Goal: Transaction & Acquisition: Purchase product/service

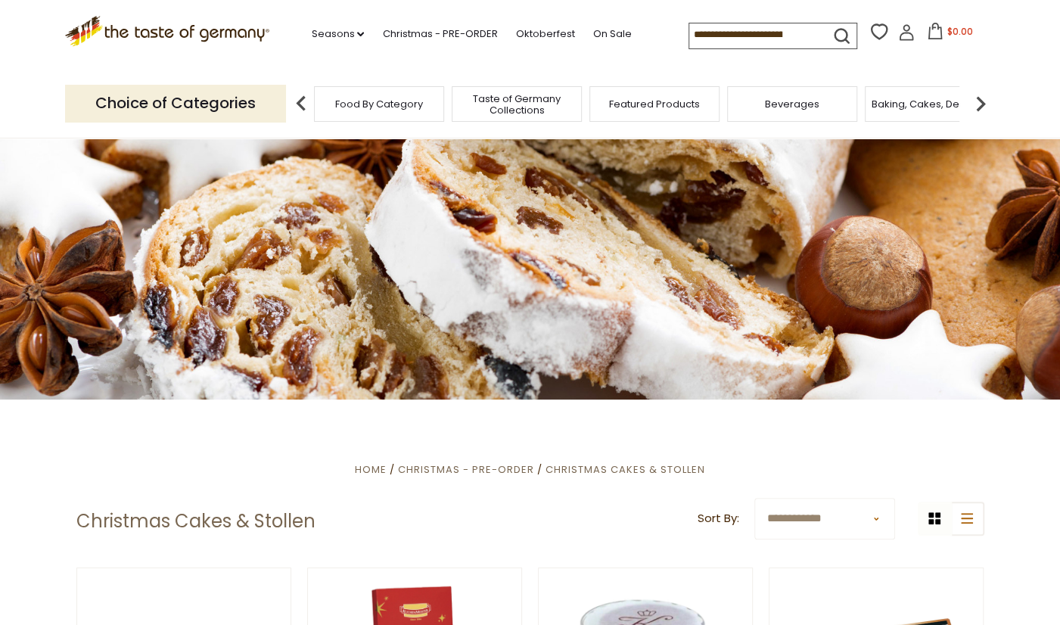
drag, startPoint x: 629, startPoint y: 32, endPoint x: 649, endPoint y: 43, distance: 22.7
click at [689, 33] on input at bounding box center [753, 33] width 128 height 21
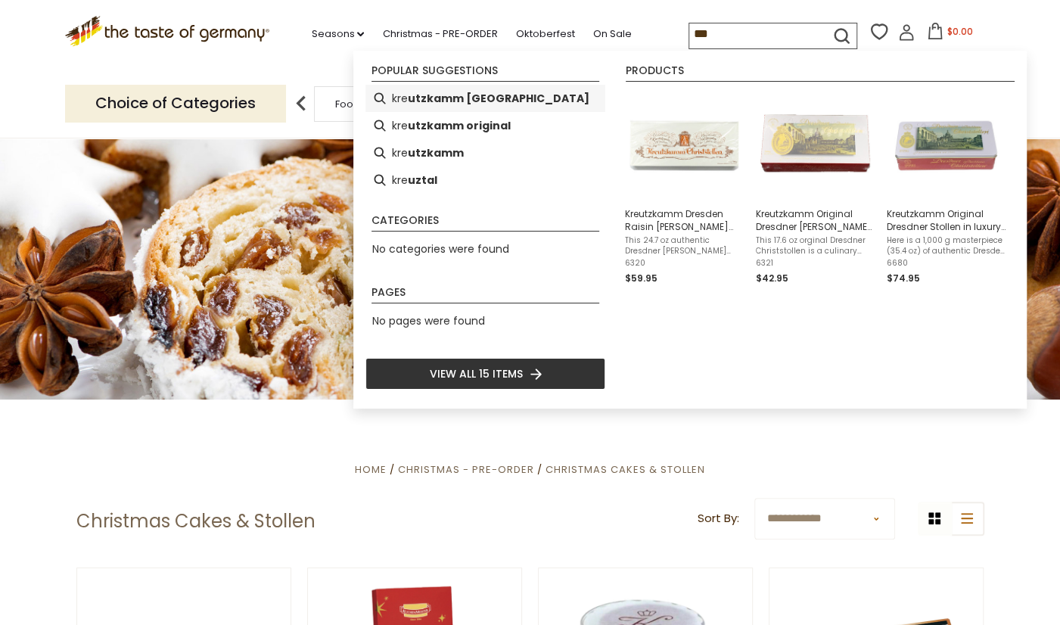
click at [446, 98] on b "utzkamm dresden" at bounding box center [499, 98] width 182 height 17
type input "**********"
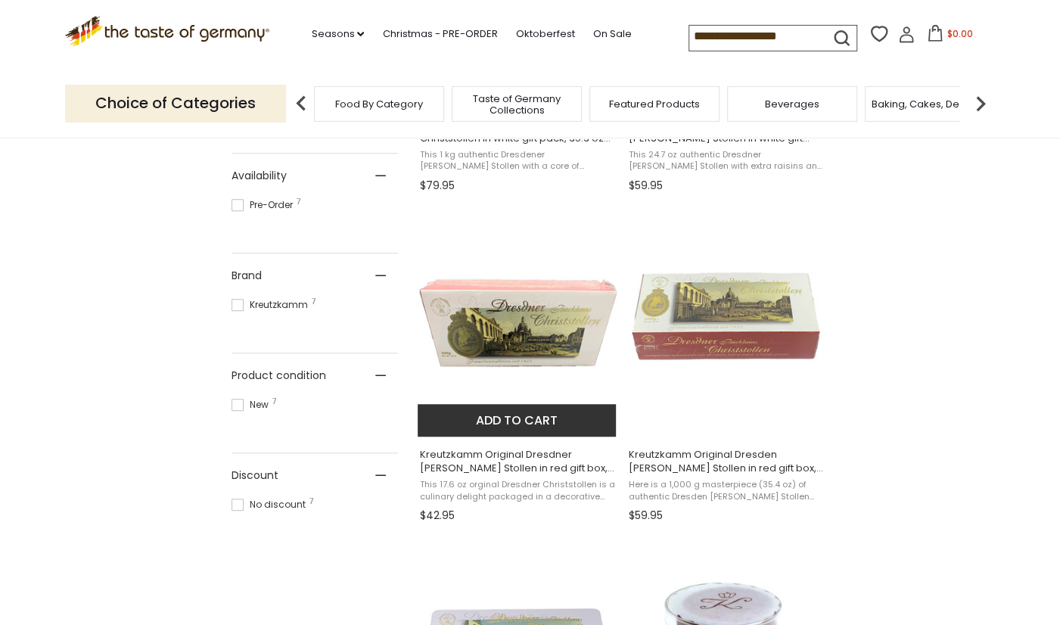
scroll to position [552, 0]
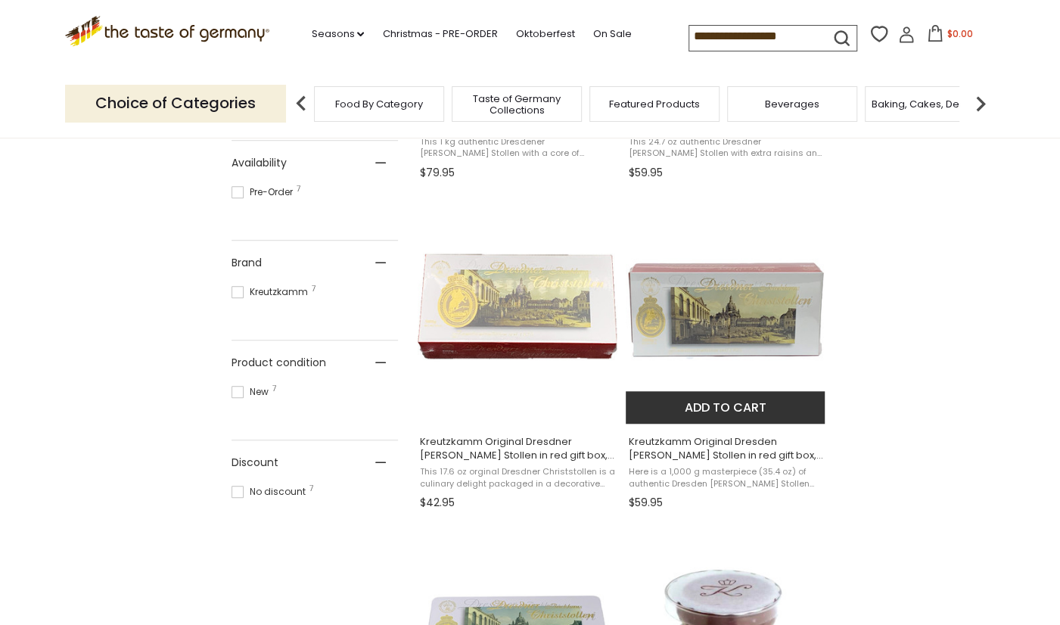
click at [741, 307] on img "Kreutzkamm Original Dresden Christ Stollen in red gift box, 35.3 oz (1000g)" at bounding box center [726, 310] width 200 height 200
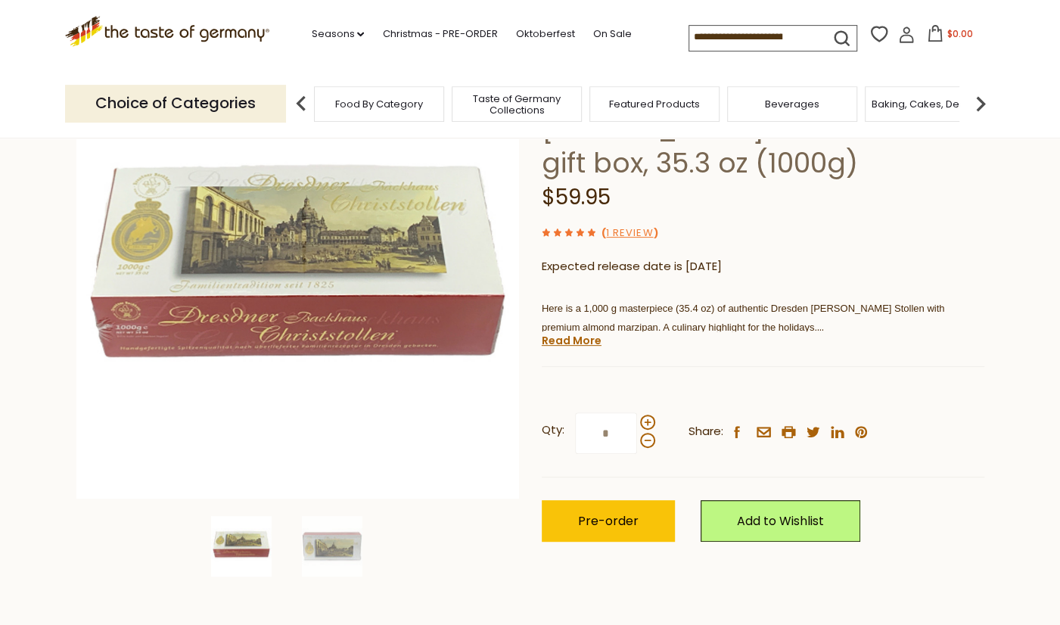
scroll to position [157, 0]
click at [340, 546] on img at bounding box center [332, 547] width 61 height 61
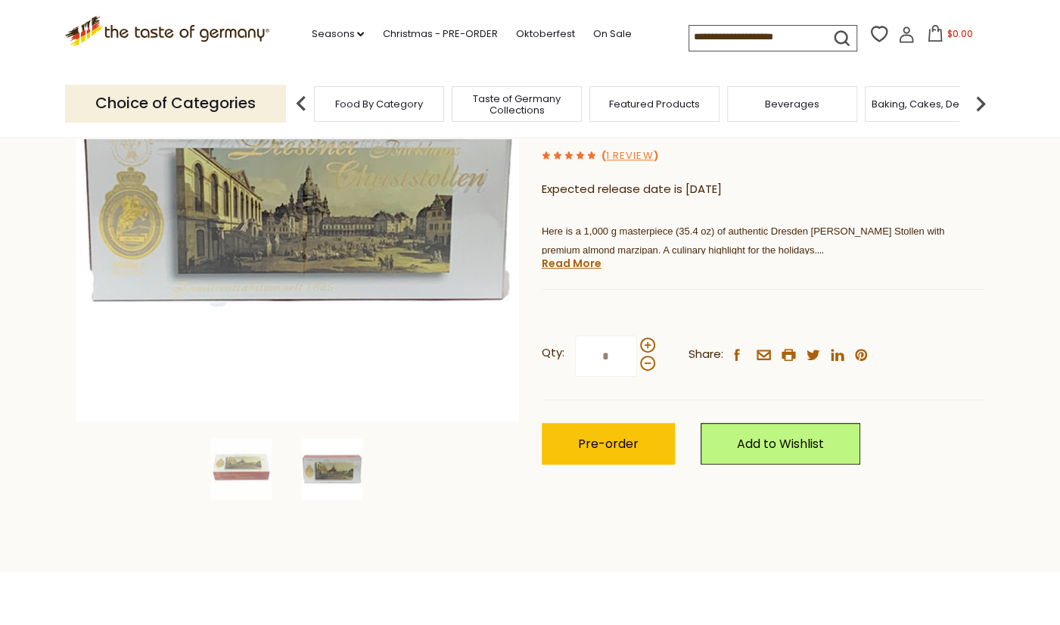
scroll to position [237, 0]
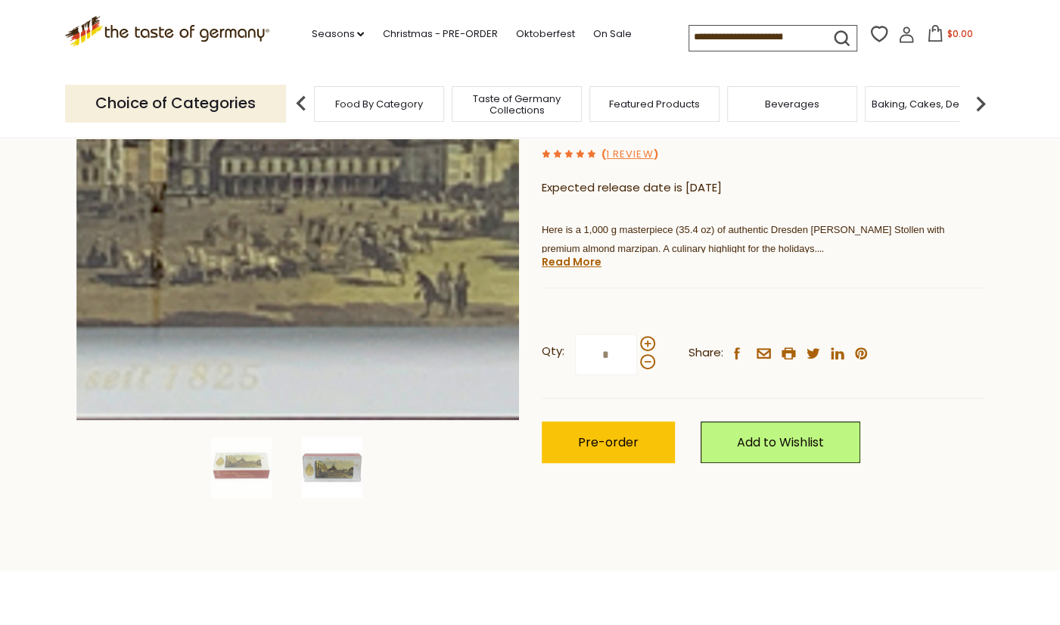
click at [362, 249] on img at bounding box center [297, 198] width 443 height 443
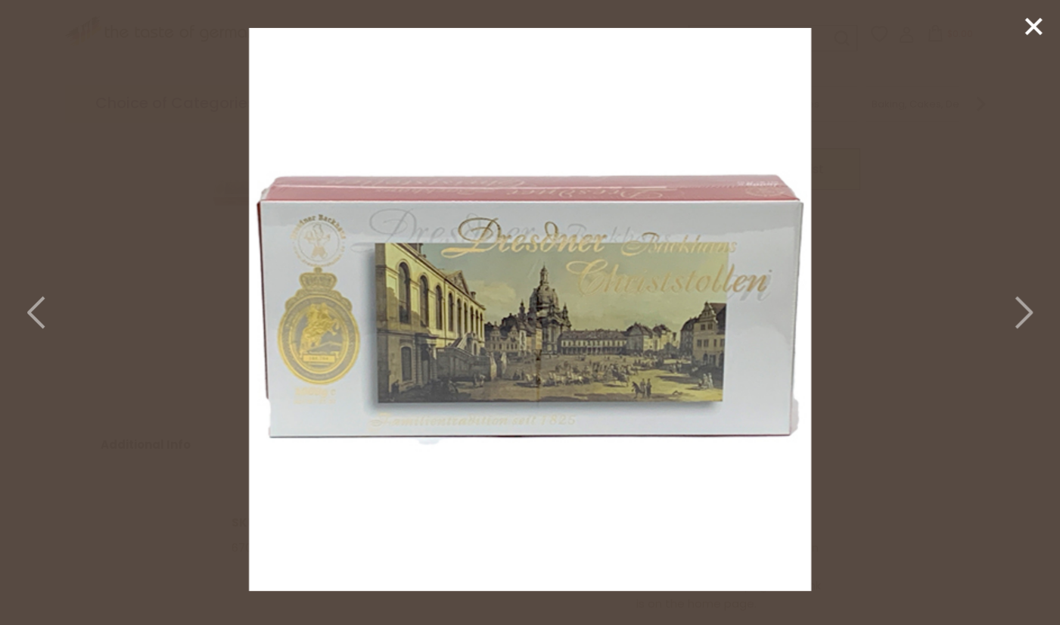
scroll to position [474, 0]
click at [1034, 20] on icon at bounding box center [1033, 26] width 23 height 23
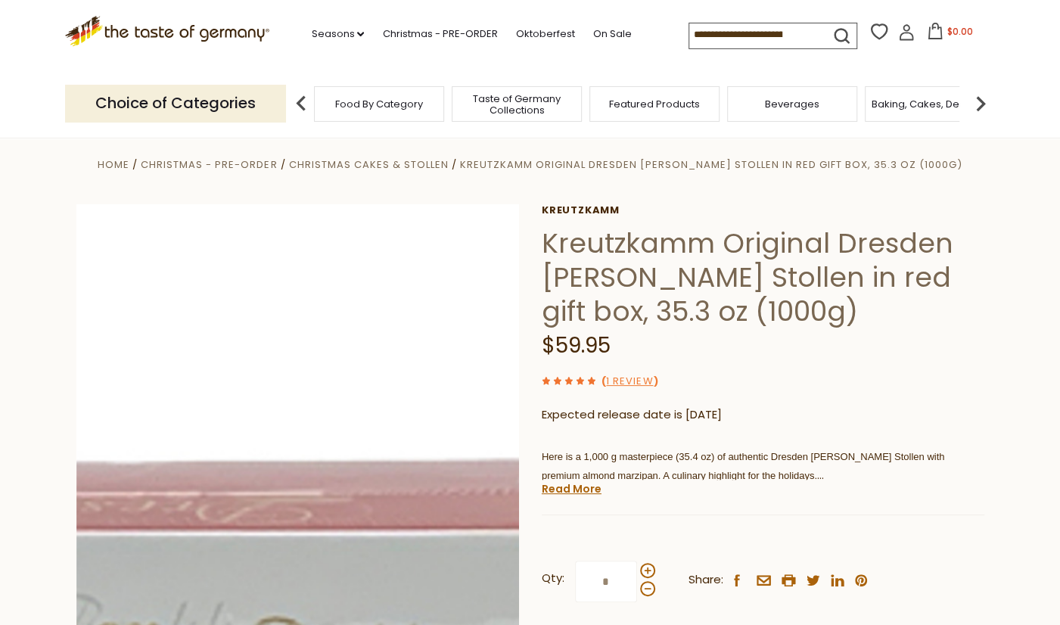
scroll to position [0, 0]
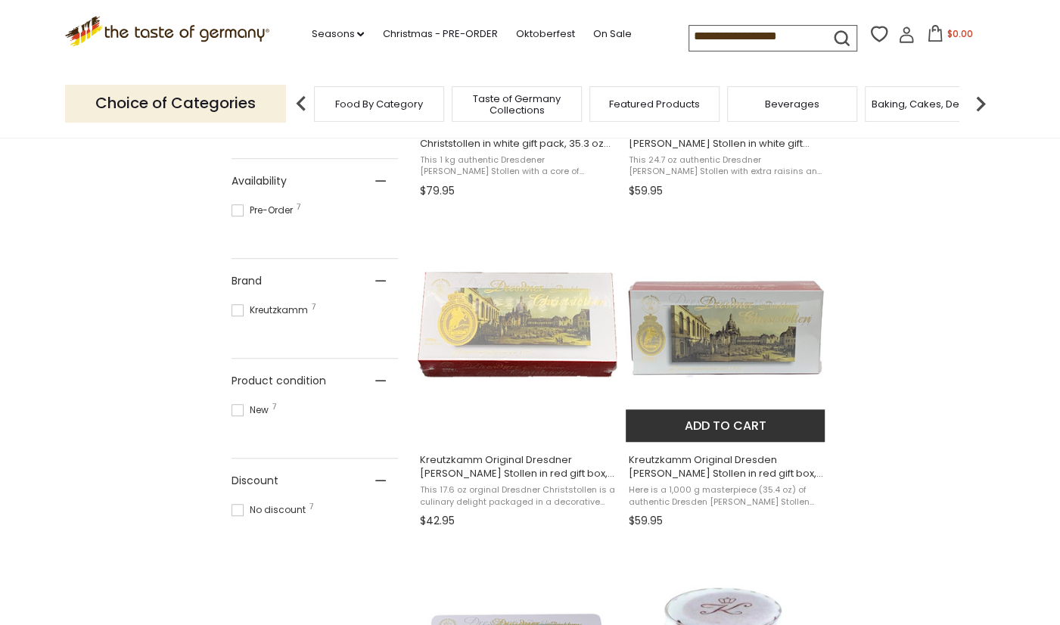
scroll to position [632, 0]
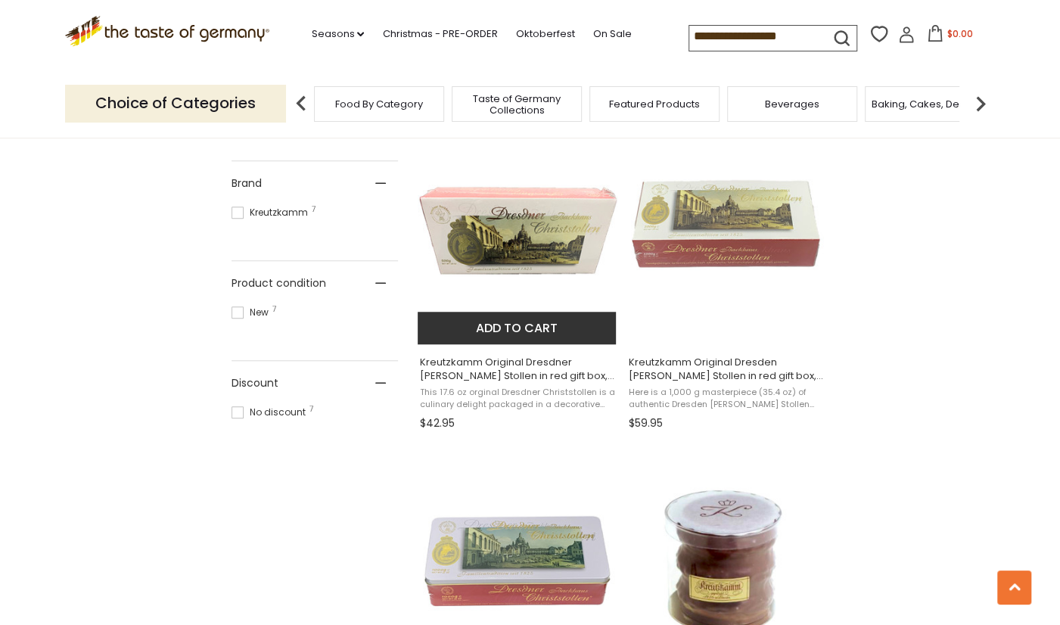
click at [550, 406] on span "This 17.6 oz orginal Dresdner Christstollen is a culinary delight packaged in a…" at bounding box center [518, 398] width 196 height 23
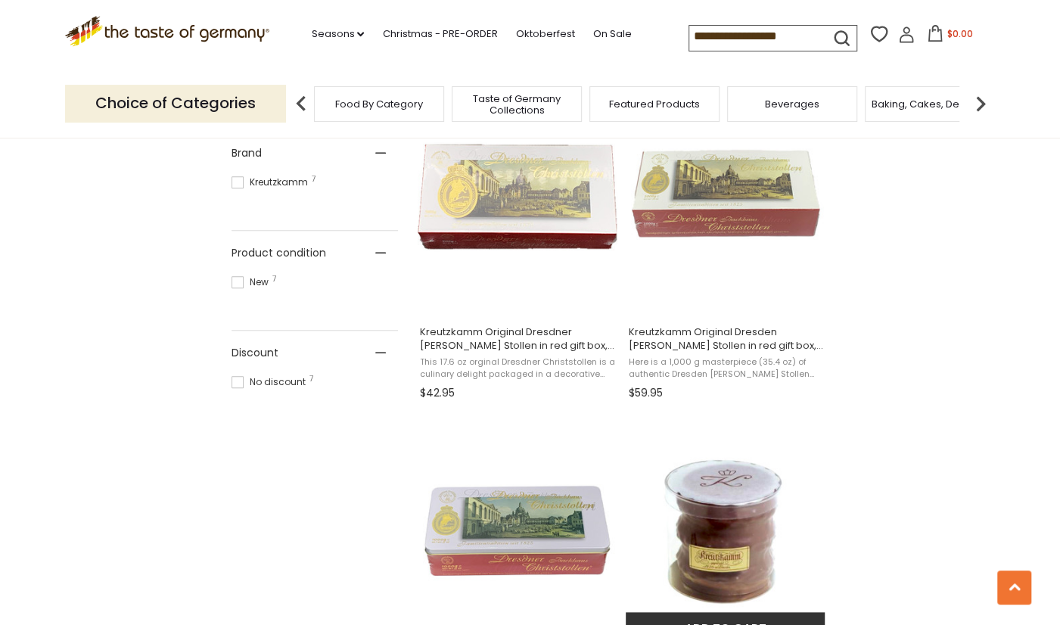
scroll to position [632, 0]
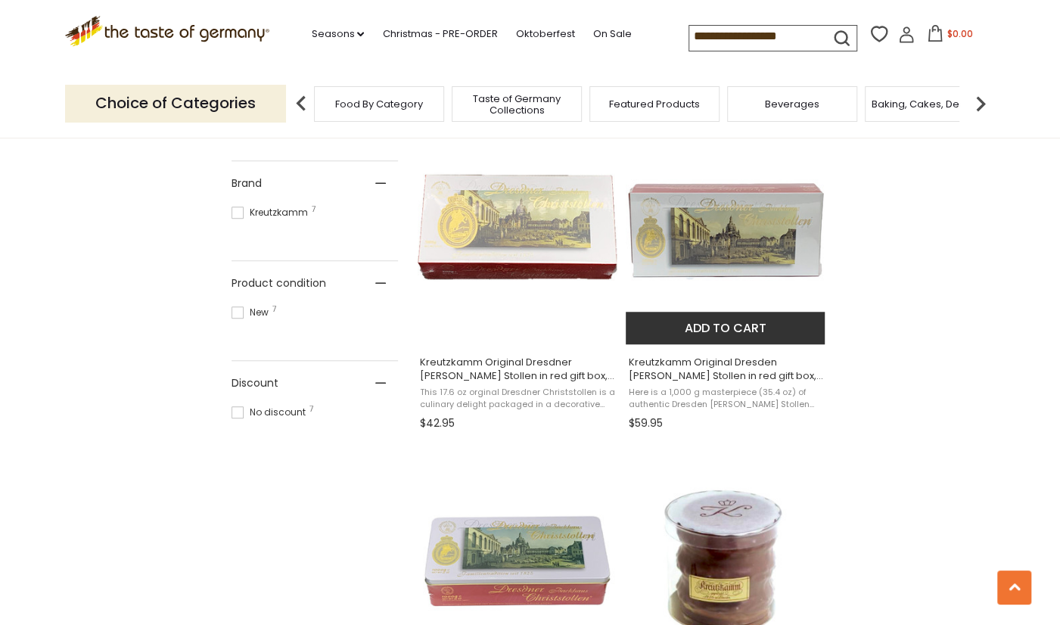
click at [724, 373] on span "Kreutzkamm Original Dresden [PERSON_NAME] Stollen in red gift box, 35.3 oz (100…" at bounding box center [726, 369] width 196 height 27
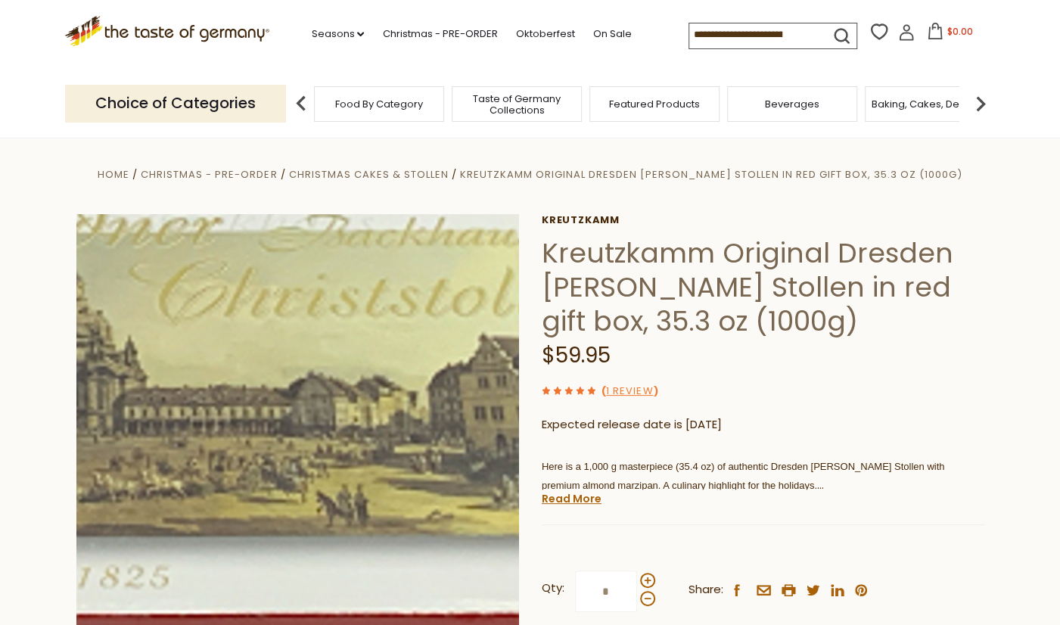
click at [399, 389] on img at bounding box center [297, 435] width 443 height 443
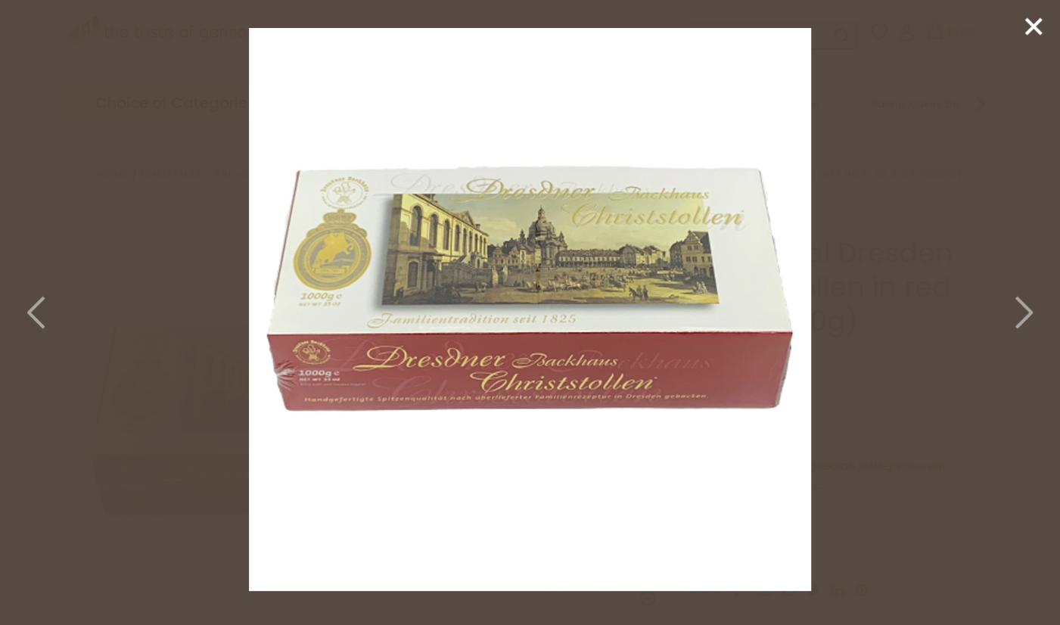
click at [1029, 308] on polyline at bounding box center [1023, 312] width 15 height 30
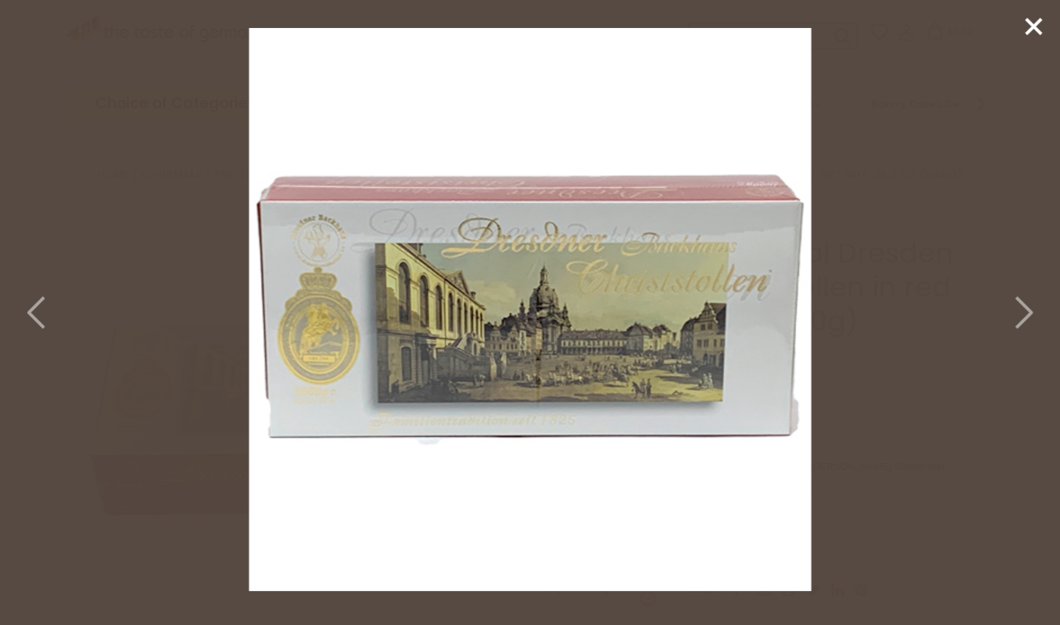
click at [1022, 309] on icon at bounding box center [1021, 312] width 33 height 45
click at [1029, 26] on icon at bounding box center [1033, 26] width 23 height 23
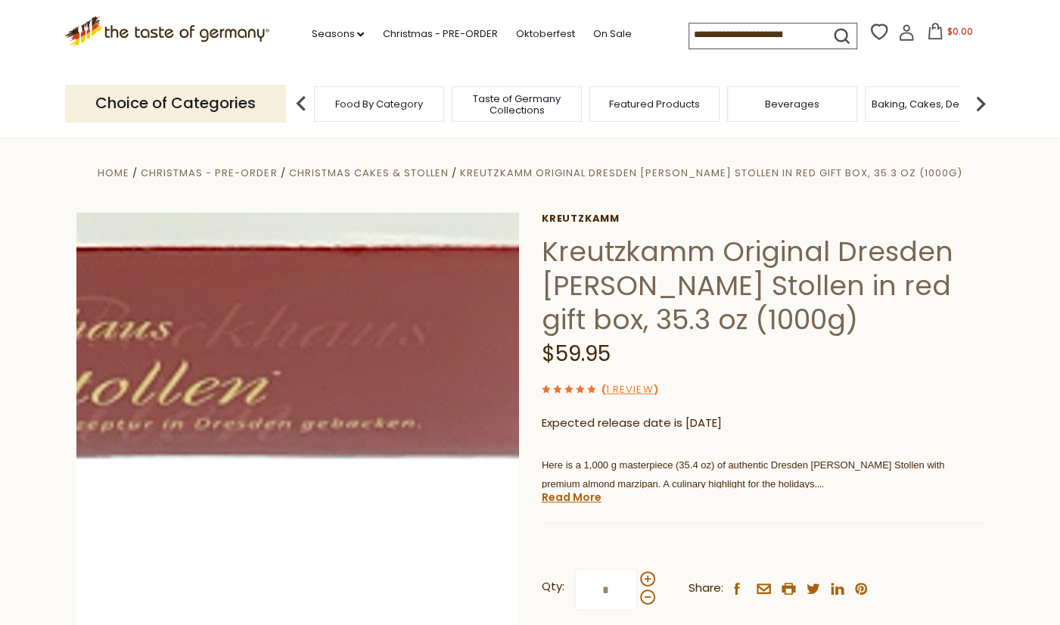
scroll to position [0, 0]
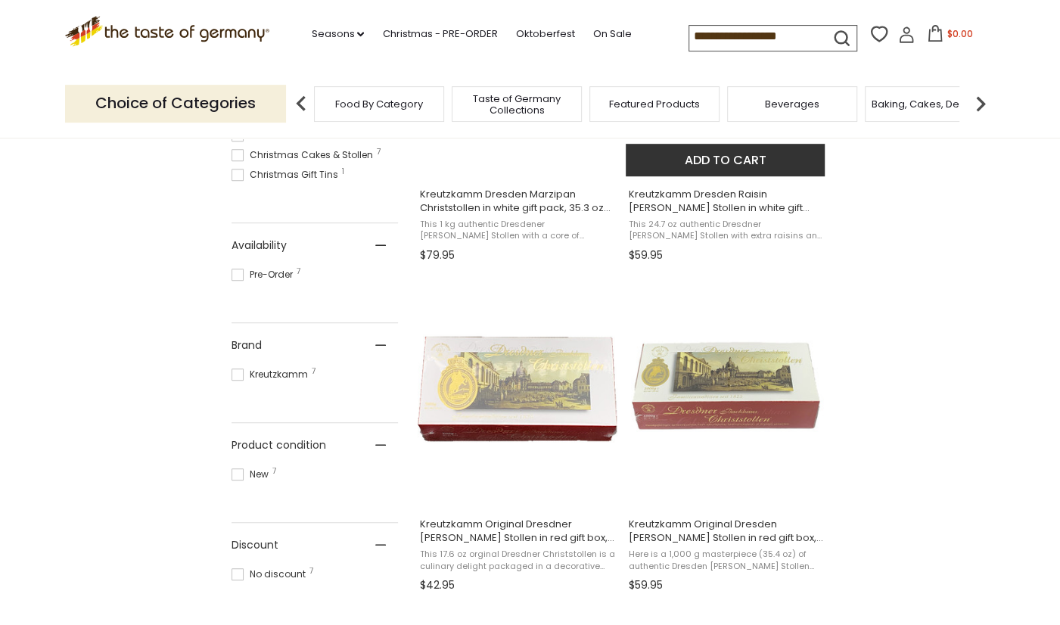
scroll to position [474, 0]
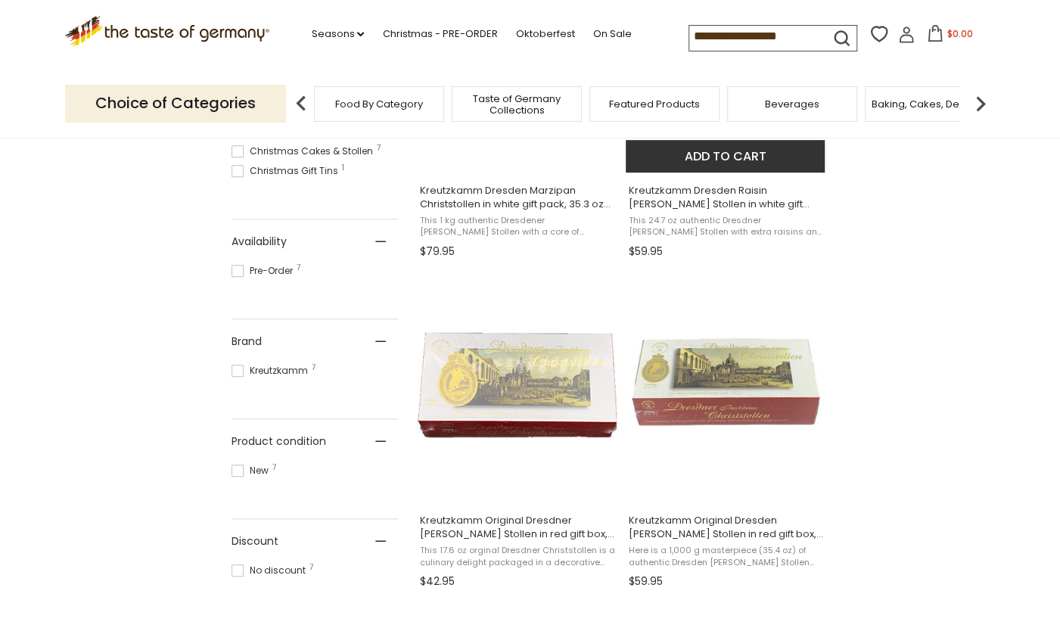
click at [742, 190] on span "Kreutzkamm Dresden Raisin [PERSON_NAME] Stollen in white gift pack, 24.7 oz (70…" at bounding box center [726, 197] width 196 height 27
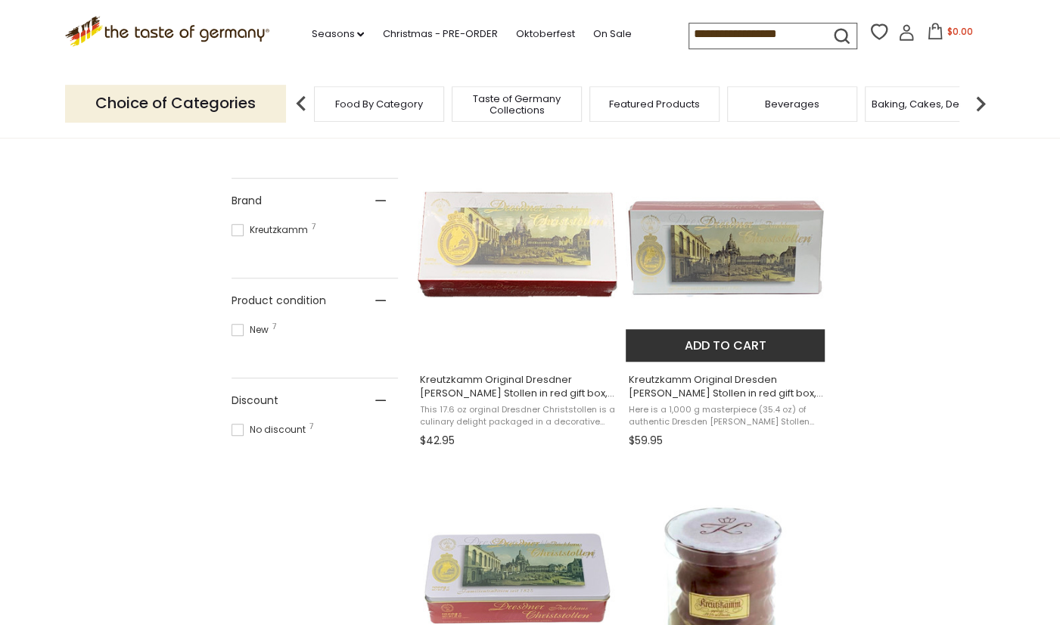
scroll to position [632, 0]
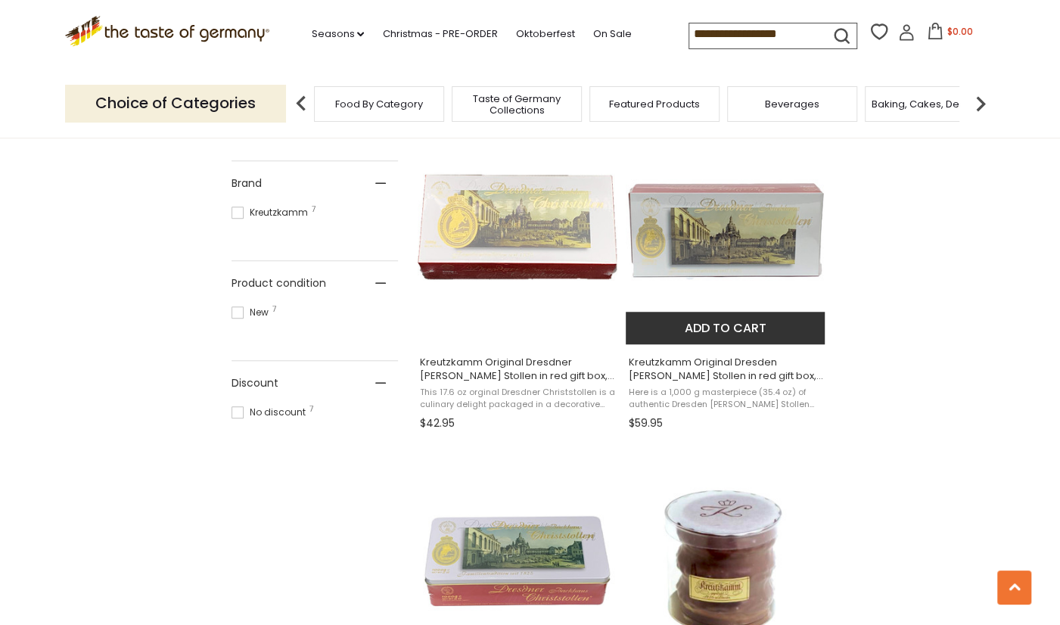
click at [723, 266] on img "Kreutzkamm Original Dresden Christ Stollen in red gift box, 35.3 oz (1000g)" at bounding box center [726, 231] width 200 height 200
click at [723, 267] on img "Kreutzkamm Original Dresden Christ Stollen in red gift box, 35.3 oz (1000g)" at bounding box center [726, 231] width 200 height 200
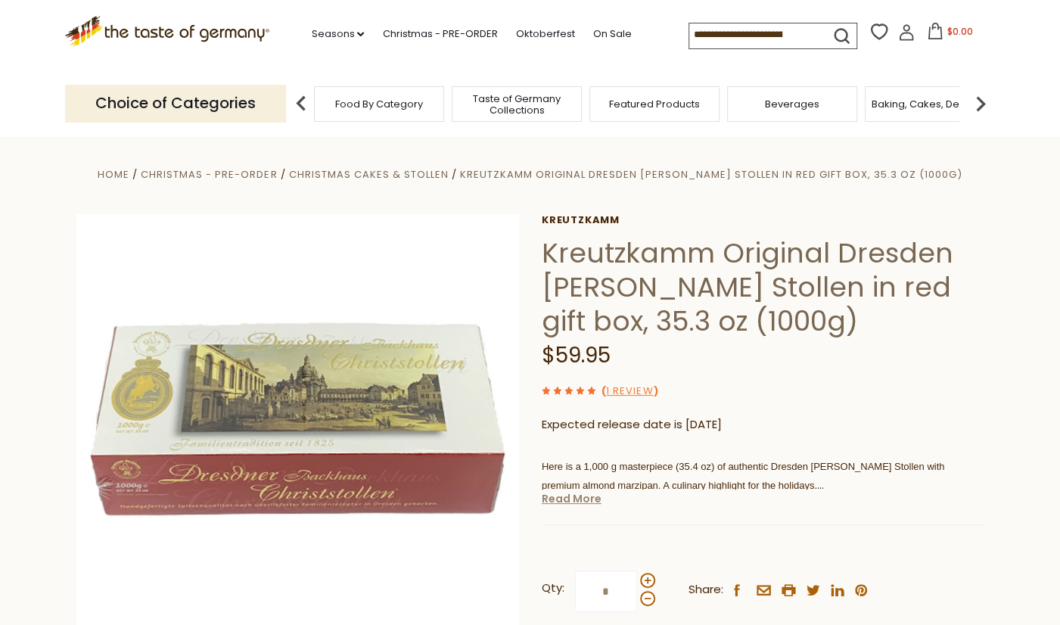
click at [593, 505] on link "Read More" at bounding box center [572, 498] width 60 height 15
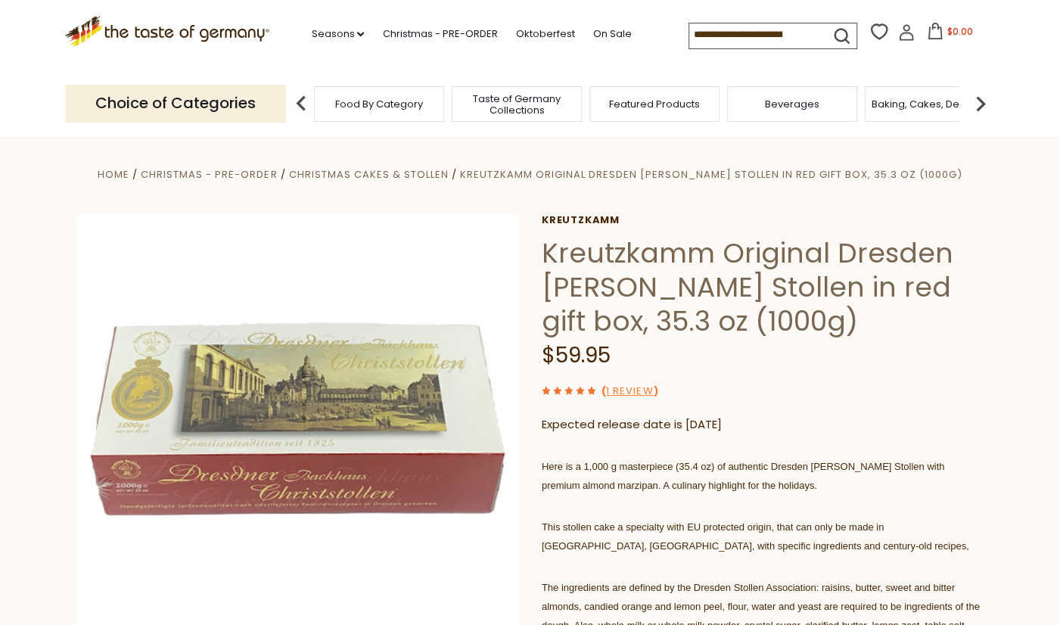
drag, startPoint x: 878, startPoint y: 318, endPoint x: 451, endPoint y: 120, distance: 471.1
click at [848, 296] on h1 "Kreutzkamm Original Dresden Christ Stollen in red gift box, 35.3 oz (1000g)" at bounding box center [763, 287] width 443 height 102
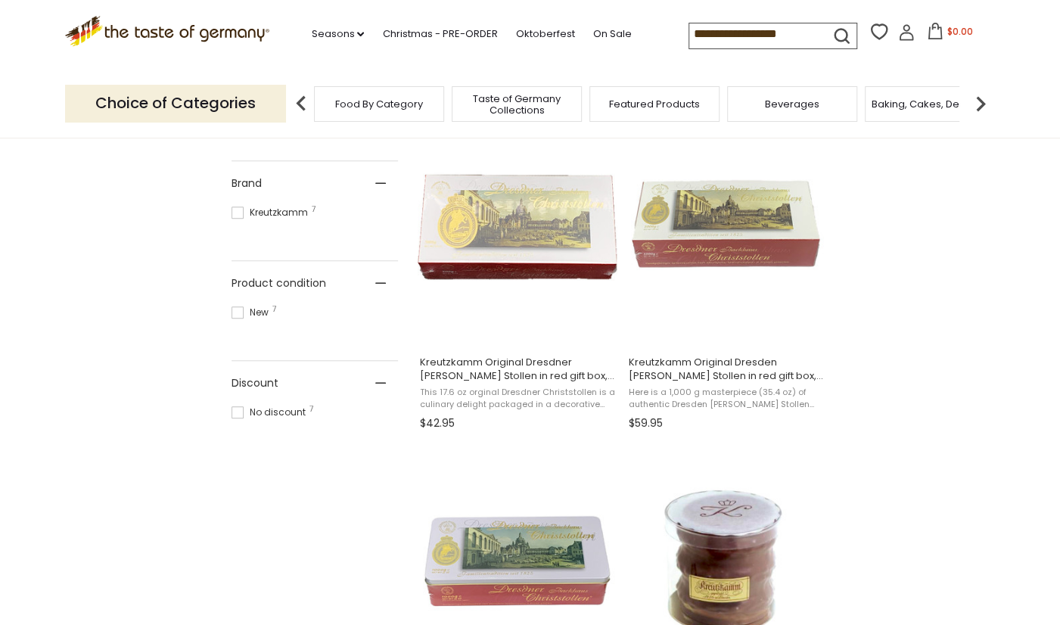
scroll to position [632, 0]
click at [689, 30] on input "**********" at bounding box center [753, 33] width 128 height 21
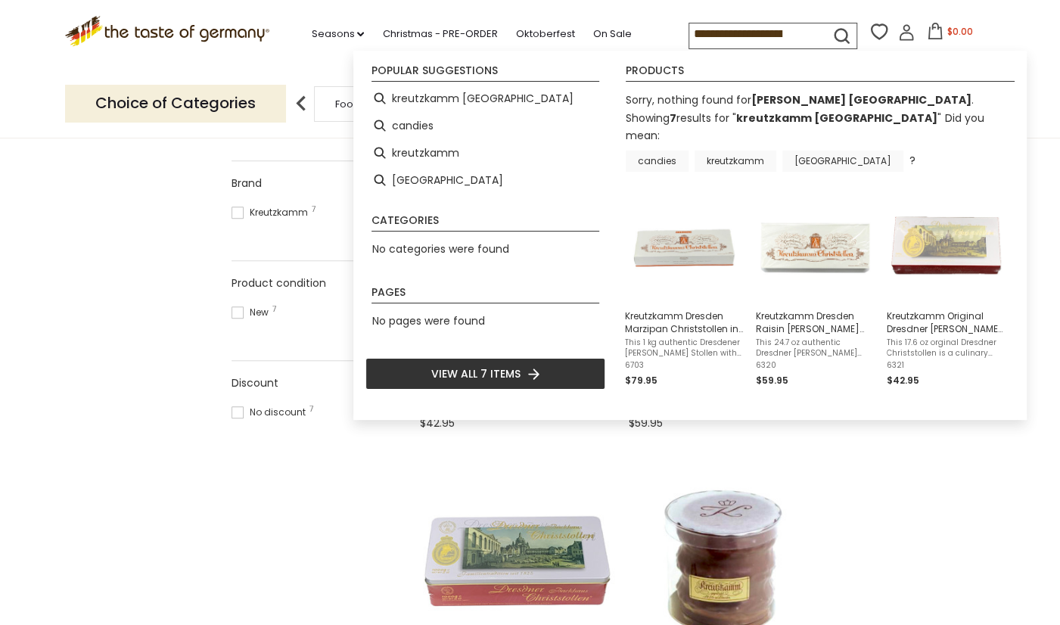
click at [797, 32] on input "**********" at bounding box center [753, 33] width 128 height 21
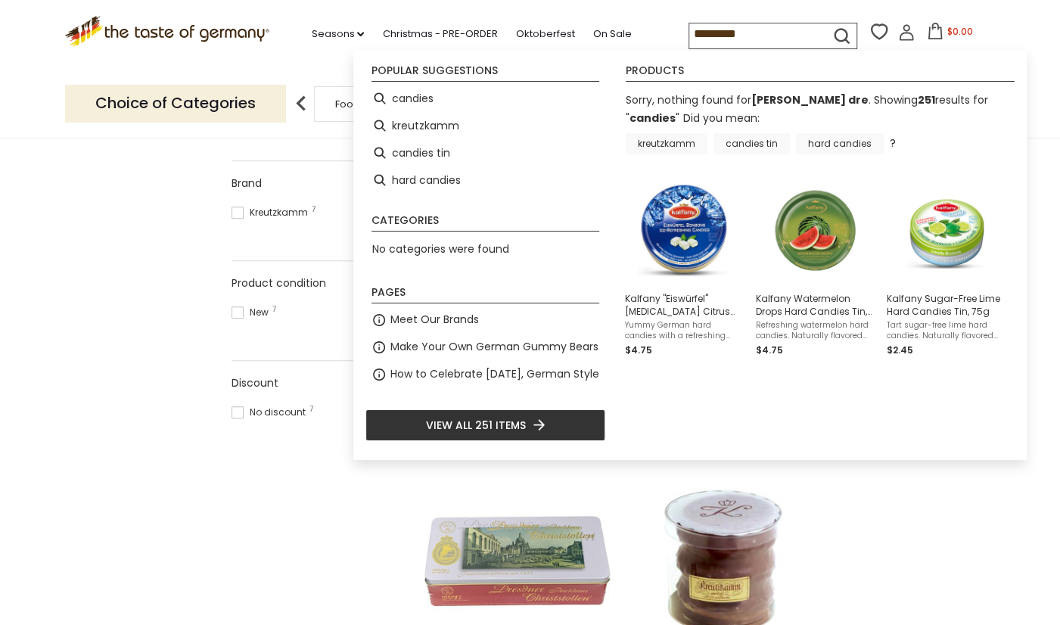
type input "*******"
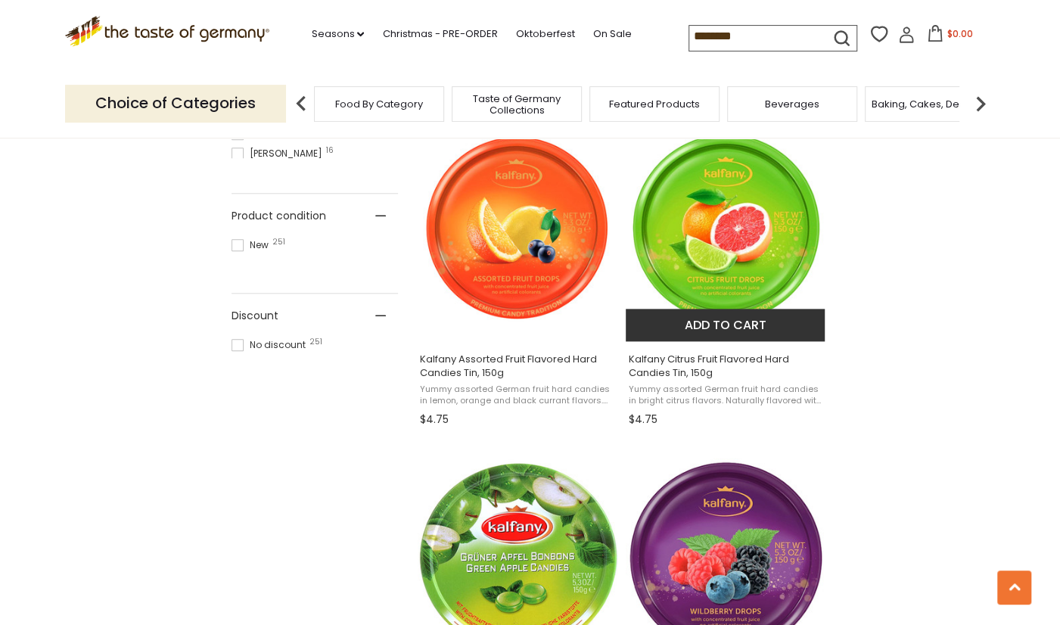
scroll to position [947, 0]
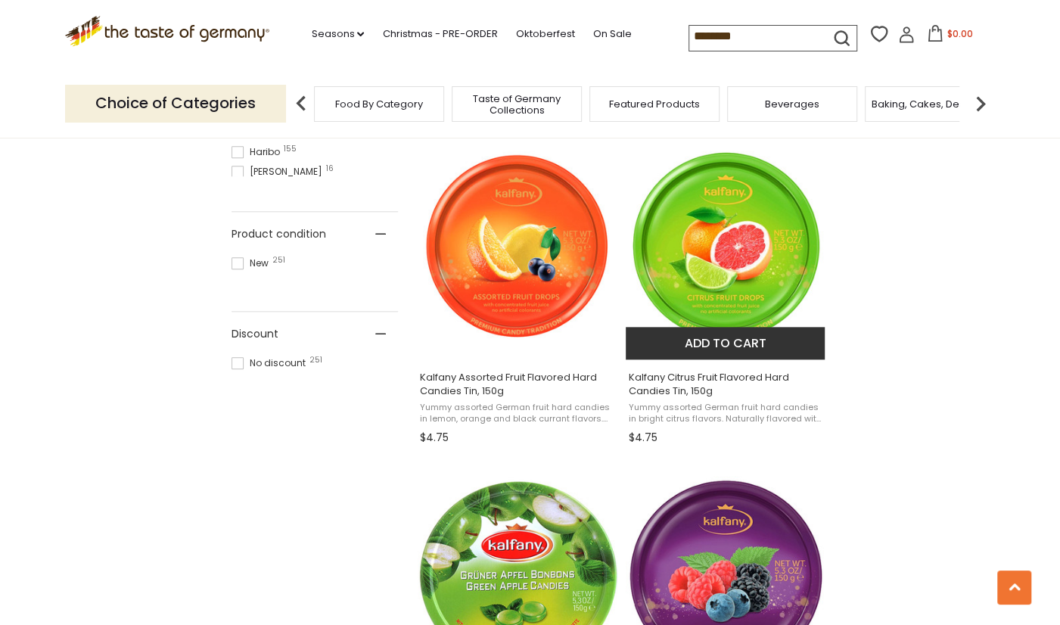
click at [765, 257] on img "Kalfany Citrus Fruit Flavored Hard Candies Tin, 150g" at bounding box center [726, 245] width 200 height 200
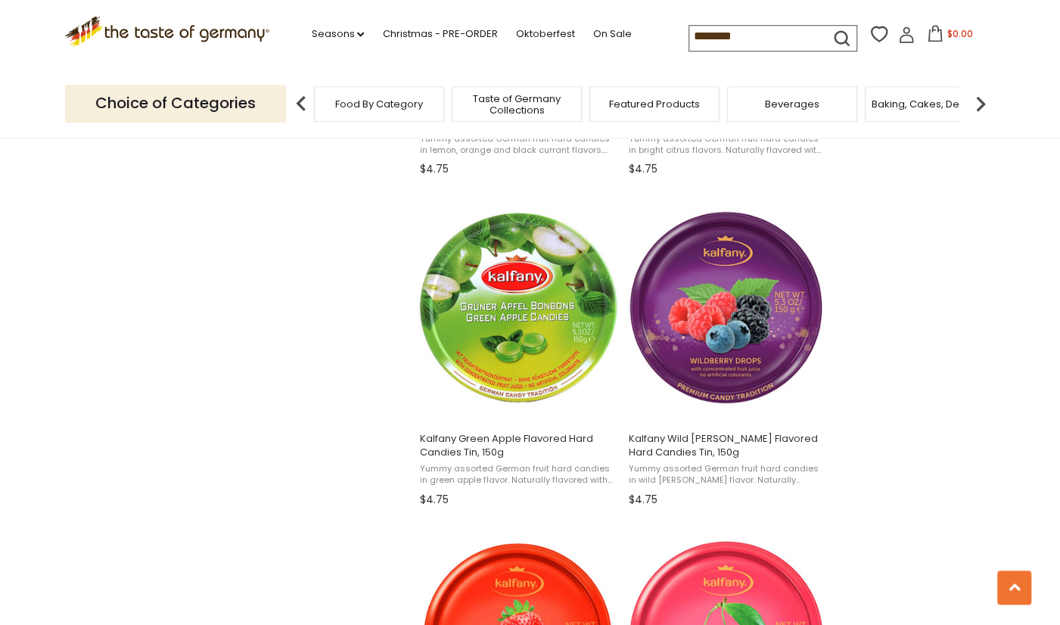
scroll to position [1263, 0]
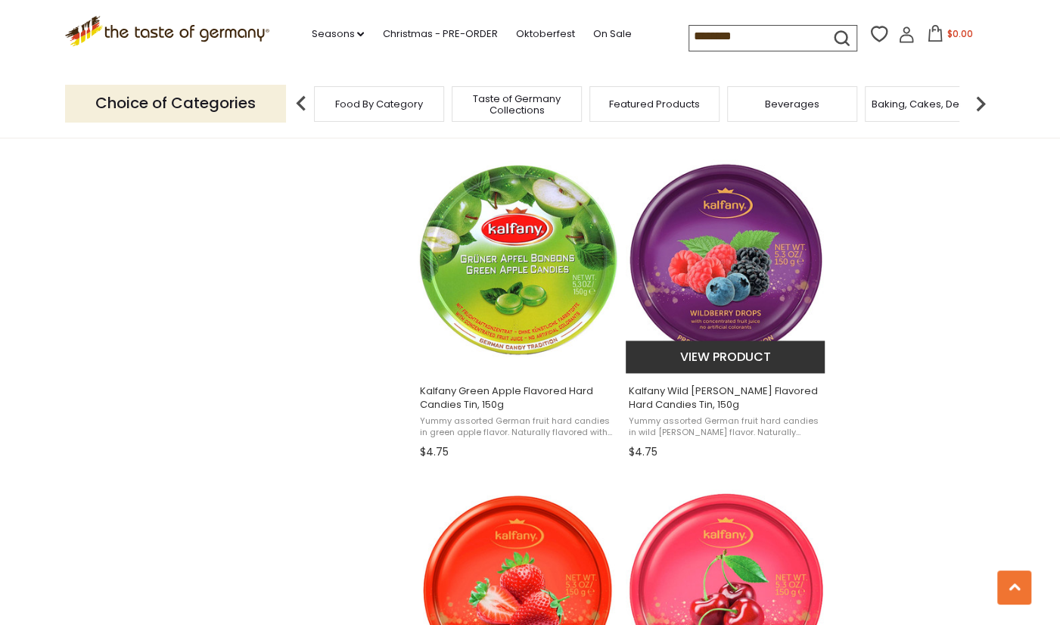
click at [737, 357] on button "View product" at bounding box center [725, 356] width 199 height 33
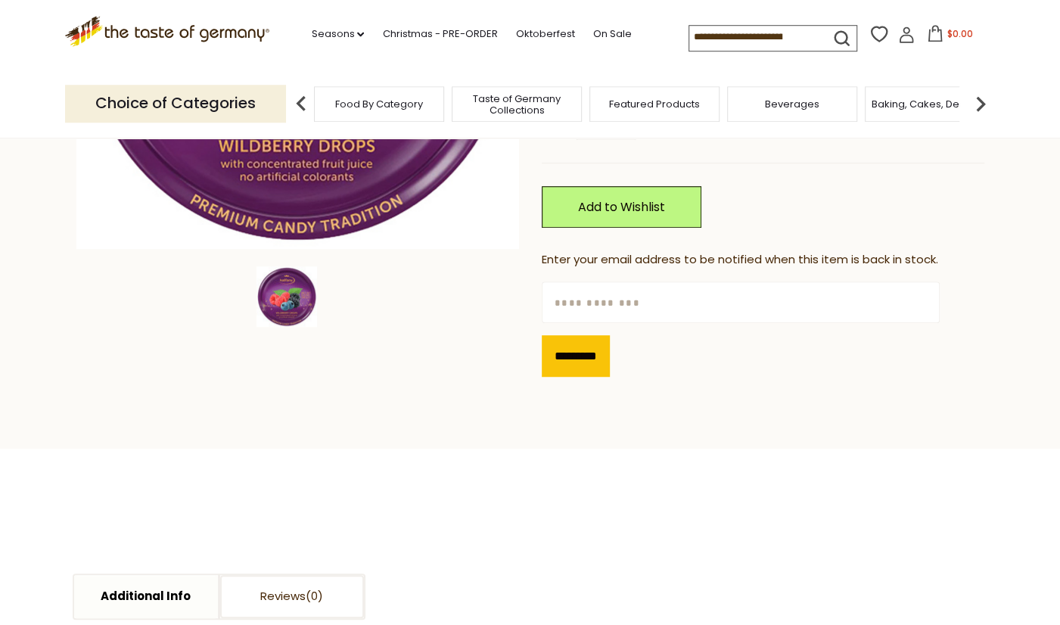
scroll to position [395, 0]
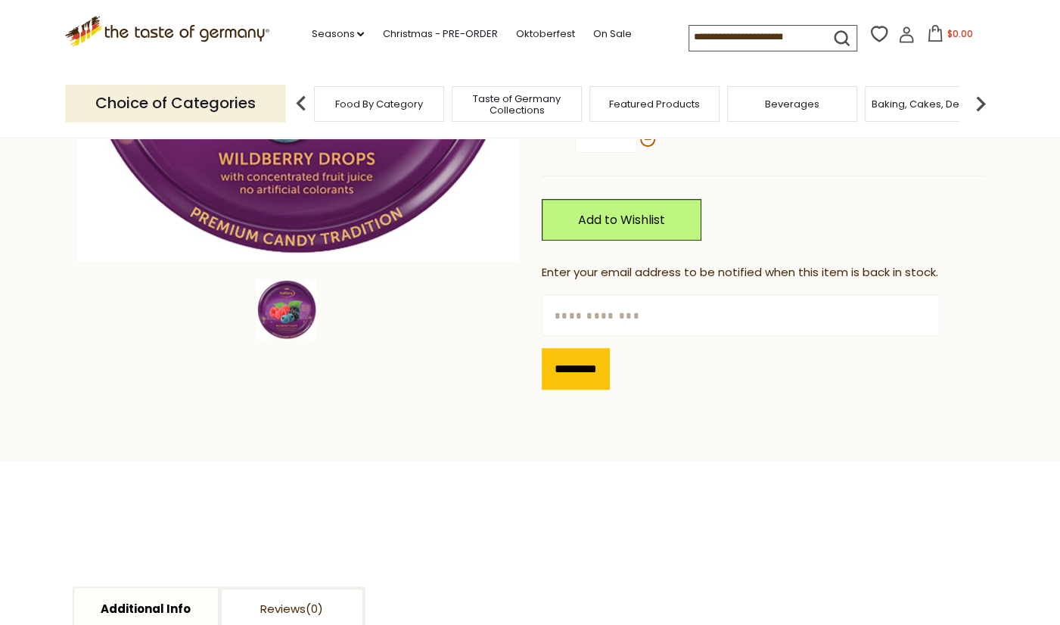
click at [561, 313] on input "text" at bounding box center [741, 315] width 398 height 42
type input "**********"
click at [566, 368] on input "*********" at bounding box center [576, 369] width 68 height 42
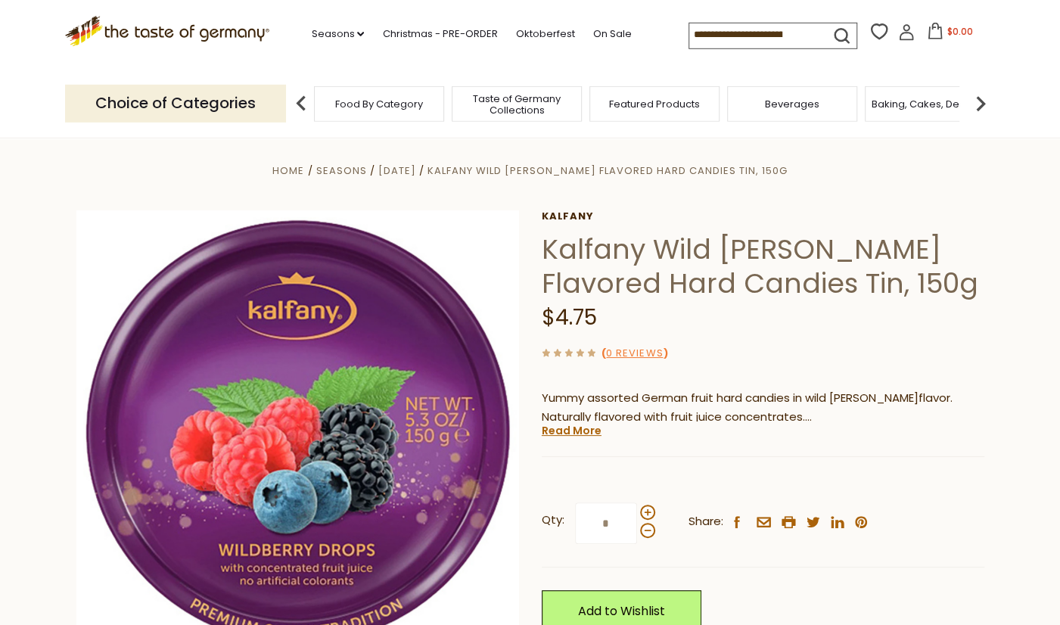
scroll to position [0, 0]
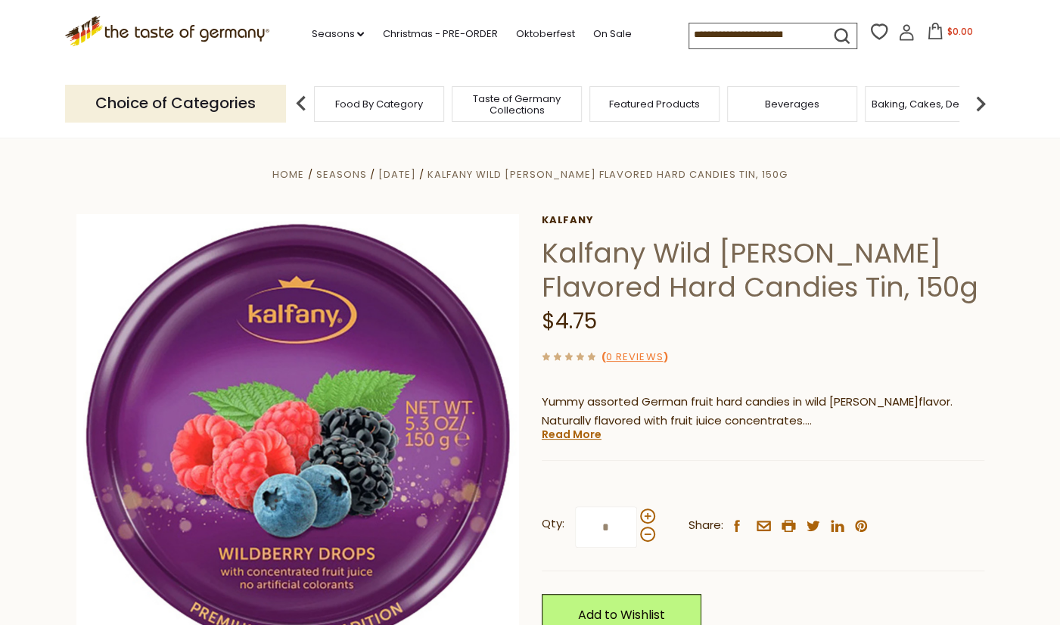
click at [796, 34] on input at bounding box center [753, 33] width 128 height 21
click at [827, 30] on button "submit" at bounding box center [842, 39] width 30 height 28
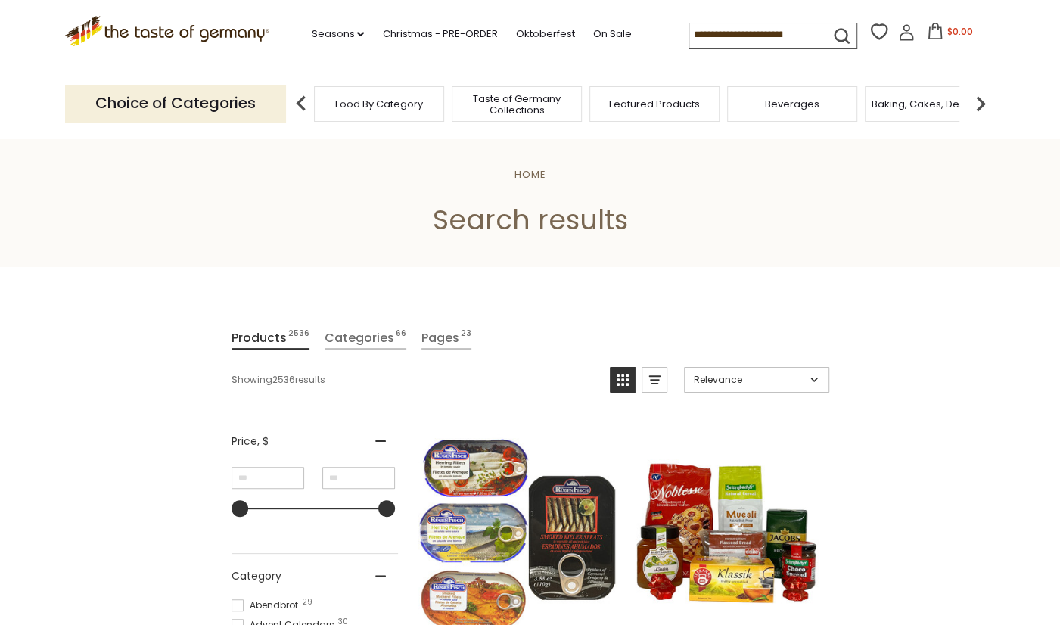
drag, startPoint x: 628, startPoint y: 28, endPoint x: 687, endPoint y: 68, distance: 71.3
click at [689, 30] on input at bounding box center [753, 33] width 128 height 21
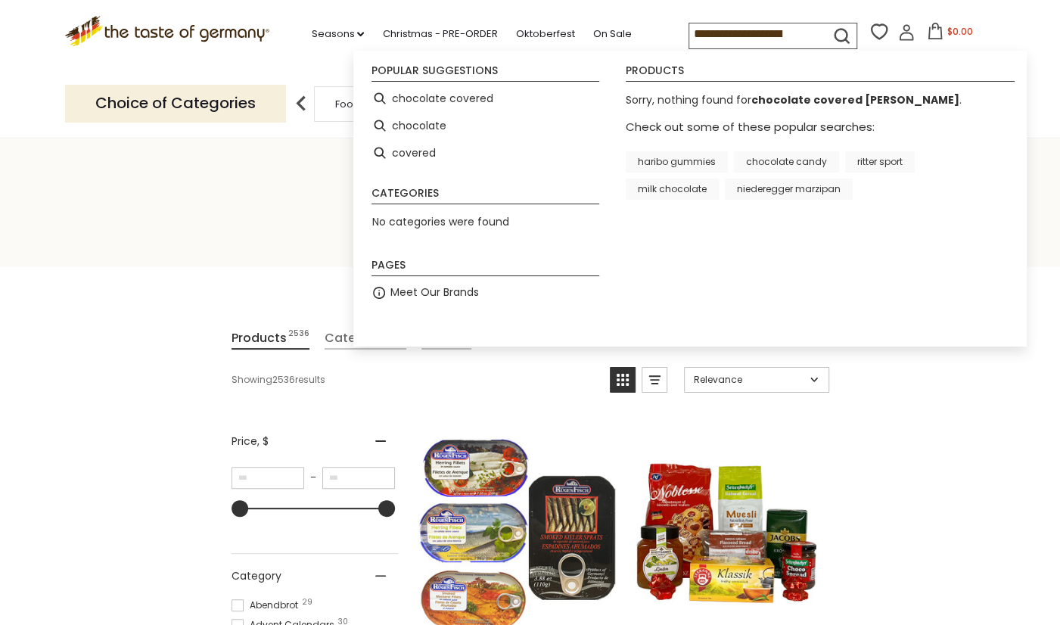
type input "**********"
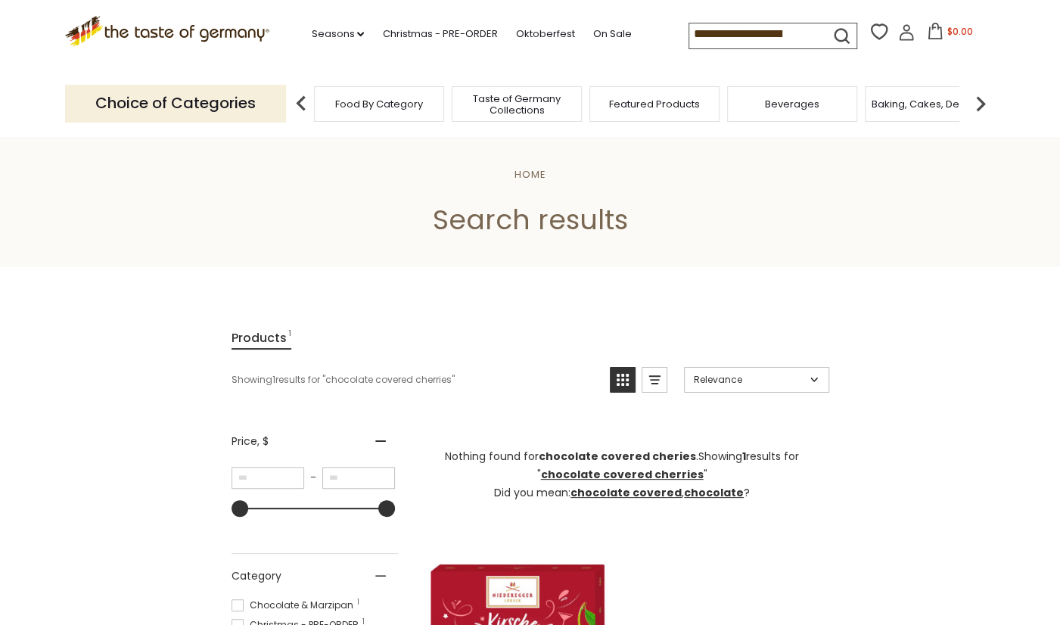
click at [744, 32] on input "**********" at bounding box center [753, 33] width 128 height 21
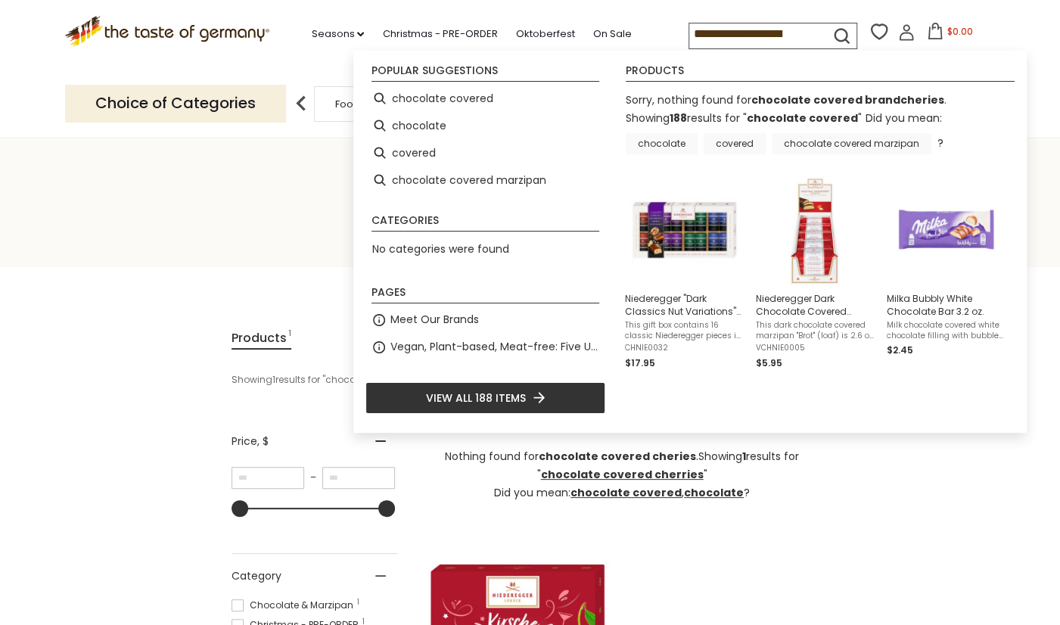
type input "**********"
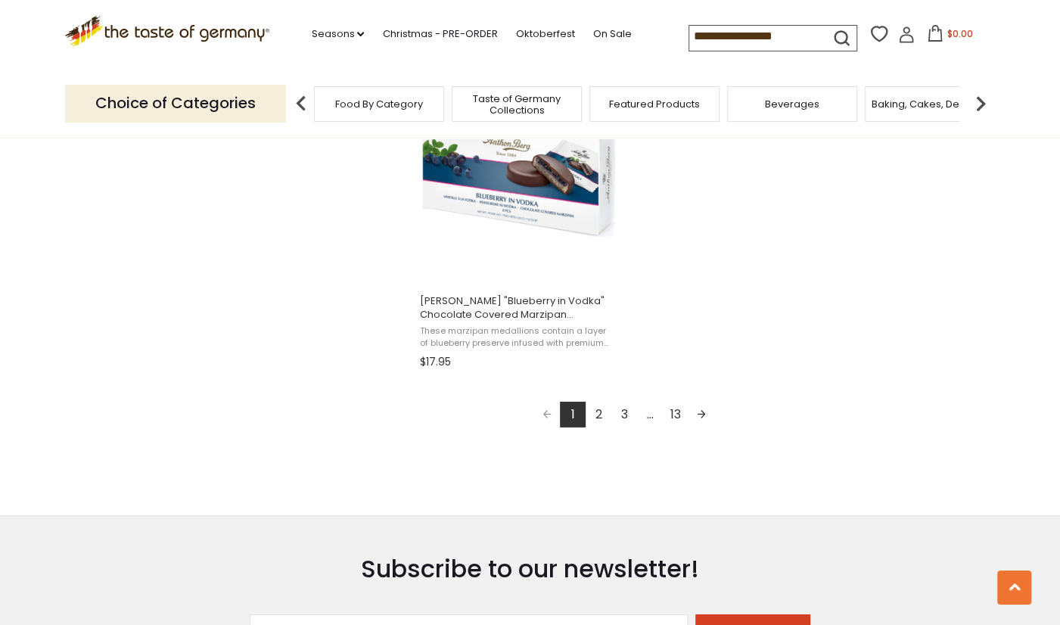
scroll to position [2290, 0]
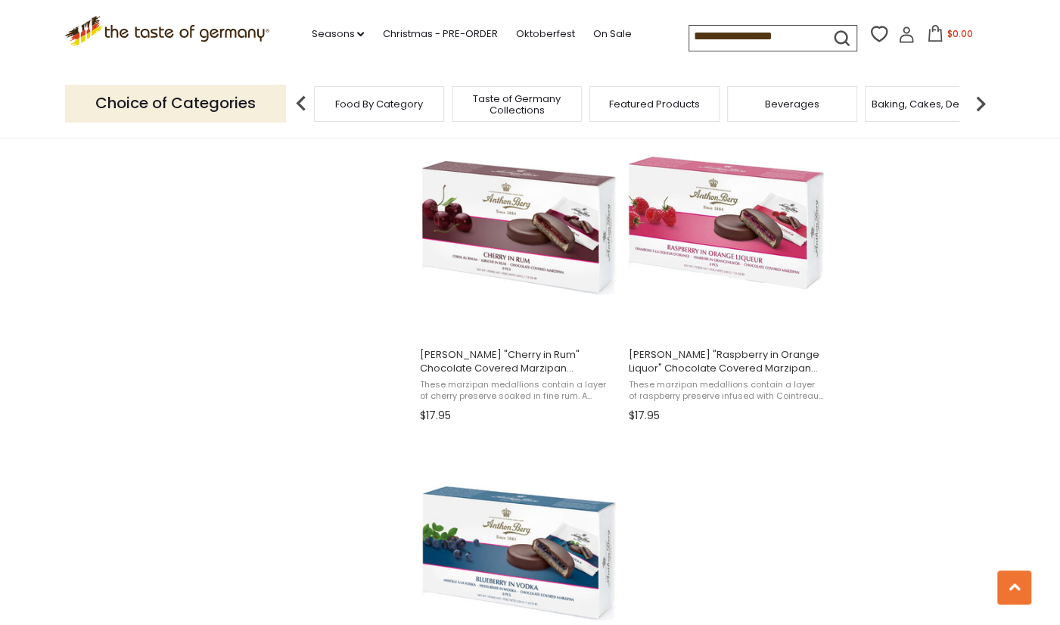
click at [751, 36] on input "**********" at bounding box center [753, 36] width 128 height 21
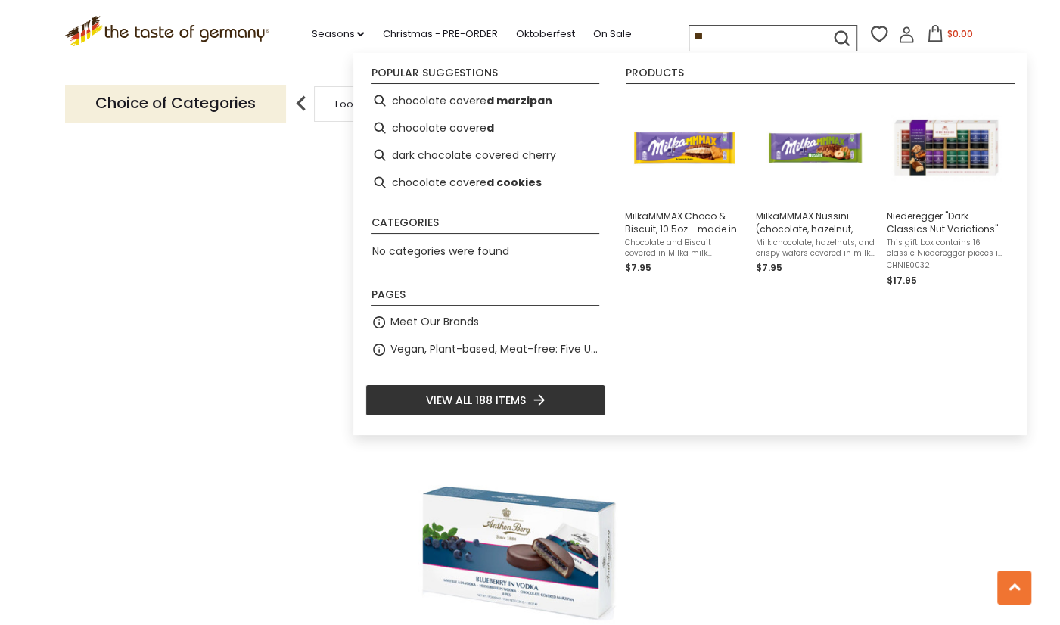
type input "*"
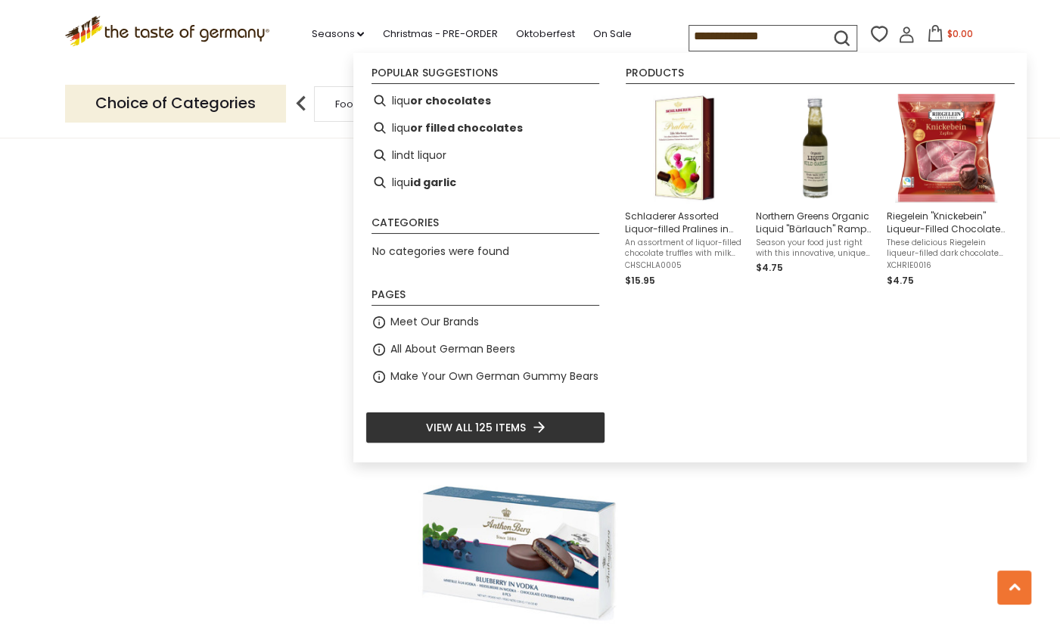
type input "**********"
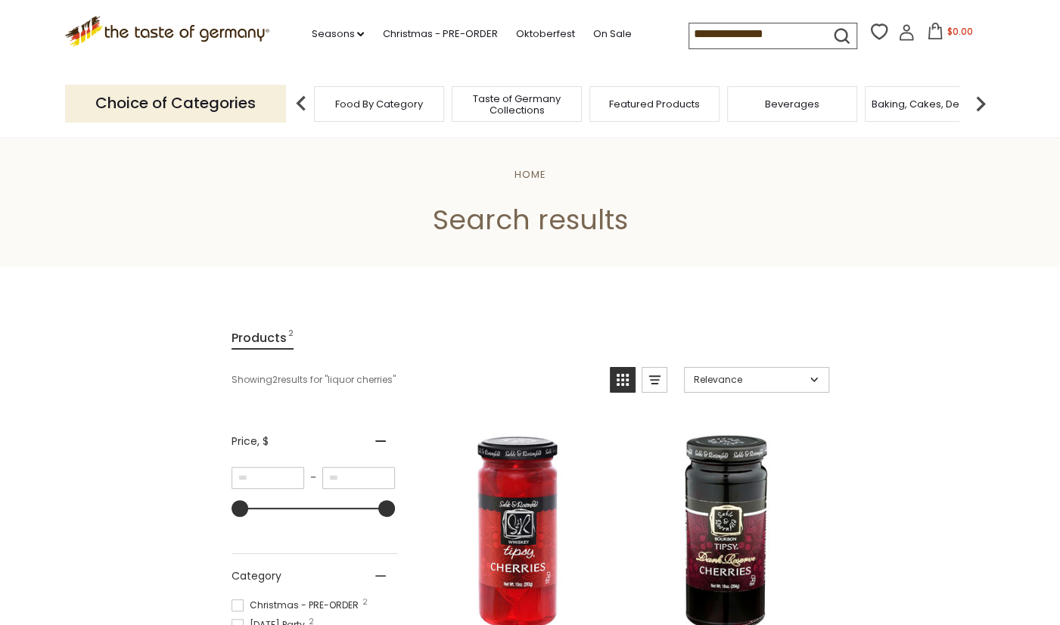
click at [721, 32] on input "**********" at bounding box center [753, 33] width 128 height 21
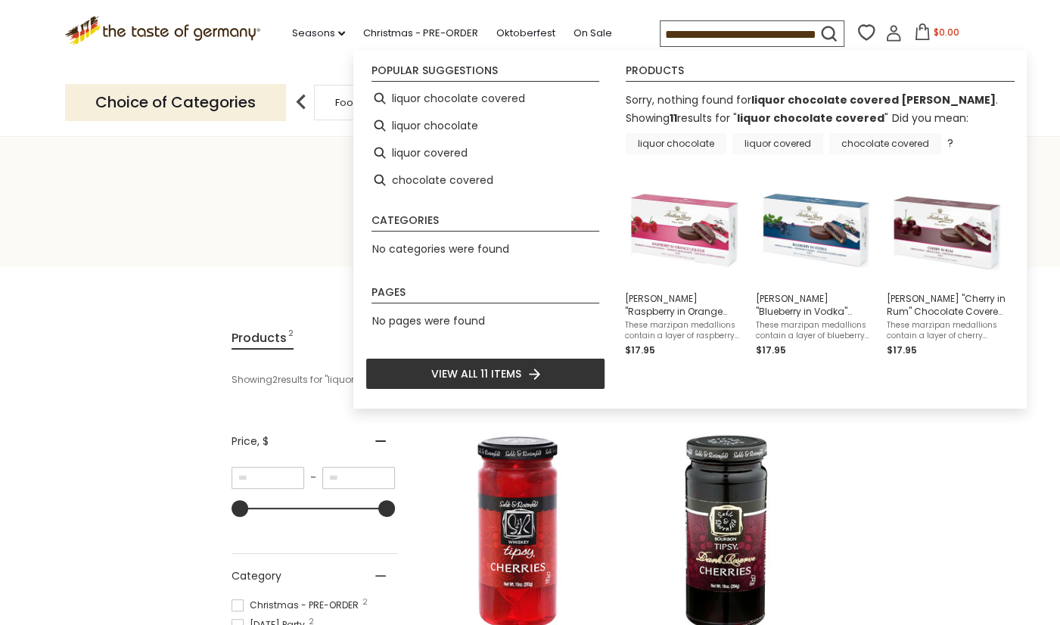
scroll to position [0, 31]
type input "**********"
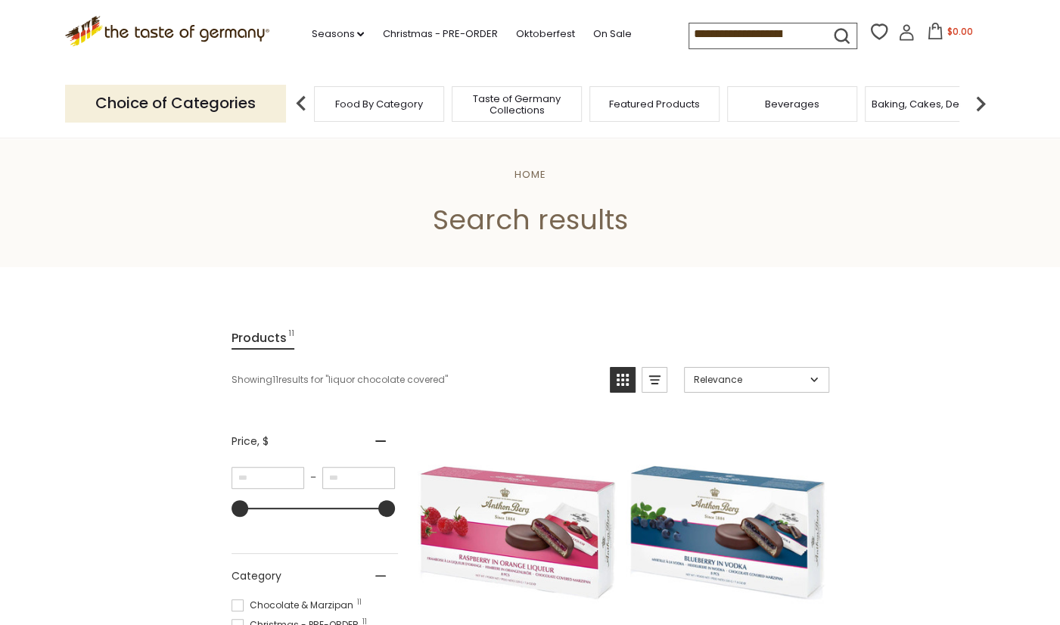
click at [778, 33] on input "**********" at bounding box center [753, 33] width 128 height 21
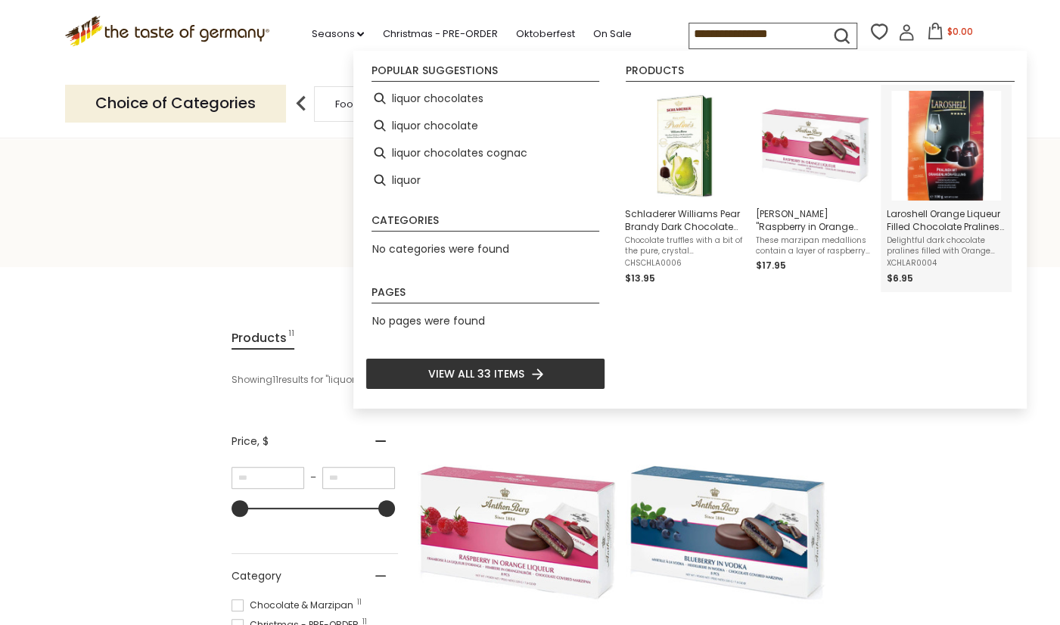
type input "**********"
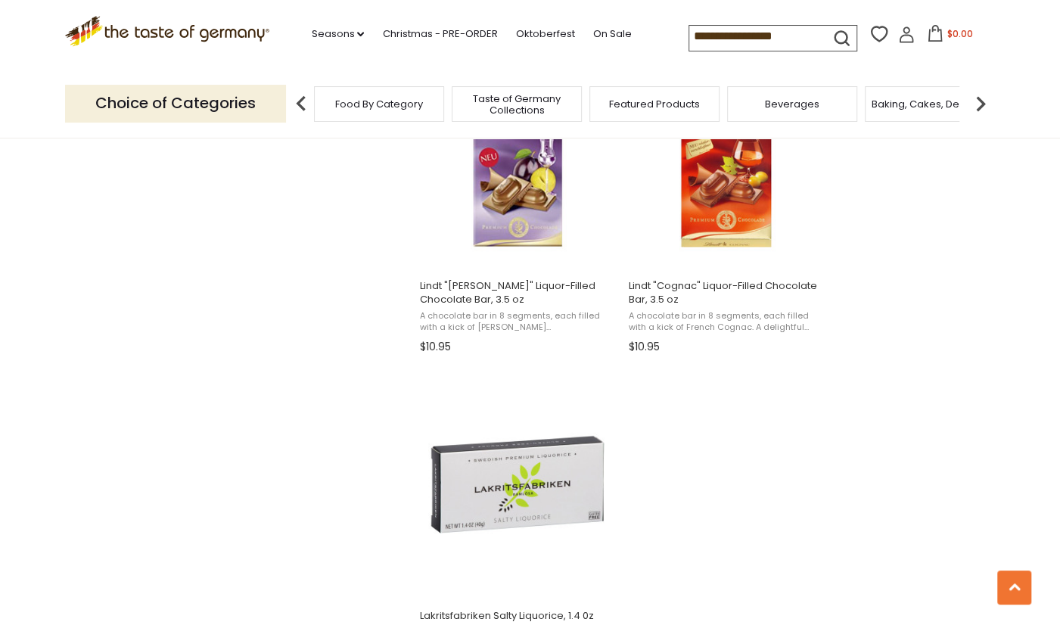
scroll to position [2211, 0]
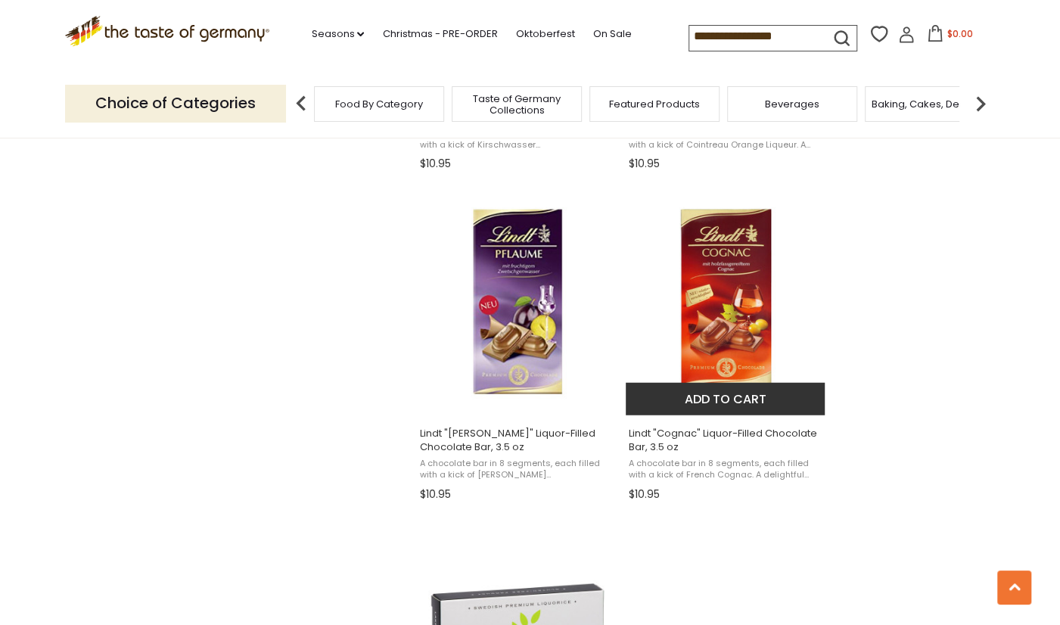
click at [735, 376] on img at bounding box center [726, 302] width 200 height 200
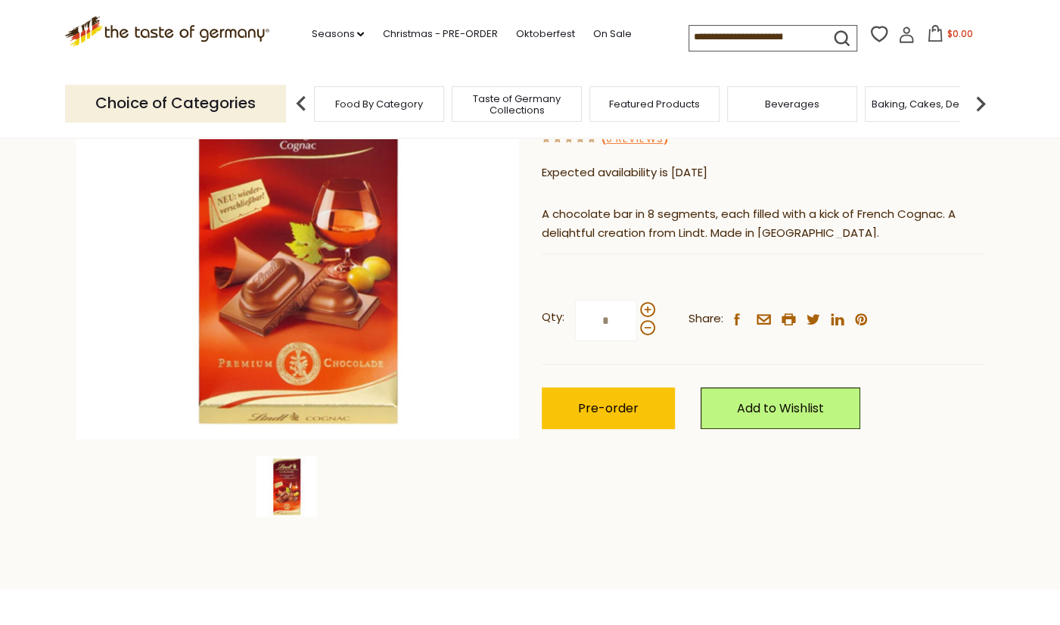
scroll to position [237, 0]
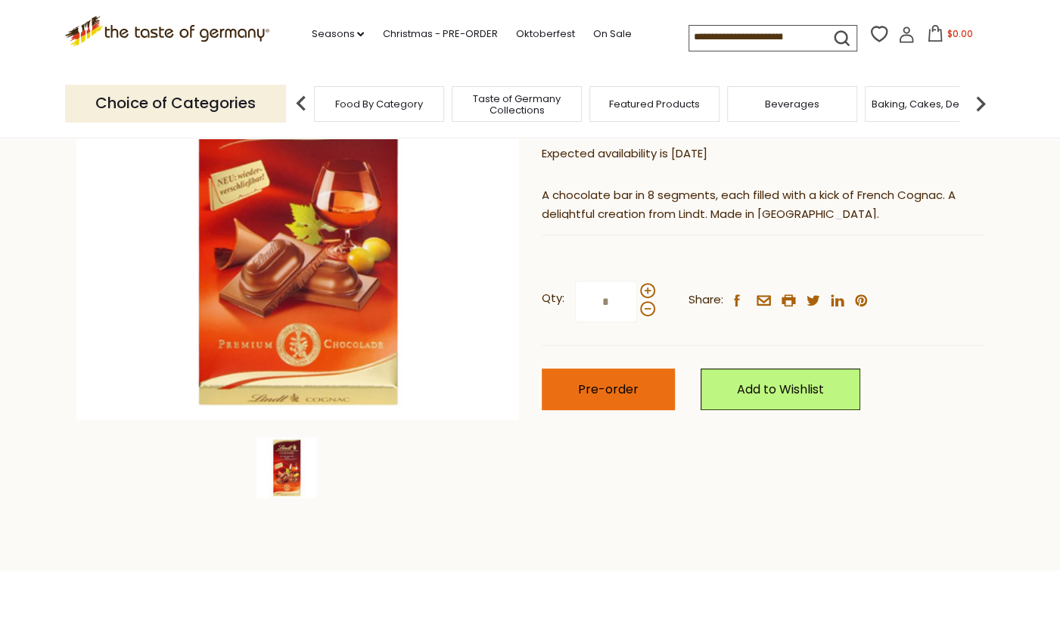
click at [625, 393] on span "Pre-order" at bounding box center [608, 389] width 61 height 17
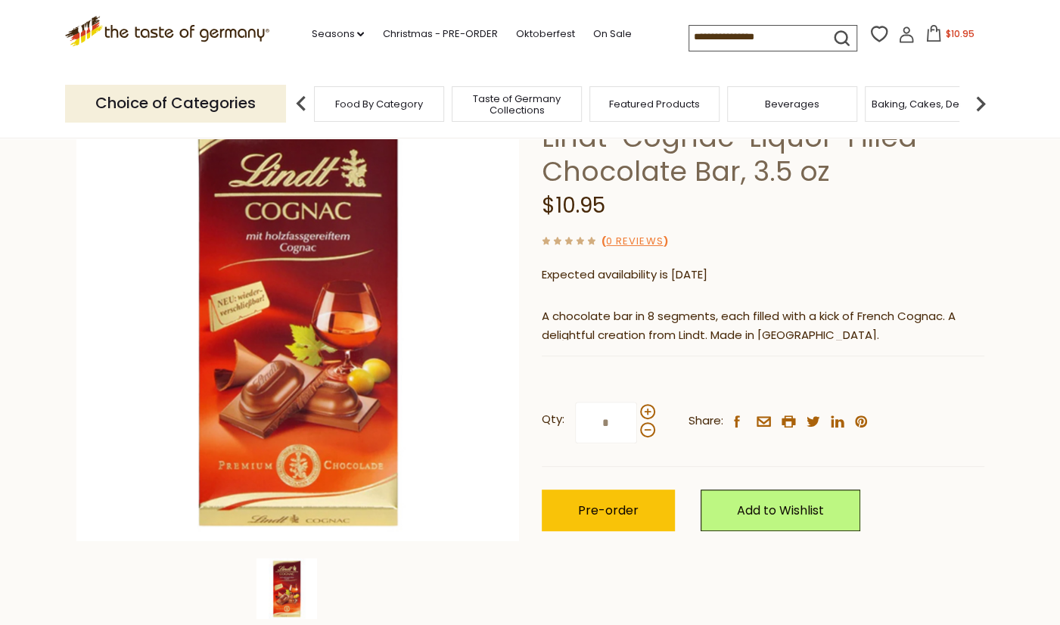
scroll to position [157, 0]
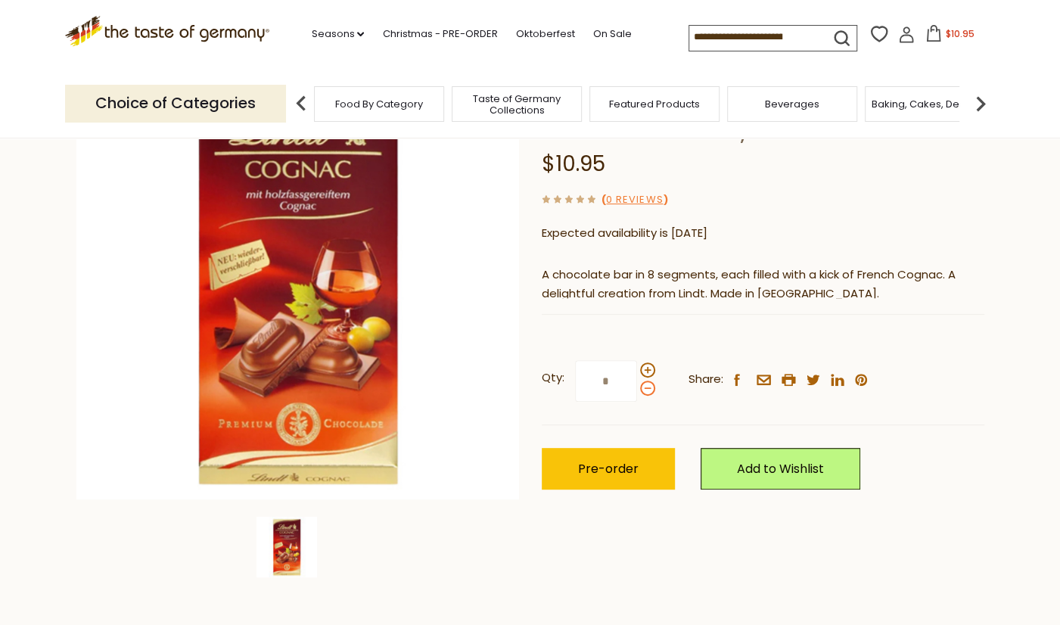
click at [646, 388] on span at bounding box center [647, 388] width 15 height 15
click at [637, 388] on input "*" at bounding box center [606, 381] width 62 height 42
click at [648, 368] on span at bounding box center [647, 369] width 15 height 15
click at [637, 368] on input "*" at bounding box center [606, 381] width 62 height 42
click at [646, 471] on button "Pre-order" at bounding box center [608, 469] width 133 height 42
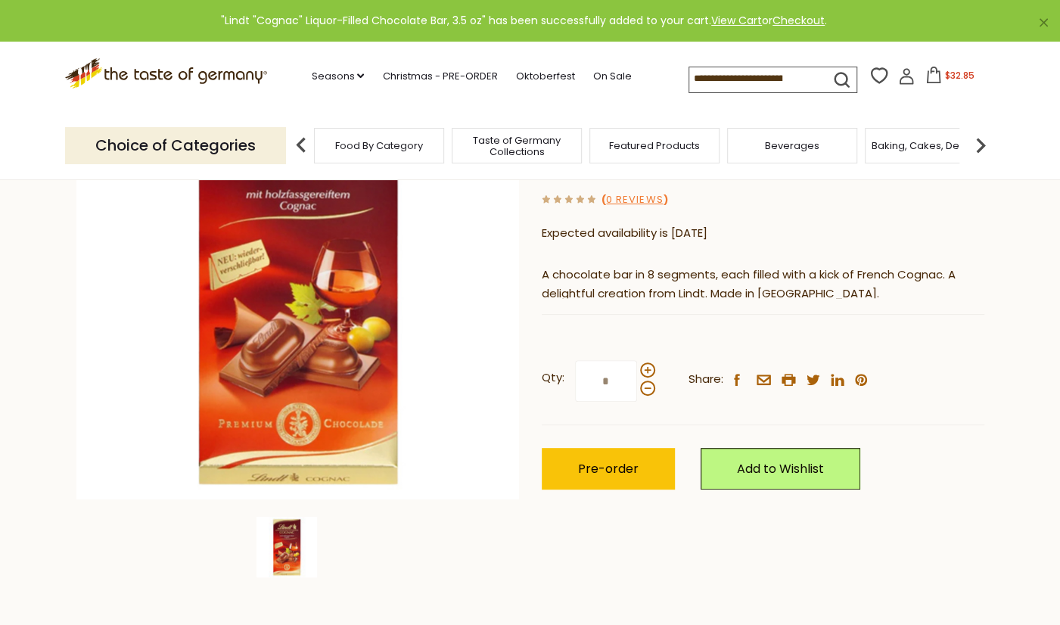
click at [925, 79] on icon at bounding box center [933, 75] width 17 height 17
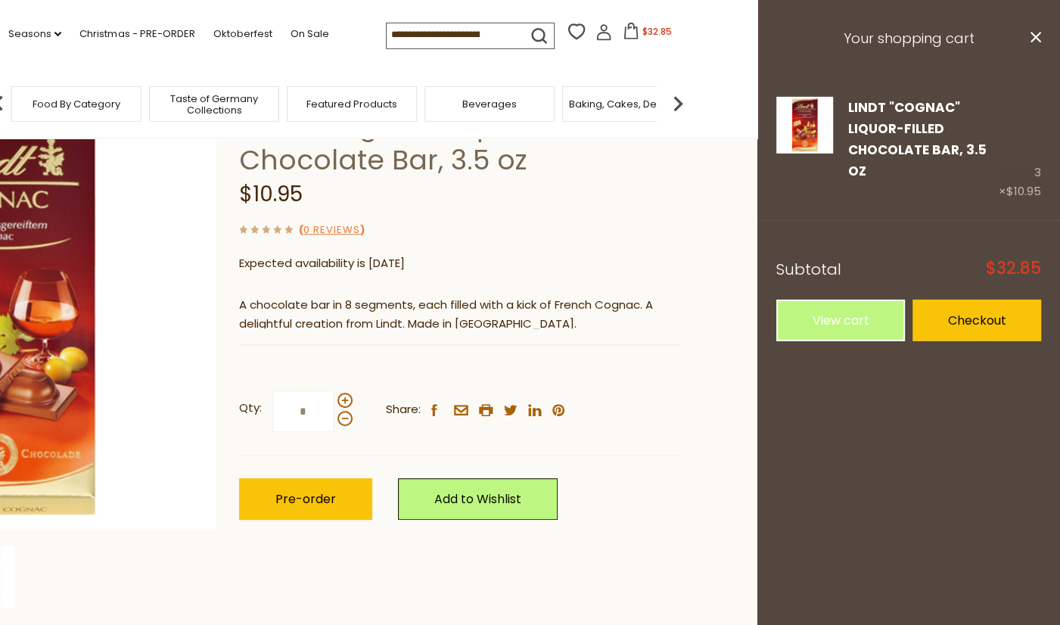
scroll to position [237, 0]
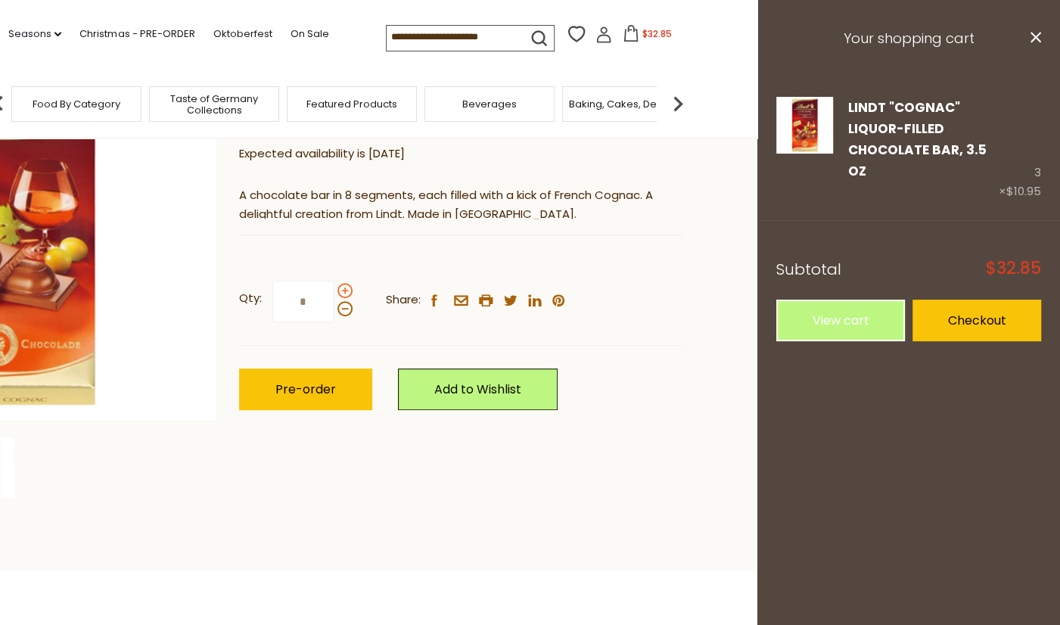
click at [345, 290] on span at bounding box center [344, 290] width 15 height 15
click at [334, 290] on input "*" at bounding box center [303, 302] width 62 height 42
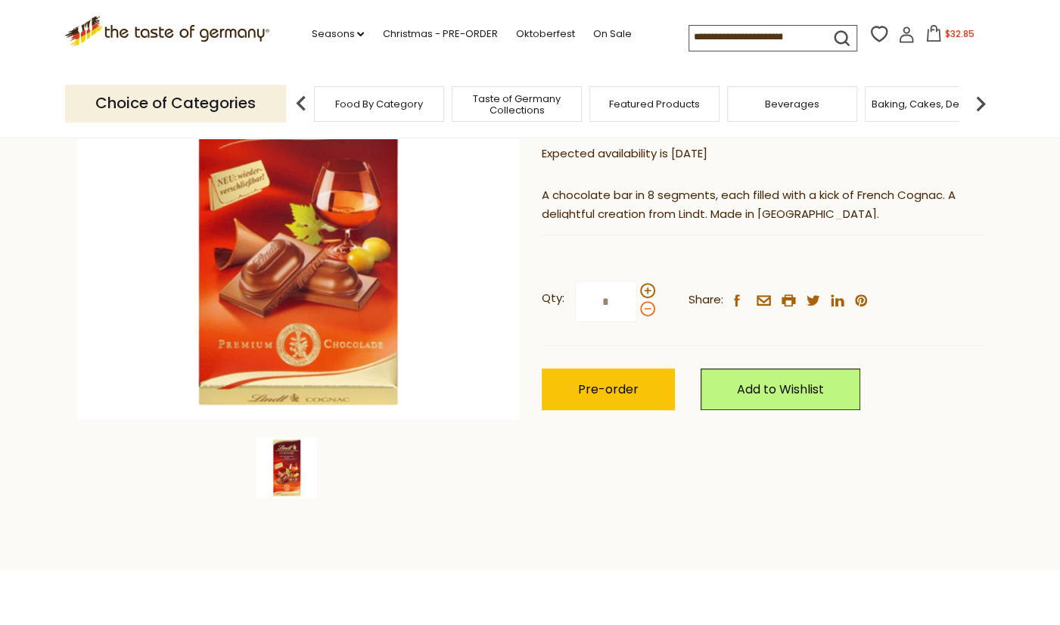
click at [646, 312] on span at bounding box center [647, 308] width 15 height 15
click at [637, 312] on input "*" at bounding box center [606, 302] width 62 height 42
click at [646, 312] on span at bounding box center [647, 308] width 15 height 15
click at [637, 312] on input "*" at bounding box center [606, 302] width 62 height 42
type input "*"
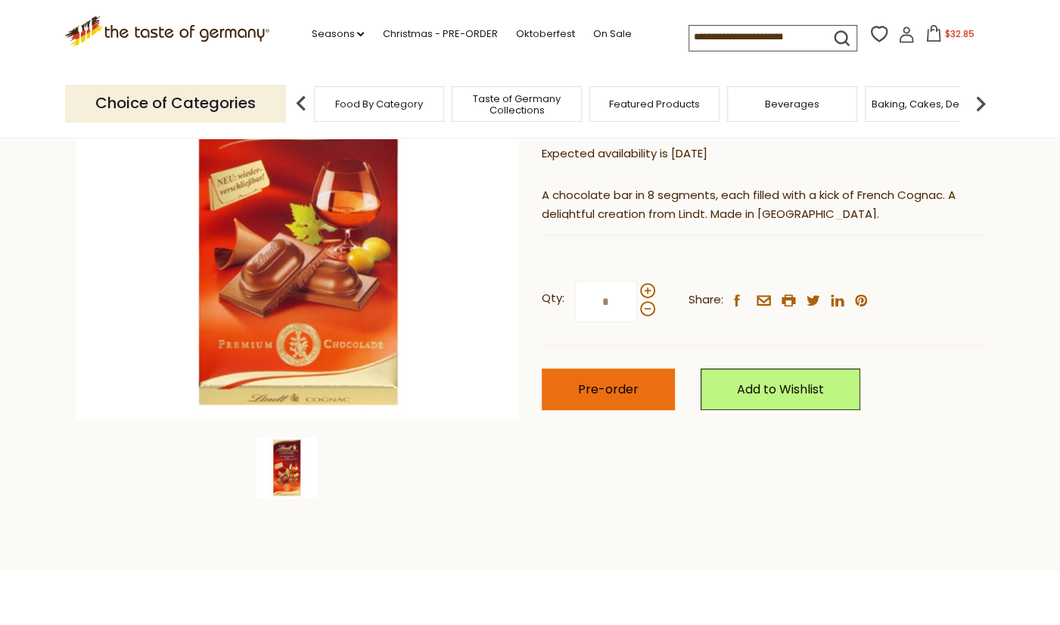
click at [651, 390] on button "Pre-order" at bounding box center [608, 389] width 133 height 42
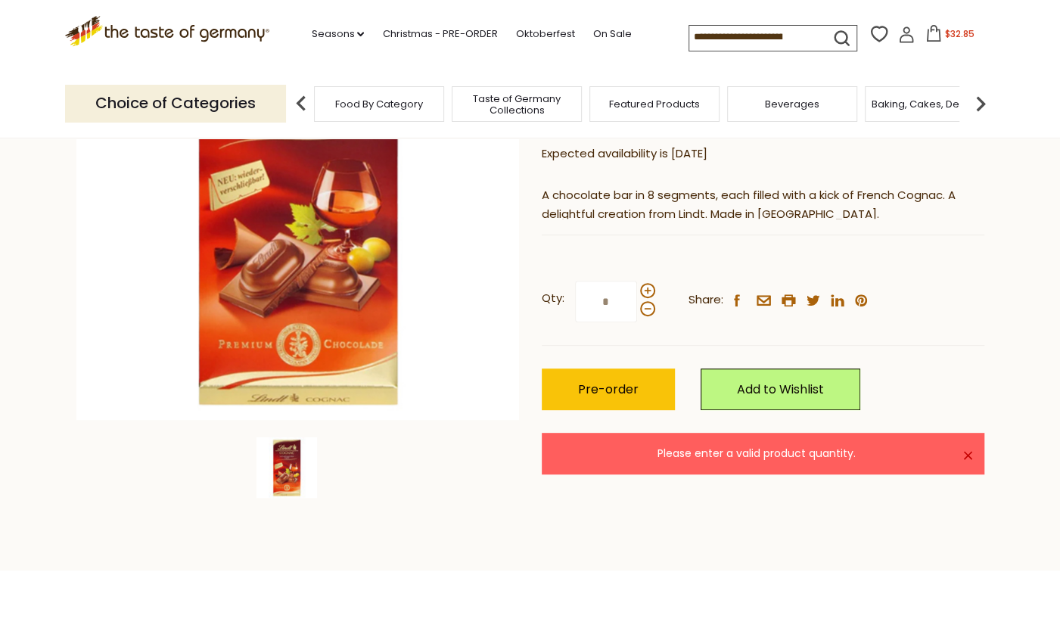
click at [918, 34] on button "$32.85" at bounding box center [950, 36] width 64 height 23
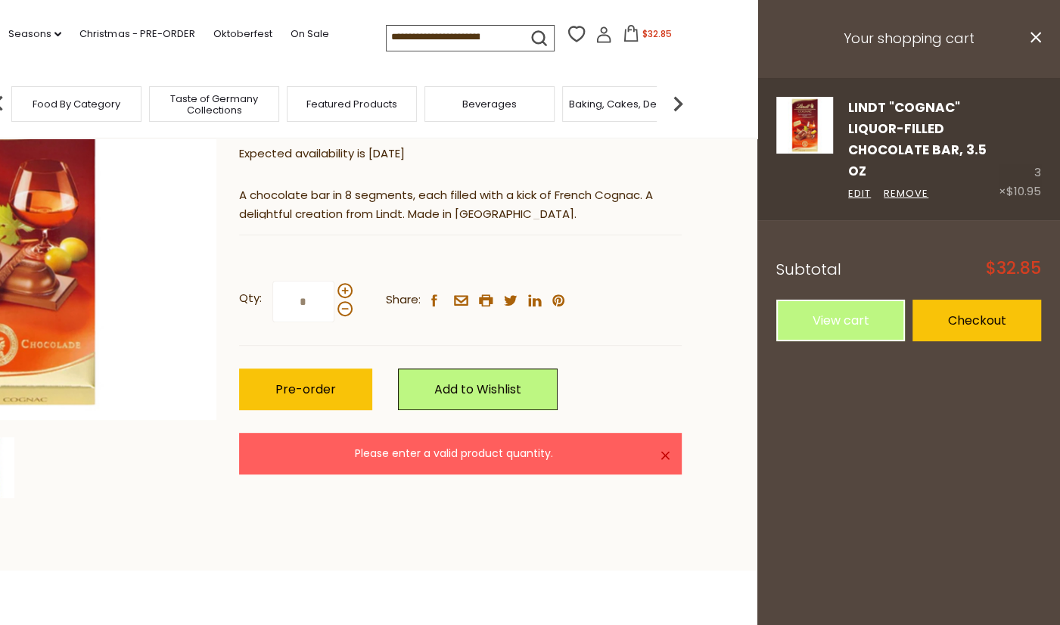
click at [858, 136] on link "Lindt "Cognac" Liquor-Filled Chocolate Bar, 3.5 oz" at bounding box center [917, 139] width 138 height 82
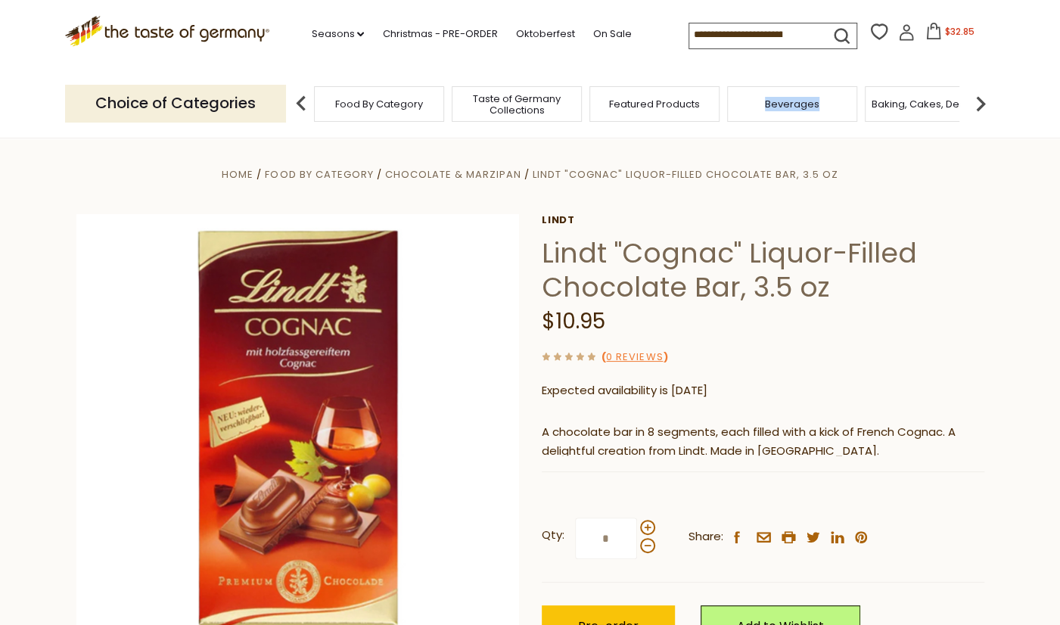
click at [918, 33] on button "$32.85" at bounding box center [950, 34] width 64 height 23
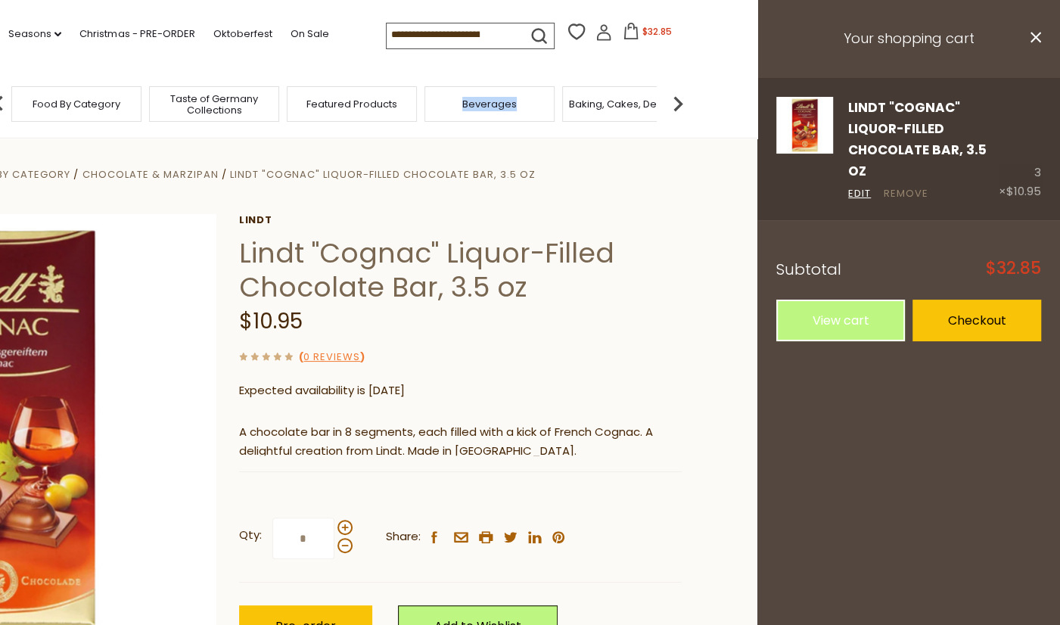
click at [906, 186] on link "Remove" at bounding box center [906, 194] width 45 height 16
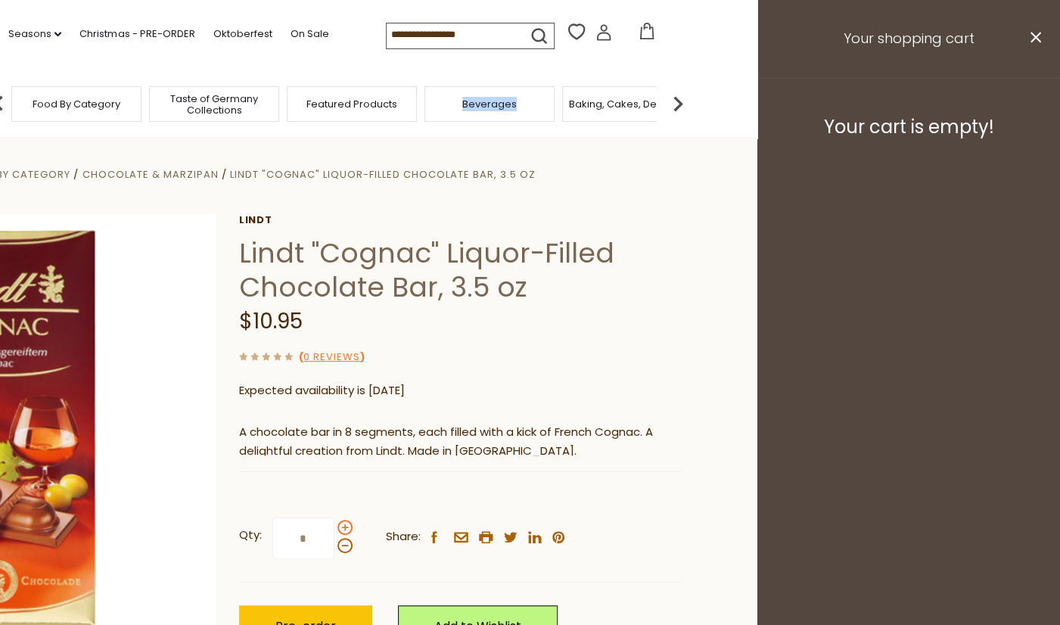
click at [343, 527] on span at bounding box center [344, 527] width 15 height 15
click at [334, 527] on input "*" at bounding box center [303, 538] width 62 height 42
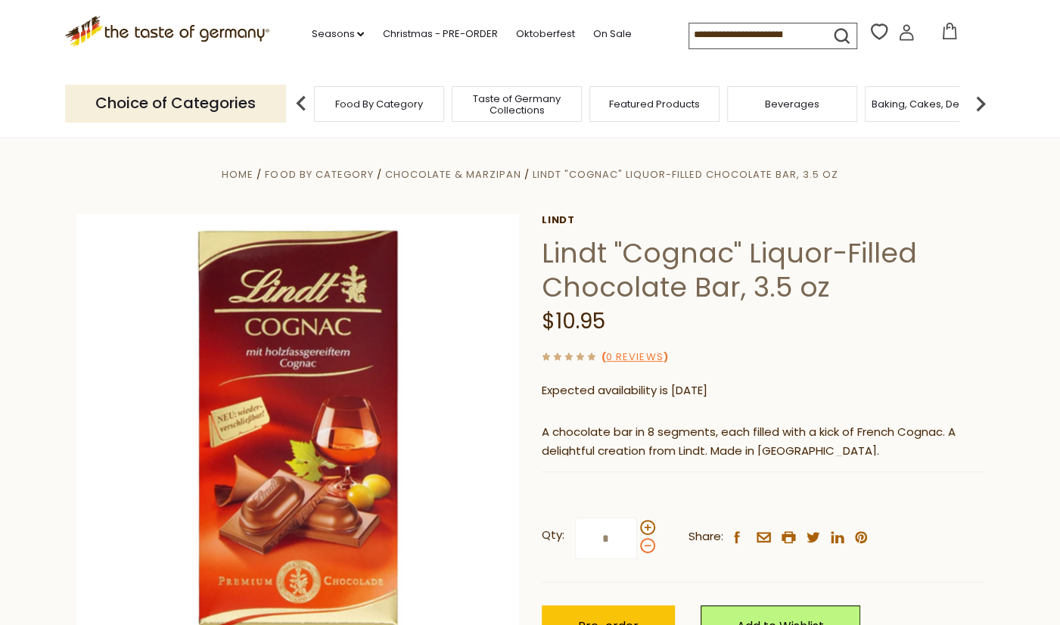
click at [644, 547] on span at bounding box center [647, 545] width 15 height 15
click at [637, 547] on input "*" at bounding box center [606, 538] width 62 height 42
click at [642, 528] on span at bounding box center [647, 527] width 15 height 15
click at [637, 528] on input "*" at bounding box center [606, 538] width 62 height 42
type input "*"
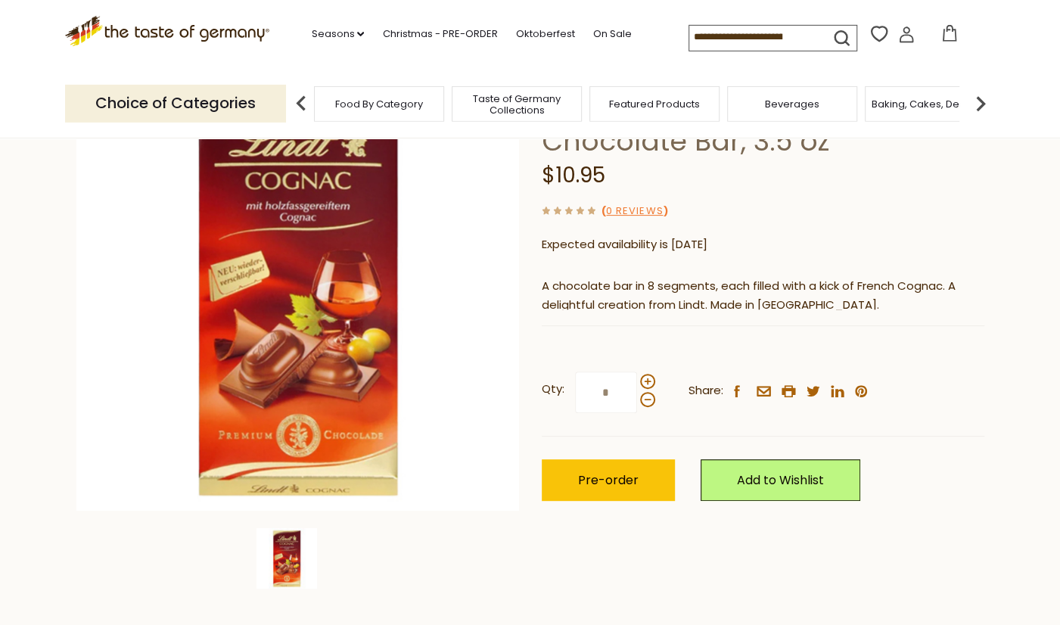
scroll to position [237, 0]
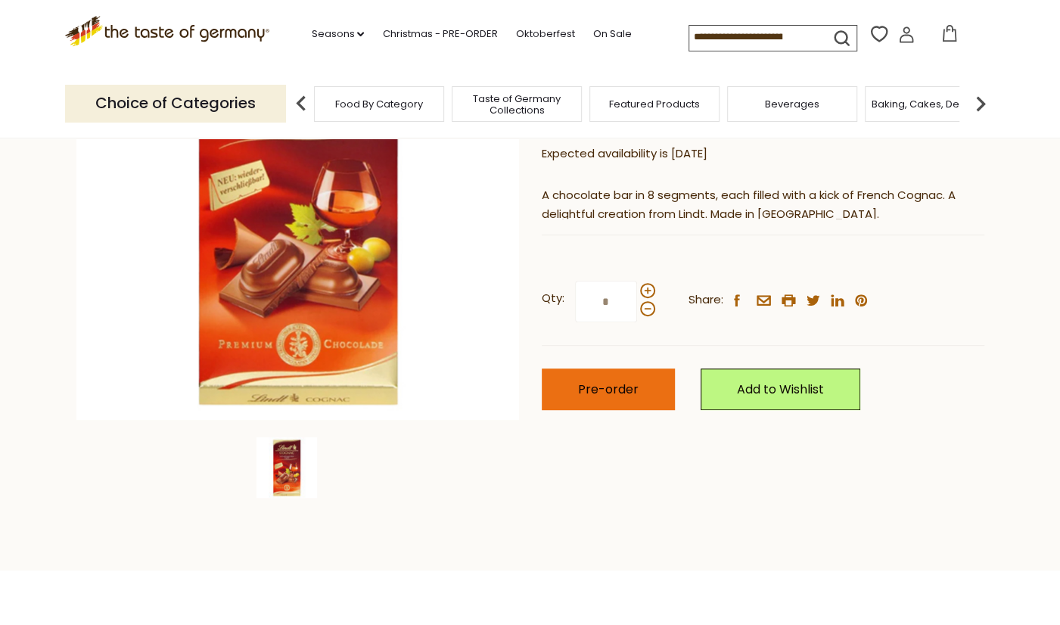
click at [598, 383] on span "Pre-order" at bounding box center [608, 389] width 61 height 17
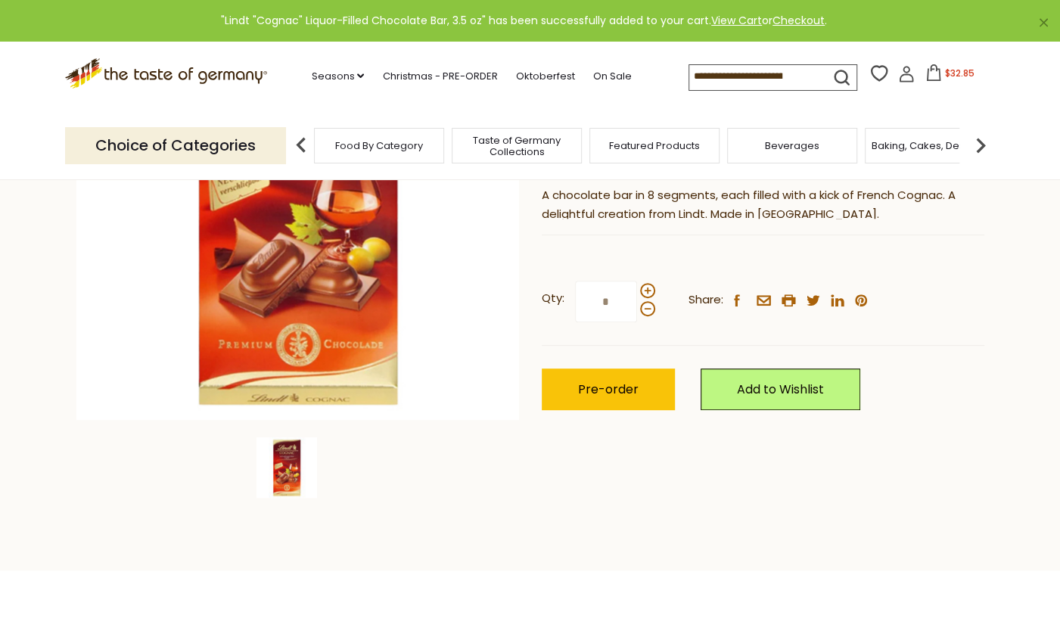
scroll to position [0, 0]
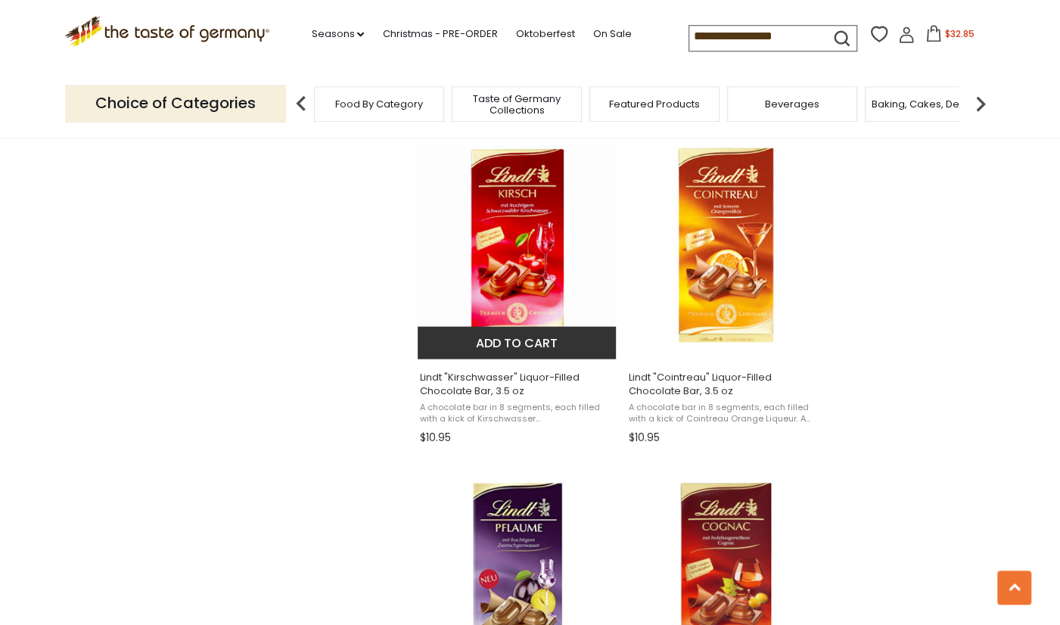
scroll to position [1895, 0]
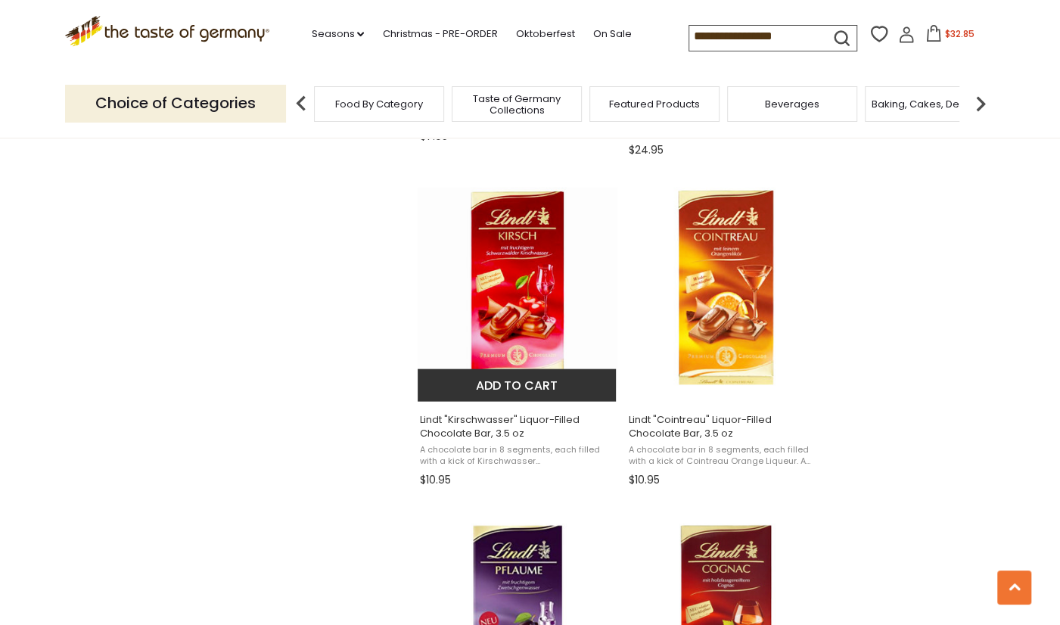
click at [501, 350] on img at bounding box center [518, 288] width 200 height 200
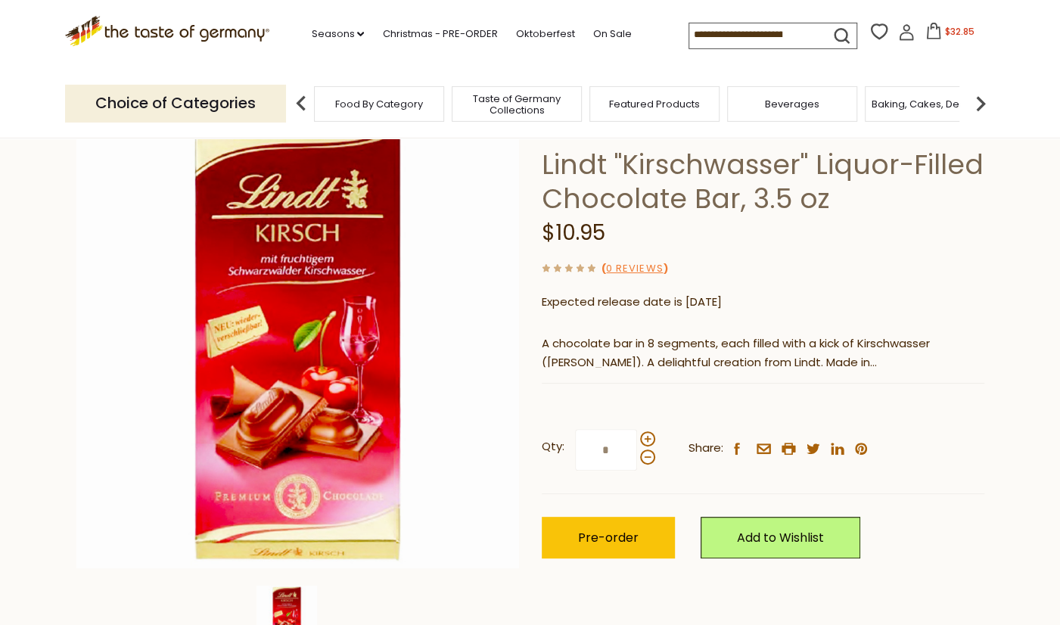
scroll to position [237, 0]
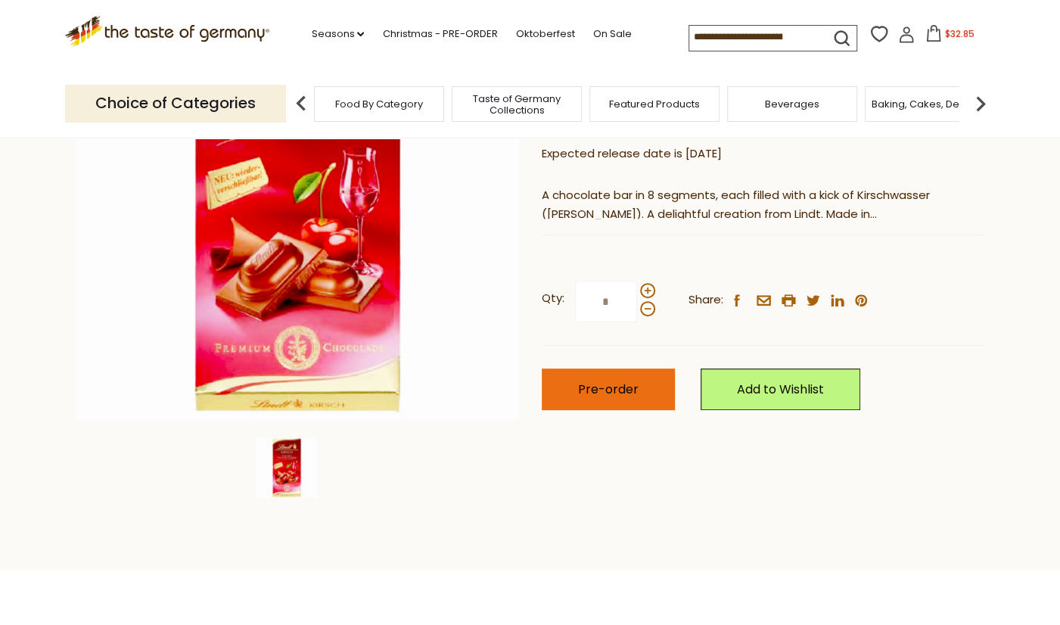
click at [631, 393] on span "Pre-order" at bounding box center [608, 389] width 61 height 17
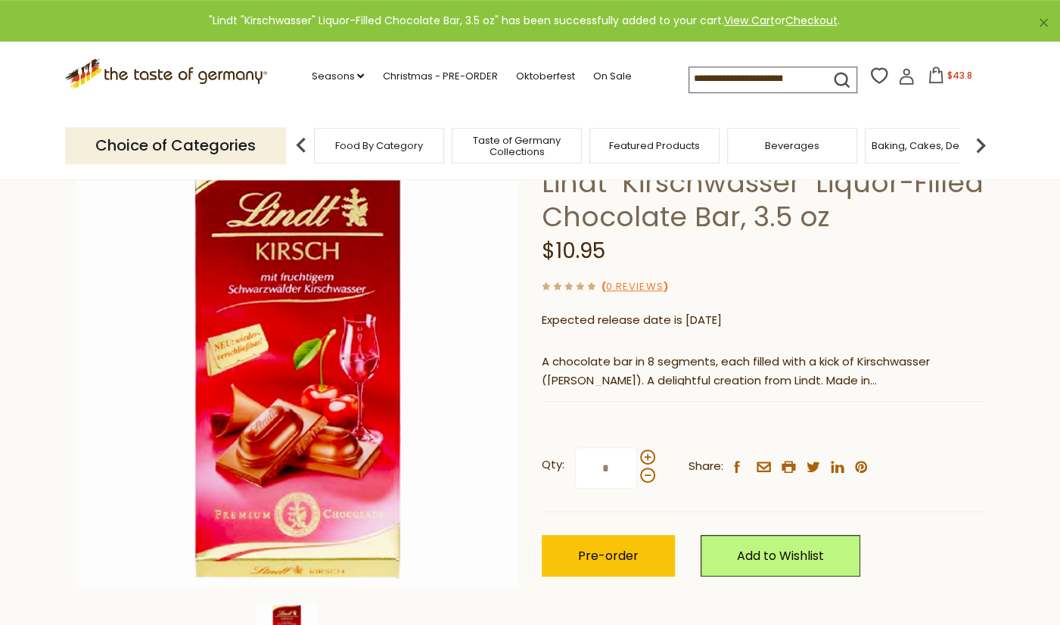
scroll to position [0, 0]
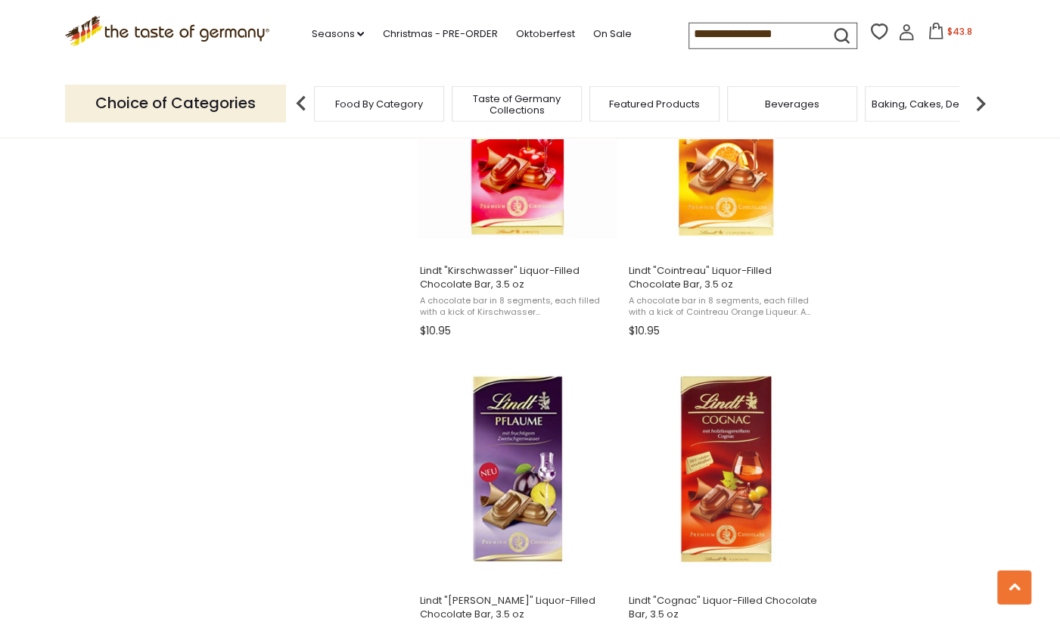
scroll to position [2053, 0]
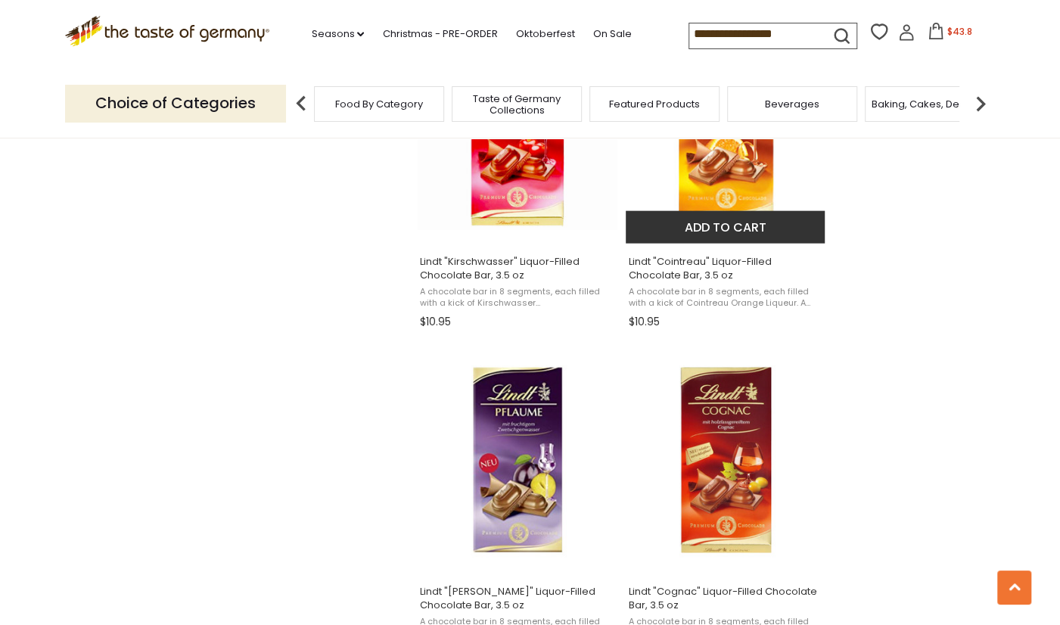
click at [716, 201] on img at bounding box center [726, 130] width 200 height 200
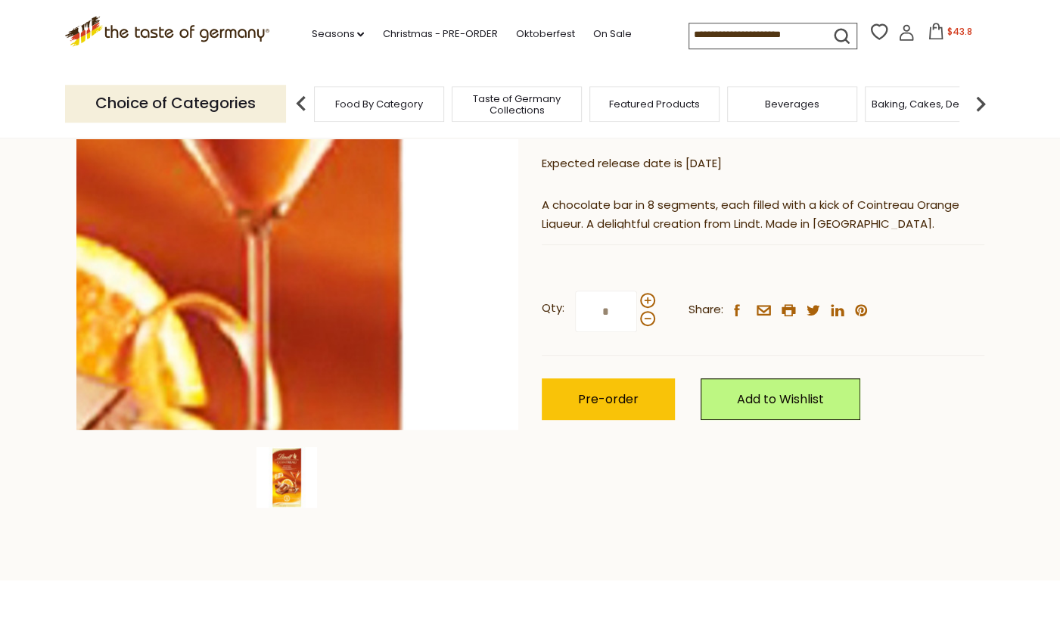
scroll to position [395, 0]
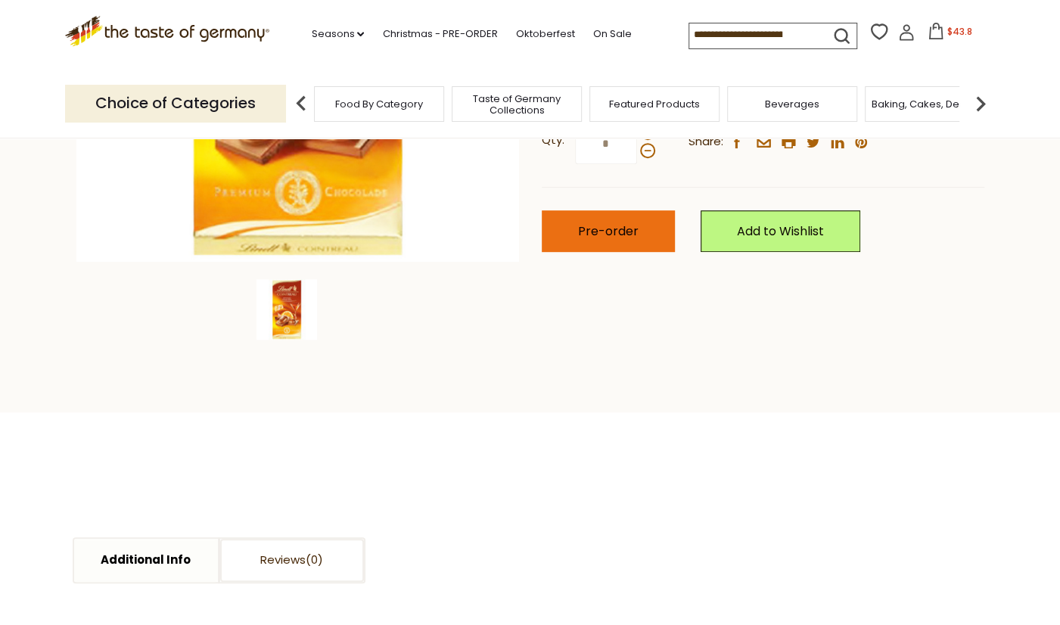
click at [637, 237] on button "Pre-order" at bounding box center [608, 231] width 133 height 42
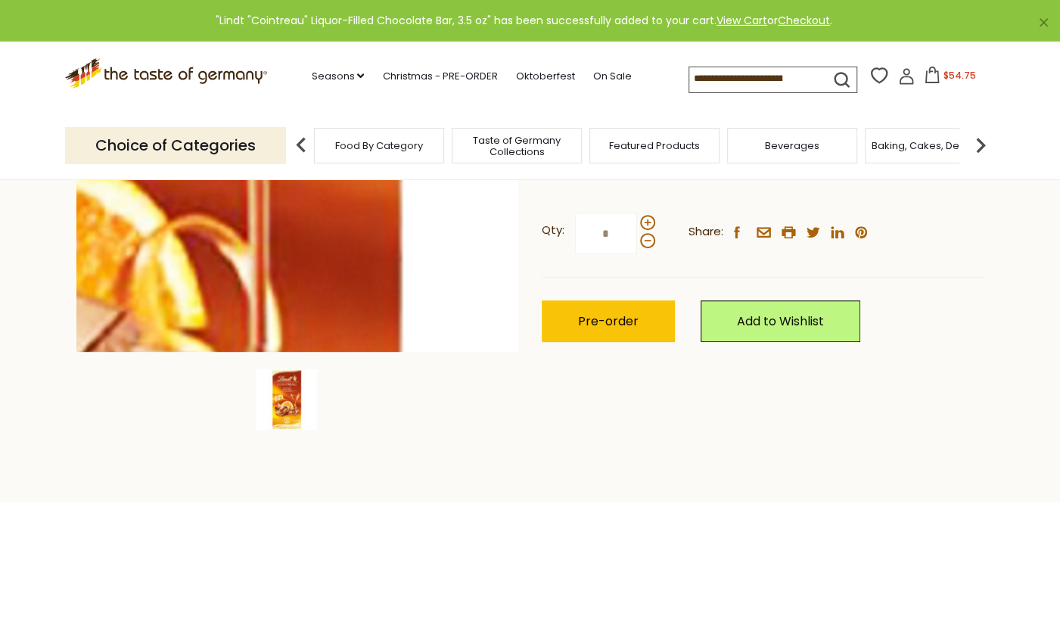
scroll to position [0, 0]
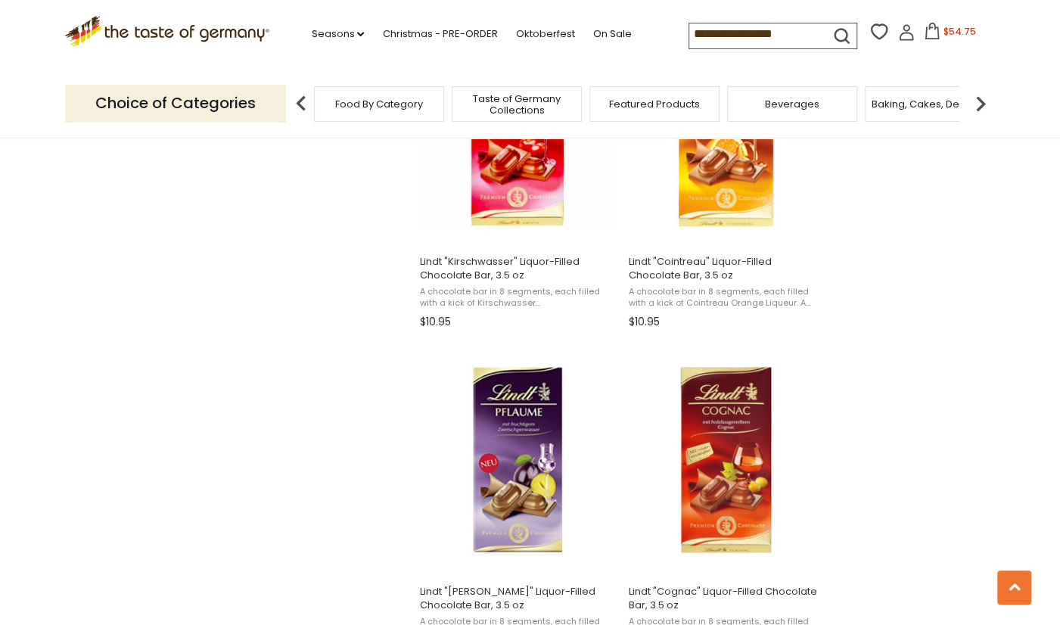
scroll to position [2053, 0]
click at [735, 34] on input "**********" at bounding box center [753, 33] width 128 height 21
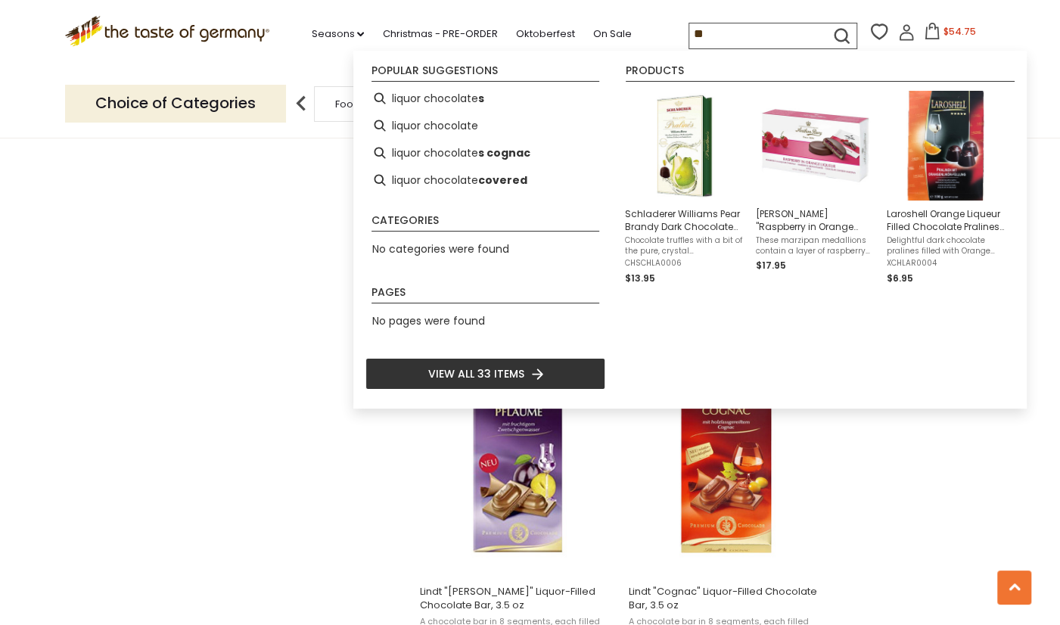
type input "*"
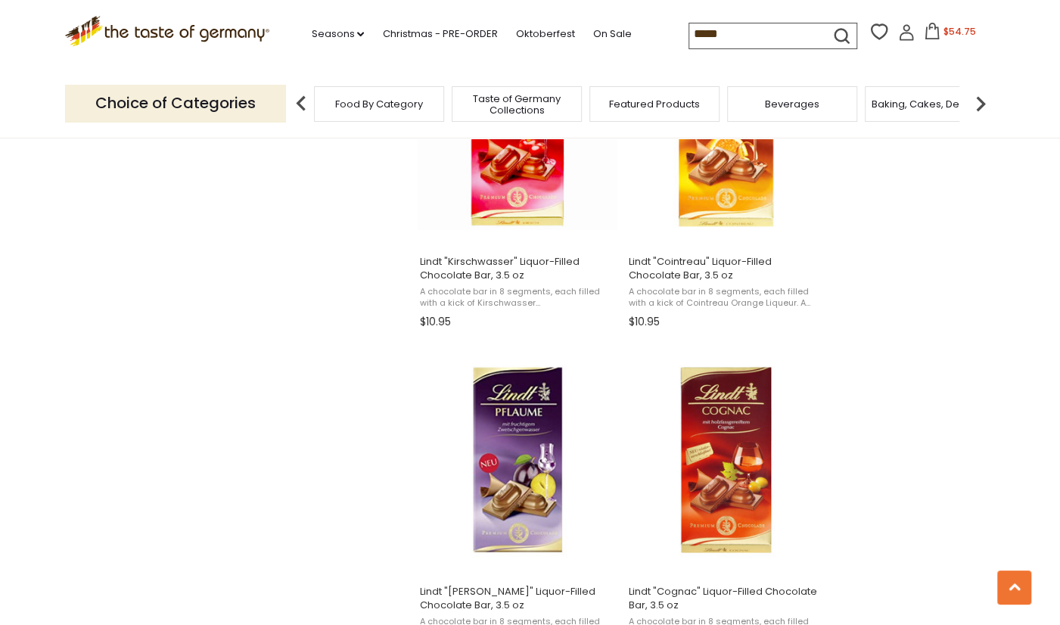
type input "******"
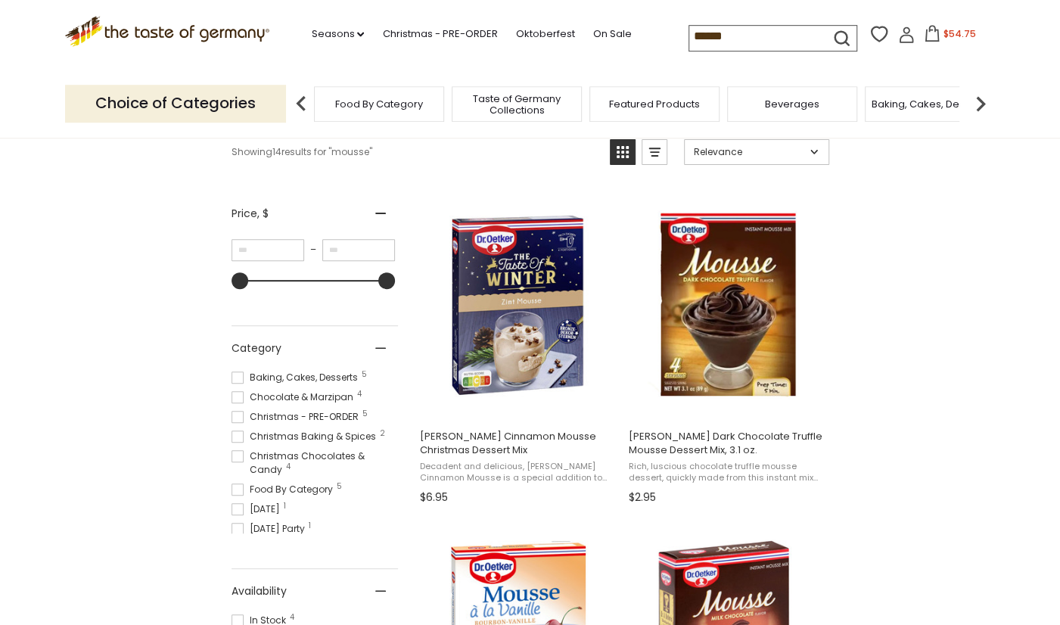
scroll to position [237, 0]
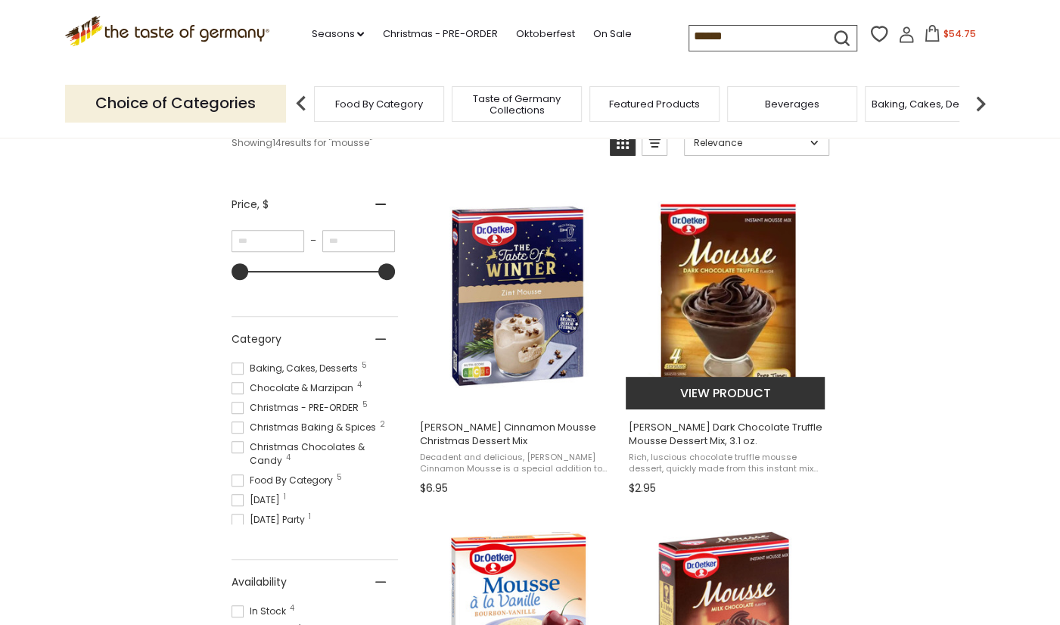
click at [716, 365] on img "Dr. Oetker Dark Chocolate Truffle Mousse Dessert Mix, 3.1 oz." at bounding box center [726, 296] width 200 height 200
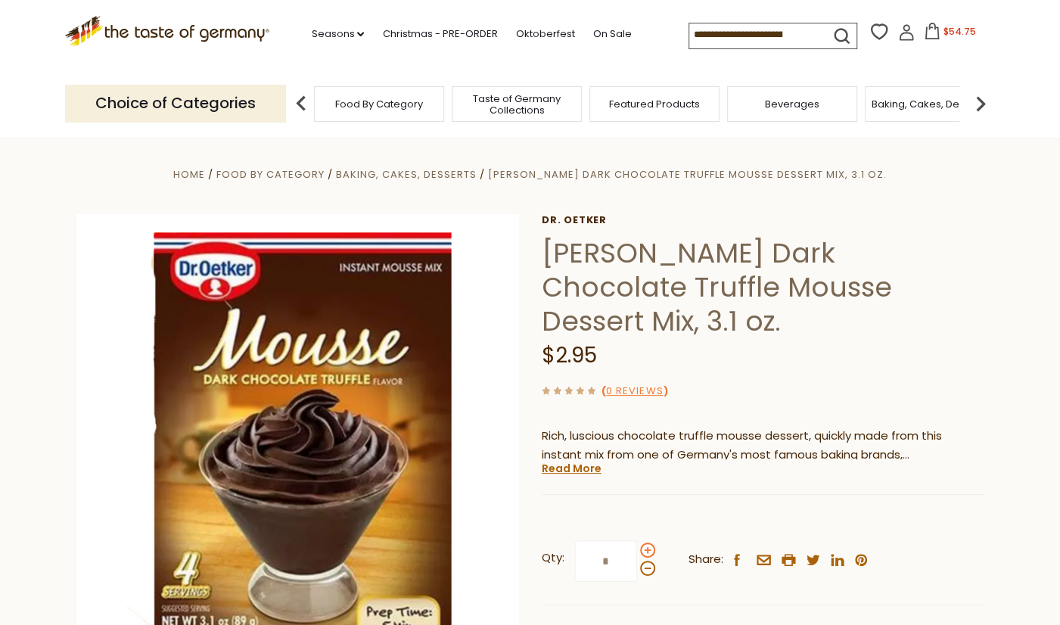
click at [647, 542] on span at bounding box center [647, 549] width 15 height 15
click at [637, 540] on input "*" at bounding box center [606, 561] width 62 height 42
click at [647, 542] on span at bounding box center [647, 549] width 15 height 15
click at [637, 540] on input "*" at bounding box center [606, 561] width 62 height 42
click at [647, 542] on span at bounding box center [647, 549] width 15 height 15
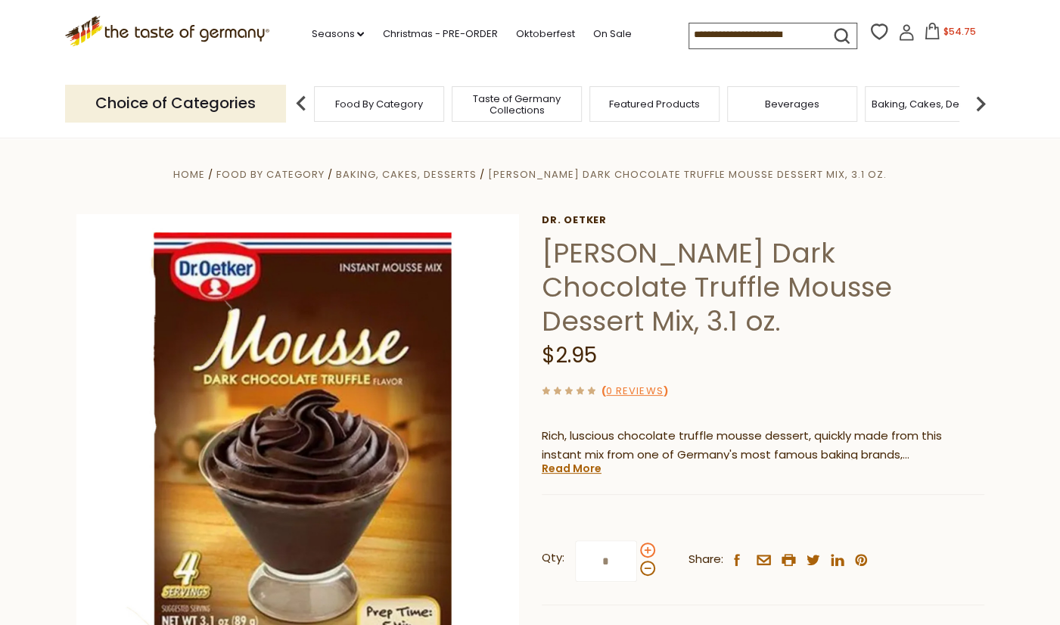
click at [637, 540] on input "*" at bounding box center [606, 561] width 62 height 42
click at [647, 561] on span at bounding box center [647, 568] width 15 height 15
click at [637, 540] on input "*" at bounding box center [606, 561] width 62 height 42
click at [647, 561] on span at bounding box center [647, 568] width 15 height 15
click at [637, 540] on input "*" at bounding box center [606, 561] width 62 height 42
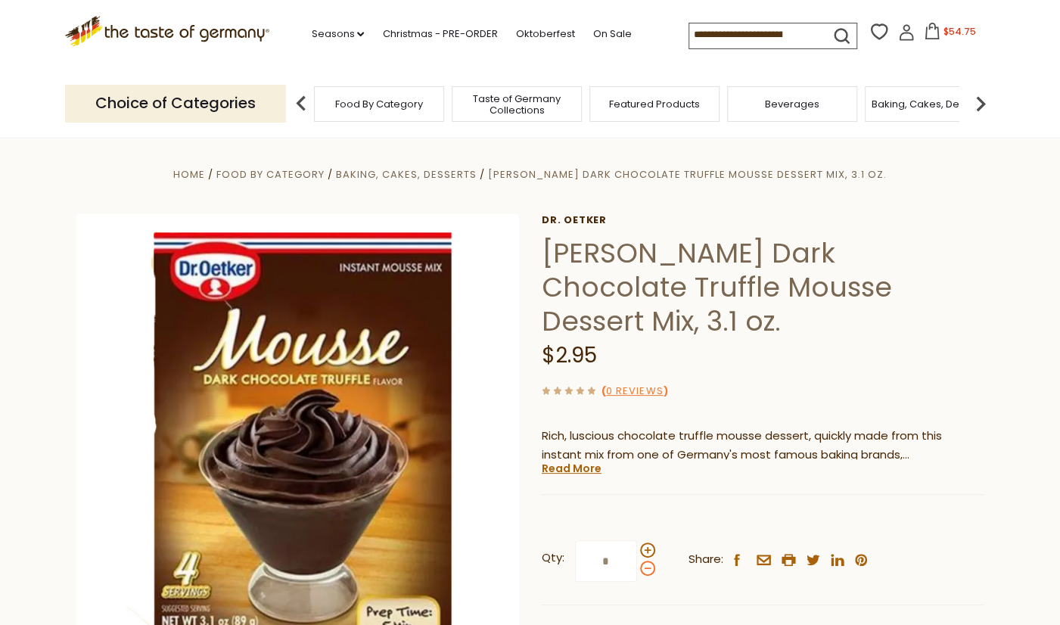
type input "*"
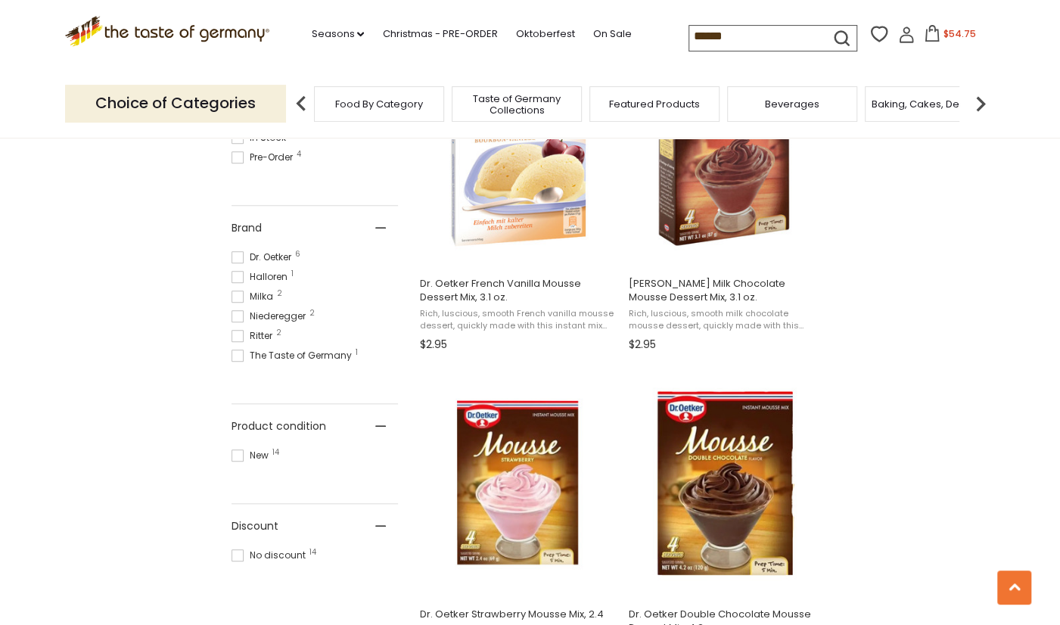
scroll to position [710, 0]
click at [724, 280] on span "Dr. Oetker Milk Chocolate Mousse Dessert Mix, 3.1 oz." at bounding box center [726, 290] width 196 height 27
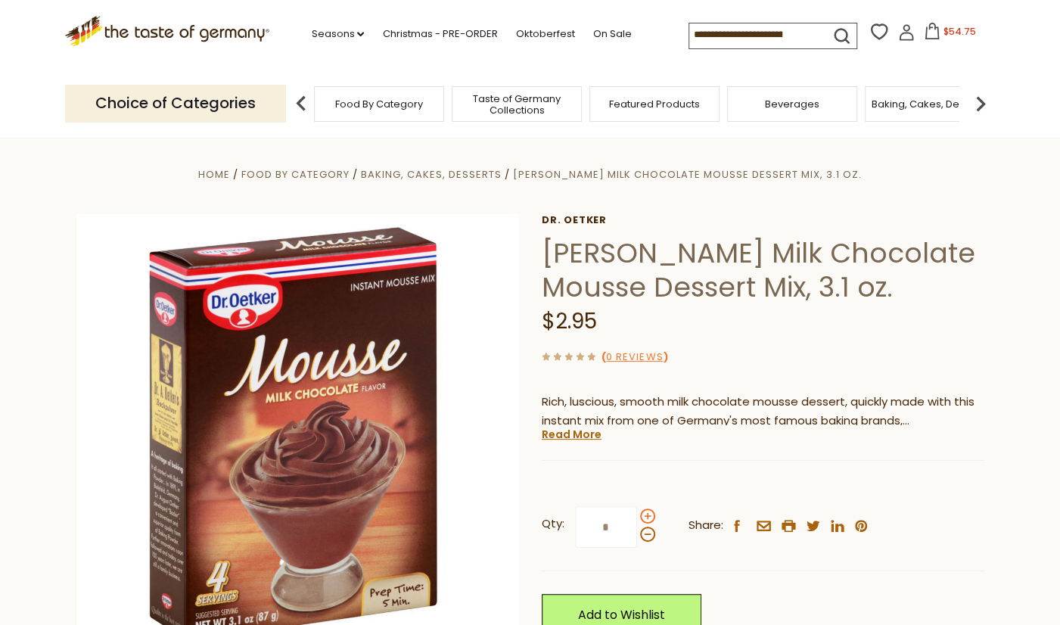
click at [648, 517] on span at bounding box center [647, 515] width 15 height 15
click at [637, 517] on input "*" at bounding box center [606, 527] width 62 height 42
click at [643, 514] on span at bounding box center [647, 515] width 15 height 15
click at [637, 514] on input "*" at bounding box center [606, 527] width 62 height 42
type input "*"
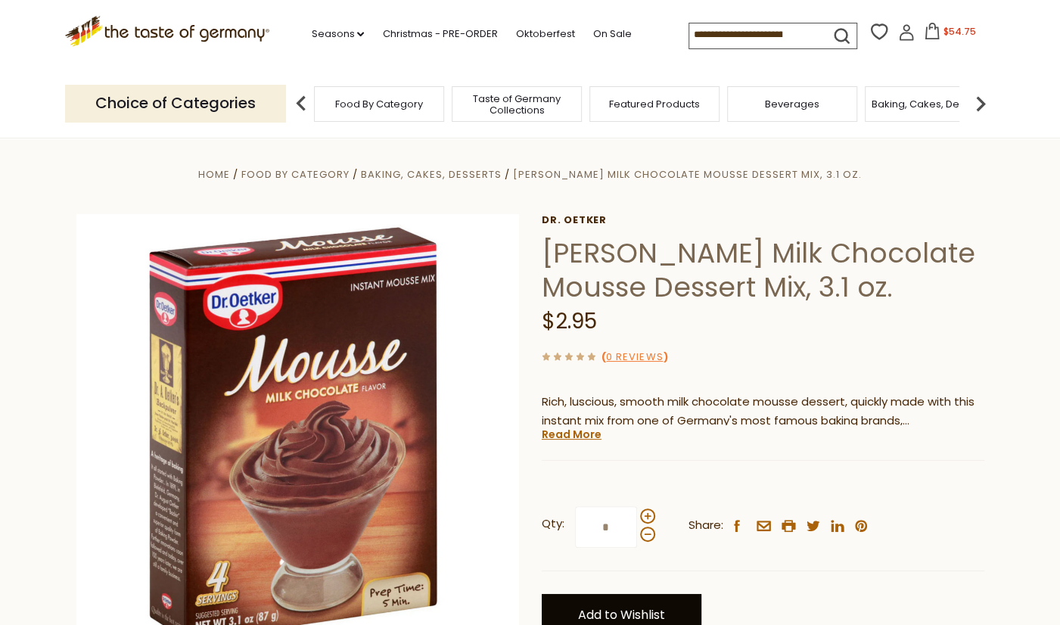
click at [642, 618] on link "Add to Wishlist" at bounding box center [622, 615] width 160 height 42
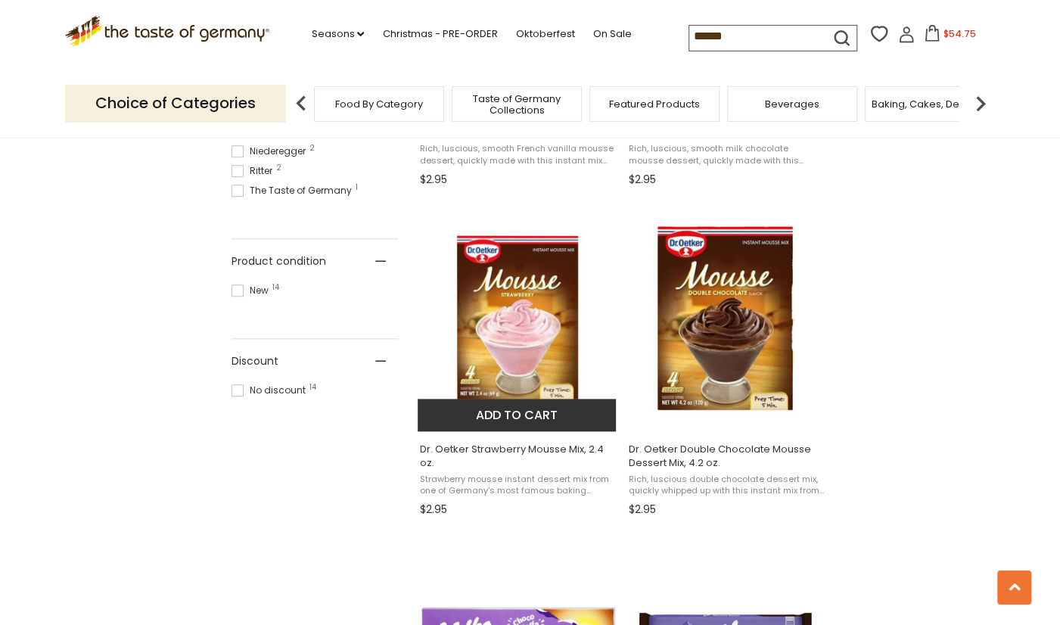
scroll to position [868, 0]
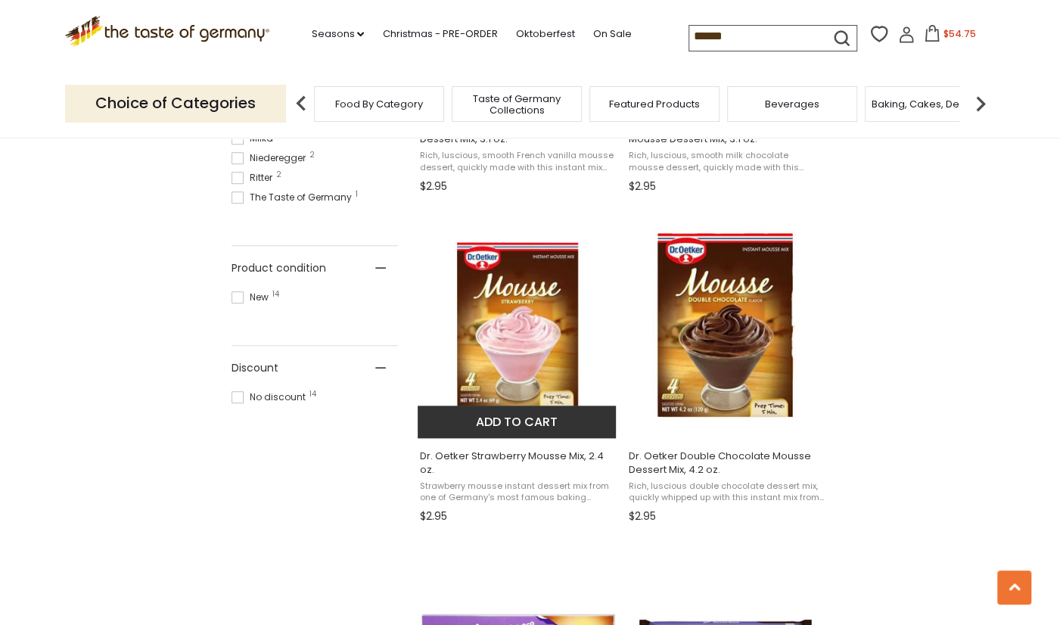
click at [519, 387] on img "Dr. Oetker Strawberry Mousse Mix, 2.4 oz." at bounding box center [518, 324] width 200 height 200
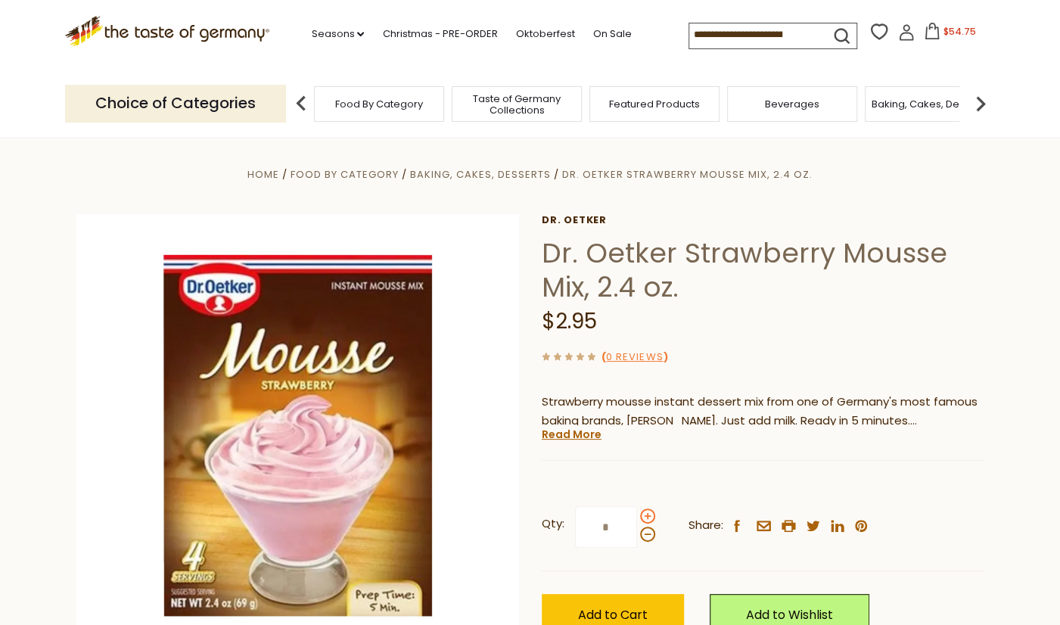
click at [646, 516] on span at bounding box center [647, 515] width 15 height 15
click at [637, 516] on input "*" at bounding box center [606, 527] width 62 height 42
click at [644, 514] on span at bounding box center [647, 515] width 15 height 15
click at [637, 514] on input "*" at bounding box center [606, 527] width 62 height 42
click at [648, 534] on span at bounding box center [647, 534] width 15 height 15
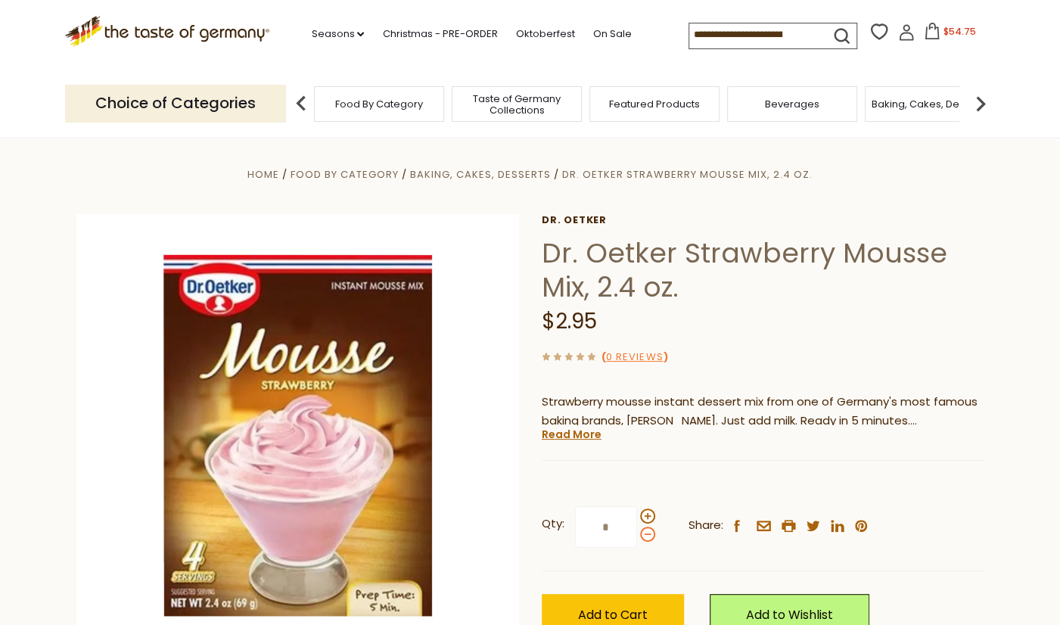
click at [637, 534] on input "*" at bounding box center [606, 527] width 62 height 42
click at [644, 516] on span at bounding box center [647, 515] width 15 height 15
click at [637, 516] on input "*" at bounding box center [606, 527] width 62 height 42
type input "*"
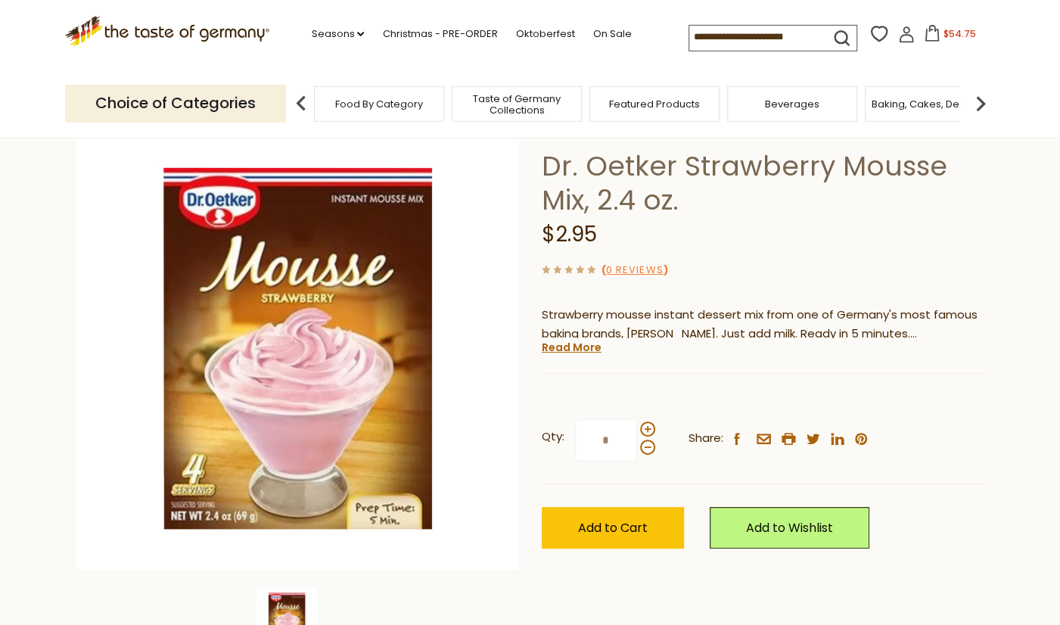
scroll to position [79, 0]
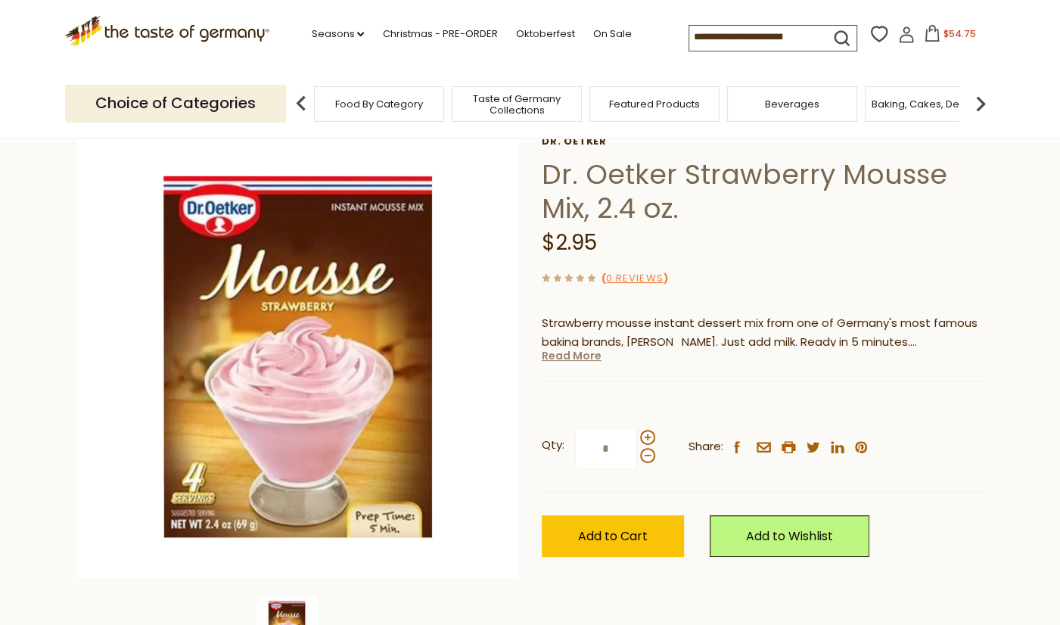
click at [579, 357] on link "Read More" at bounding box center [572, 355] width 60 height 15
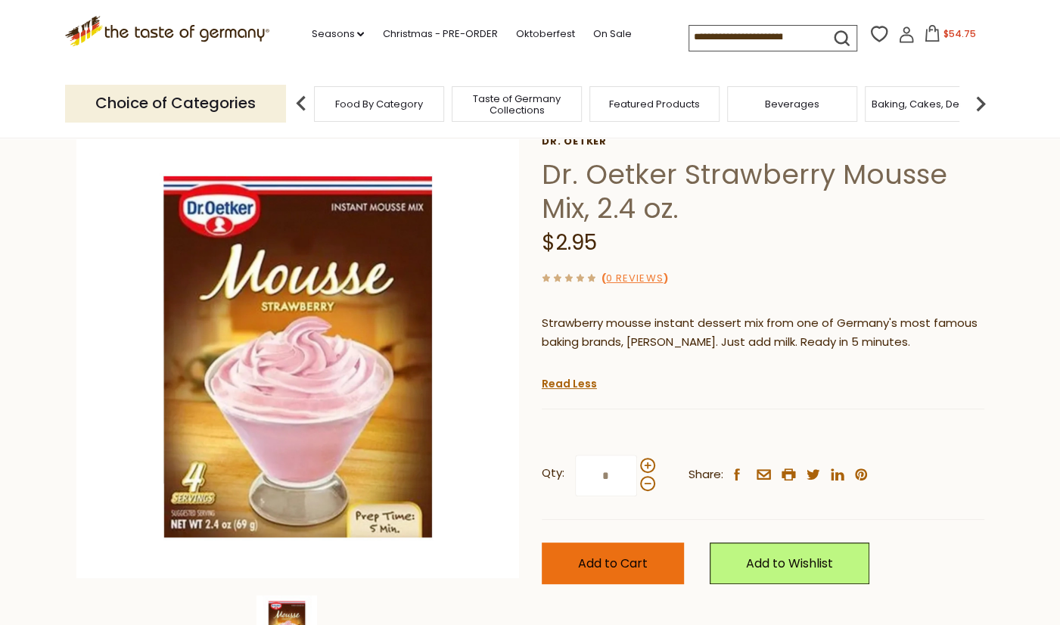
click at [664, 563] on button "Add to Cart" at bounding box center [613, 563] width 142 height 42
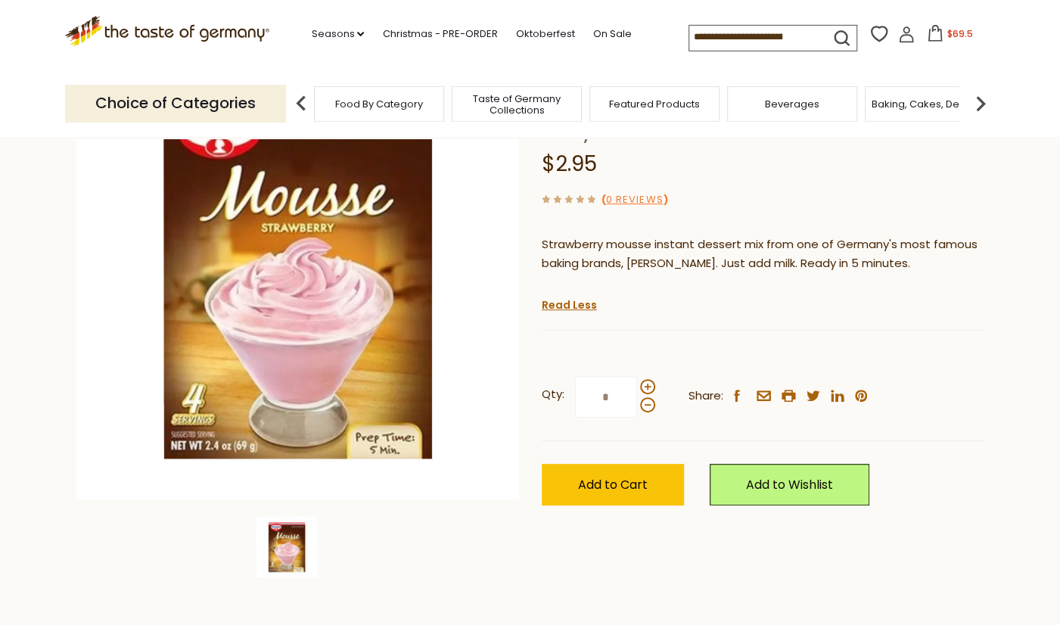
scroll to position [157, 0]
click at [551, 307] on link "Read Less" at bounding box center [569, 304] width 55 height 15
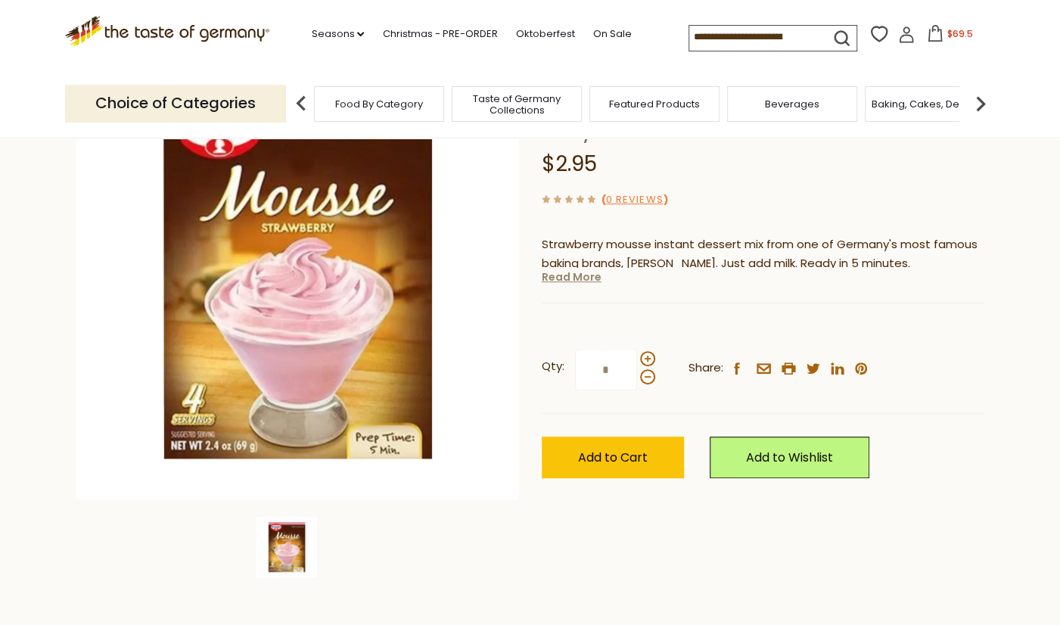
click at [578, 278] on link "Read More" at bounding box center [572, 276] width 60 height 15
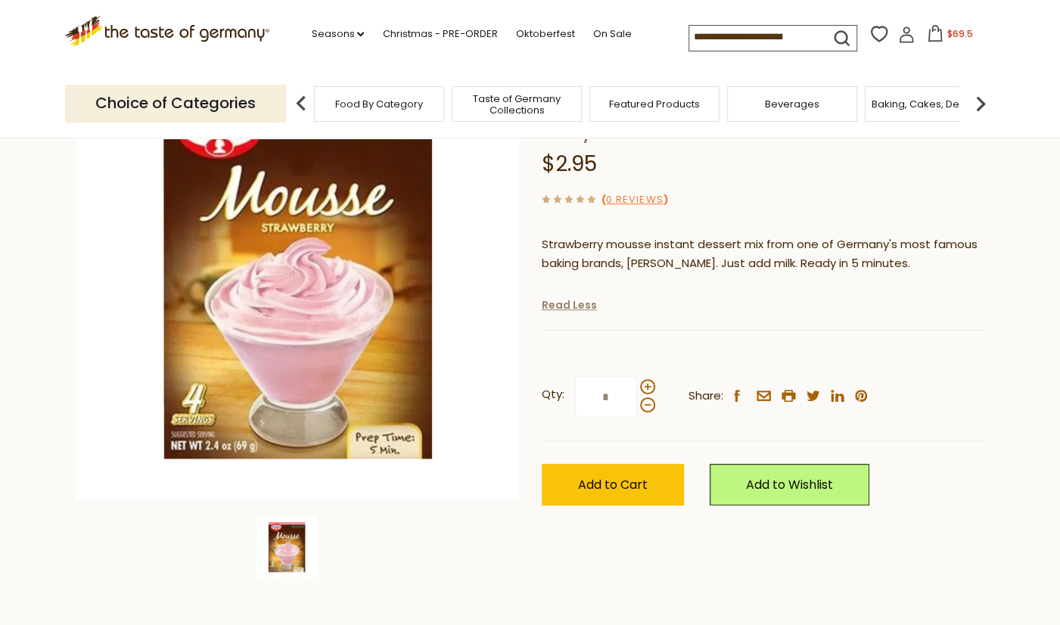
click at [586, 306] on link "Read Less" at bounding box center [569, 304] width 55 height 15
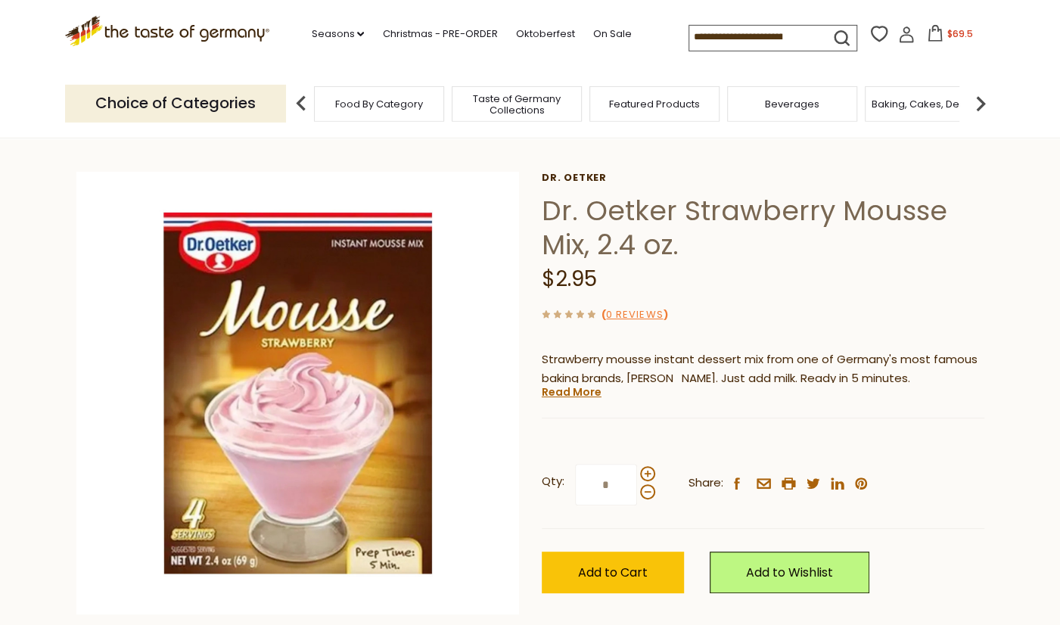
scroll to position [0, 0]
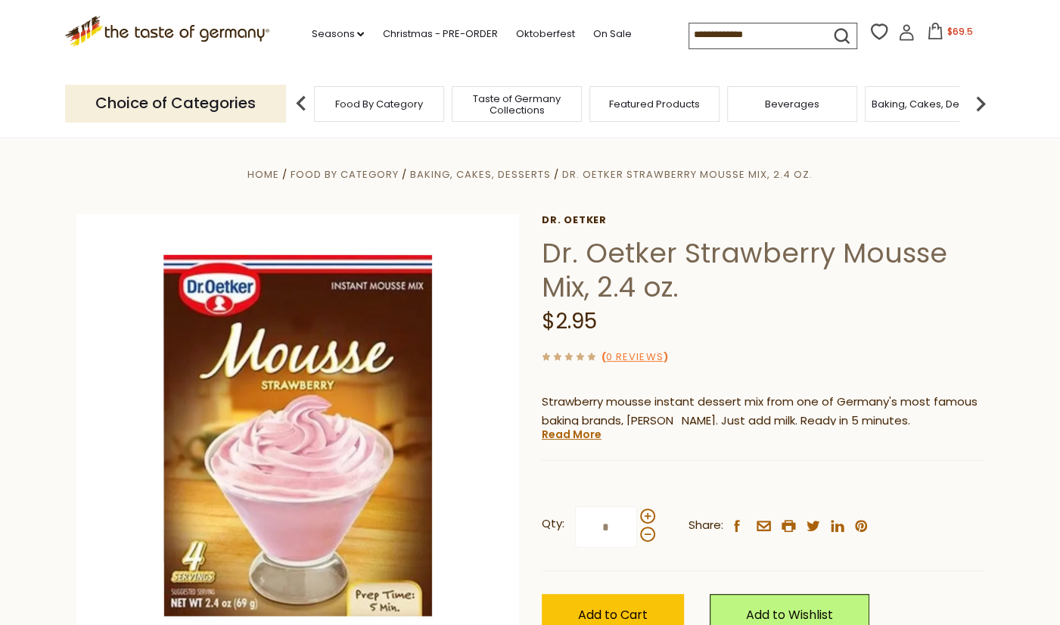
click at [946, 32] on span "$69.5" at bounding box center [959, 31] width 26 height 13
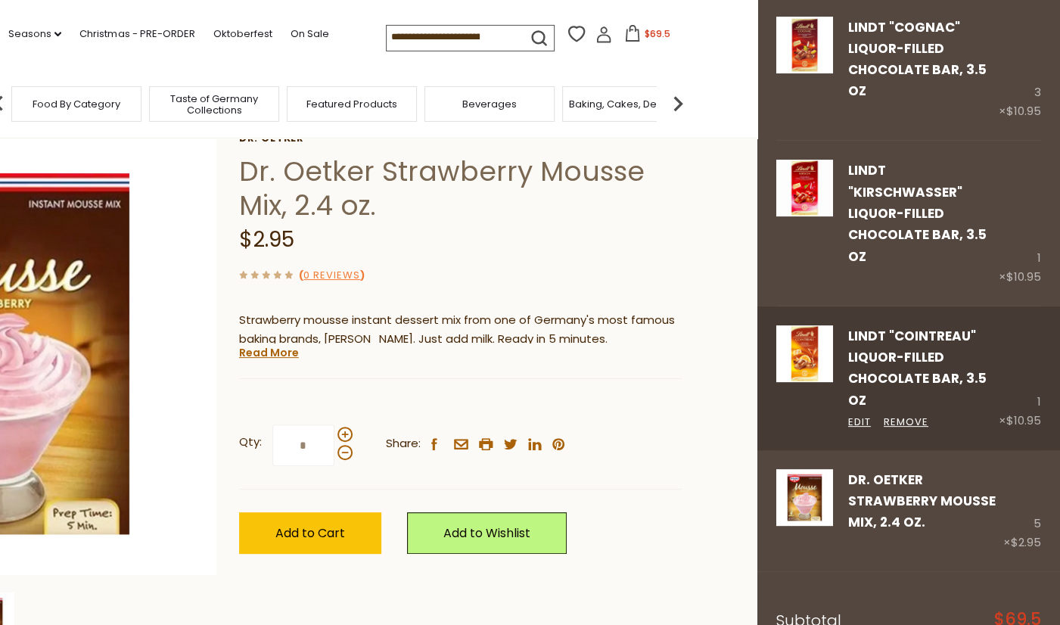
scroll to position [315, 0]
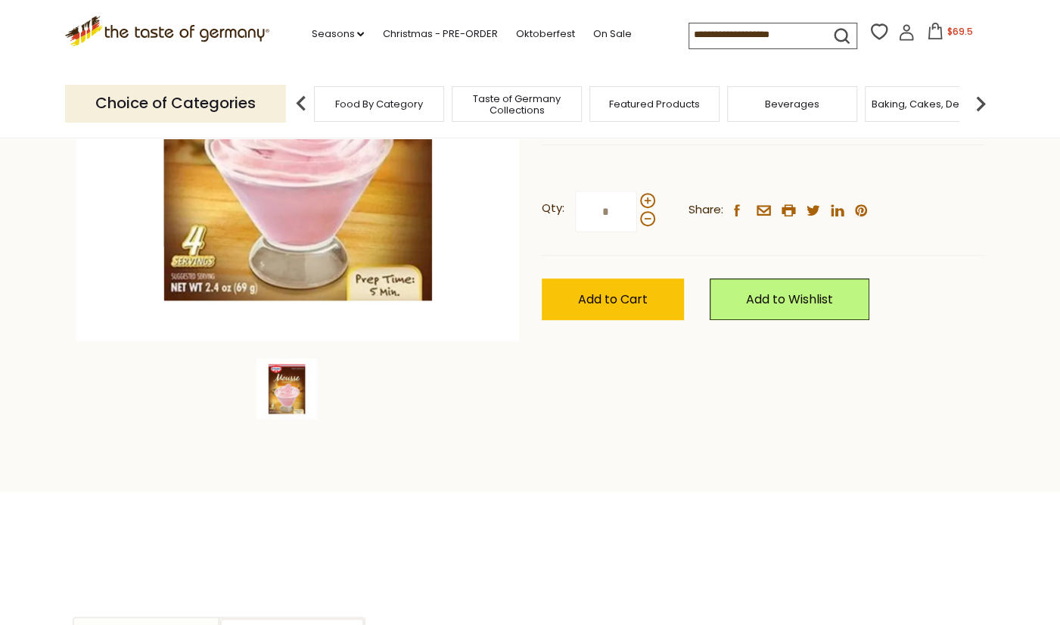
scroll to position [315, 0]
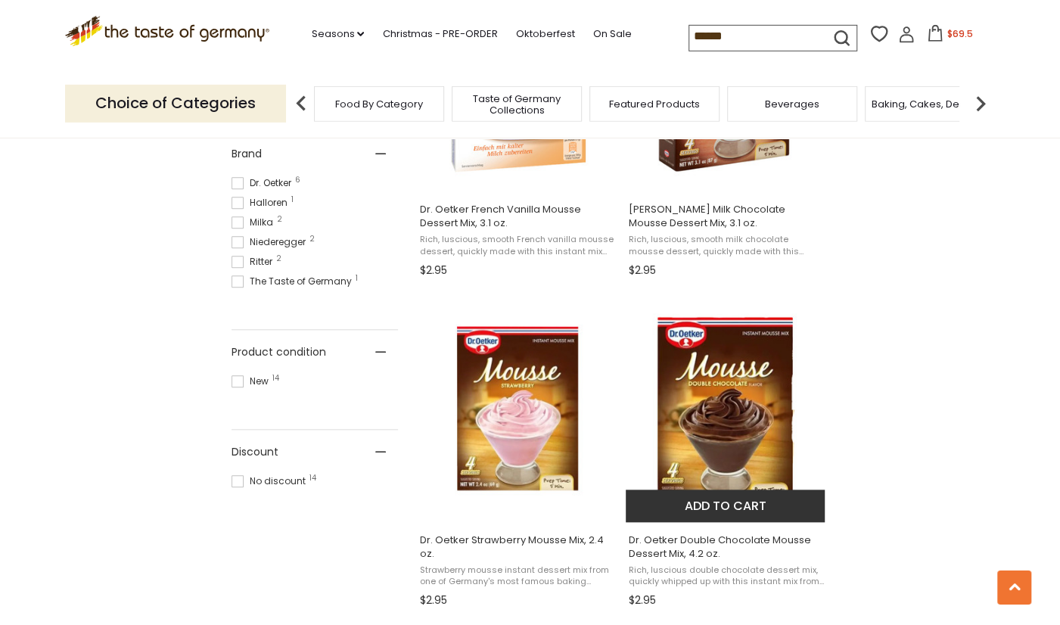
scroll to position [632, 0]
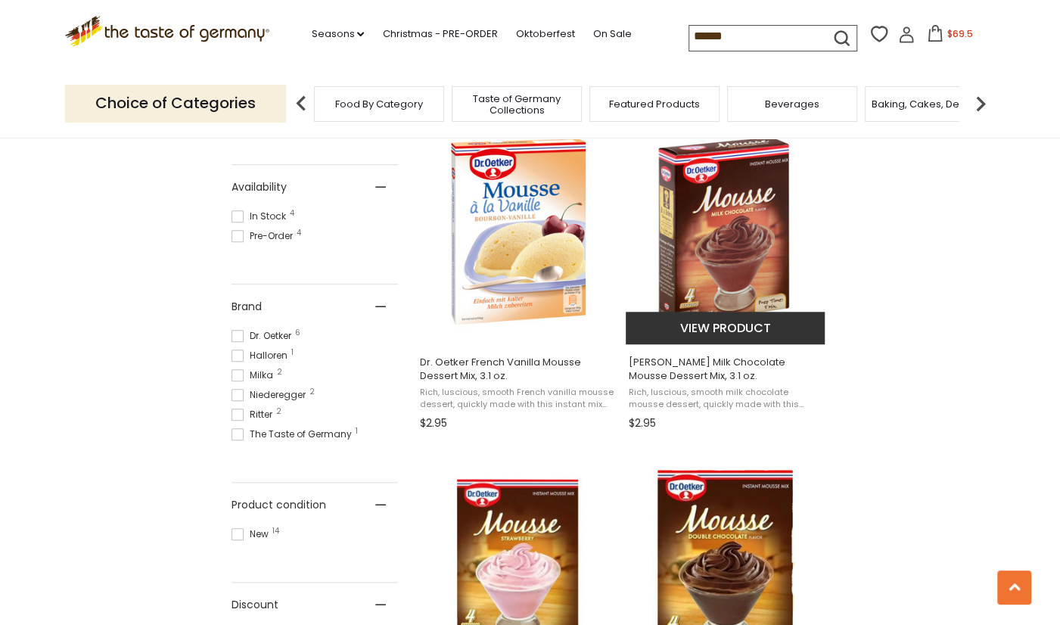
click at [707, 289] on img "Dr. Oetker Milk Chocolate Mousse Dessert Mix, 3.1 oz." at bounding box center [726, 231] width 200 height 200
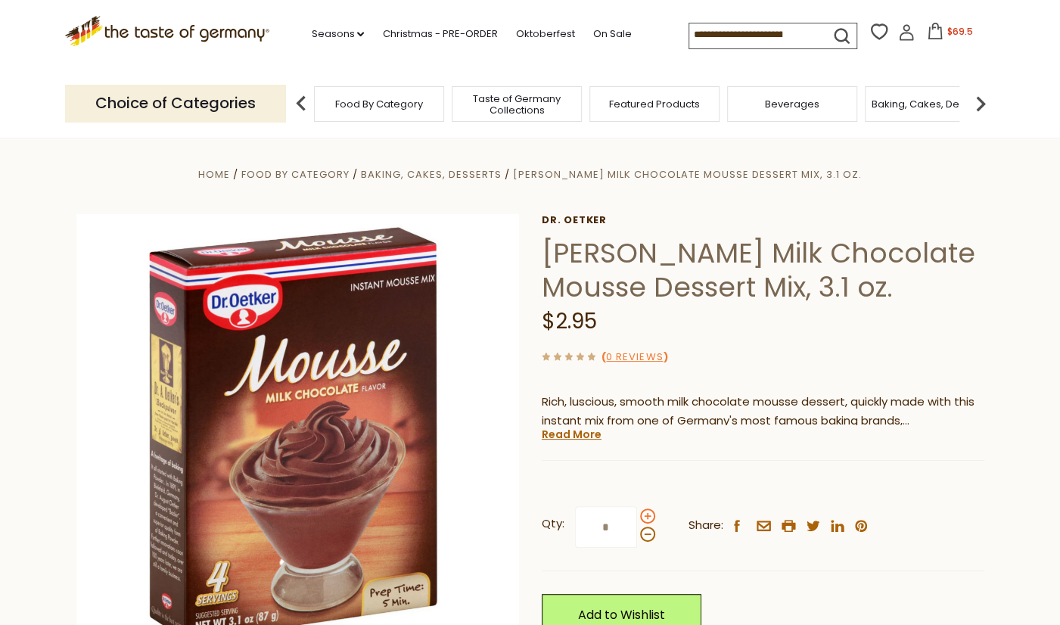
click at [645, 521] on span at bounding box center [647, 515] width 15 height 15
click at [637, 521] on input "*" at bounding box center [606, 527] width 62 height 42
click at [645, 521] on span at bounding box center [647, 515] width 15 height 15
click at [637, 521] on input "*" at bounding box center [606, 527] width 62 height 42
type input "*"
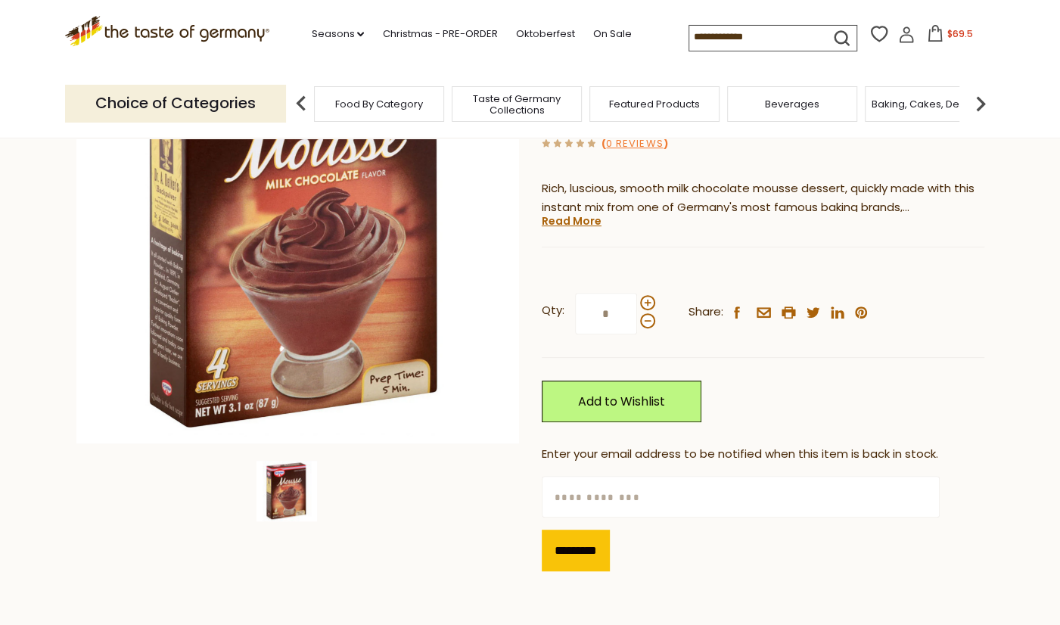
scroll to position [237, 0]
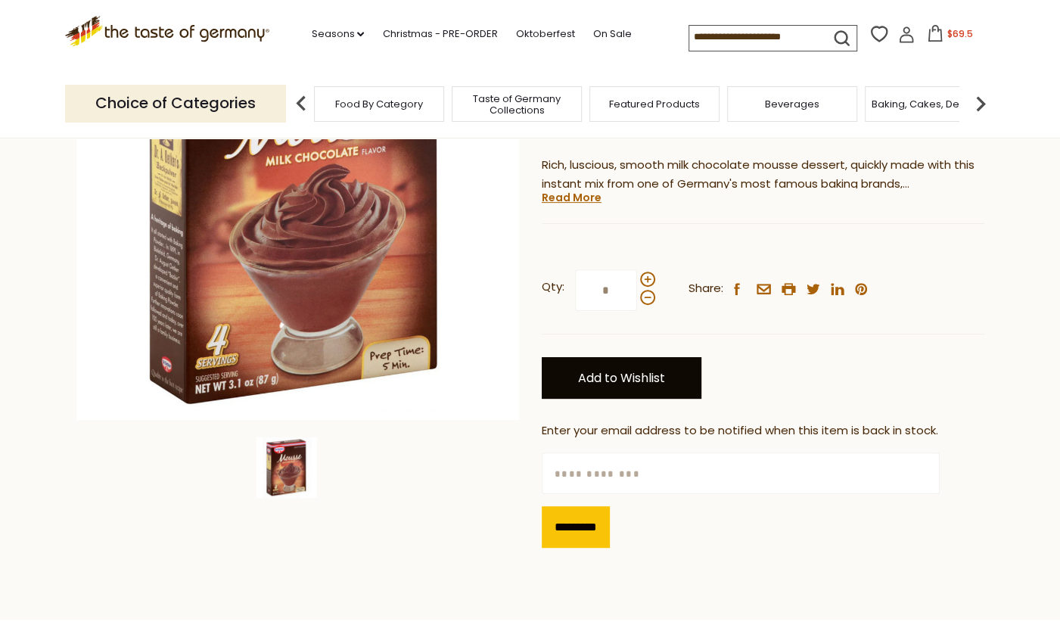
click at [653, 381] on link "Add to Wishlist" at bounding box center [622, 378] width 160 height 42
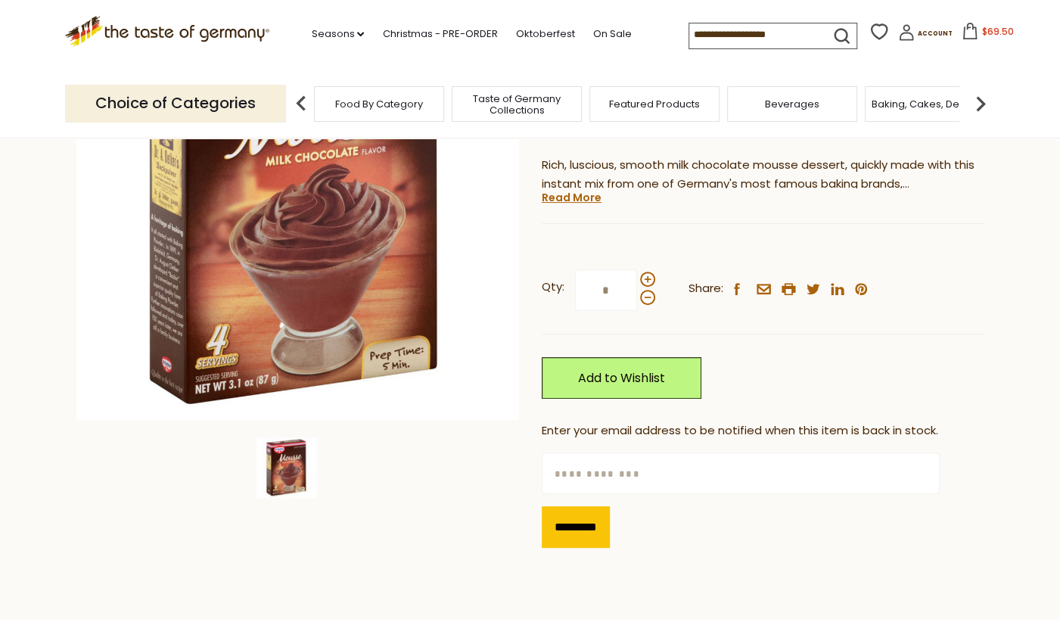
scroll to position [237, 0]
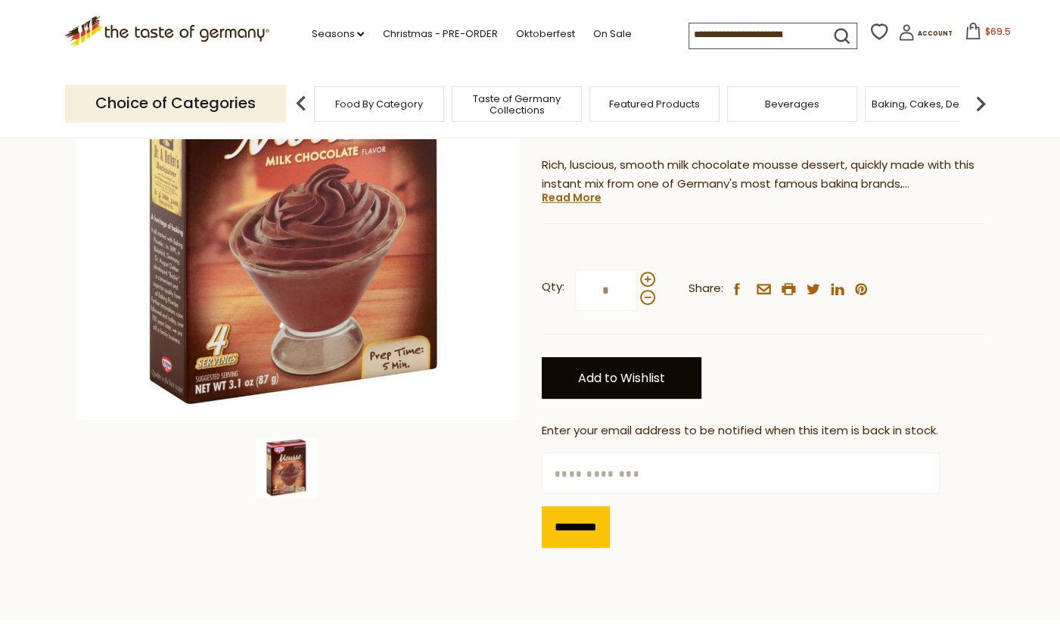
click at [664, 384] on link "Add to Wishlist" at bounding box center [622, 378] width 160 height 42
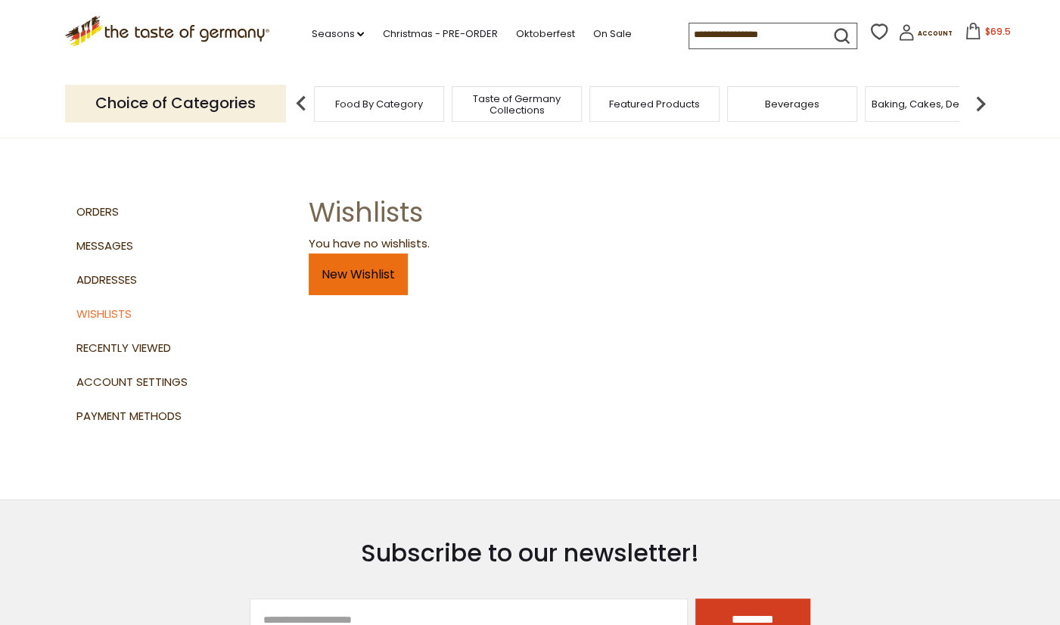
click at [356, 284] on link "New Wishlist" at bounding box center [358, 274] width 99 height 42
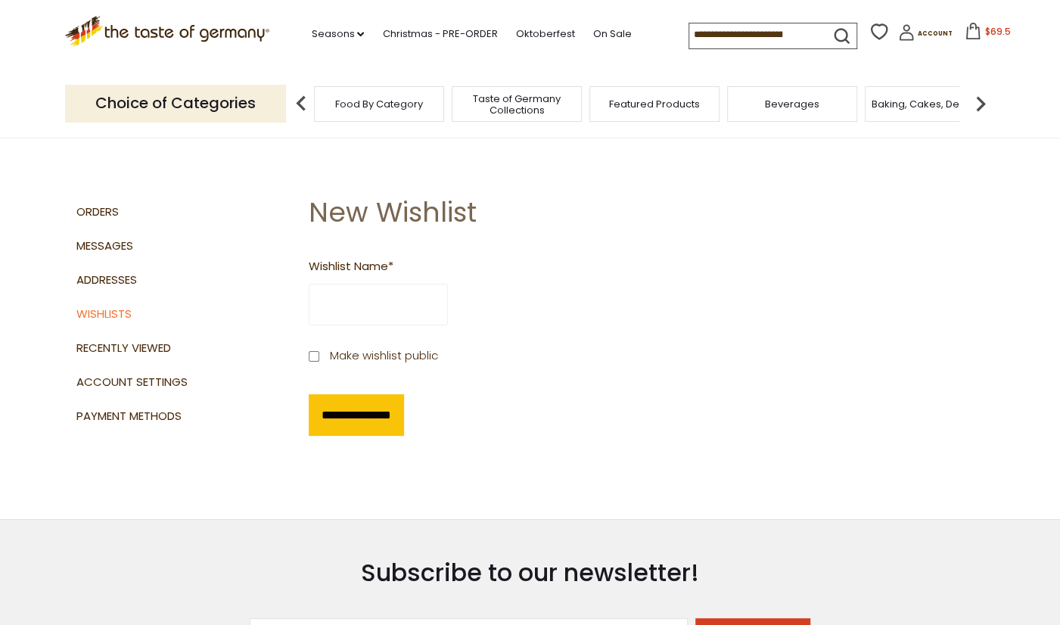
click at [353, 315] on input "Wishlist Name *" at bounding box center [378, 305] width 139 height 42
type input "**********"
click at [365, 414] on input "**********" at bounding box center [356, 415] width 95 height 42
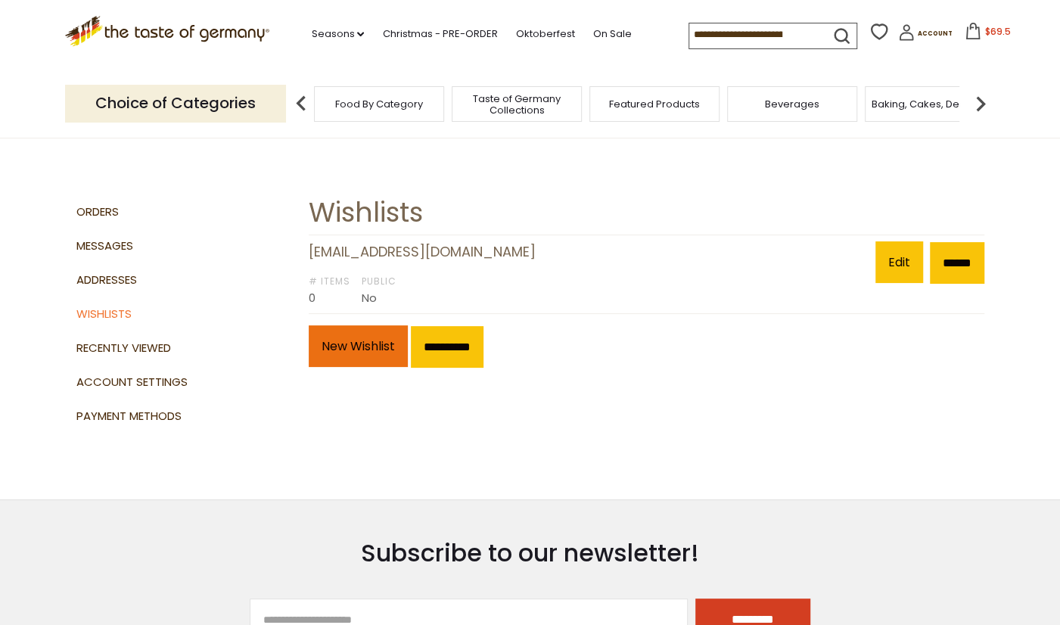
click at [388, 350] on link "New Wishlist" at bounding box center [358, 346] width 99 height 42
click at [311, 291] on span "0" at bounding box center [312, 298] width 7 height 16
click at [312, 299] on span "0" at bounding box center [312, 298] width 7 height 16
click at [882, 264] on link "Edit" at bounding box center [899, 262] width 48 height 42
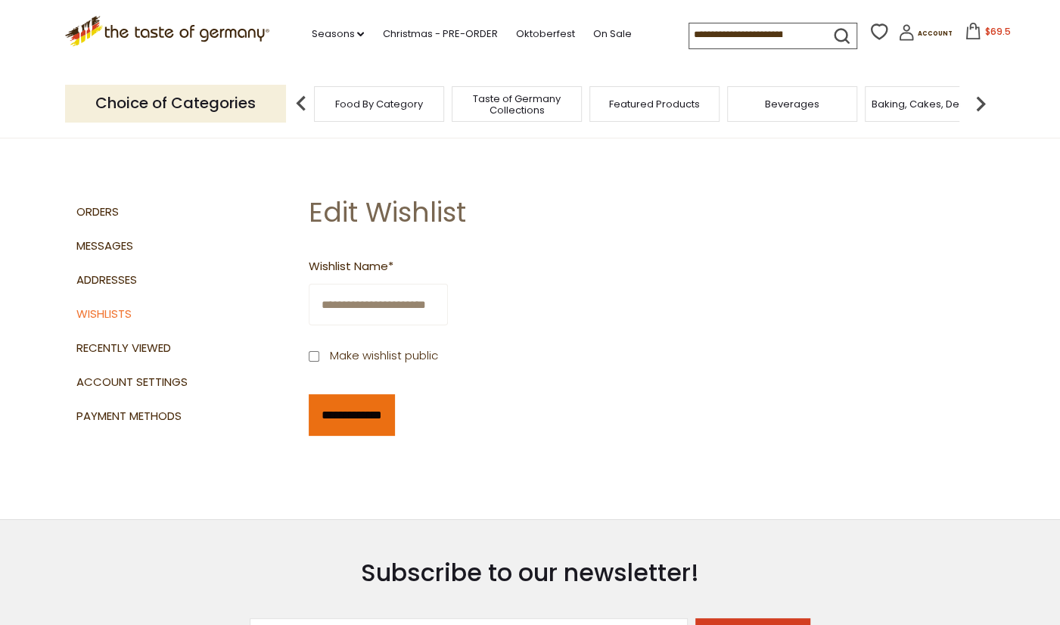
click at [338, 411] on input "**********" at bounding box center [352, 415] width 86 height 42
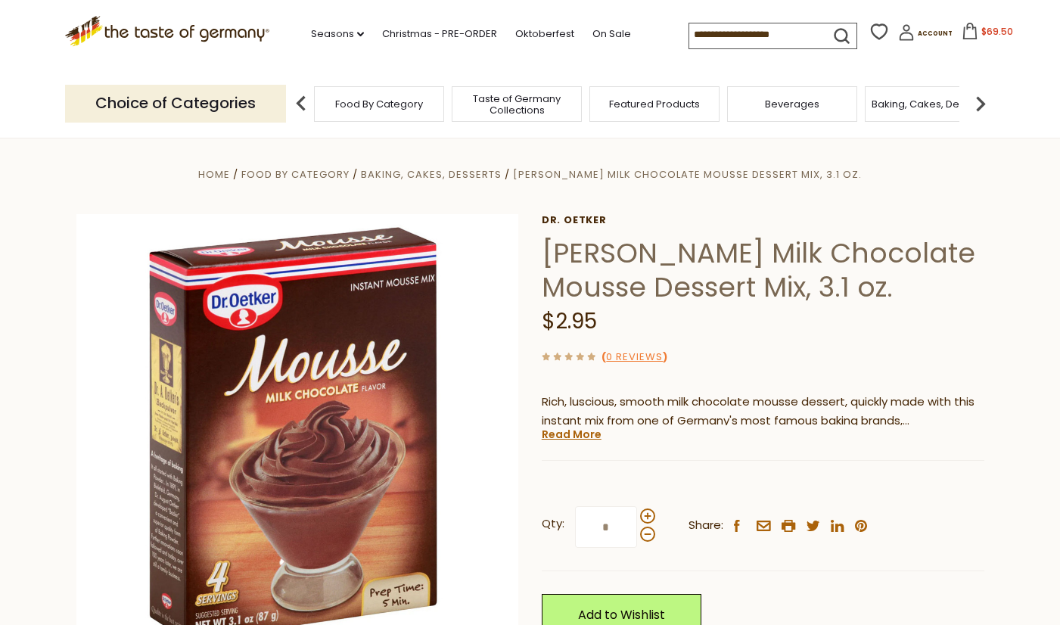
scroll to position [237, 0]
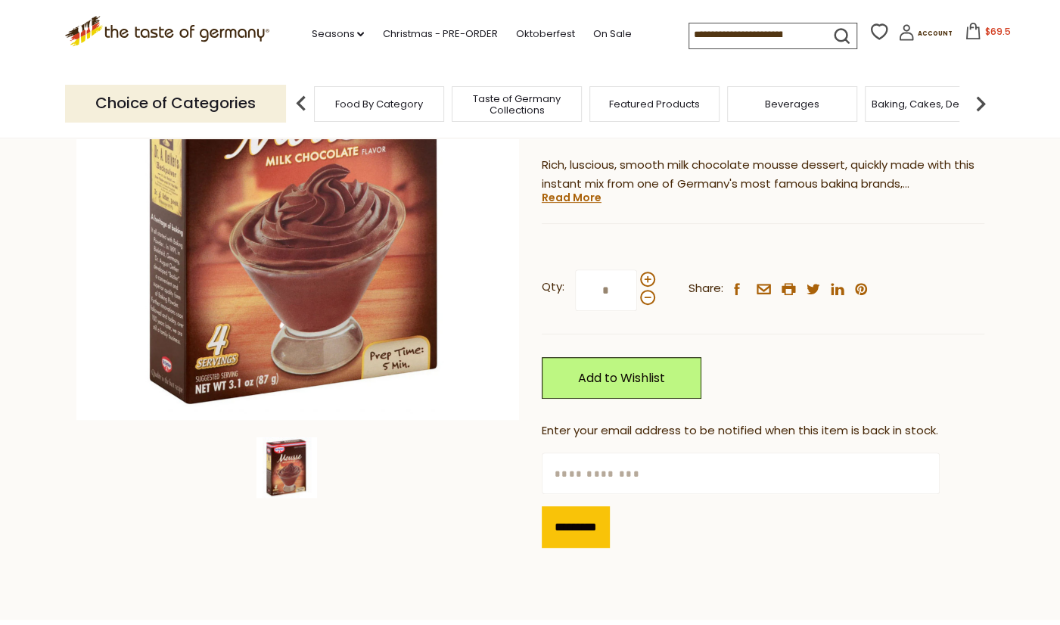
click at [558, 474] on input "text" at bounding box center [741, 473] width 398 height 42
type input "**********"
click at [645, 281] on span at bounding box center [647, 279] width 15 height 15
click at [637, 281] on input "*" at bounding box center [606, 290] width 62 height 42
click at [645, 281] on span at bounding box center [647, 279] width 15 height 15
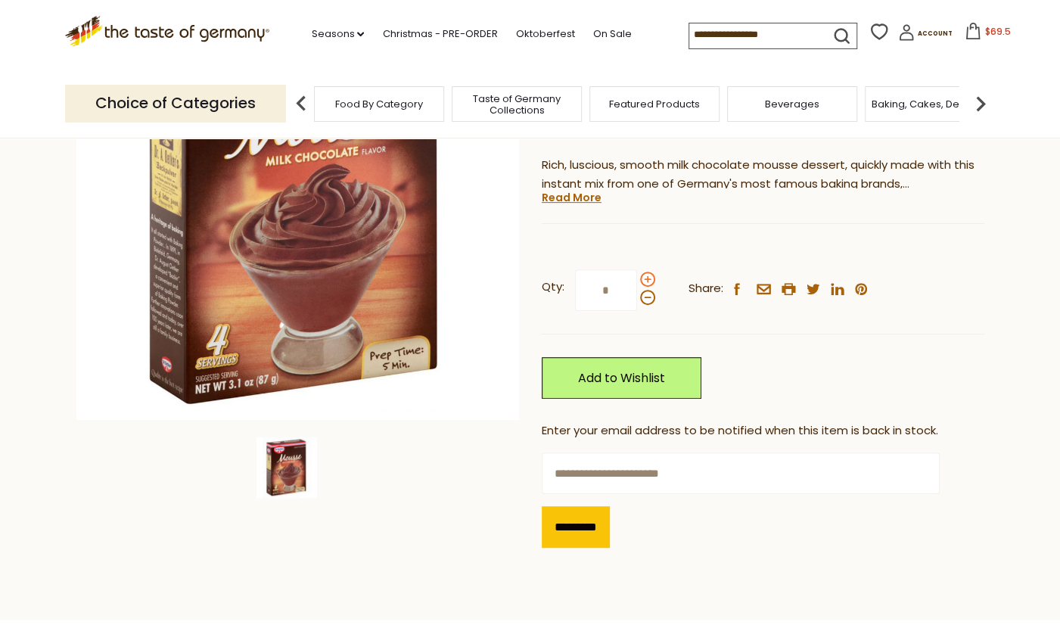
click at [637, 281] on input "*" at bounding box center [606, 290] width 62 height 42
type input "*"
click at [604, 529] on input "*********" at bounding box center [576, 527] width 68 height 42
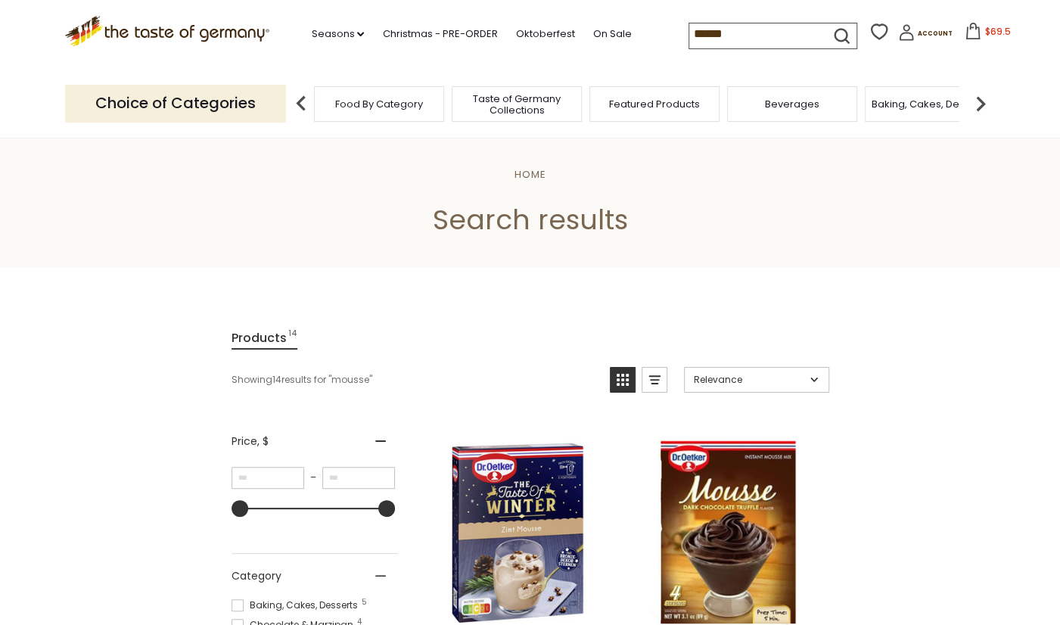
click at [703, 40] on input "******" at bounding box center [753, 33] width 128 height 21
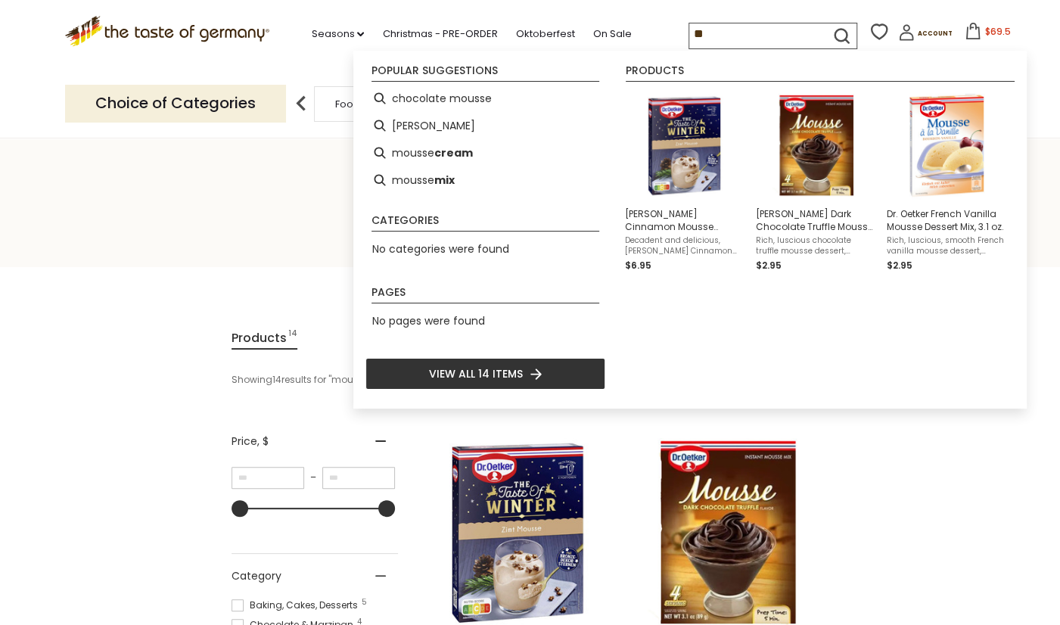
type input "*"
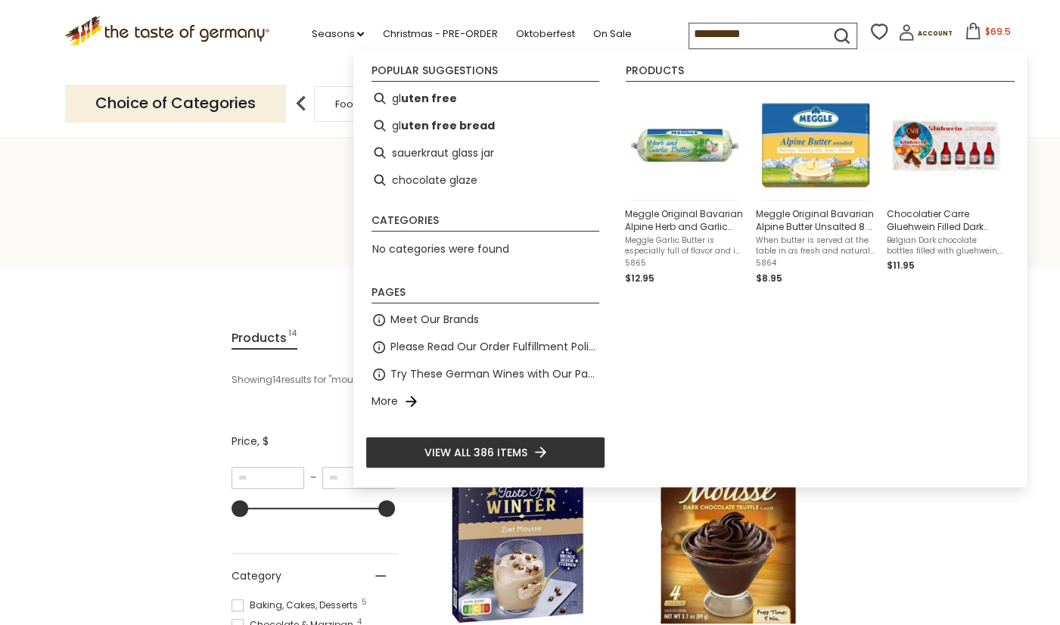
type input "**********"
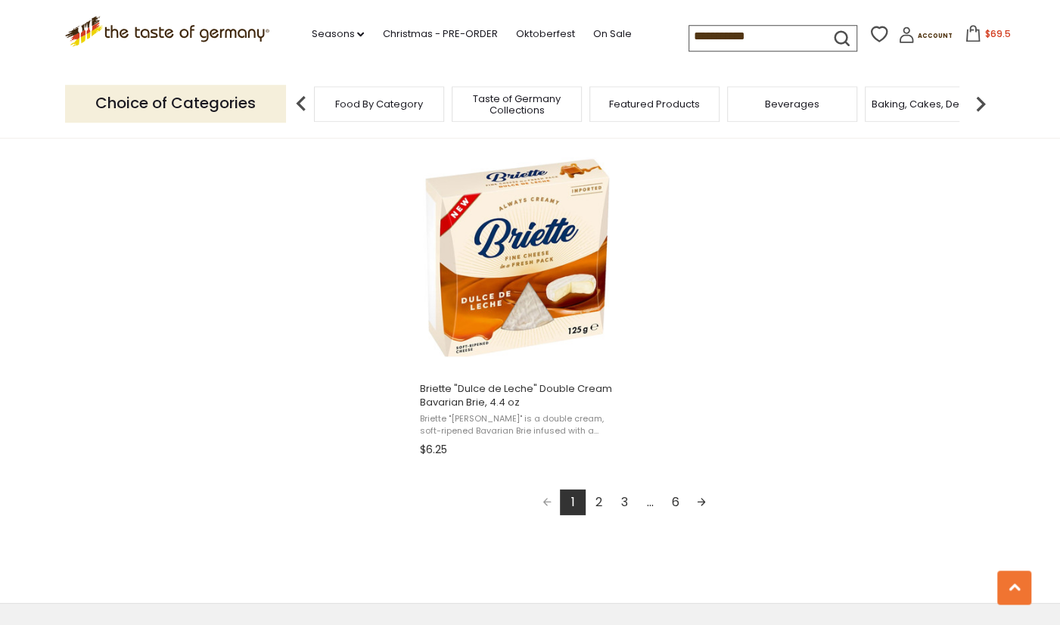
scroll to position [2685, 0]
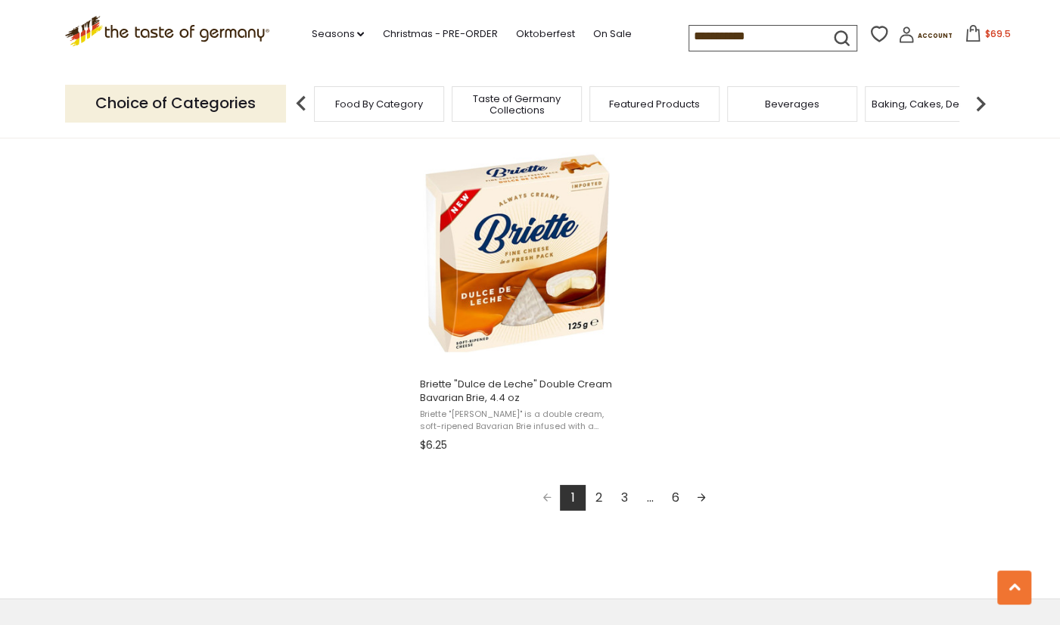
click at [598, 498] on link "2" at bounding box center [599, 498] width 26 height 26
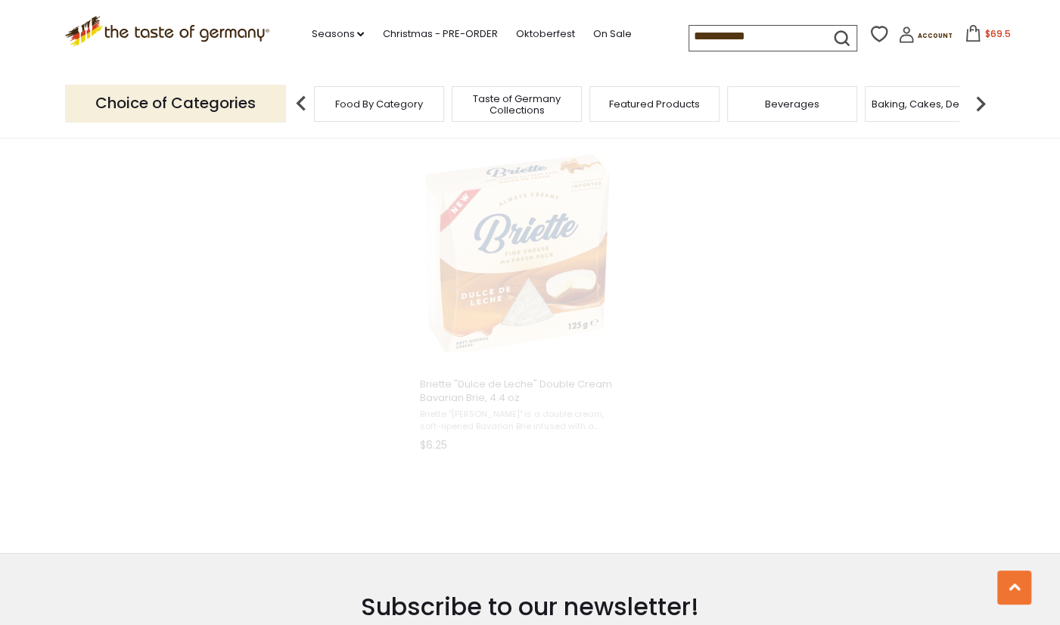
type input "**********"
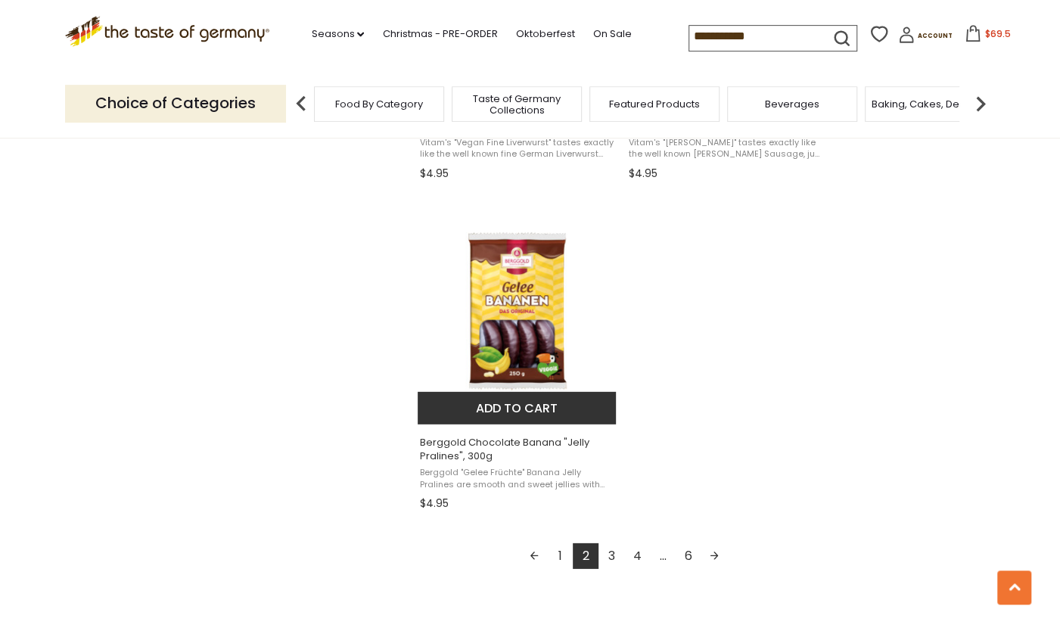
scroll to position [2527, 0]
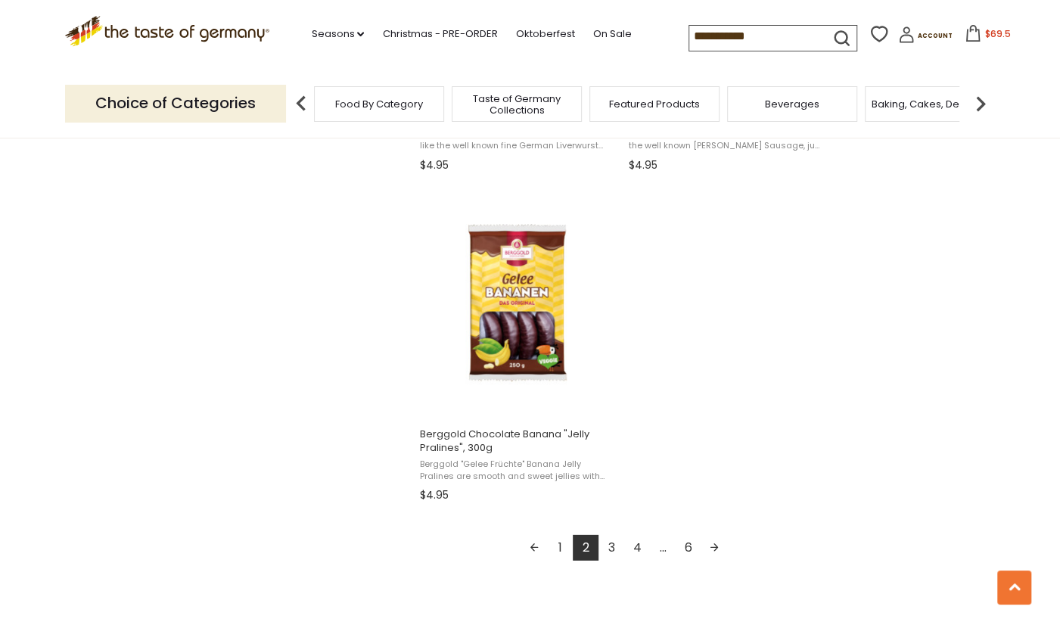
click at [614, 545] on link "3" at bounding box center [611, 548] width 26 height 26
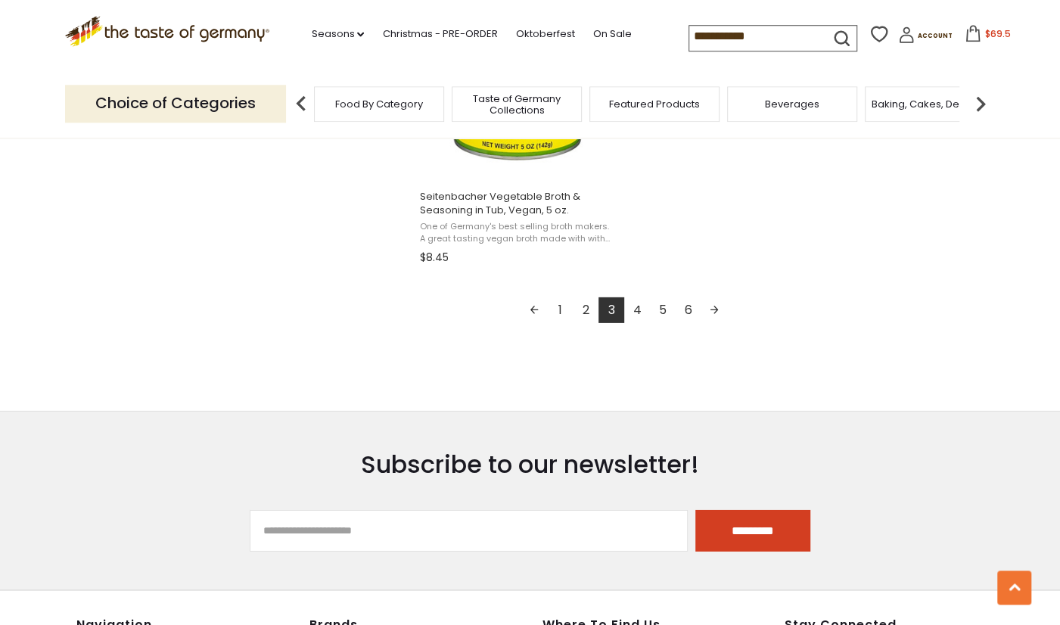
scroll to position [2764, 0]
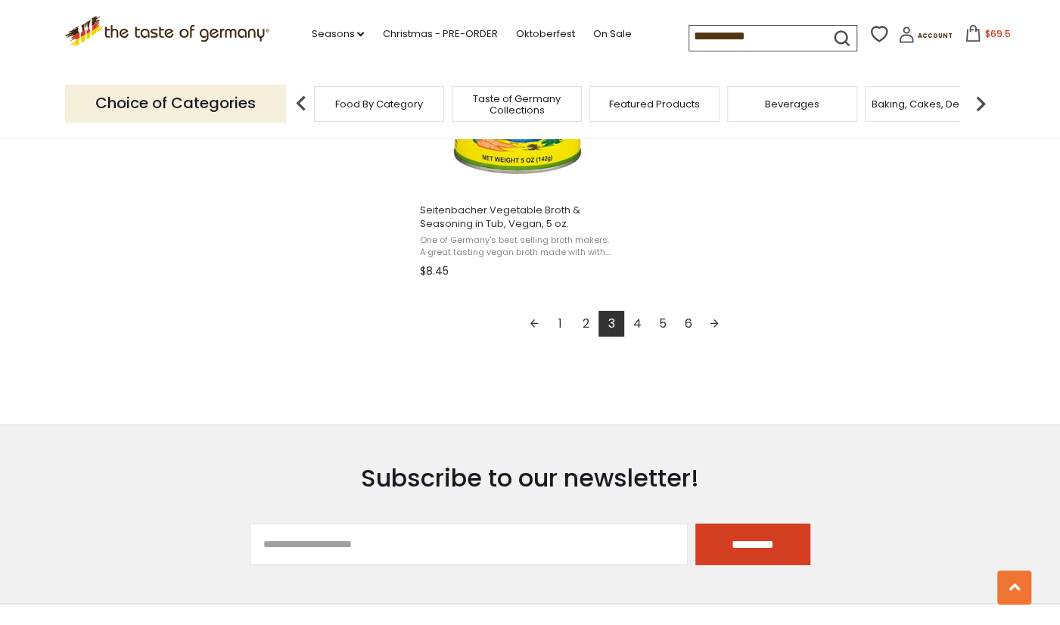
click at [641, 325] on link "4" at bounding box center [637, 324] width 26 height 26
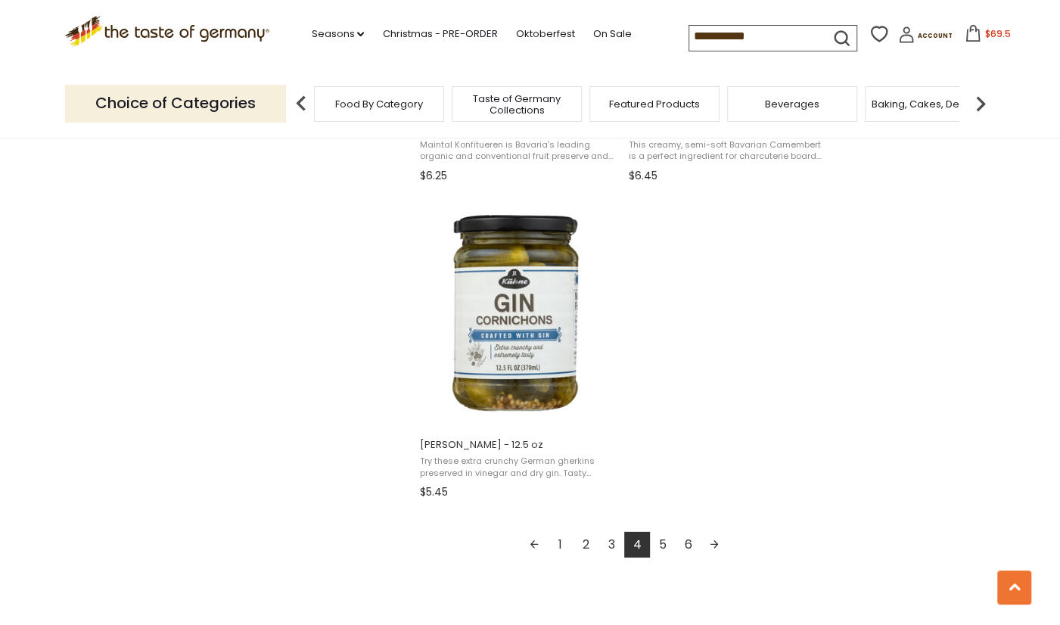
scroll to position [2685, 0]
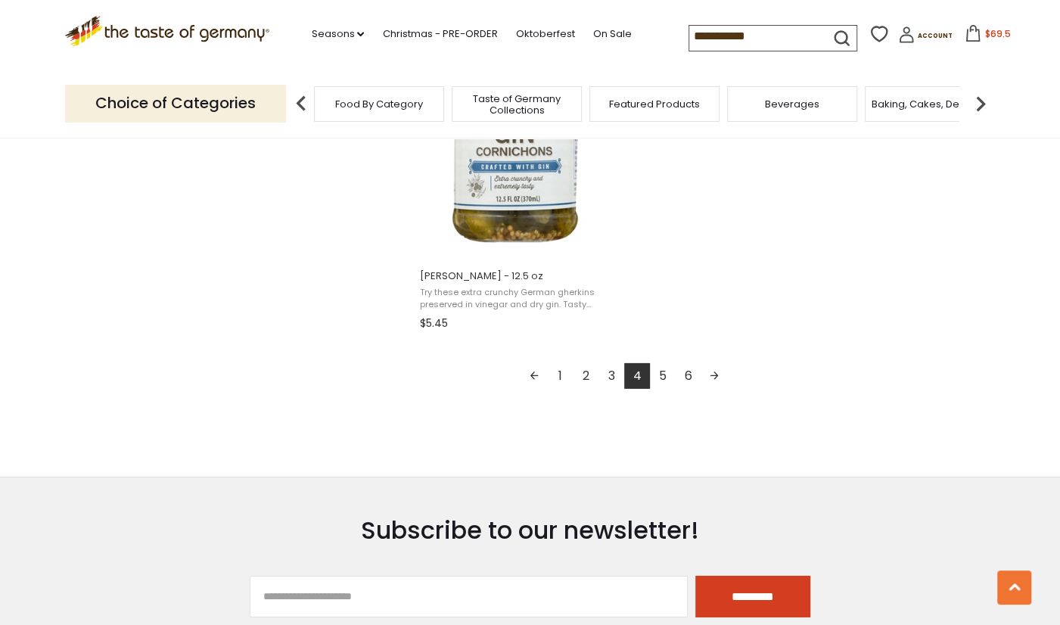
click at [663, 383] on link "5" at bounding box center [663, 376] width 26 height 26
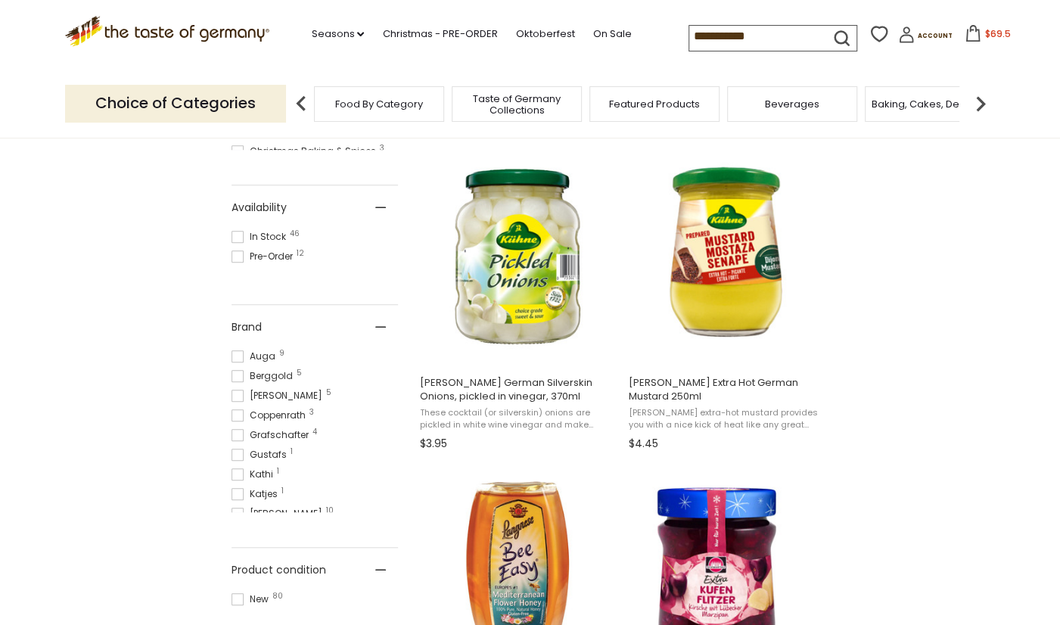
scroll to position [632, 0]
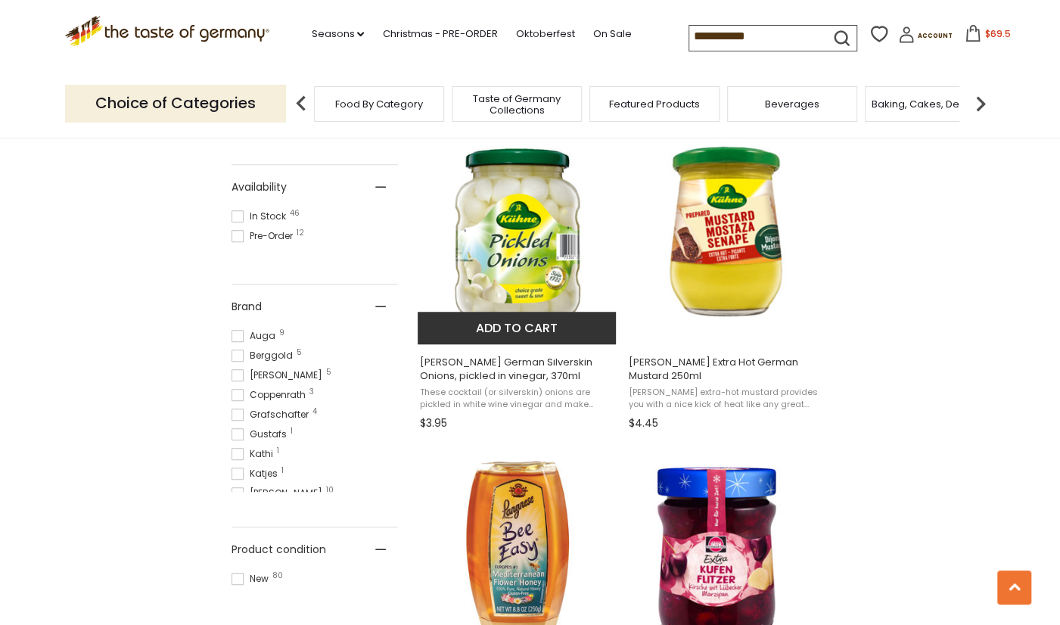
click at [550, 312] on button "Add to cart" at bounding box center [517, 328] width 199 height 33
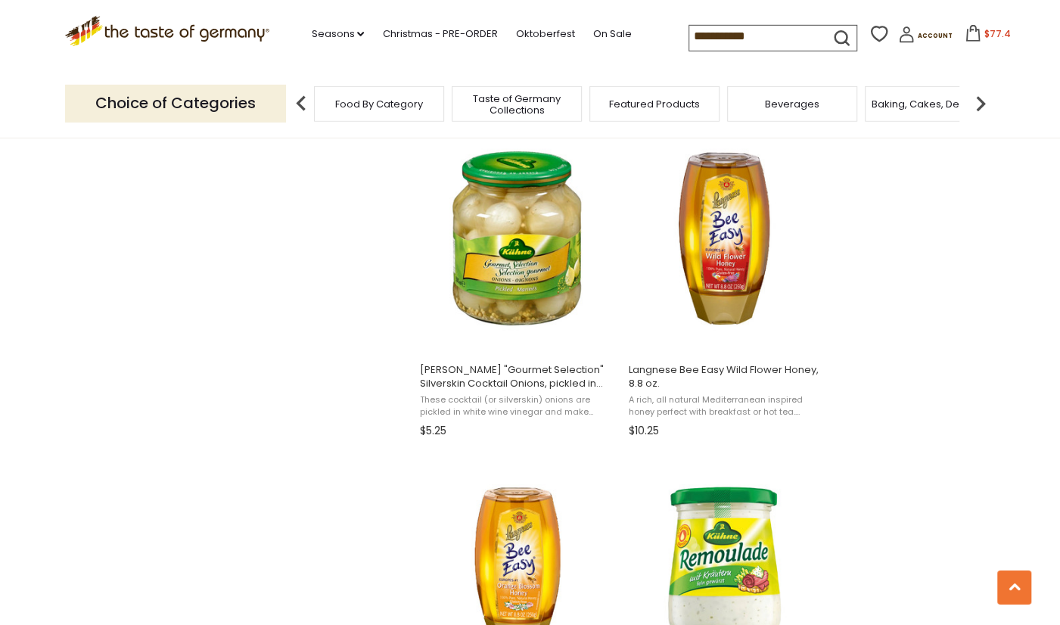
scroll to position [1658, 0]
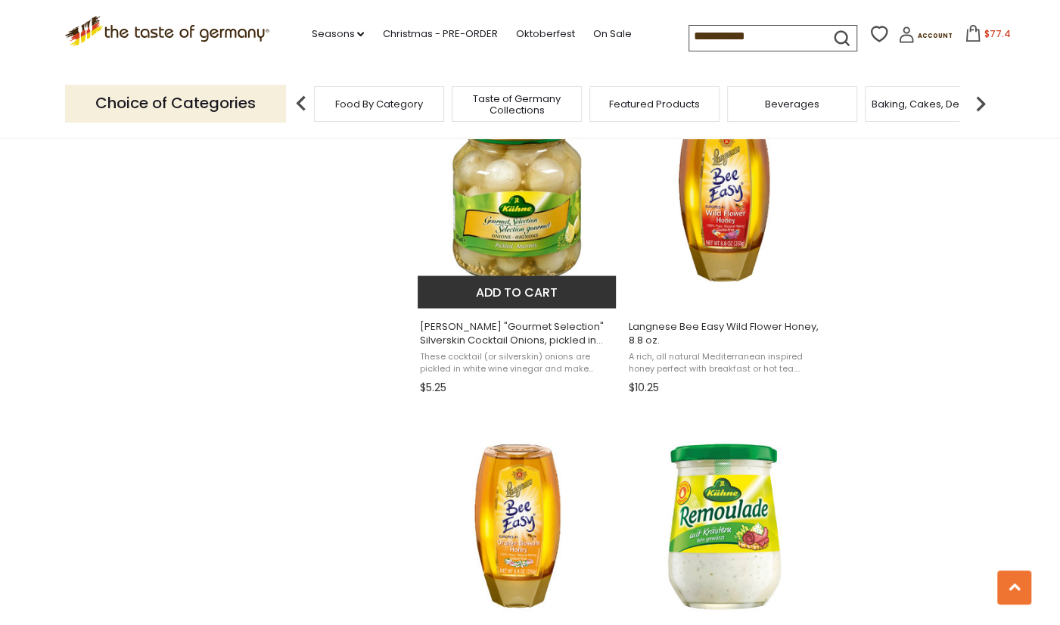
click at [539, 303] on button "Add to cart" at bounding box center [517, 291] width 199 height 33
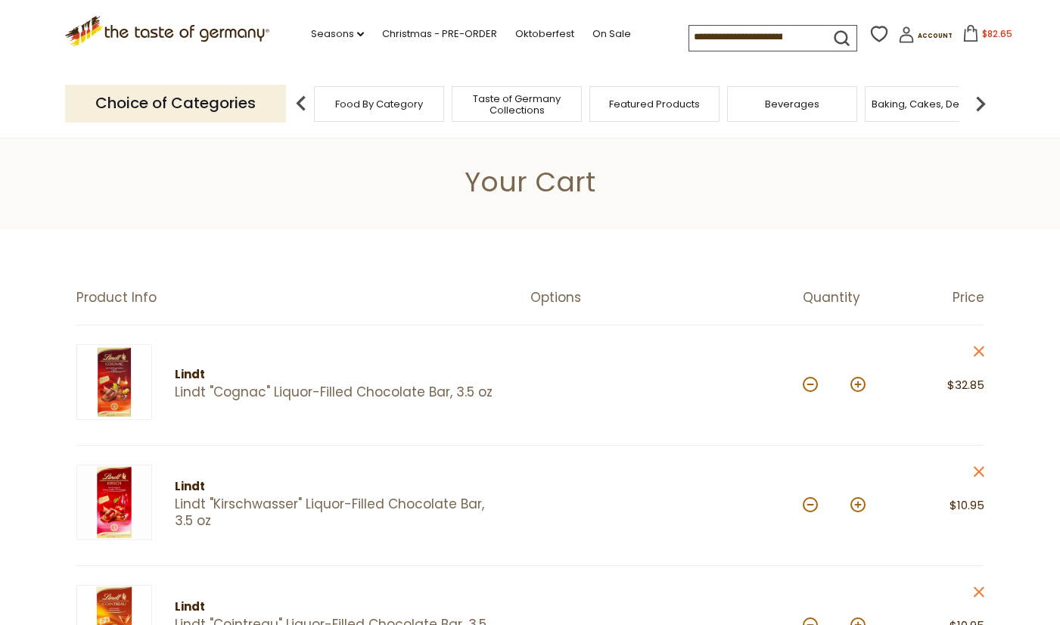
scroll to position [552, 0]
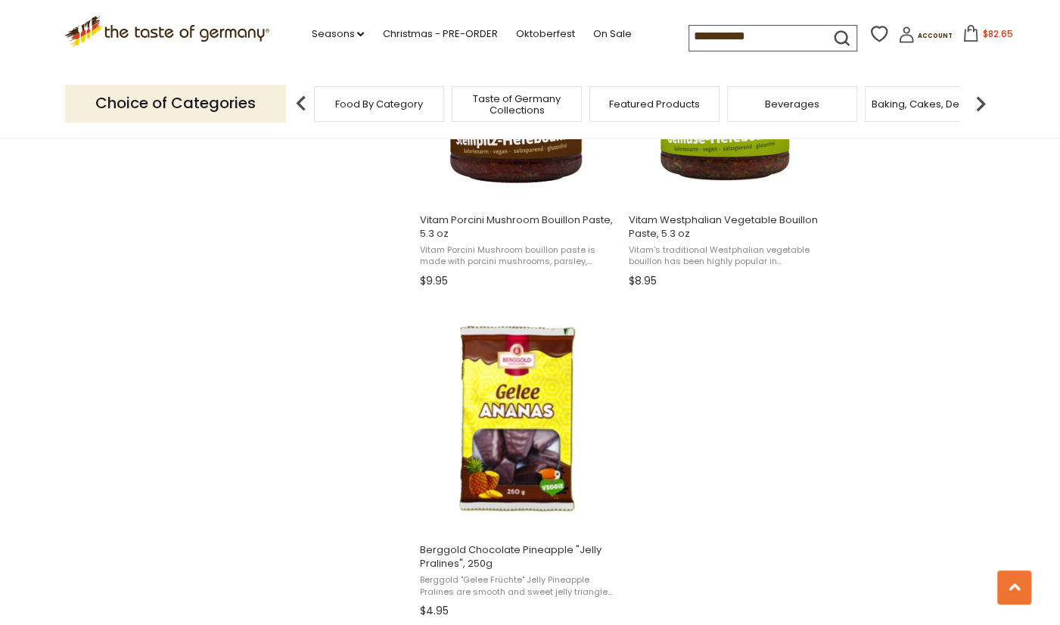
scroll to position [2527, 0]
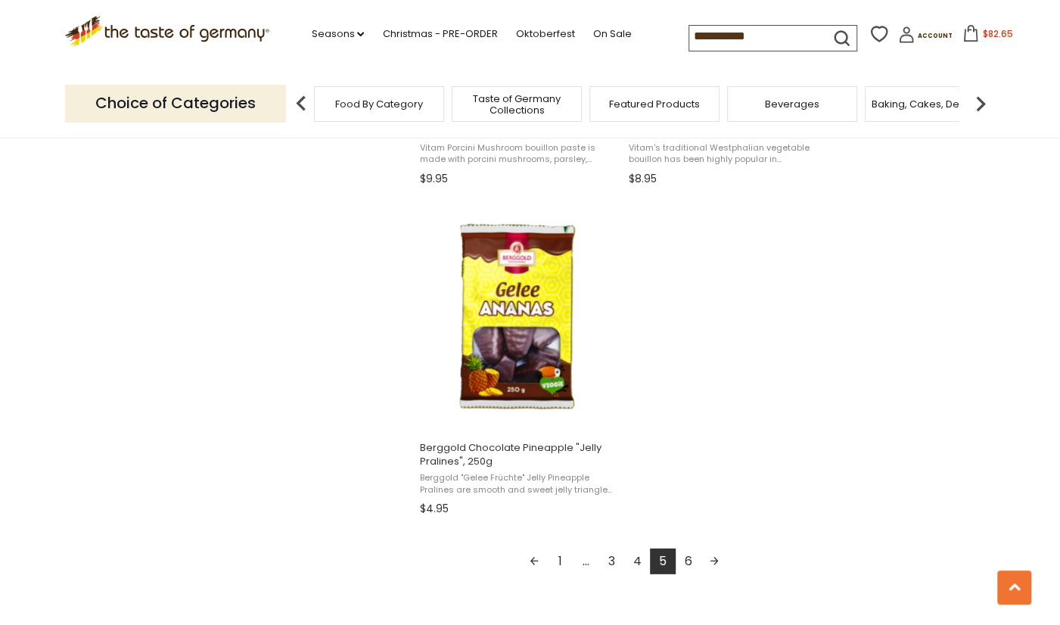
click at [684, 558] on link "6" at bounding box center [689, 561] width 26 height 26
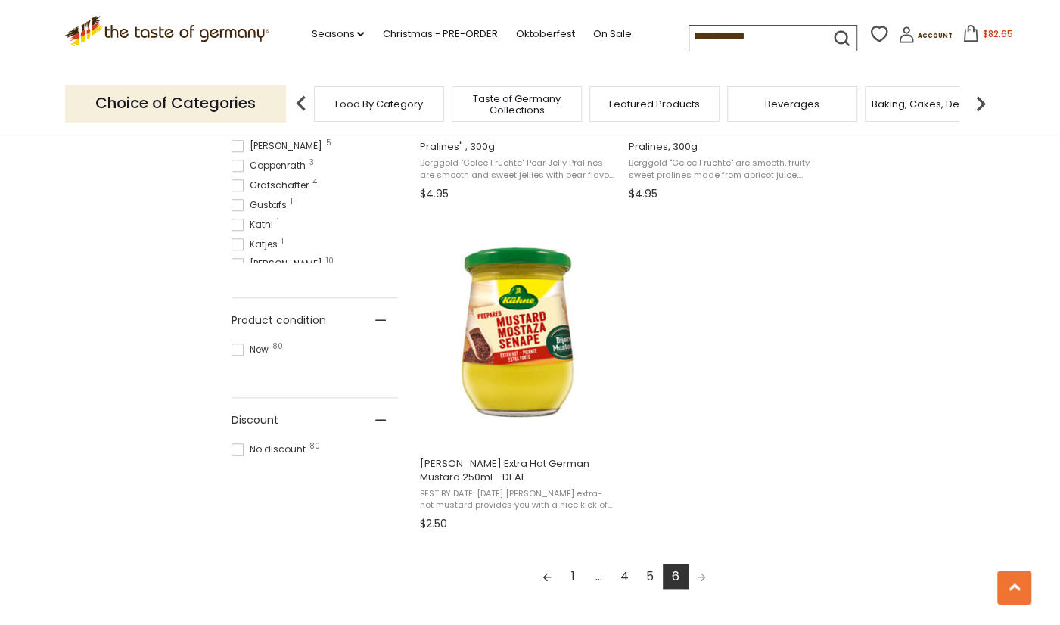
scroll to position [868, 0]
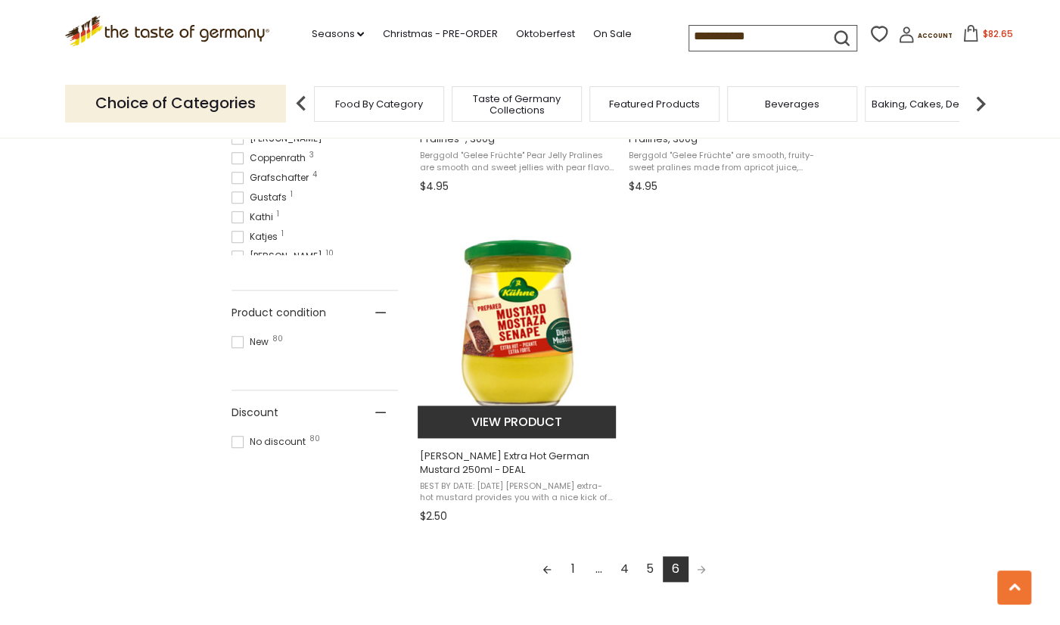
click at [478, 483] on span "BEST BY DATE: OCTOBER 2025 Kuehne extra-hot mustard provides you with a nice ki…" at bounding box center [518, 491] width 196 height 23
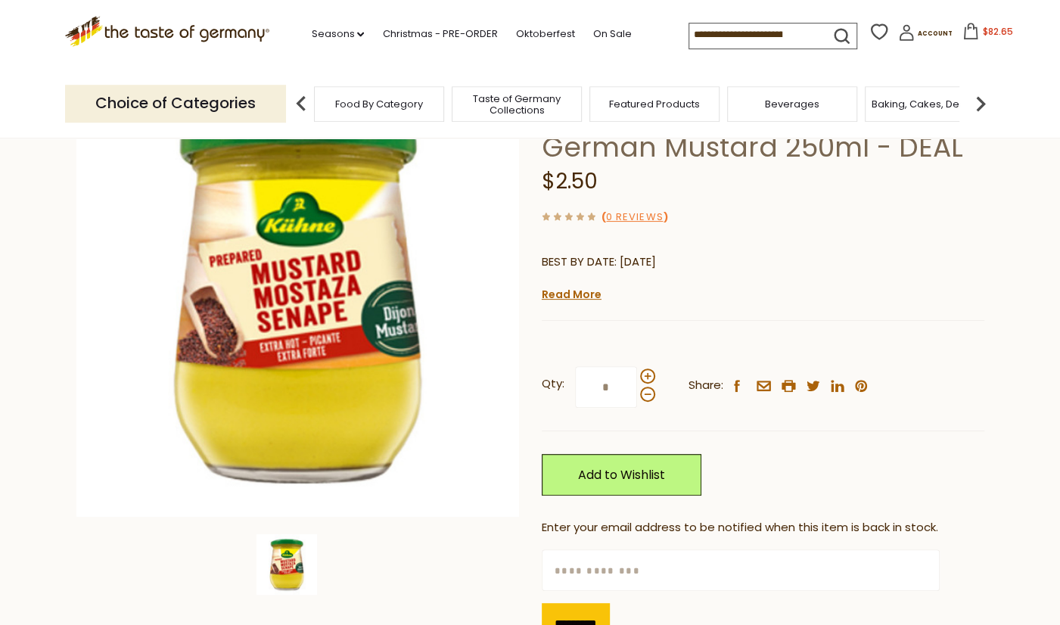
scroll to position [237, 0]
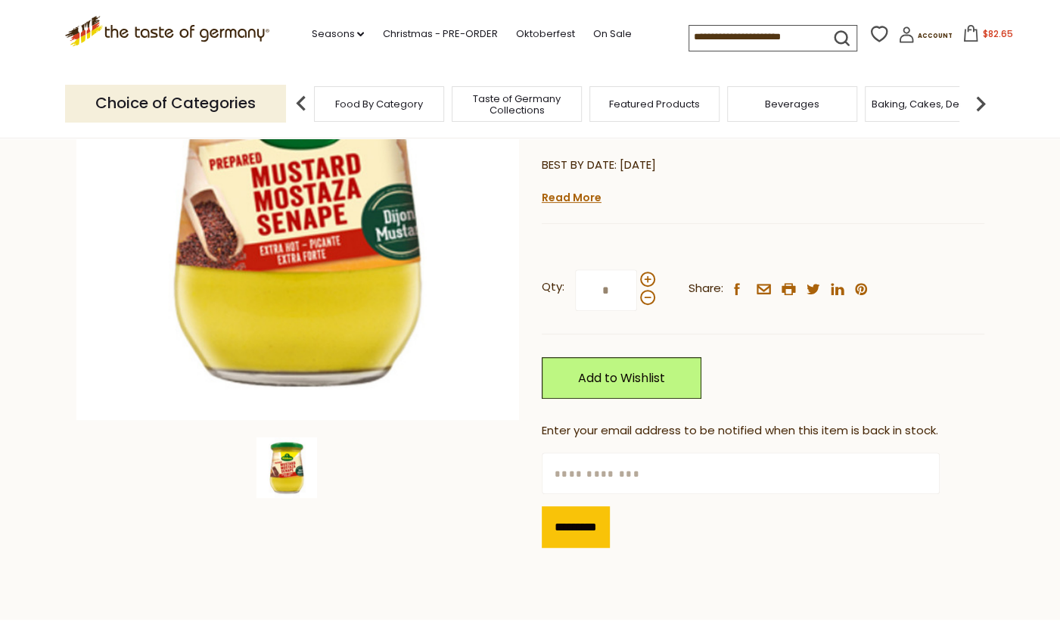
click at [576, 479] on input "text" at bounding box center [741, 473] width 398 height 42
type input "**********"
click at [577, 533] on input "*********" at bounding box center [576, 527] width 68 height 42
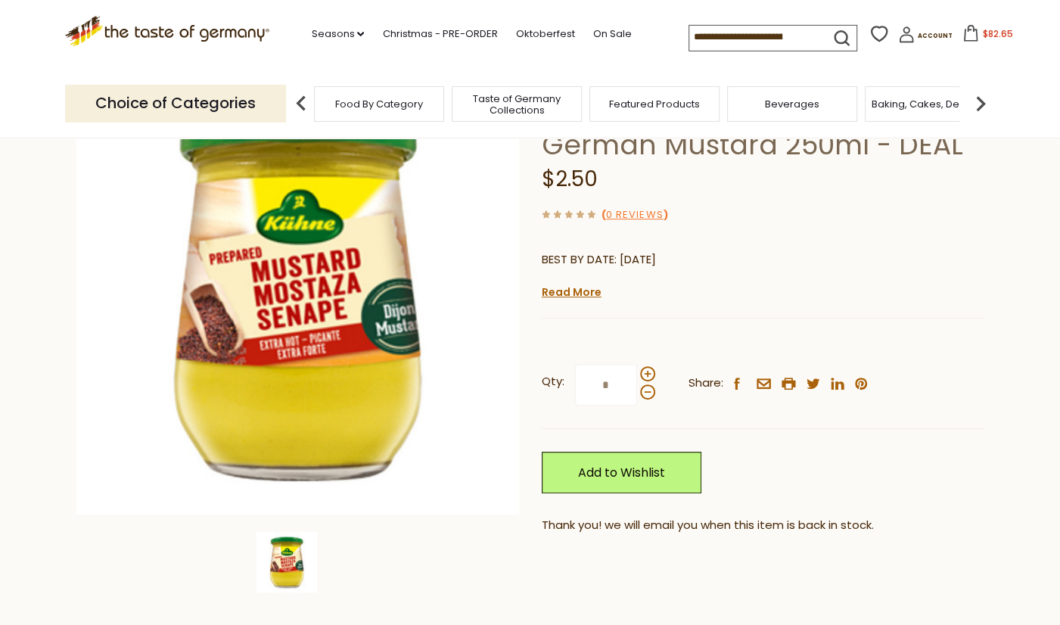
scroll to position [0, 0]
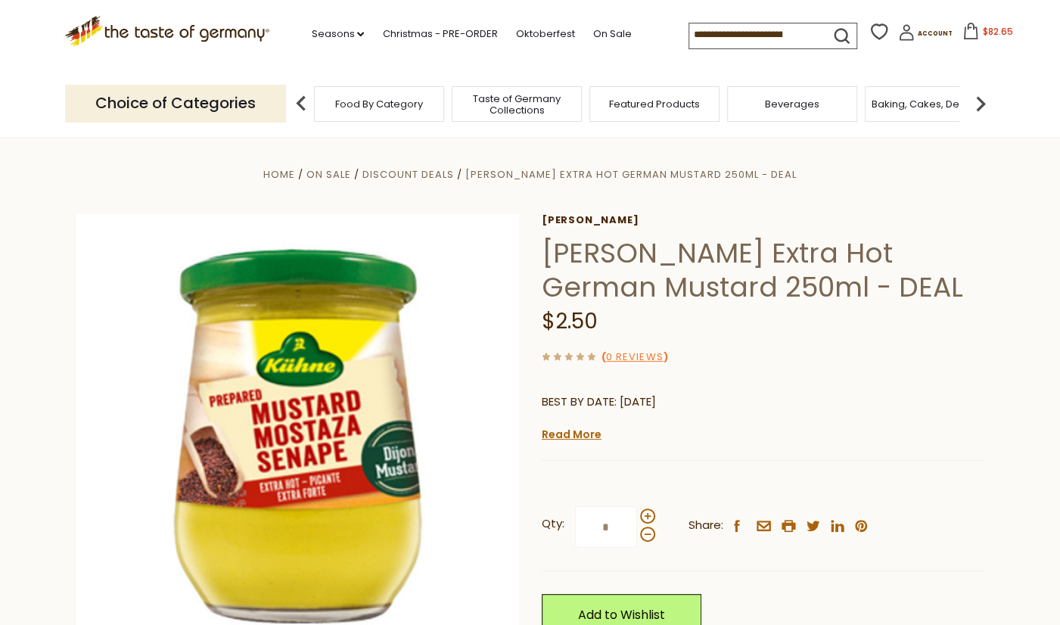
click at [790, 31] on input at bounding box center [753, 33] width 128 height 21
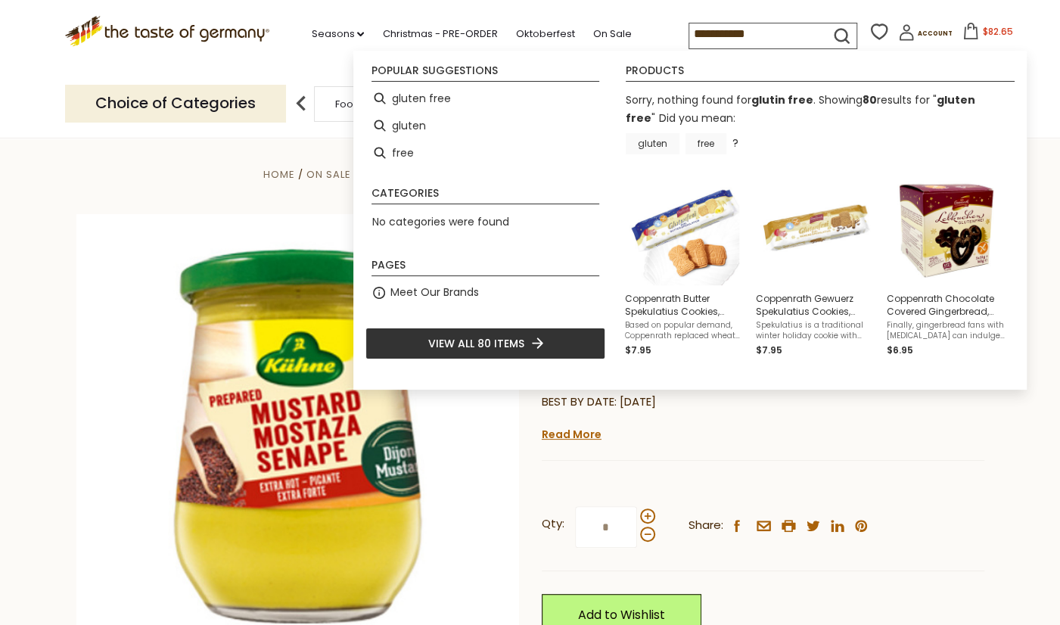
type input "**********"
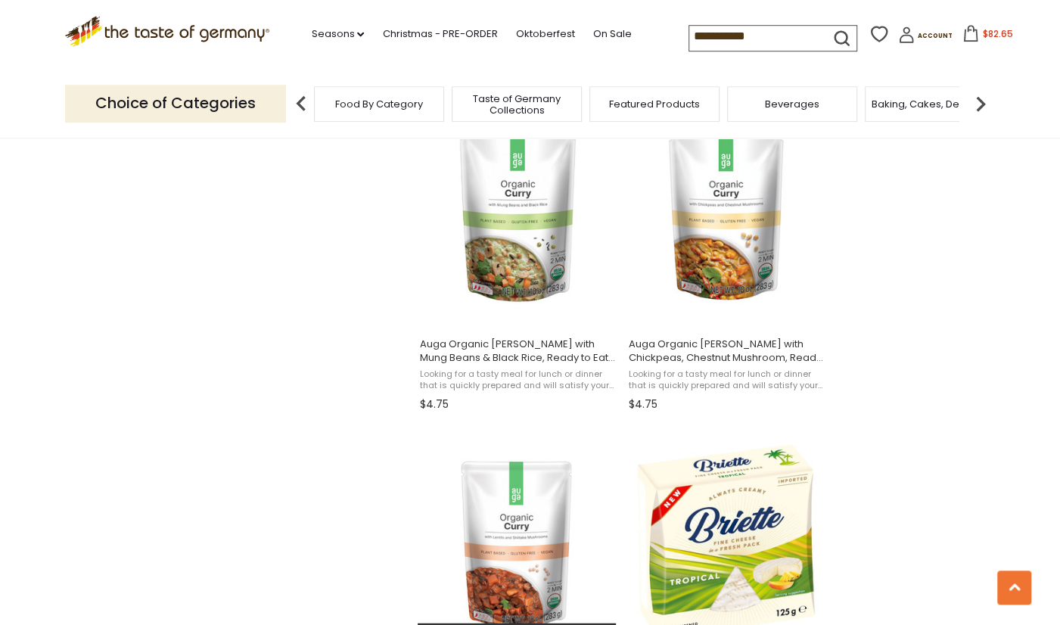
scroll to position [1974, 0]
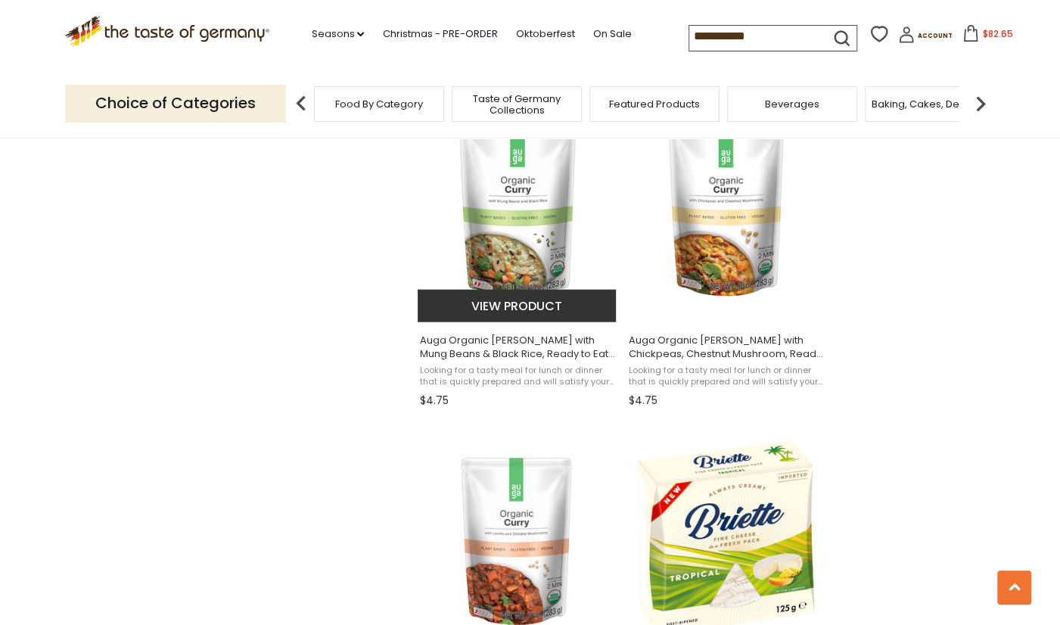
click at [519, 300] on button "View product" at bounding box center [517, 306] width 199 height 33
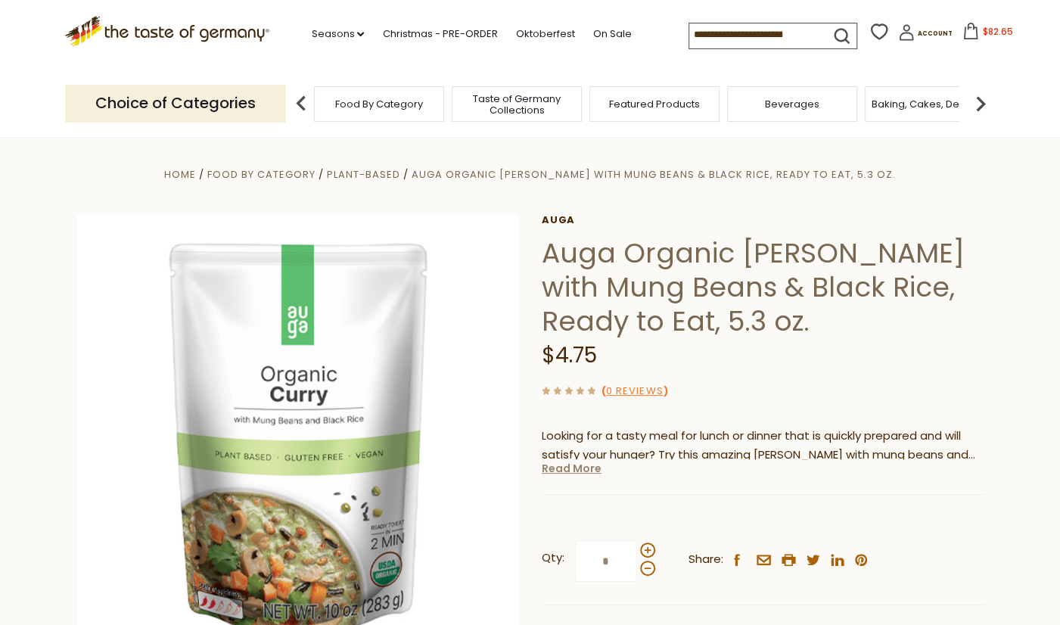
click at [578, 471] on link "Read More" at bounding box center [572, 468] width 60 height 15
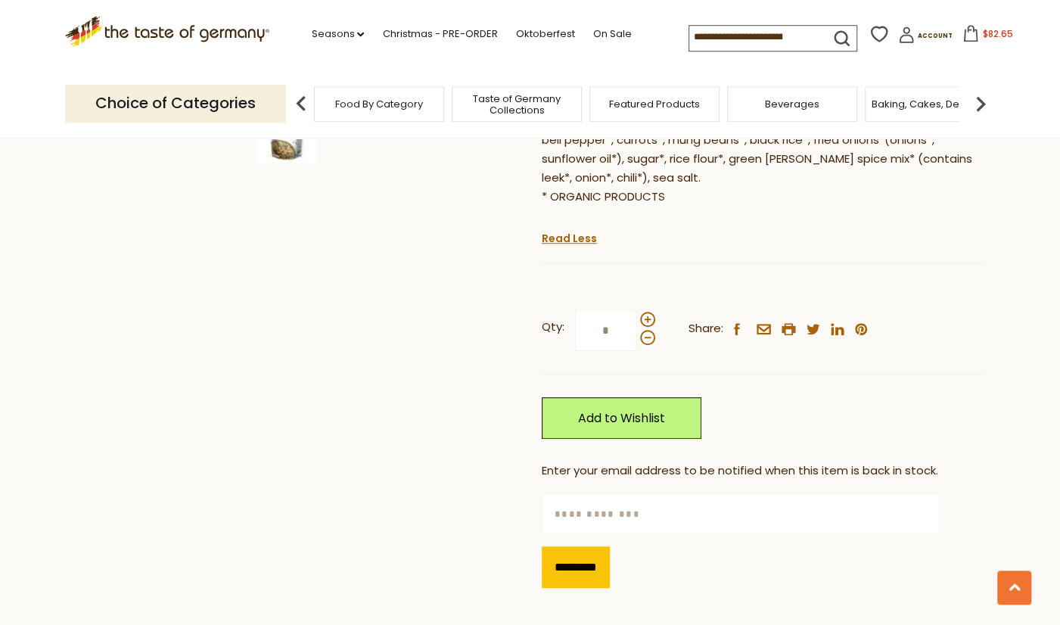
scroll to position [552, 0]
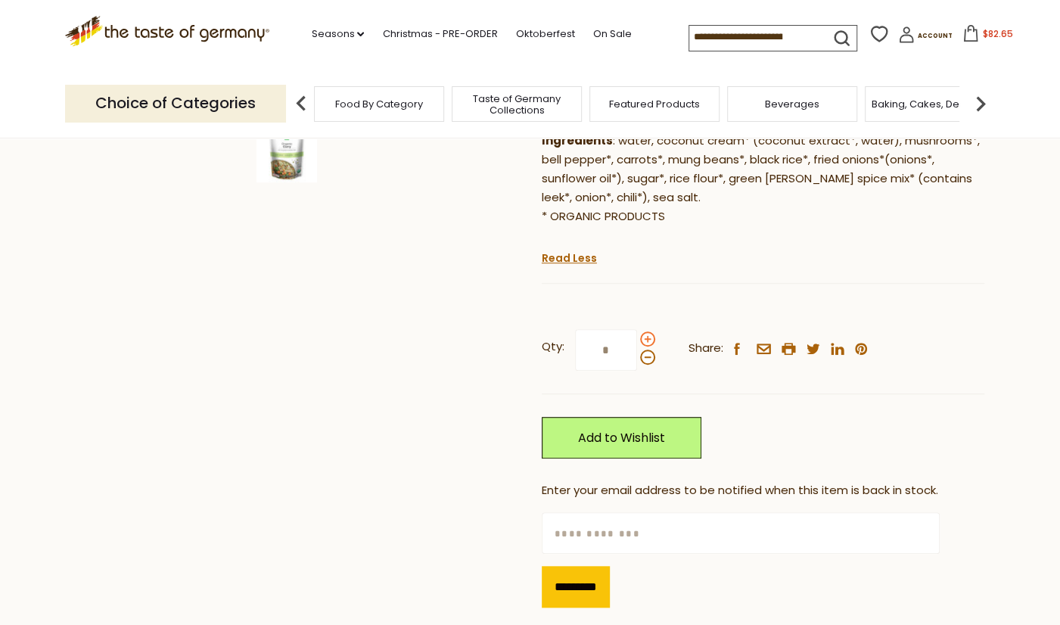
click at [650, 331] on span at bounding box center [647, 338] width 15 height 15
click at [637, 329] on input "*" at bounding box center [606, 350] width 62 height 42
type input "*"
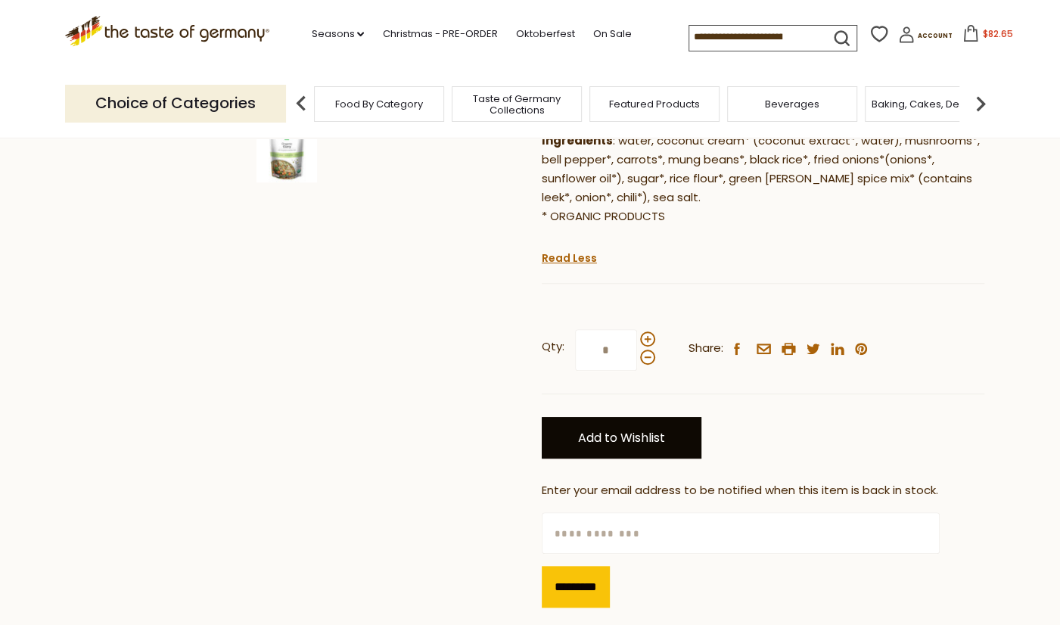
click at [653, 421] on link "Add to Wishlist" at bounding box center [622, 438] width 160 height 42
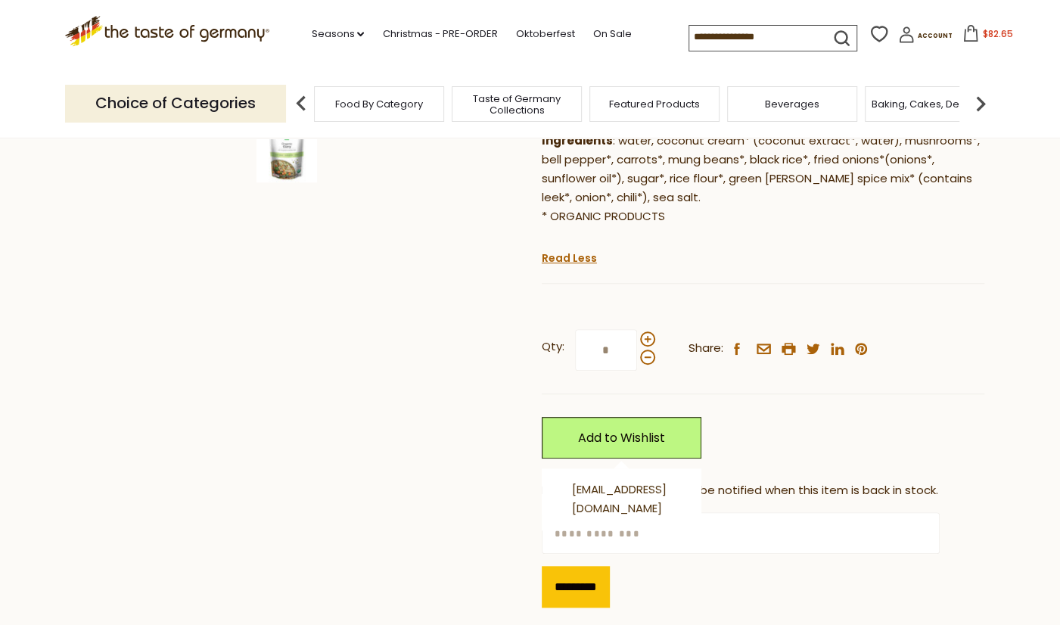
click at [581, 520] on input "text" at bounding box center [741, 533] width 398 height 42
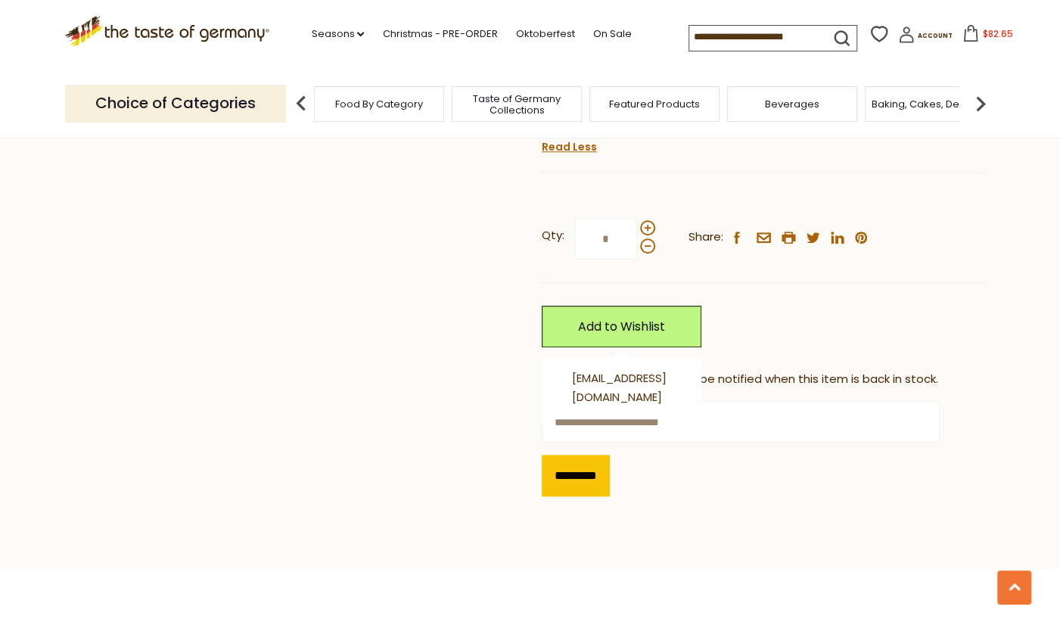
scroll to position [710, 0]
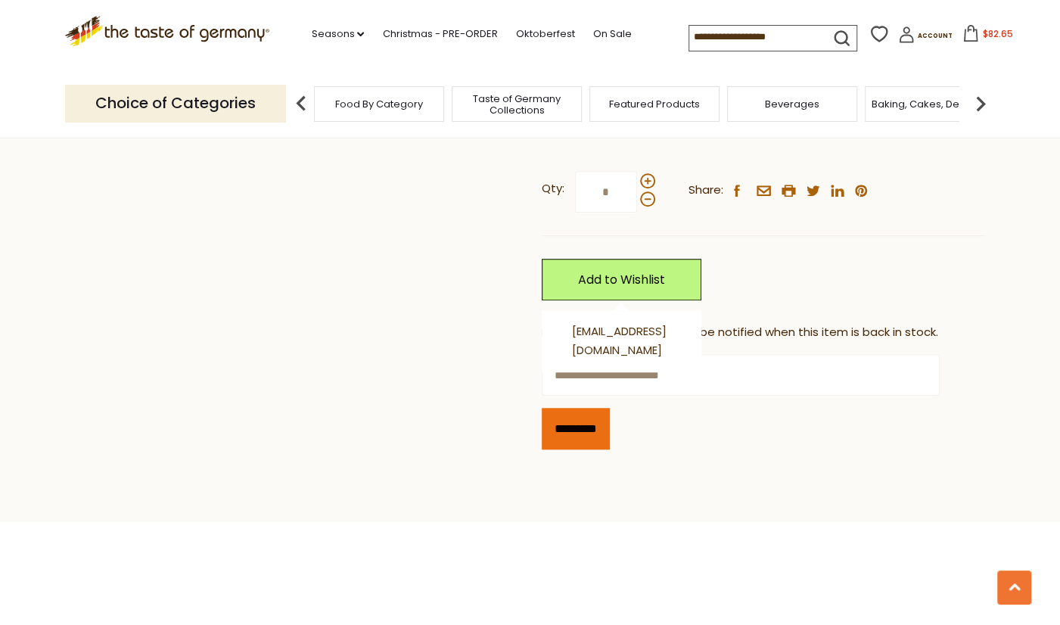
type input "**********"
click at [605, 420] on input "*********" at bounding box center [576, 429] width 68 height 42
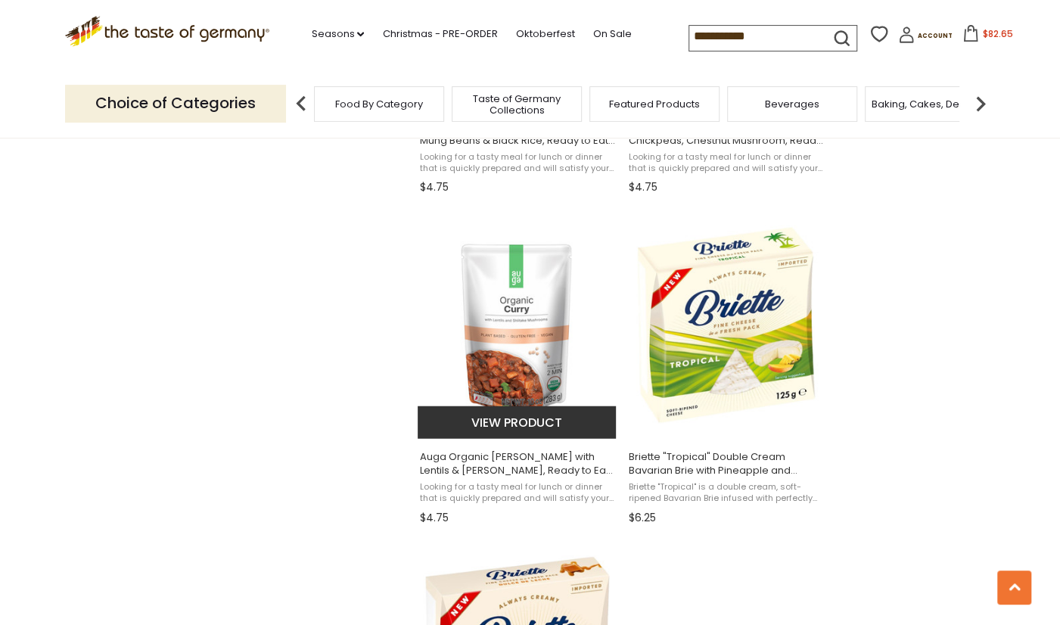
scroll to position [2211, 0]
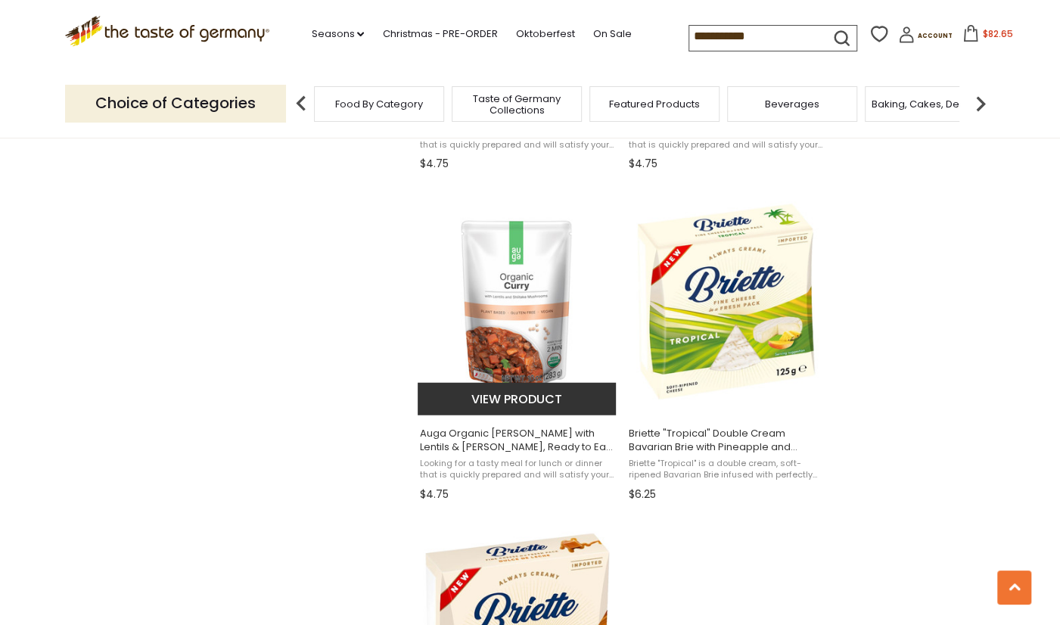
click at [508, 396] on button "View product" at bounding box center [517, 399] width 199 height 33
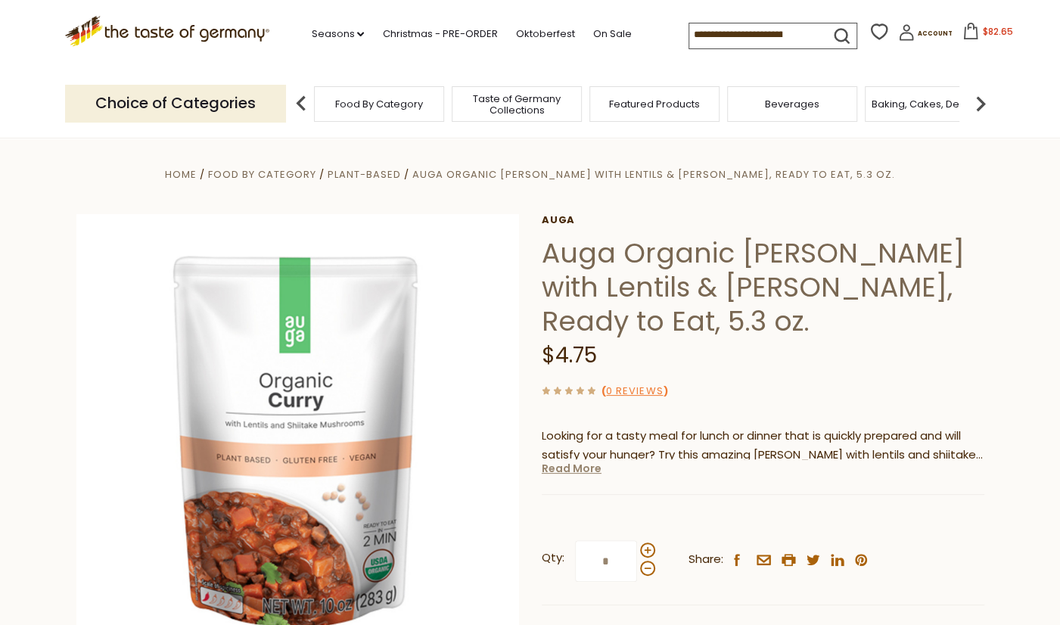
click at [598, 461] on link "Read More" at bounding box center [572, 468] width 60 height 15
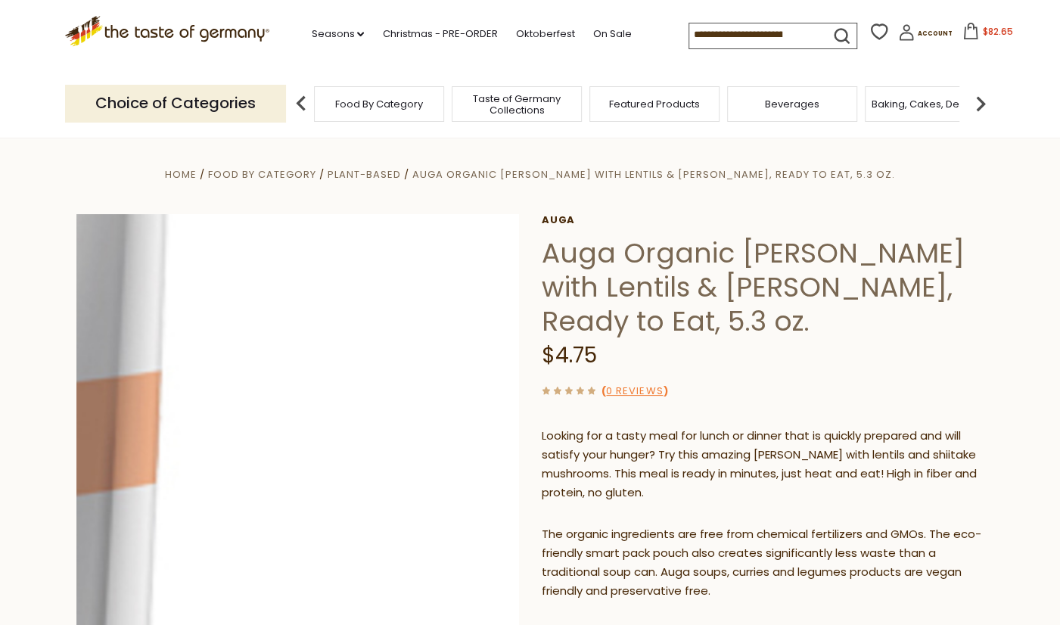
click at [511, 461] on img at bounding box center [297, 435] width 443 height 443
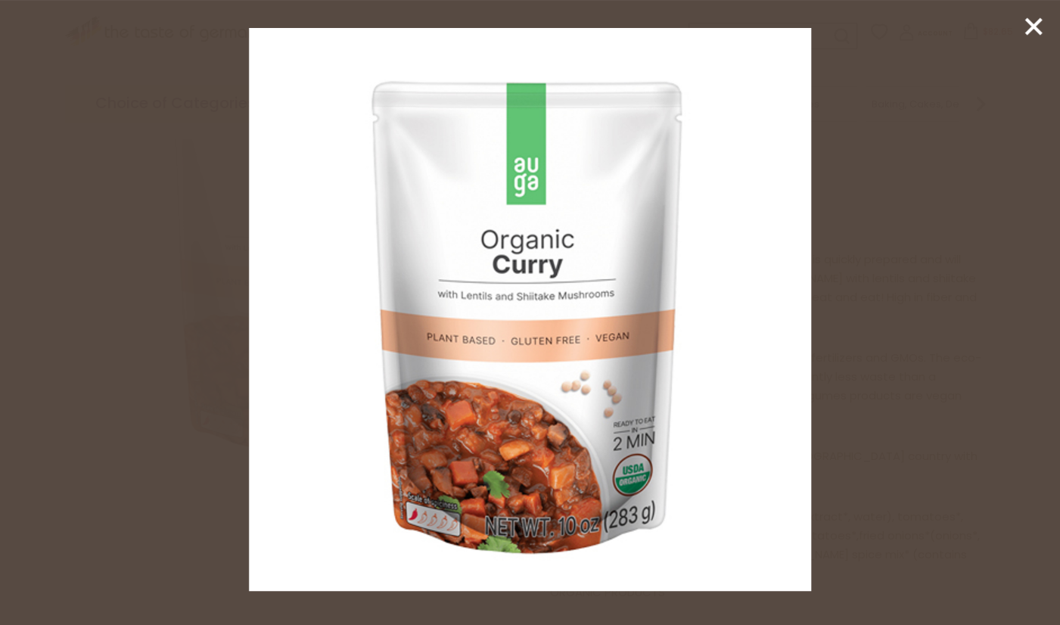
scroll to position [315, 0]
click at [1032, 23] on line at bounding box center [1033, 26] width 15 height 15
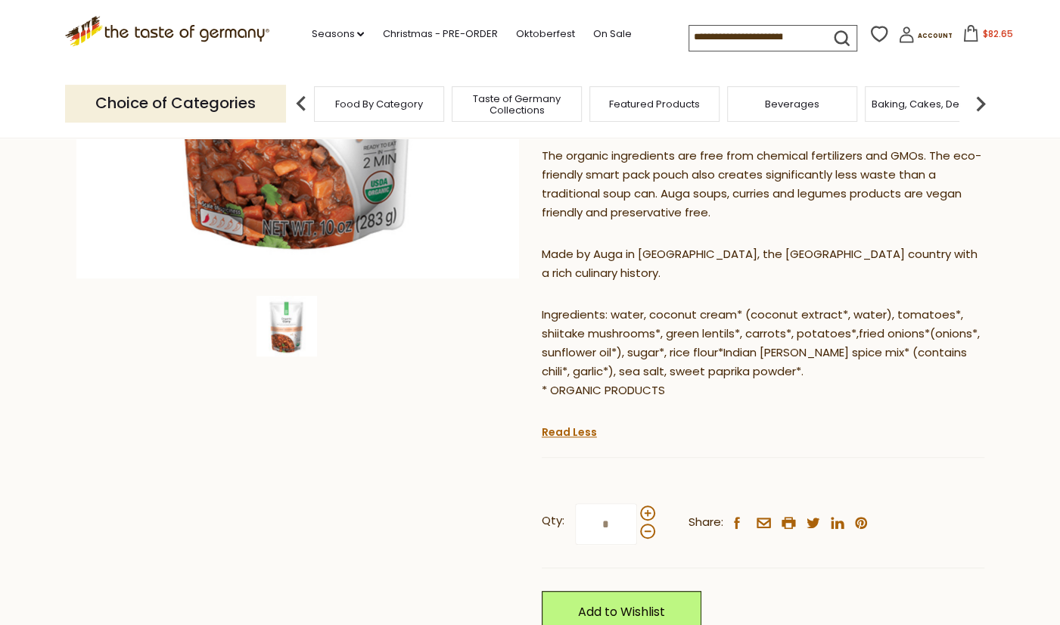
scroll to position [552, 0]
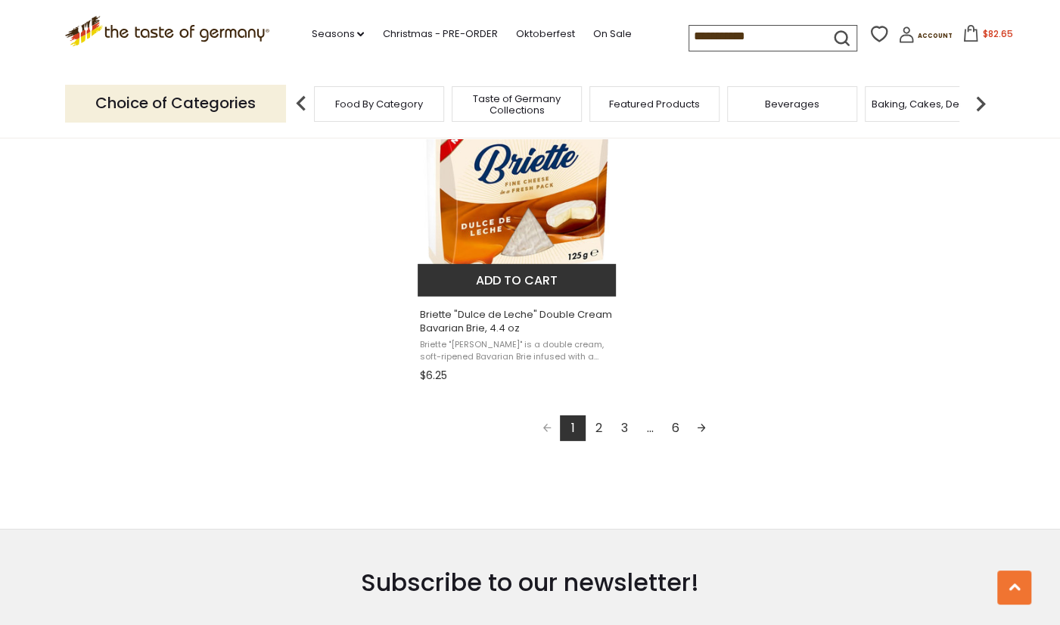
scroll to position [2685, 0]
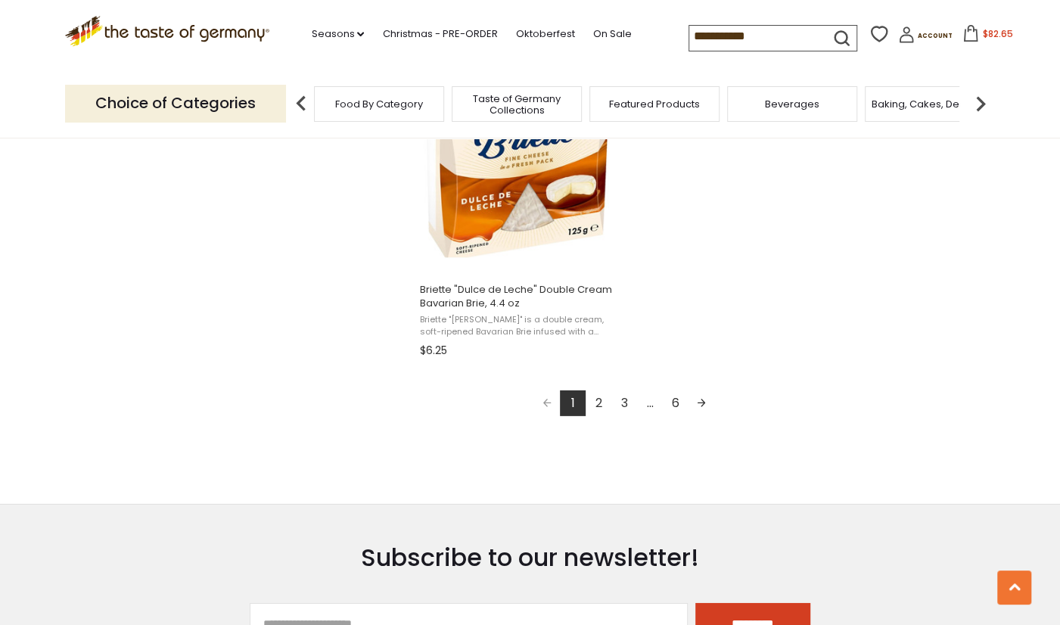
click at [600, 404] on link "2" at bounding box center [599, 403] width 26 height 26
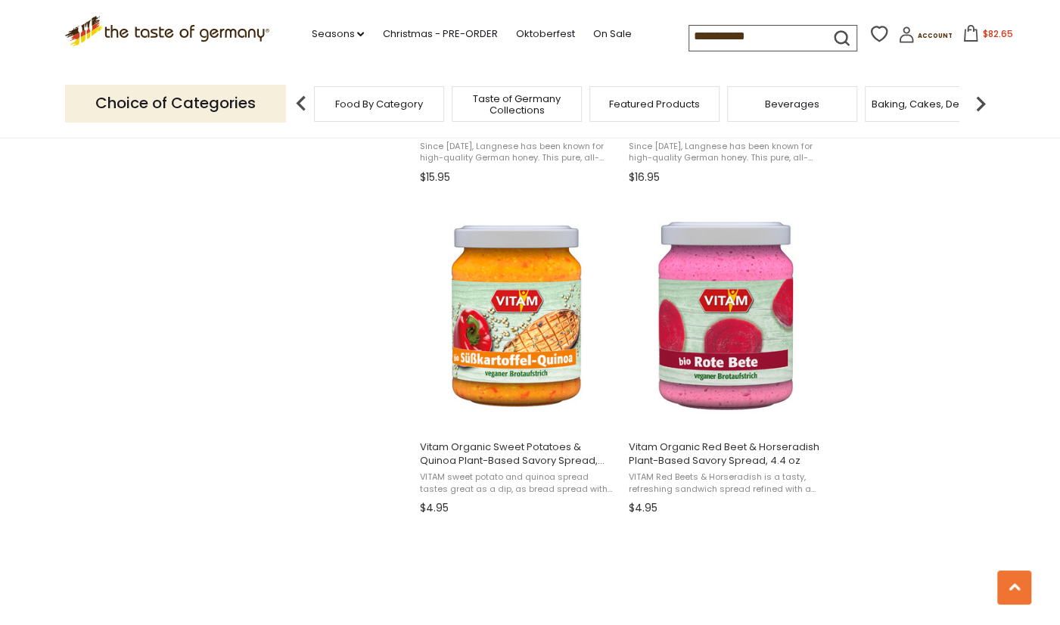
scroll to position [1500, 0]
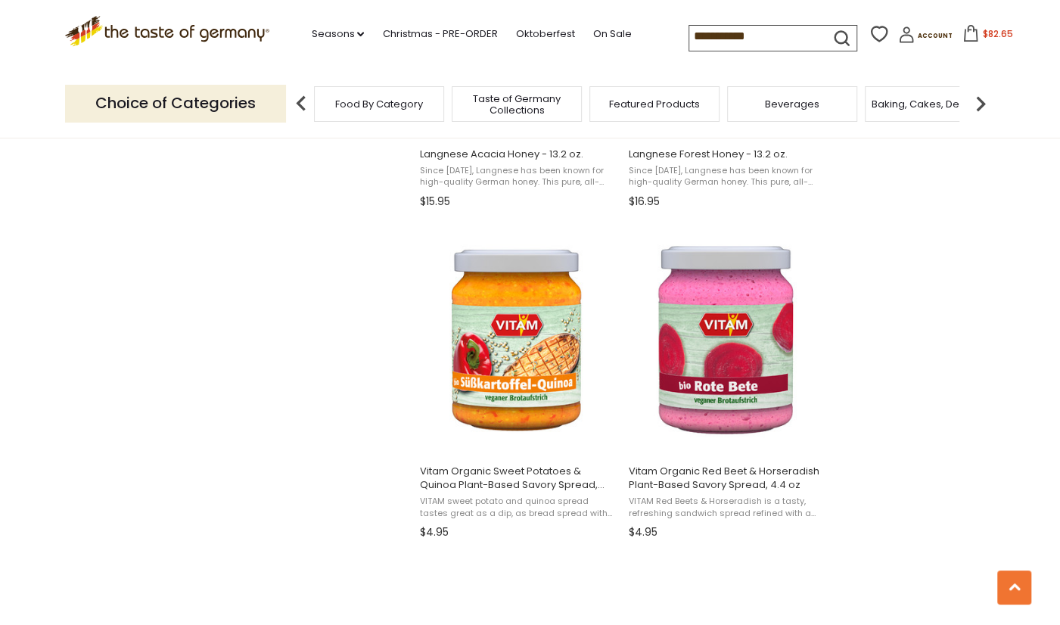
click at [701, 41] on input "**********" at bounding box center [753, 36] width 128 height 21
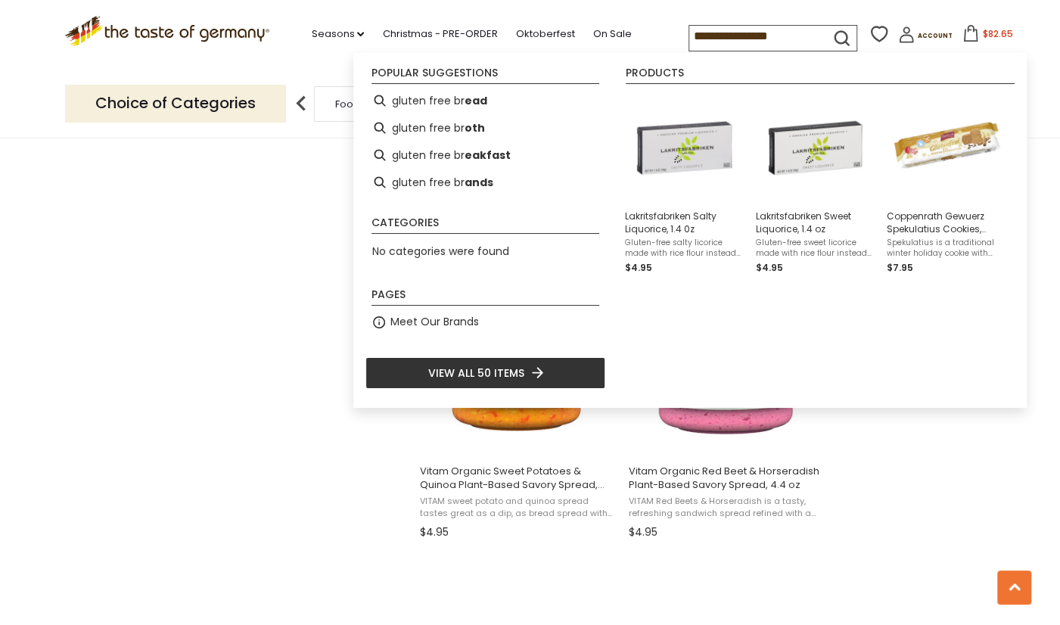
type input "**********"
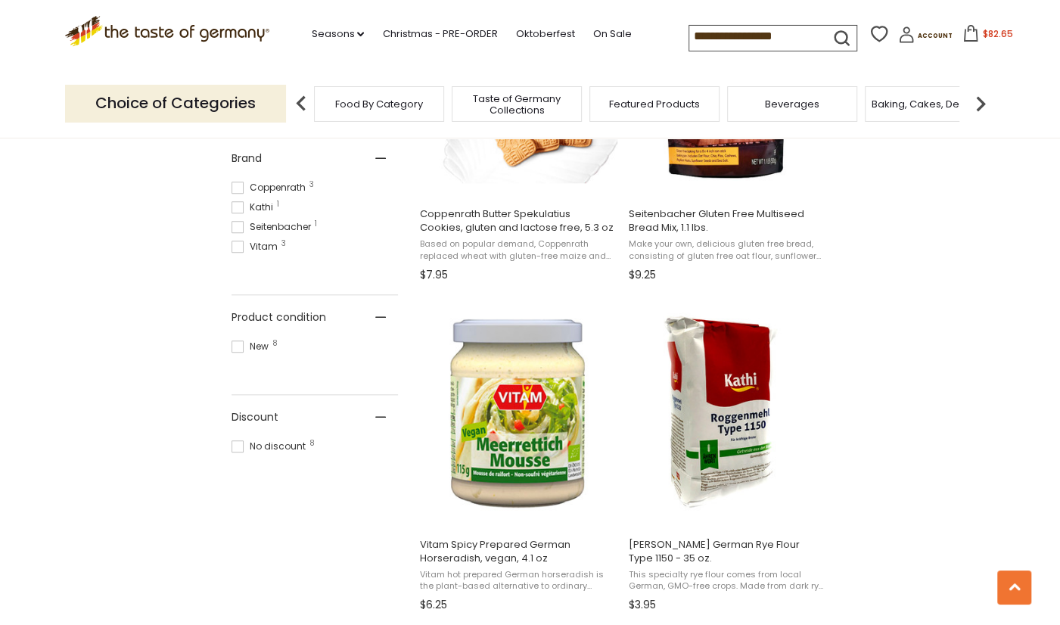
scroll to position [790, 0]
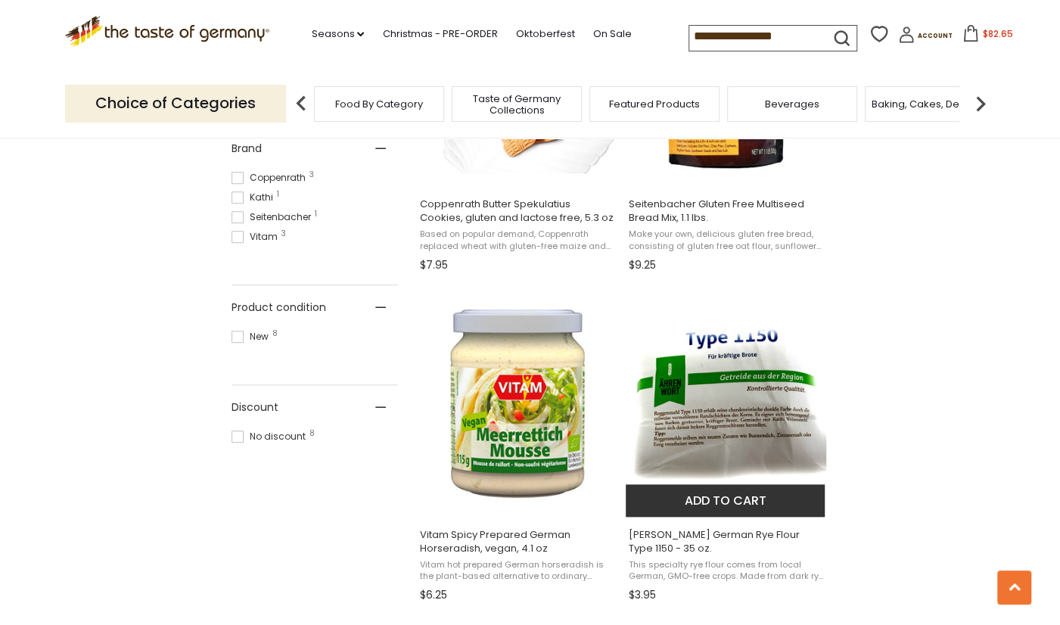
click at [786, 573] on span "This specialty rye flour comes from local German, GMO-free crops. Made from dar…" at bounding box center [726, 570] width 196 height 23
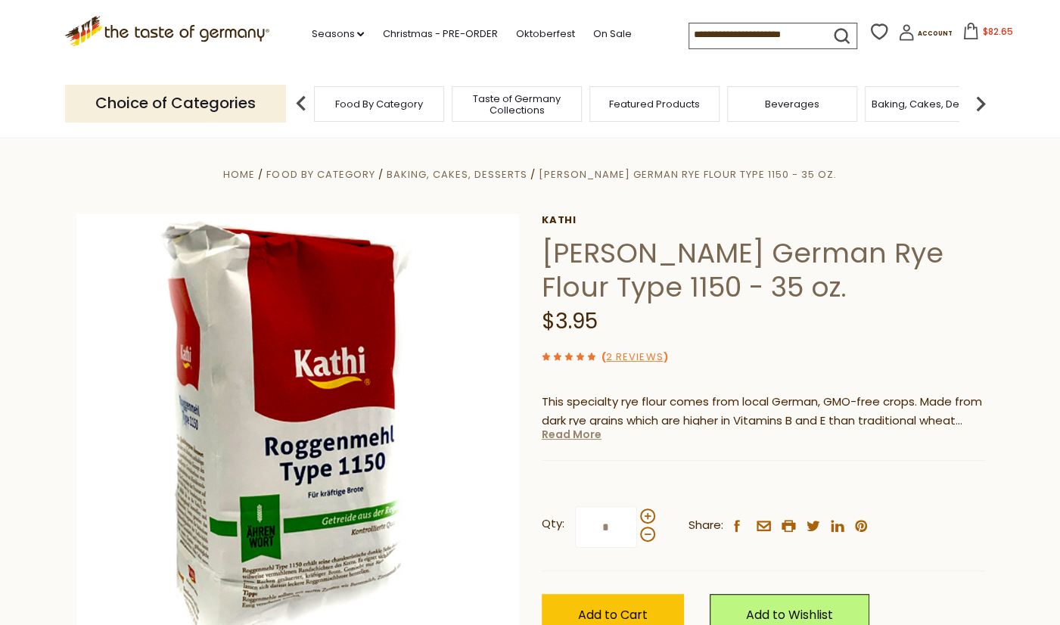
click at [579, 442] on link "Read More" at bounding box center [572, 434] width 60 height 15
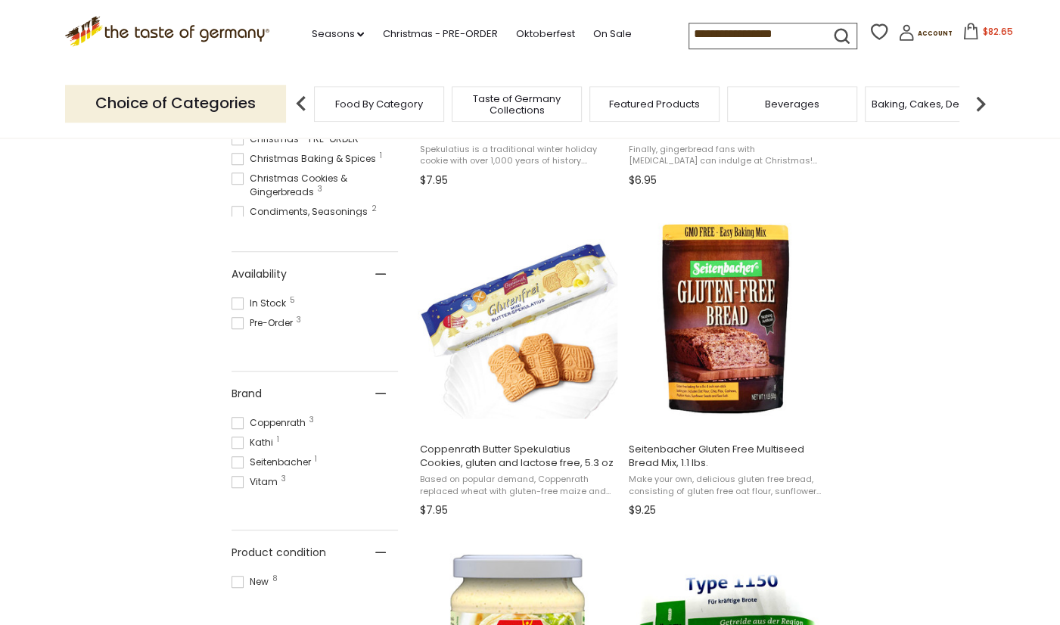
scroll to position [552, 0]
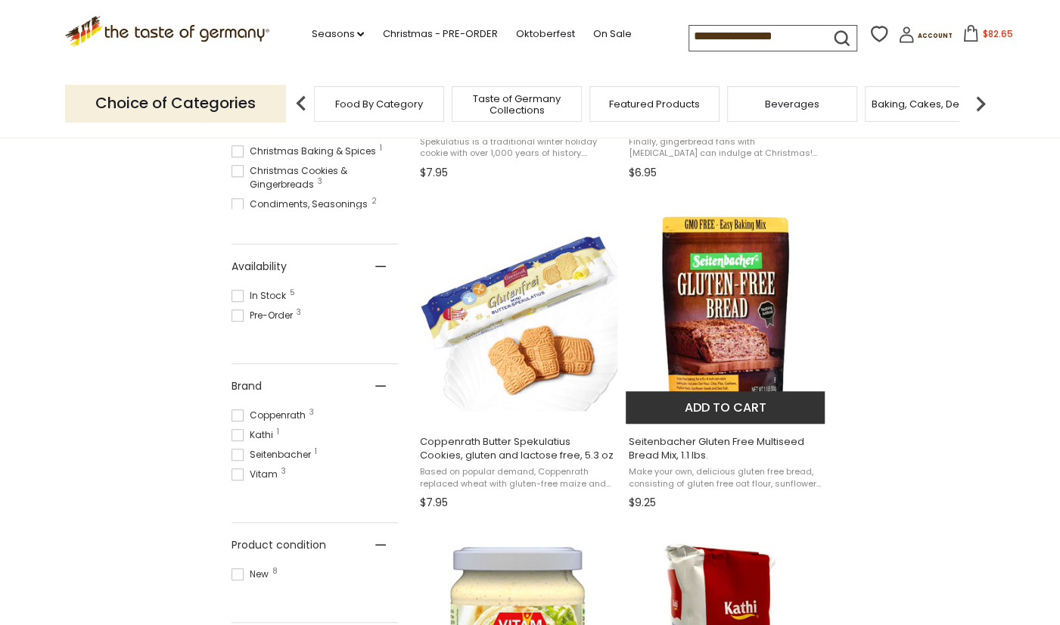
click at [713, 328] on img "Seitenbacher Gluten Free Multiseed Bread Mix, 1.1 lbs." at bounding box center [726, 310] width 200 height 200
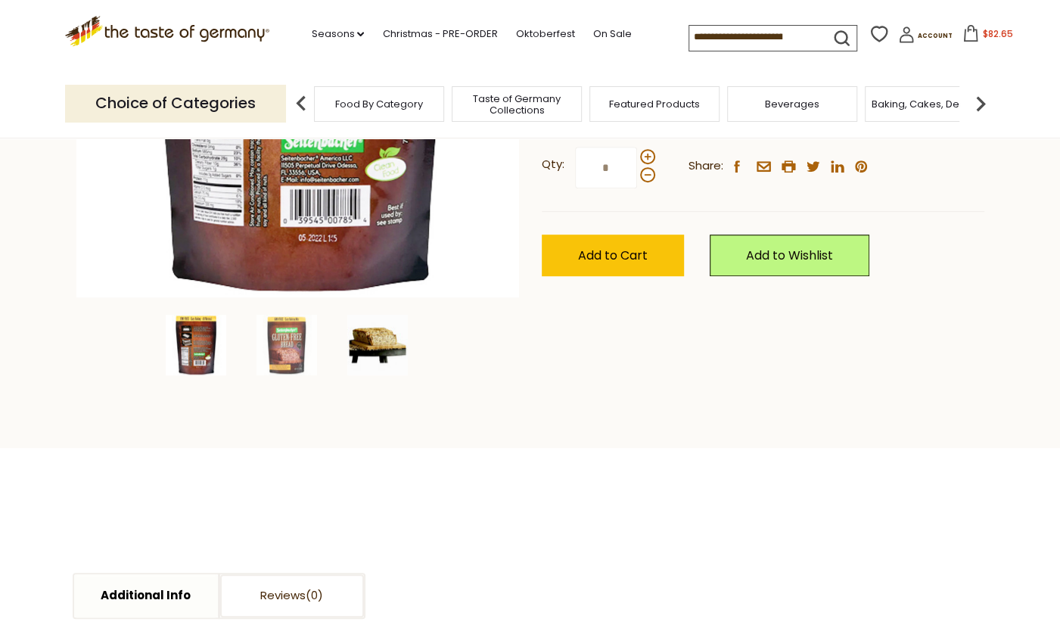
scroll to position [395, 0]
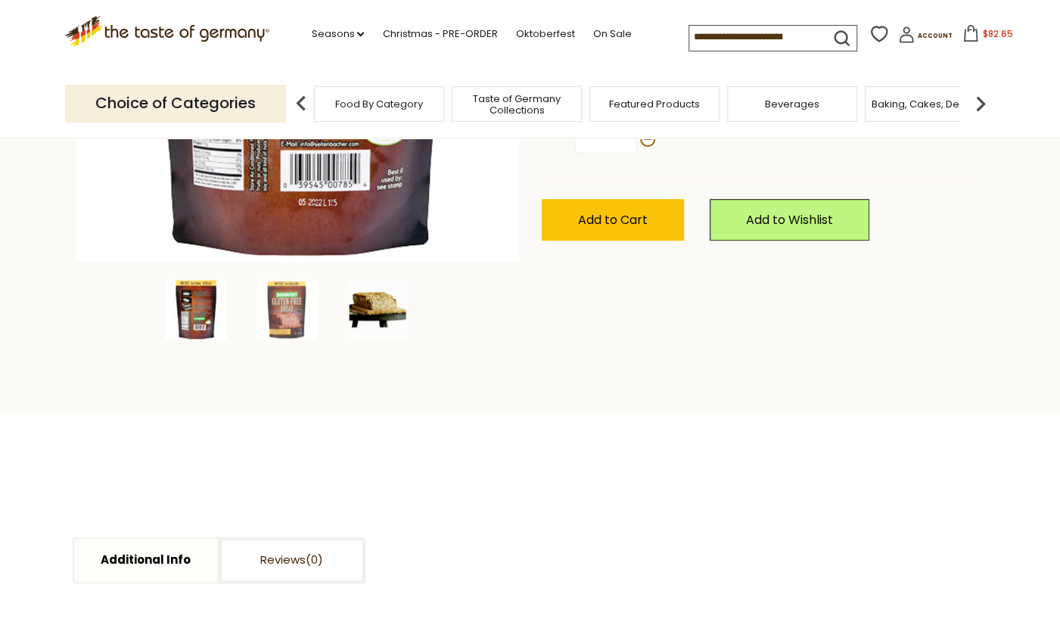
click at [385, 304] on img at bounding box center [377, 309] width 61 height 61
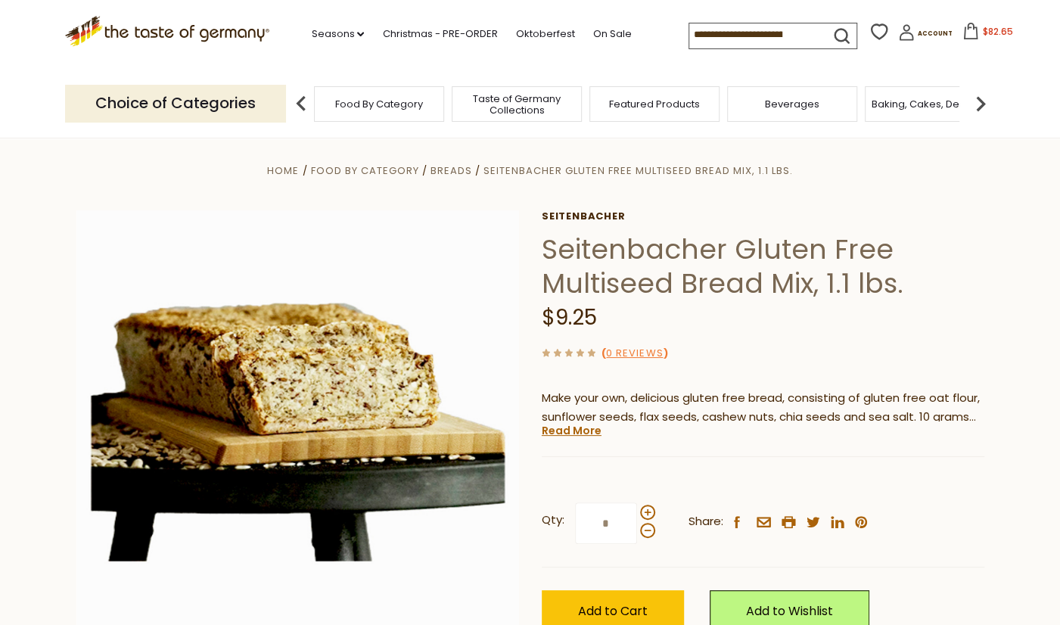
scroll to position [0, 0]
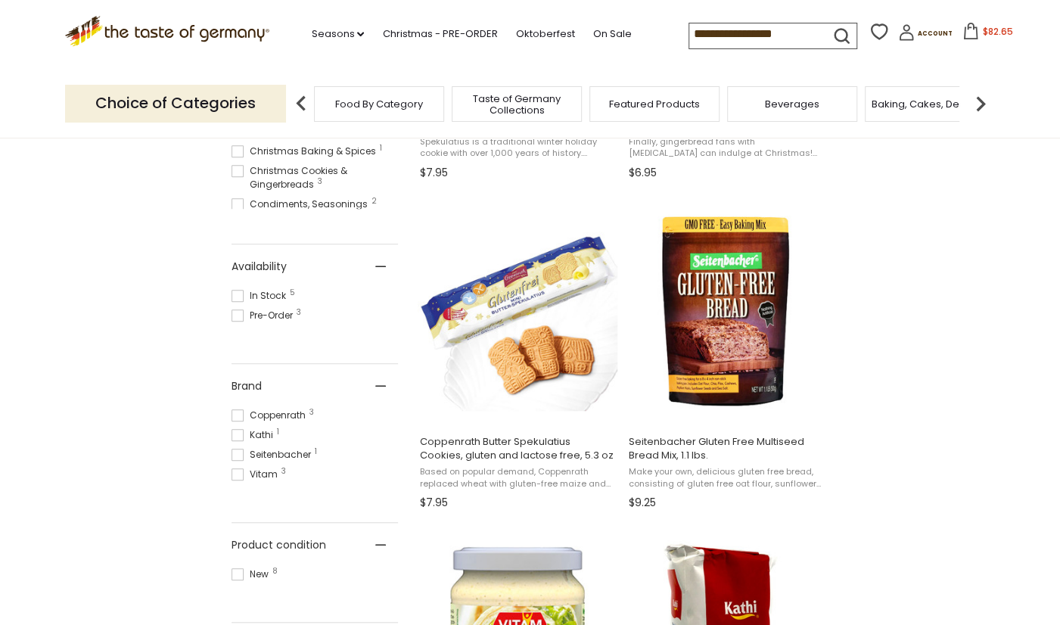
scroll to position [552, 0]
click at [731, 35] on input "**********" at bounding box center [753, 33] width 128 height 21
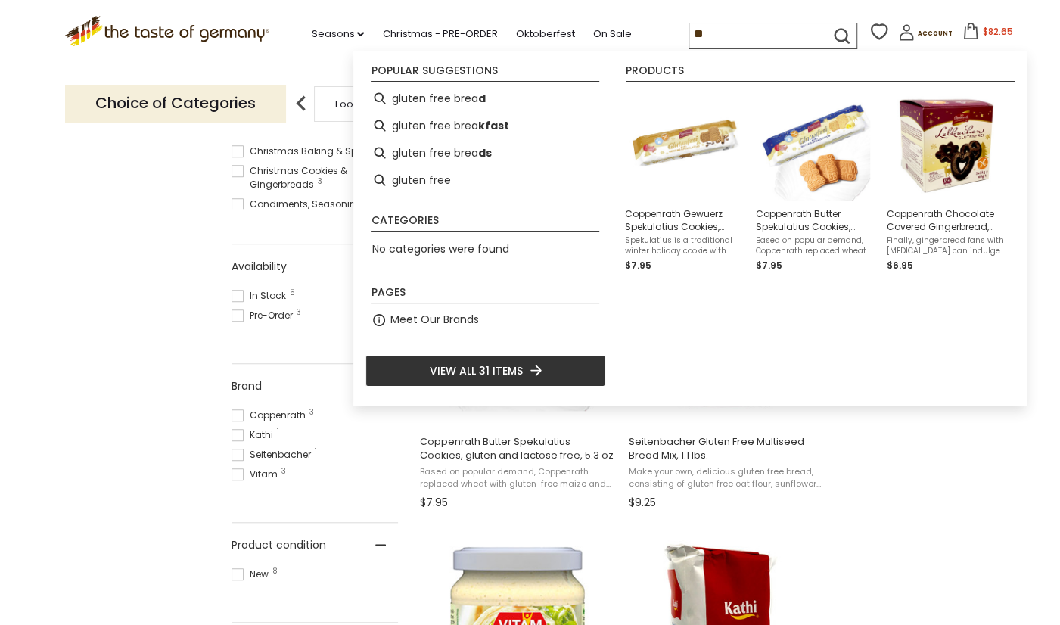
type input "*"
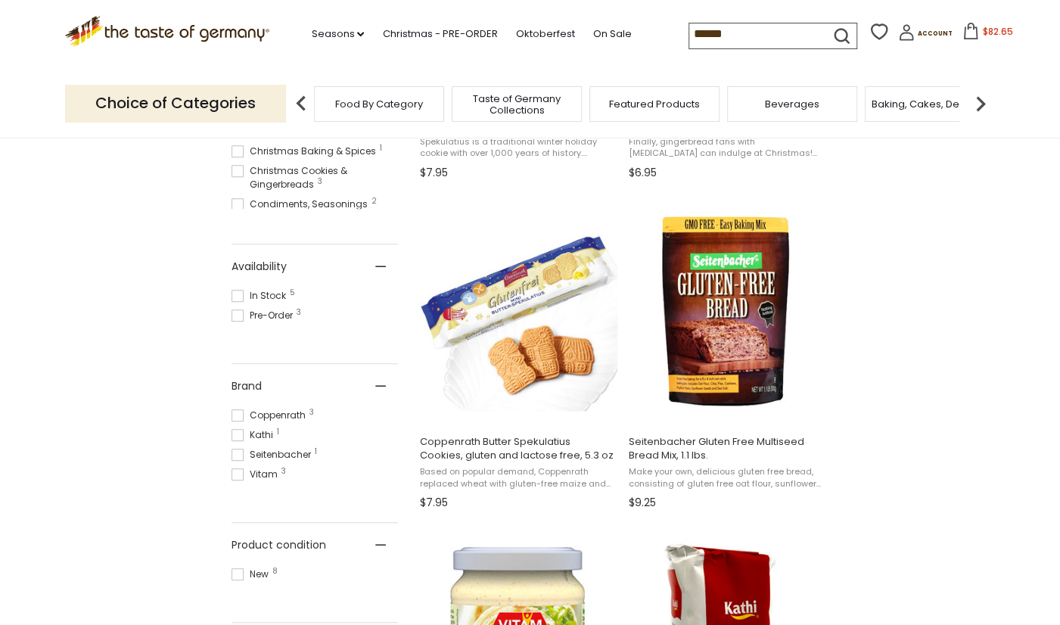
type input "*******"
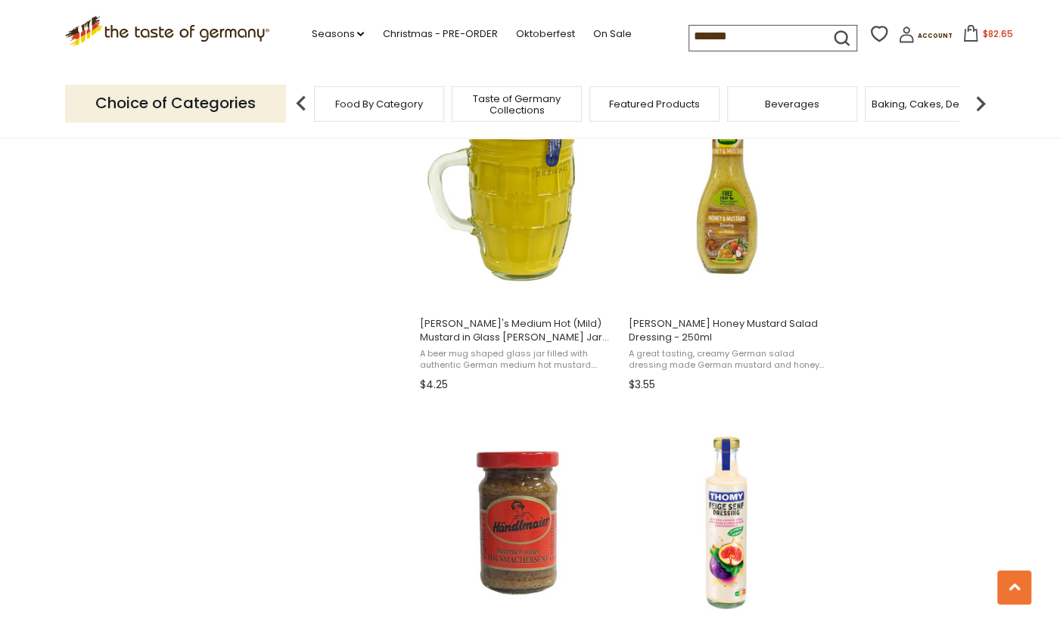
scroll to position [1342, 0]
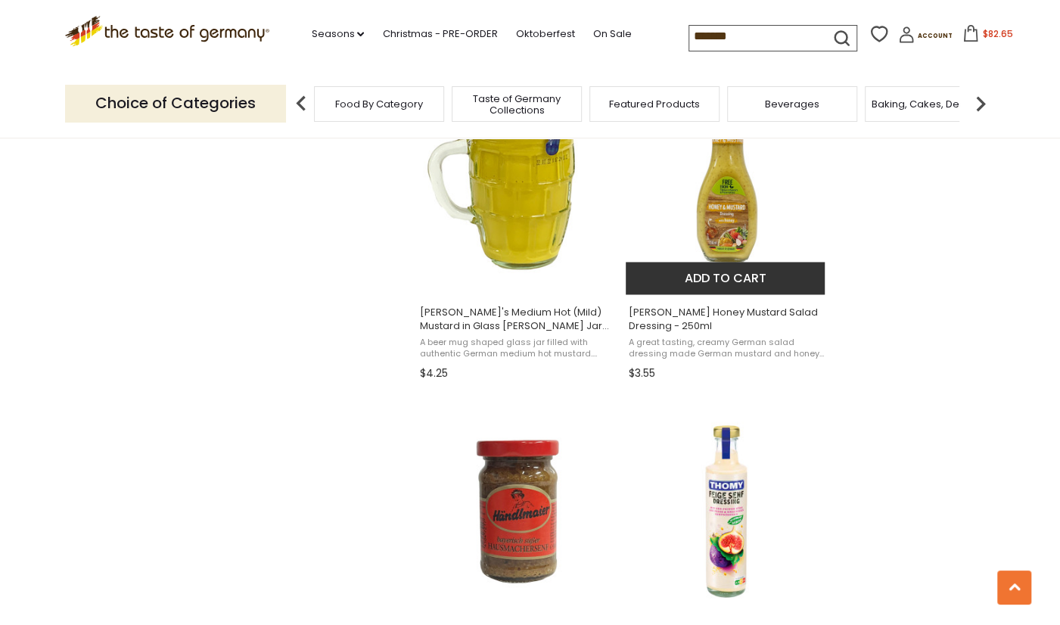
click at [725, 253] on img "Kuehne Honey Mustard Salad Dressing - 250ml" at bounding box center [726, 181] width 200 height 200
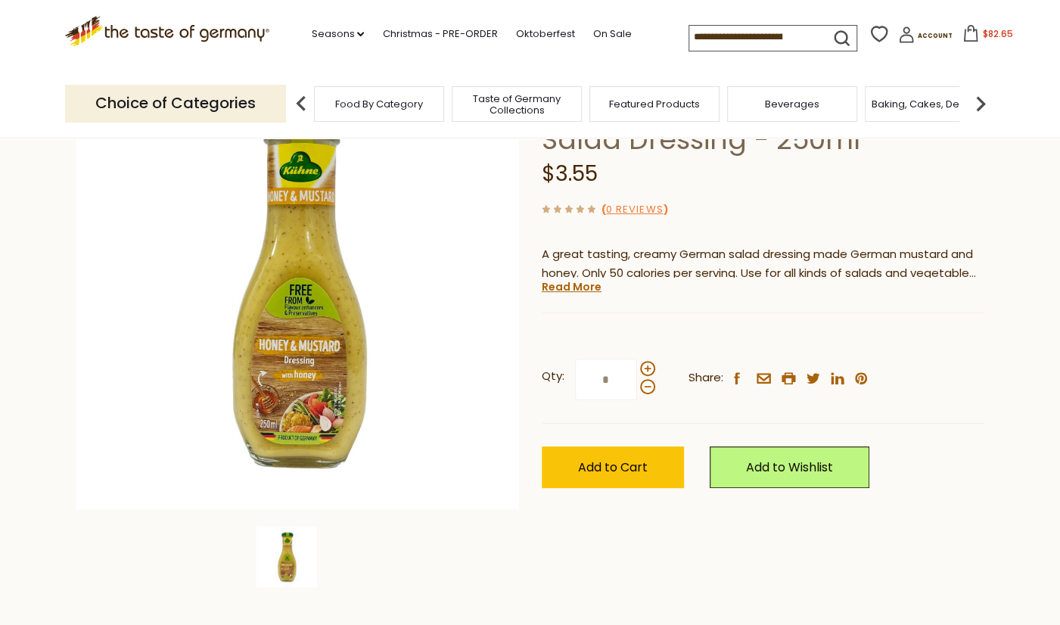
scroll to position [157, 0]
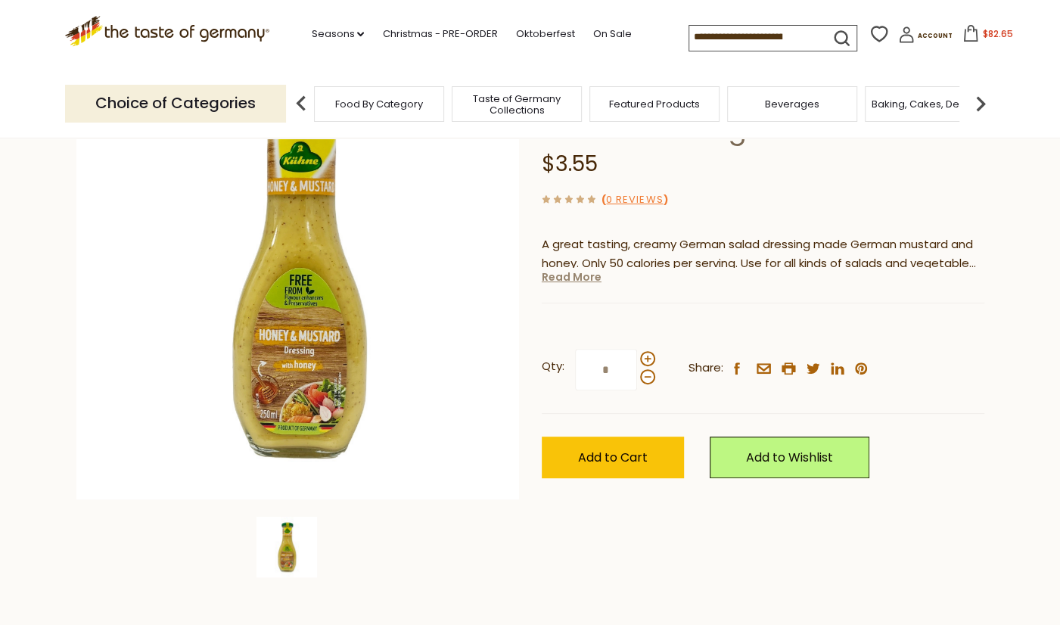
click at [561, 277] on link "Read More" at bounding box center [572, 276] width 60 height 15
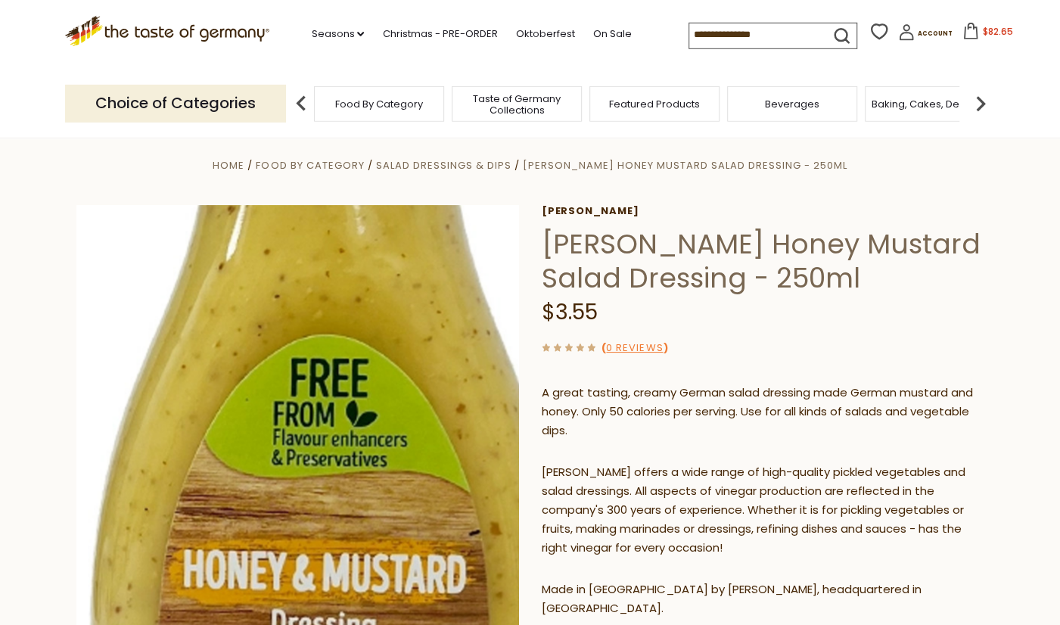
scroll to position [0, 0]
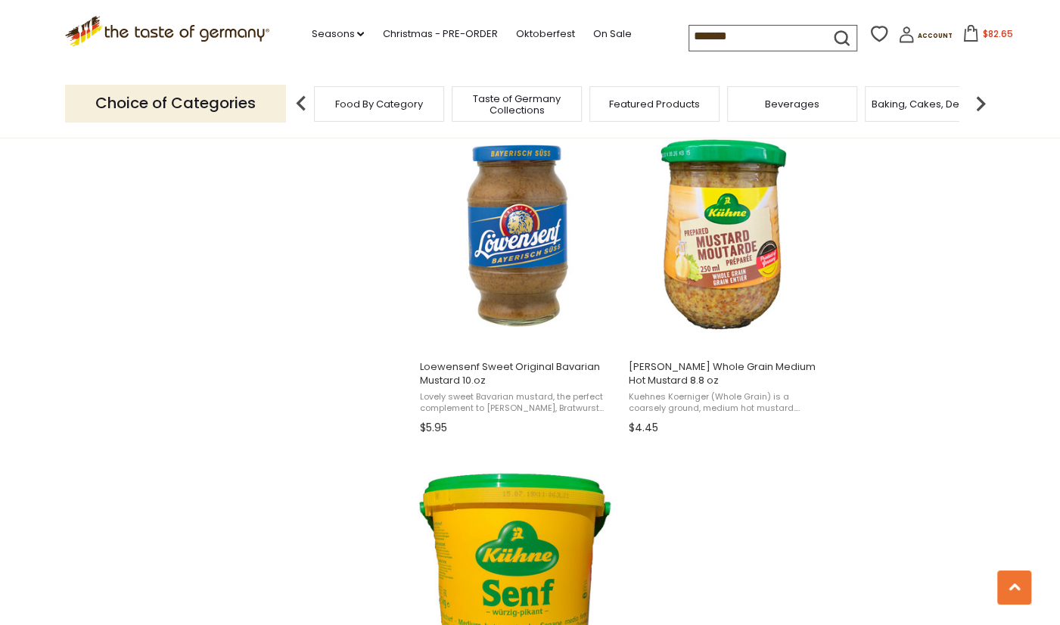
scroll to position [2290, 0]
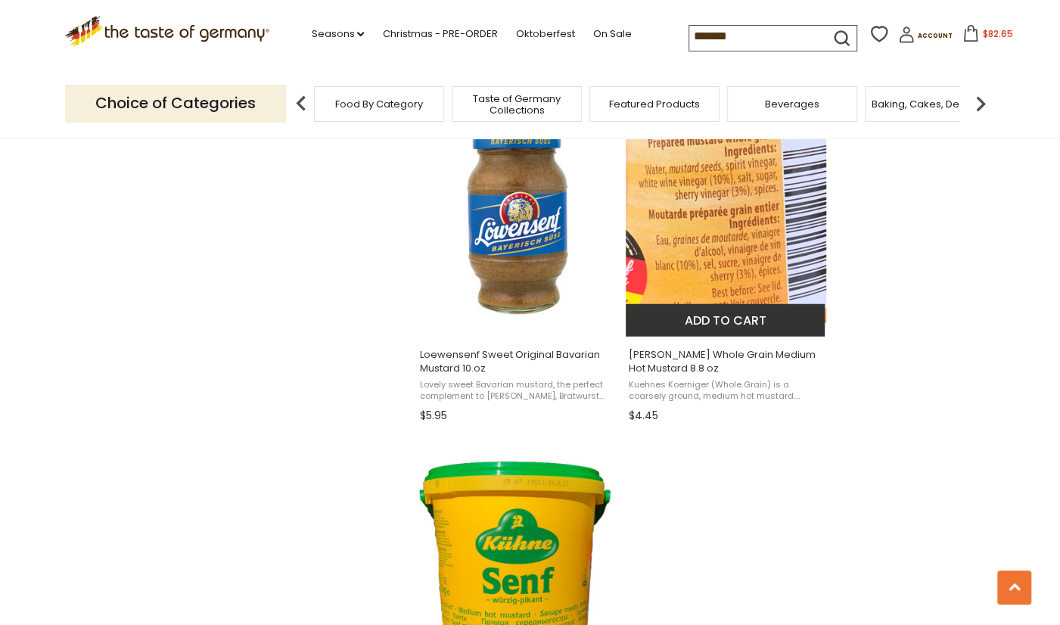
click at [704, 392] on span "Kuehnes Koerniger (Whole Grain) is a coarsely ground, medium hot mustard. Among…" at bounding box center [726, 390] width 196 height 23
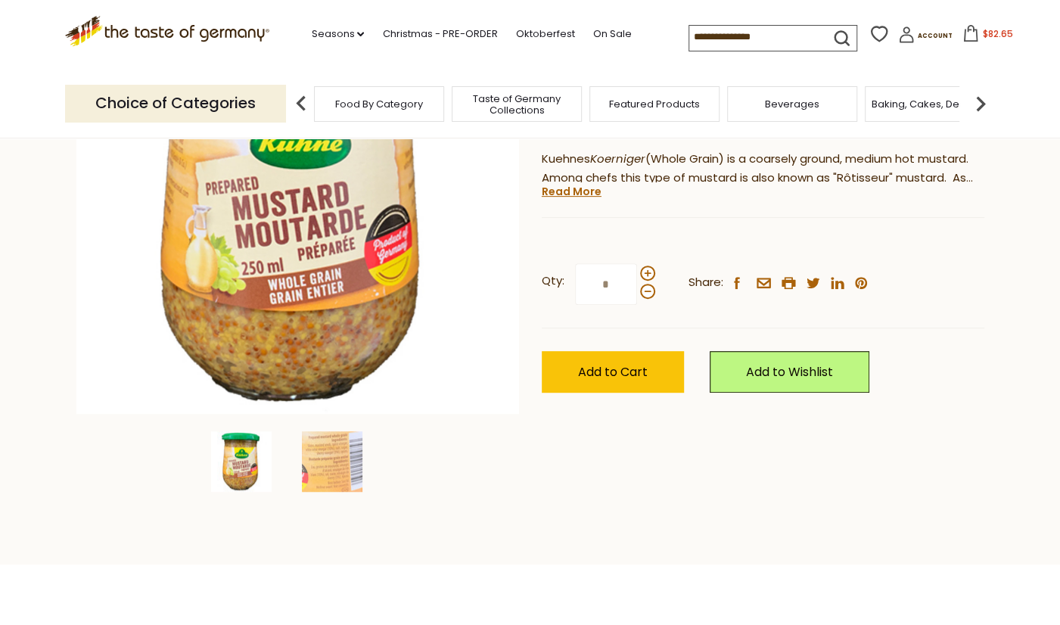
scroll to position [237, 0]
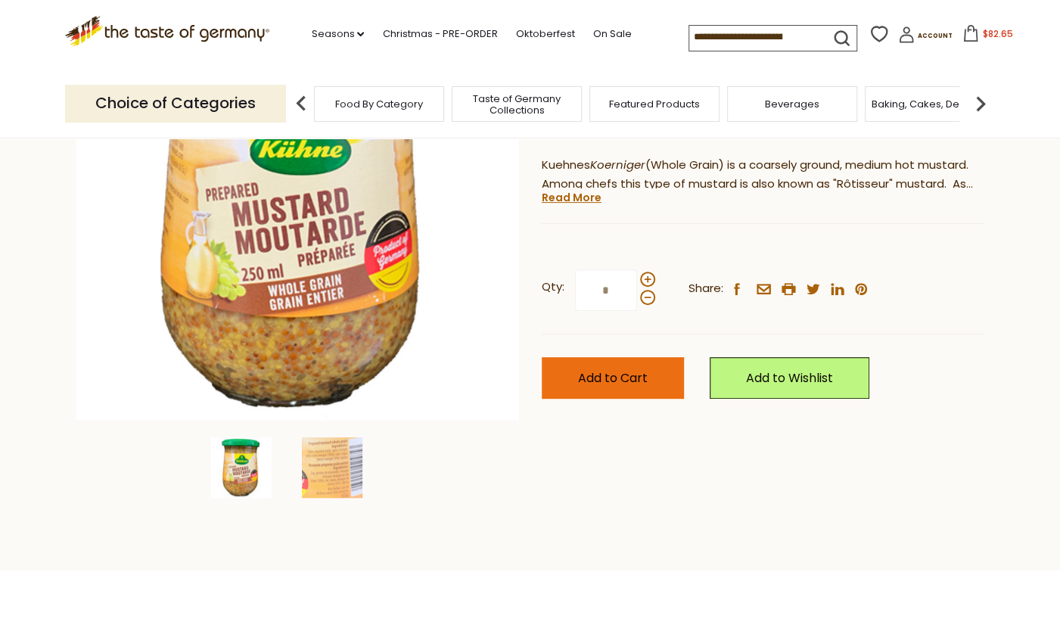
click at [623, 381] on span "Add to Cart" at bounding box center [613, 377] width 70 height 17
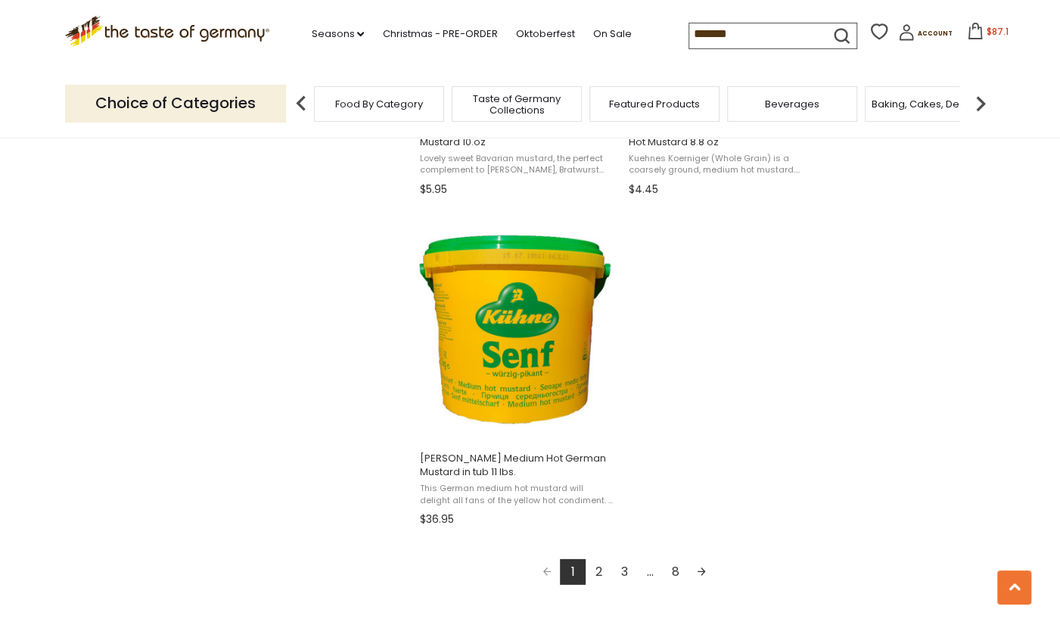
scroll to position [2606, 0]
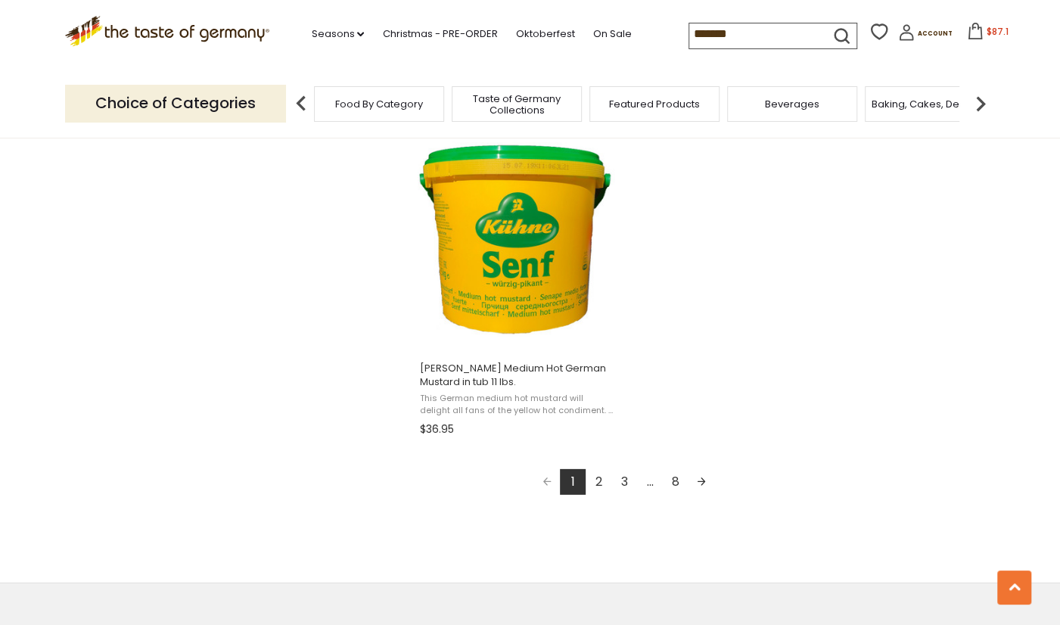
click at [598, 477] on link "2" at bounding box center [599, 482] width 26 height 26
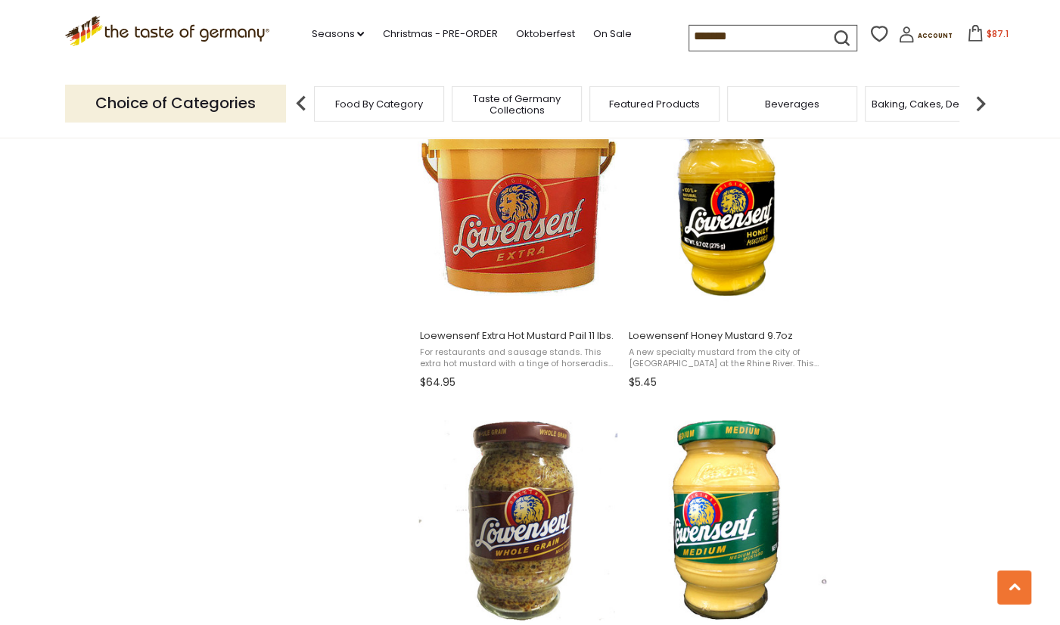
scroll to position [1974, 0]
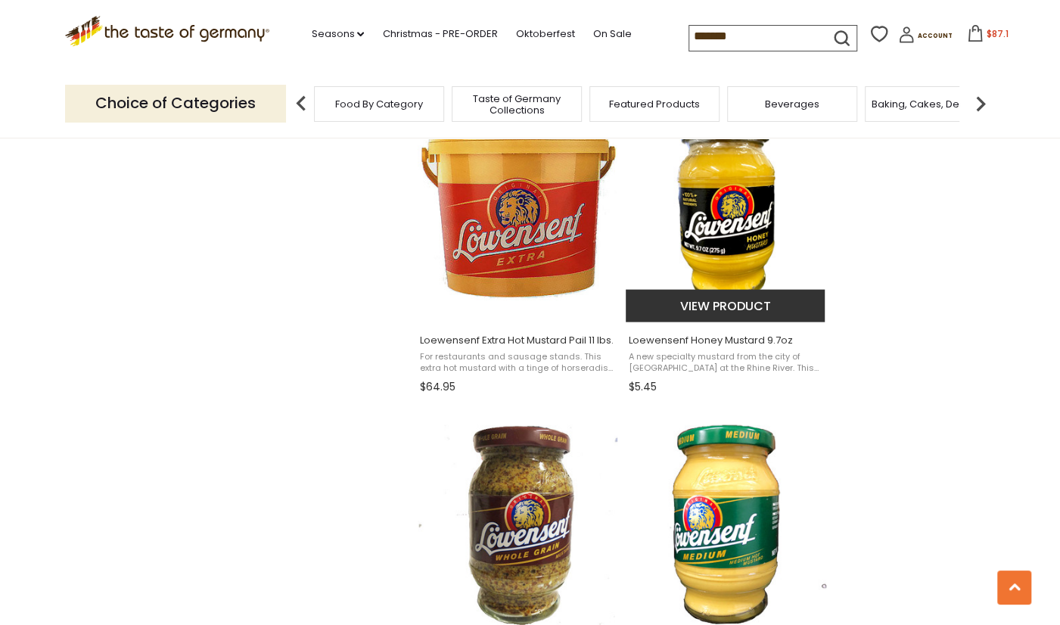
click at [713, 233] on img "Loewensenf Honey Mustard 9.7oz" at bounding box center [726, 208] width 200 height 200
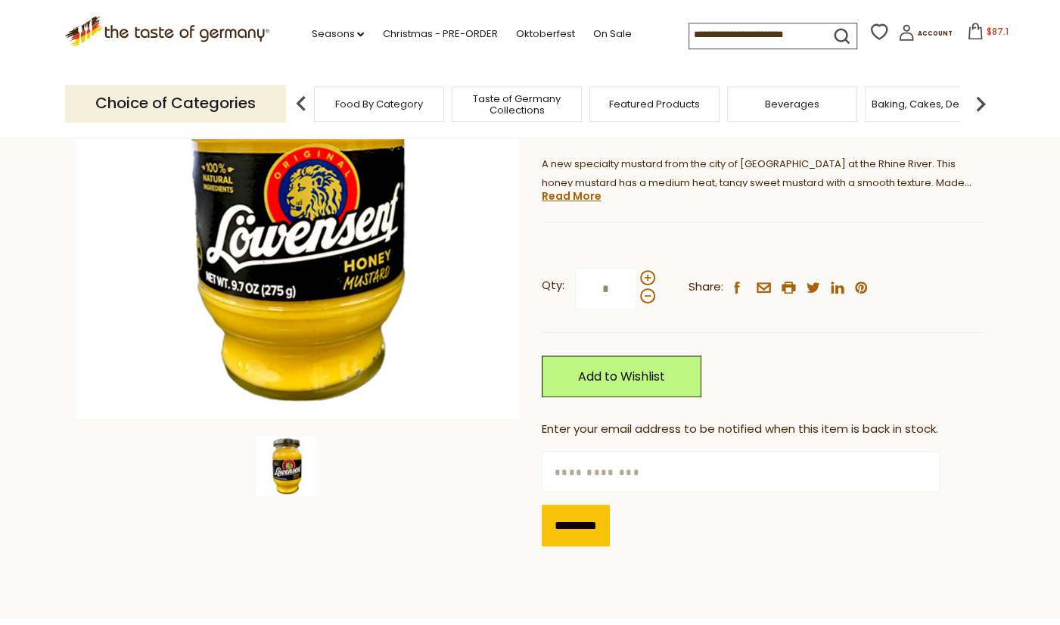
scroll to position [315, 0]
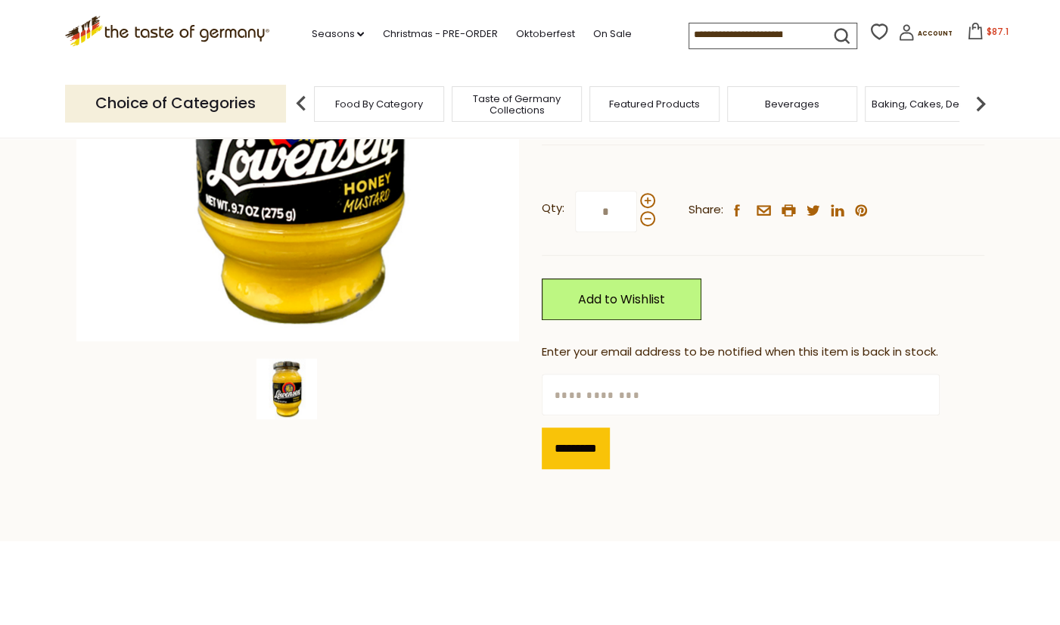
click at [599, 395] on input "text" at bounding box center [741, 395] width 398 height 42
type input "**********"
click at [609, 446] on input "*********" at bounding box center [576, 448] width 68 height 42
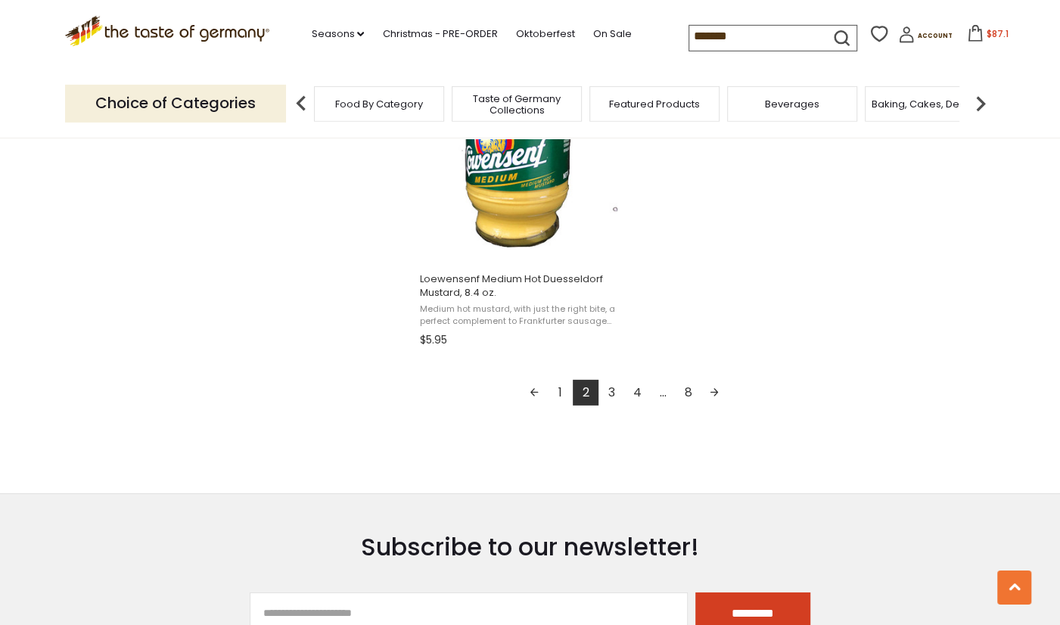
scroll to position [2685, 0]
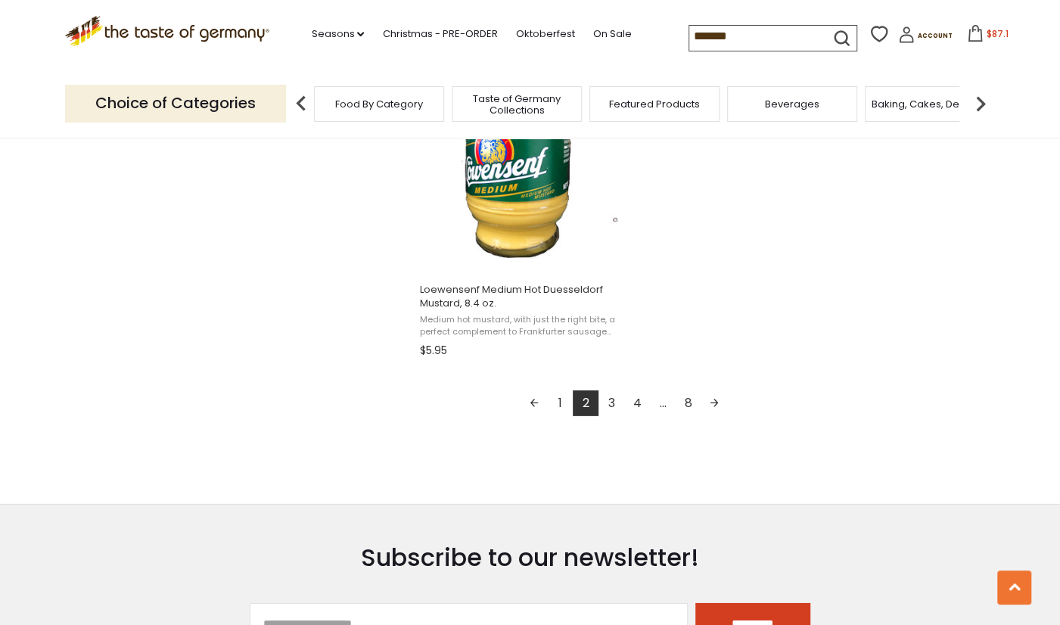
click at [616, 390] on link "3" at bounding box center [611, 403] width 26 height 26
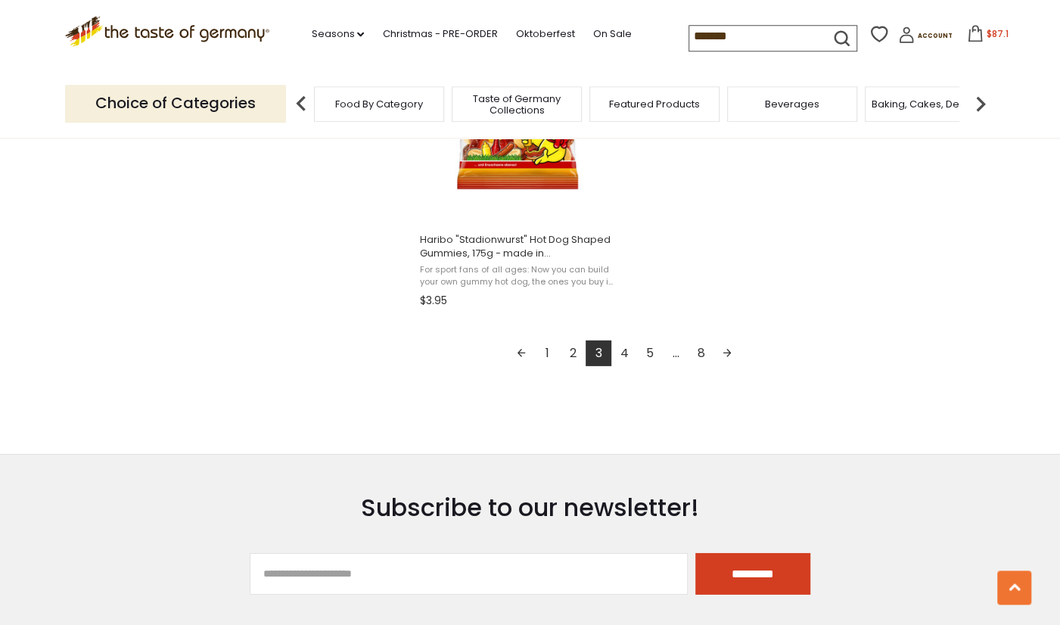
scroll to position [2843, 0]
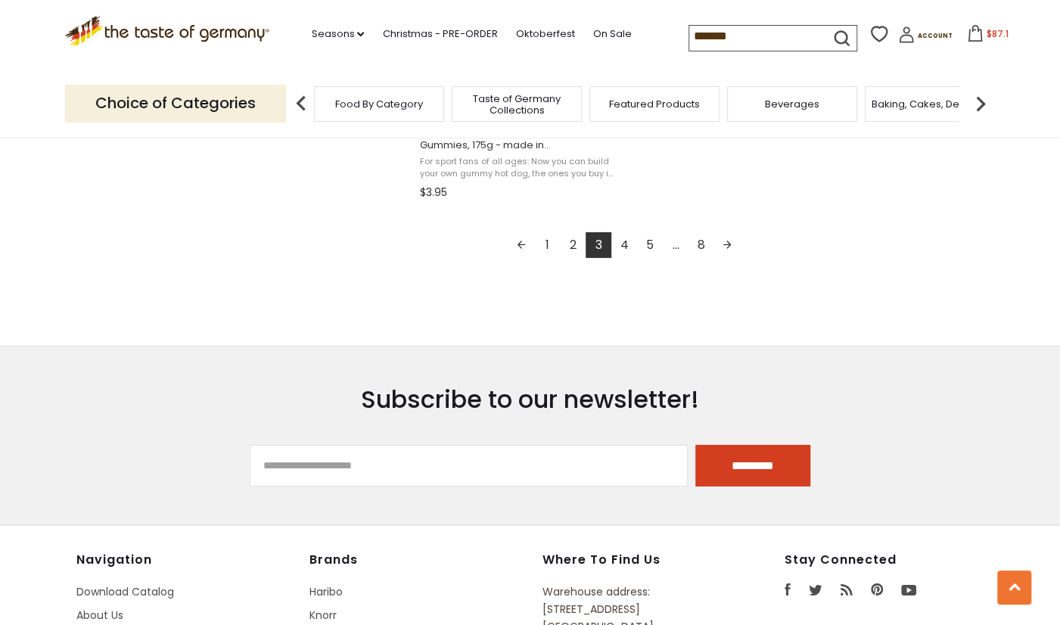
click at [626, 246] on link "4" at bounding box center [624, 245] width 26 height 26
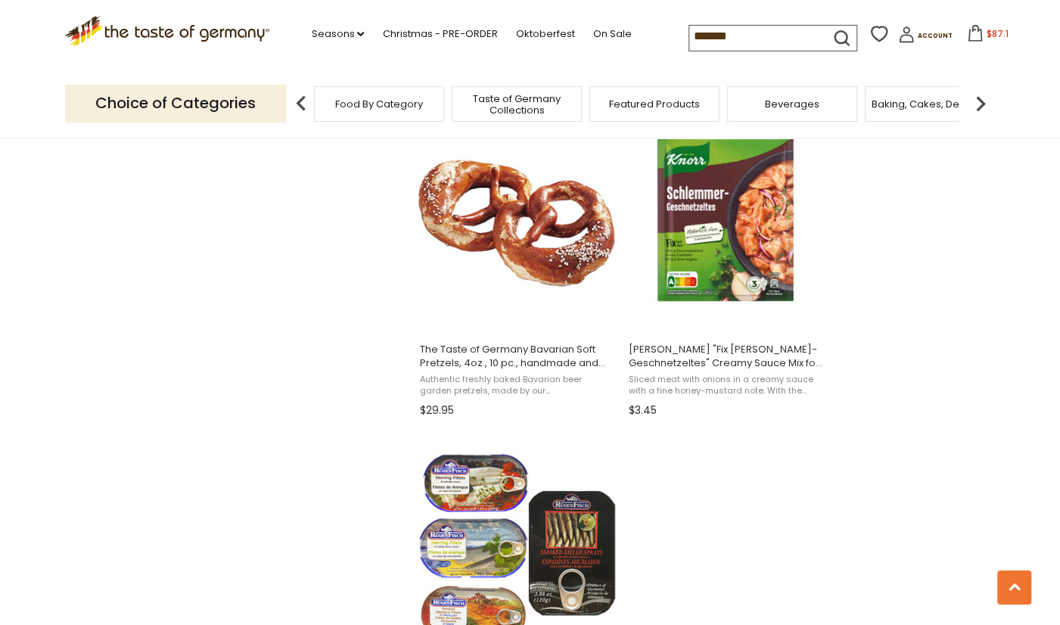
scroll to position [2527, 0]
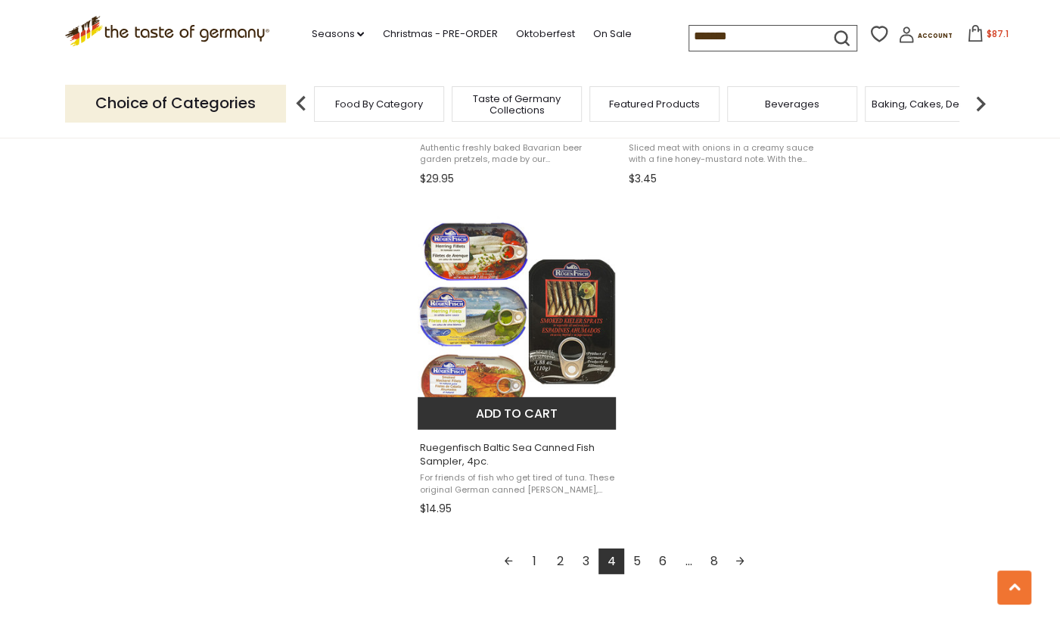
click at [475, 409] on button "Add to cart" at bounding box center [517, 413] width 199 height 33
click at [499, 450] on span "Ruegenfisch Baltic Sea Canned Fish Sampler, 4pc." at bounding box center [518, 454] width 196 height 27
click at [499, 449] on span "Ruegenfisch Baltic Sea Canned Fish Sampler, 4pc." at bounding box center [518, 454] width 196 height 27
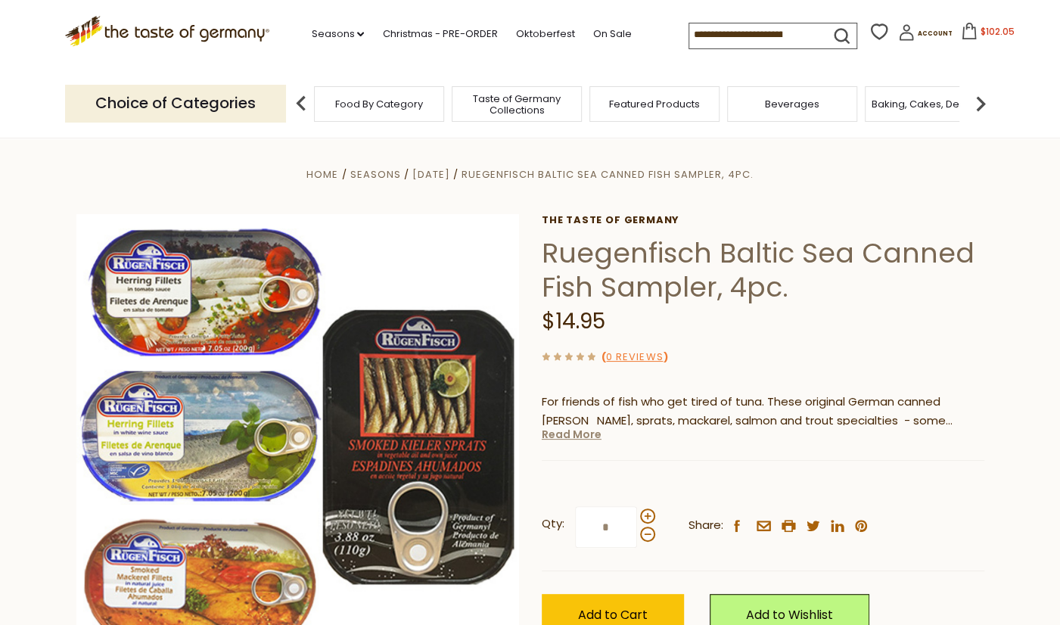
click at [581, 440] on link "Read More" at bounding box center [572, 434] width 60 height 15
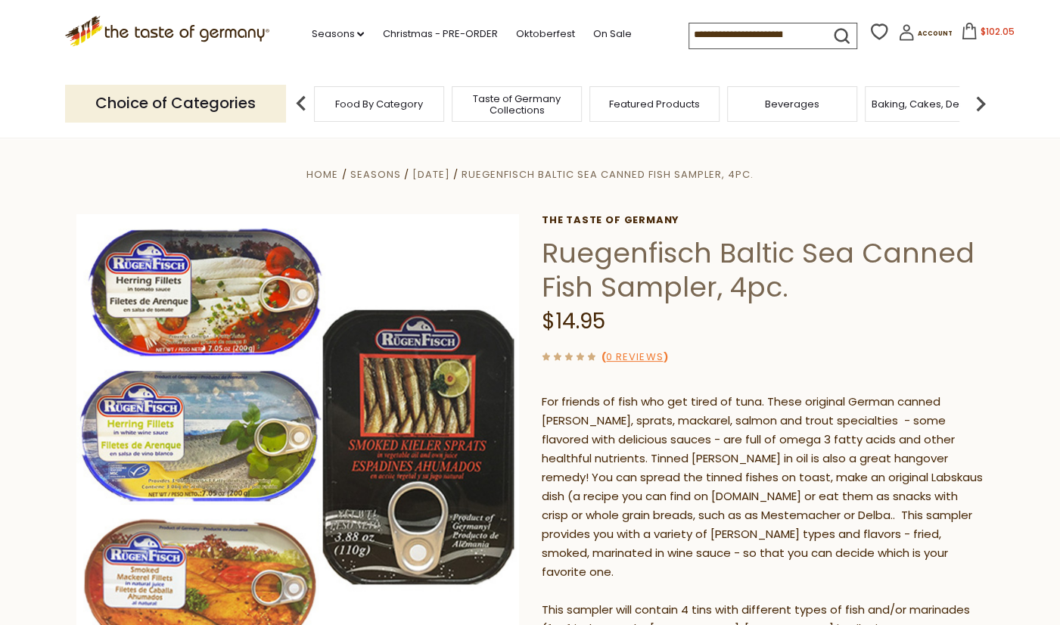
click at [802, 358] on div "( 0 Reviews )" at bounding box center [763, 356] width 443 height 19
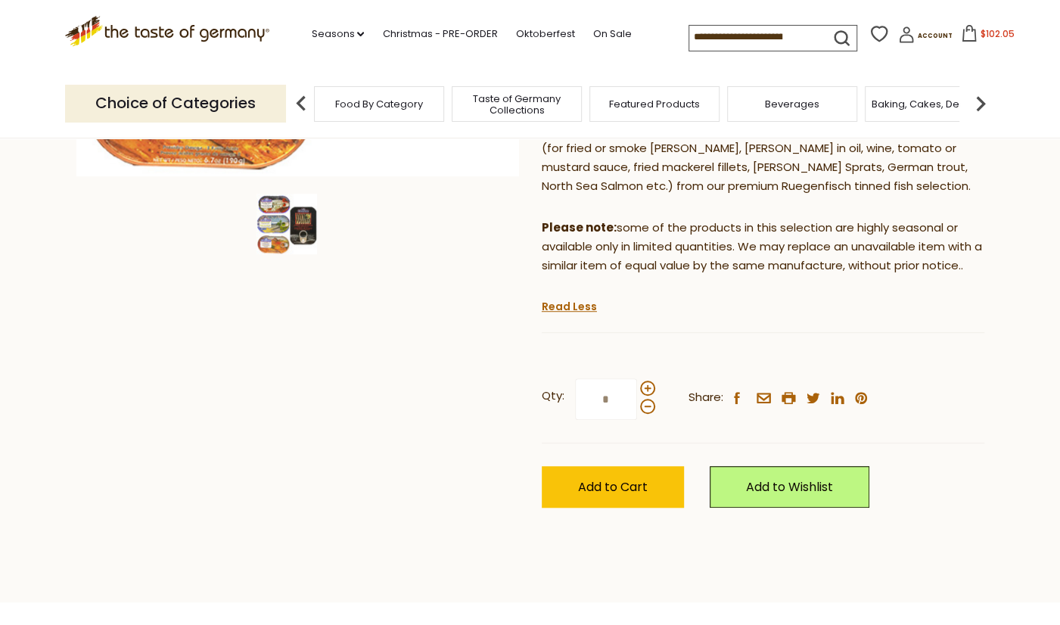
scroll to position [552, 0]
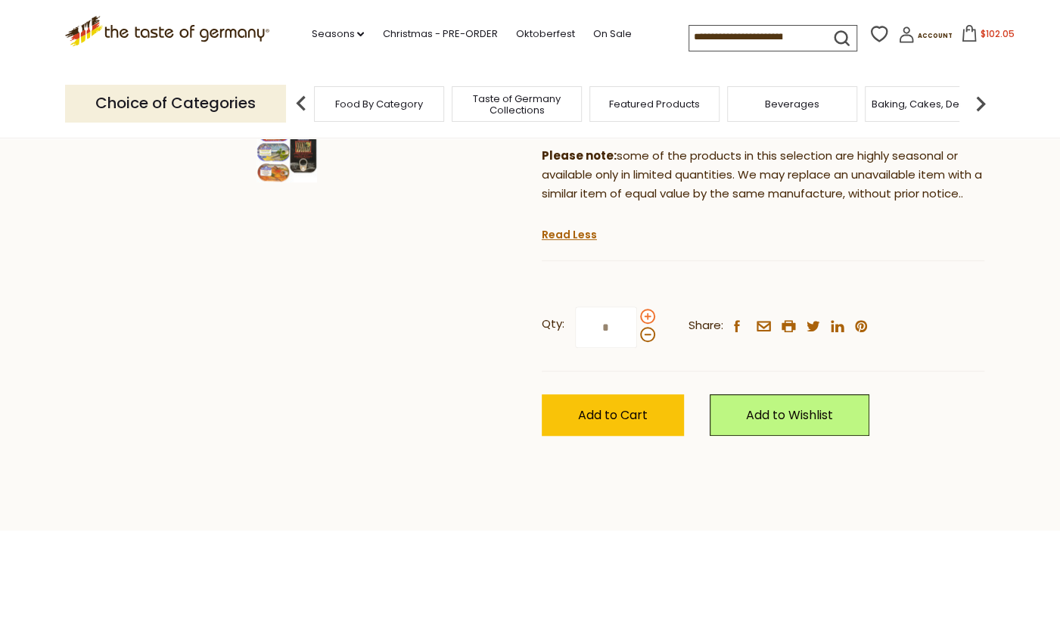
click at [648, 309] on span at bounding box center [647, 316] width 15 height 15
click at [637, 306] on input "*" at bounding box center [606, 327] width 62 height 42
click at [646, 327] on span at bounding box center [647, 334] width 15 height 15
click at [637, 317] on input "*" at bounding box center [606, 327] width 62 height 42
type input "*"
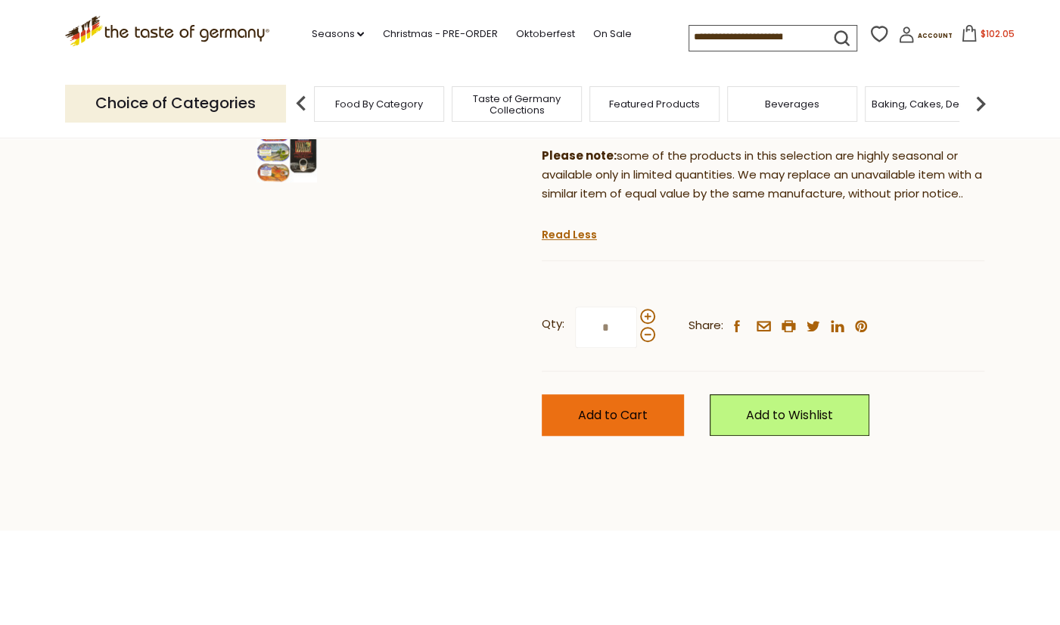
click at [652, 398] on button "Add to Cart" at bounding box center [613, 415] width 142 height 42
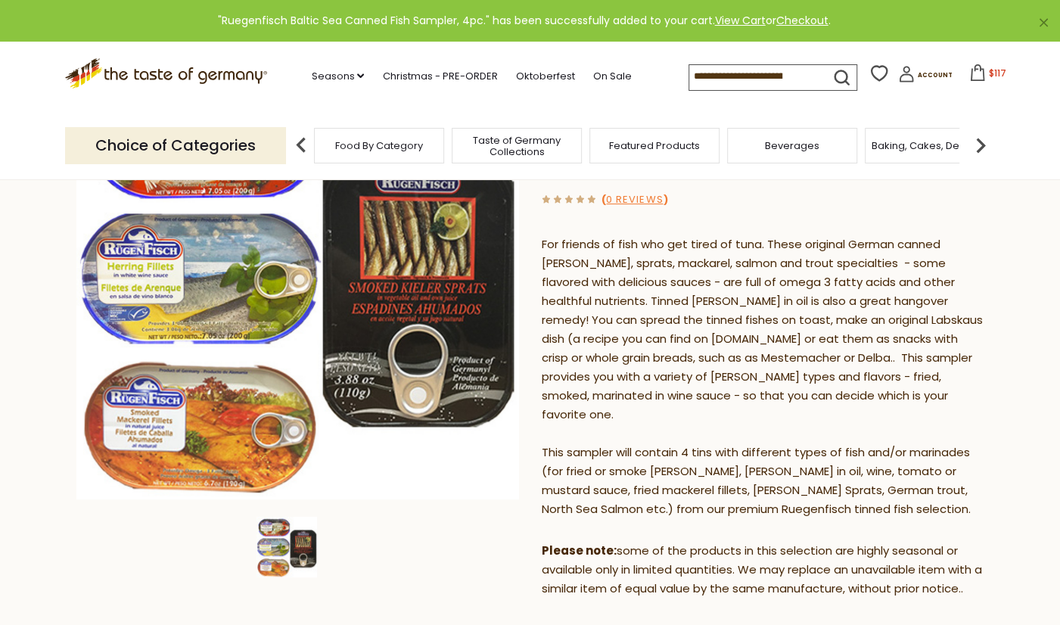
scroll to position [0, 0]
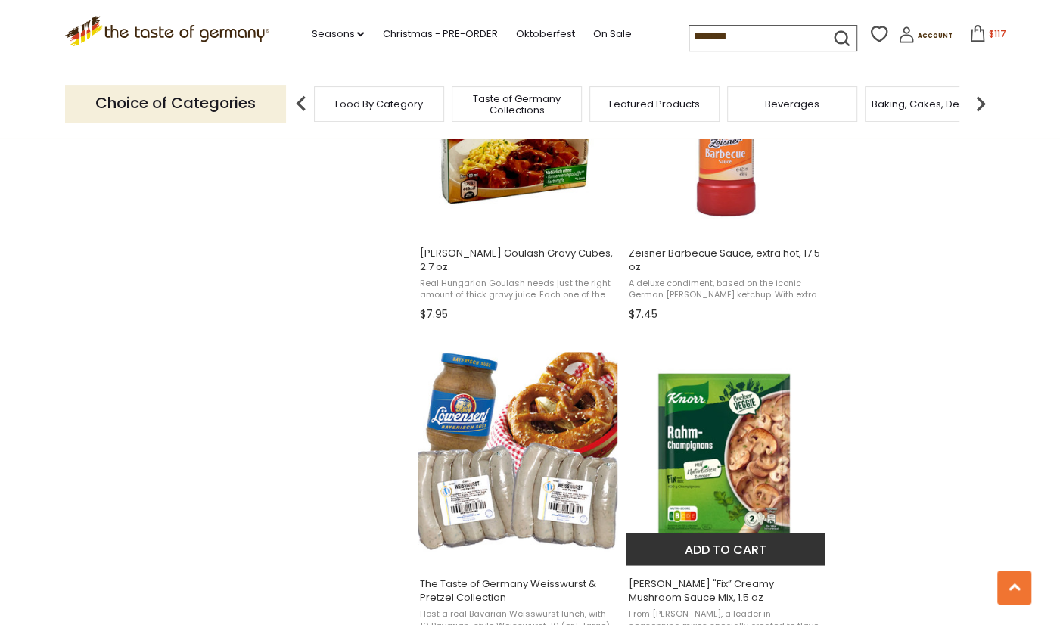
scroll to position [1500, 0]
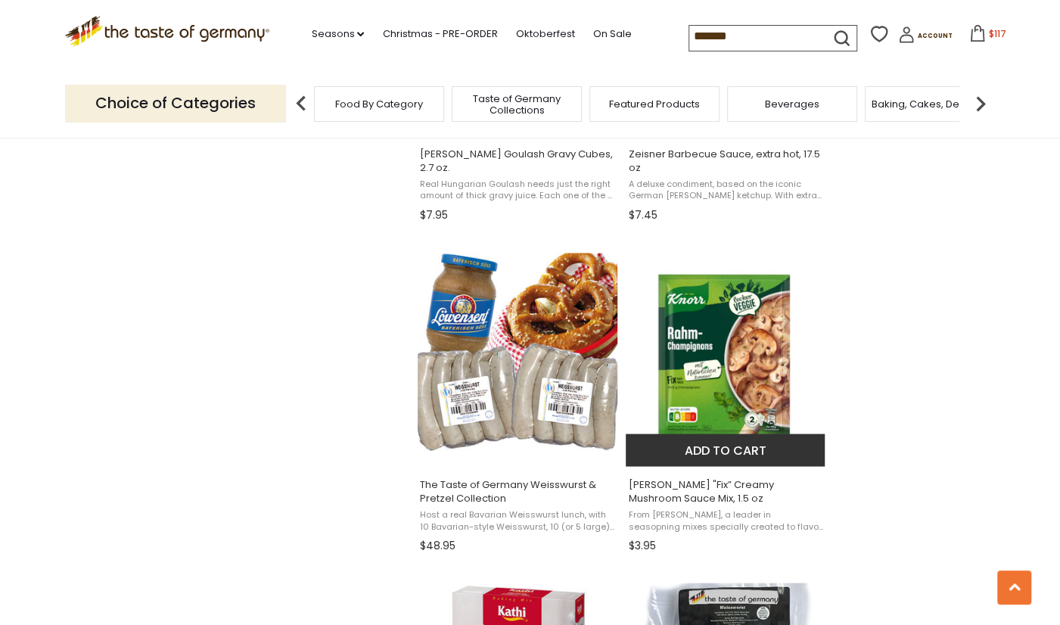
click at [727, 428] on img at bounding box center [726, 353] width 200 height 200
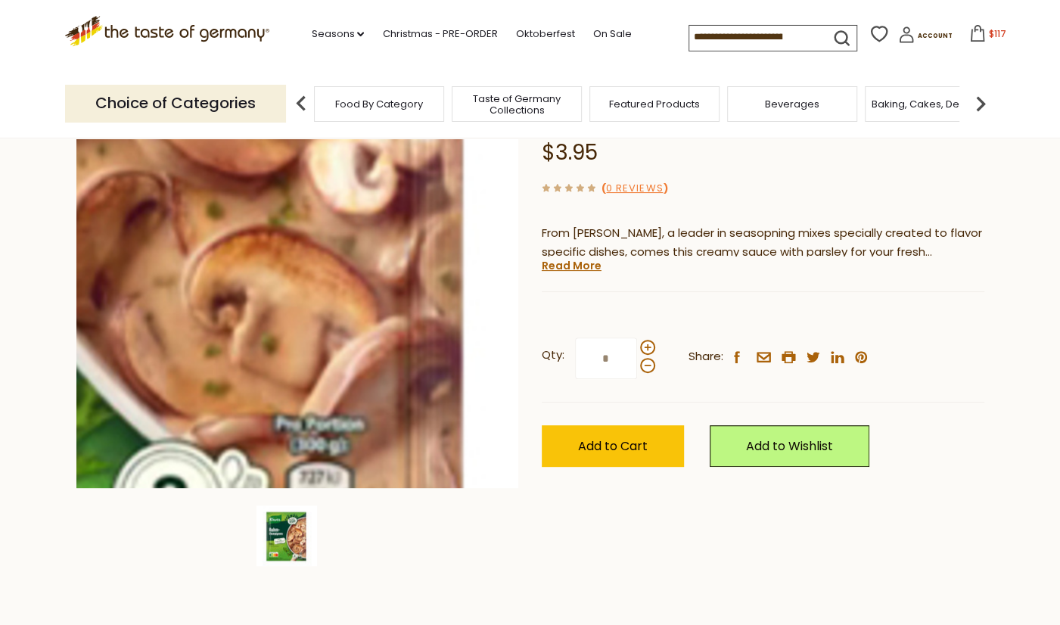
scroll to position [157, 0]
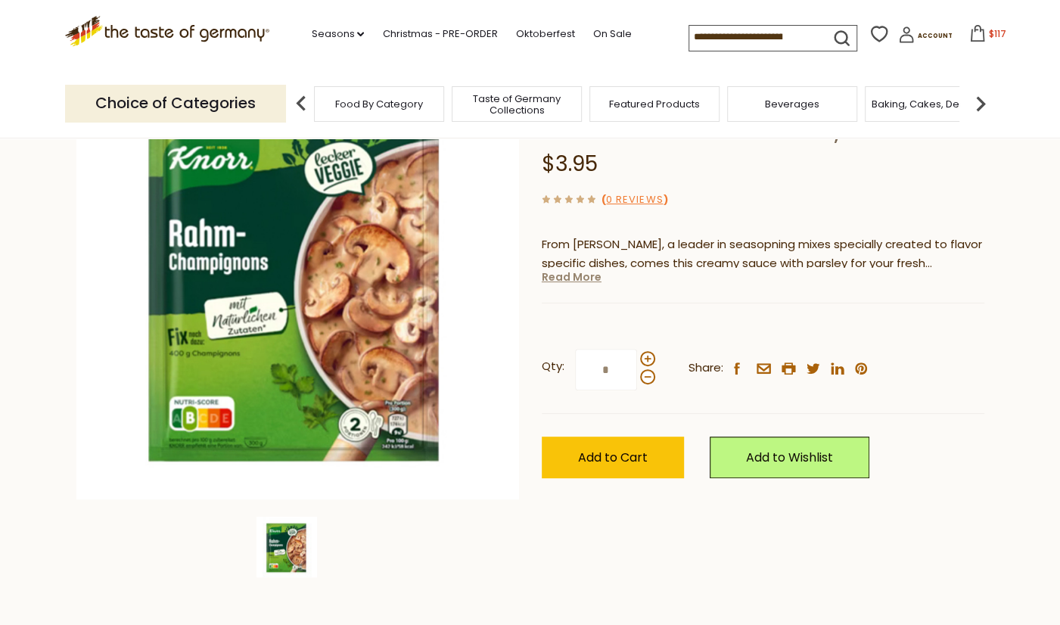
click at [583, 278] on link "Read More" at bounding box center [572, 276] width 60 height 15
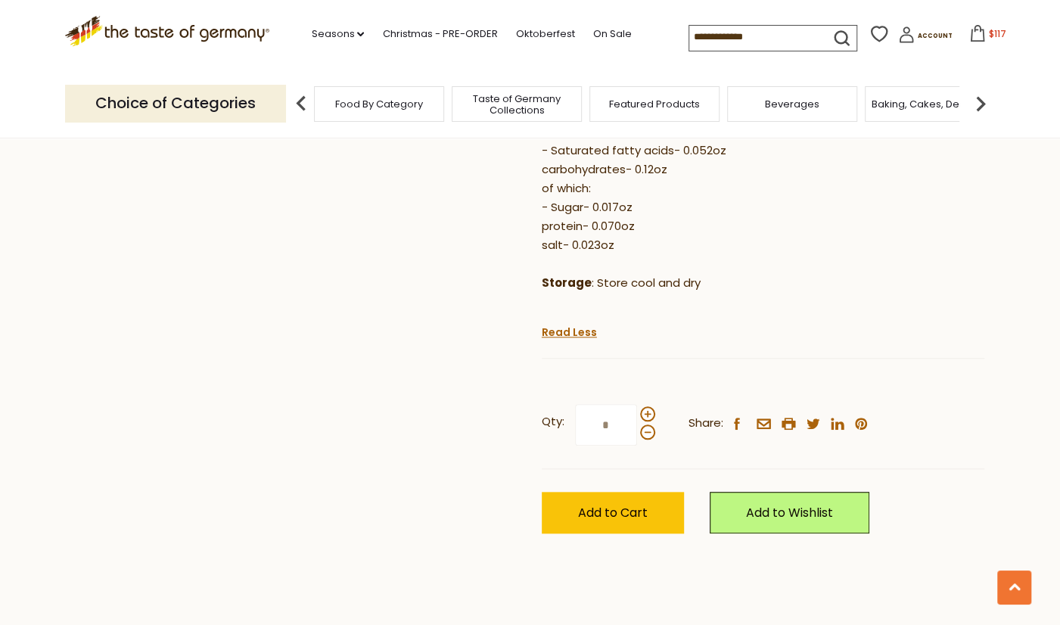
scroll to position [710, 0]
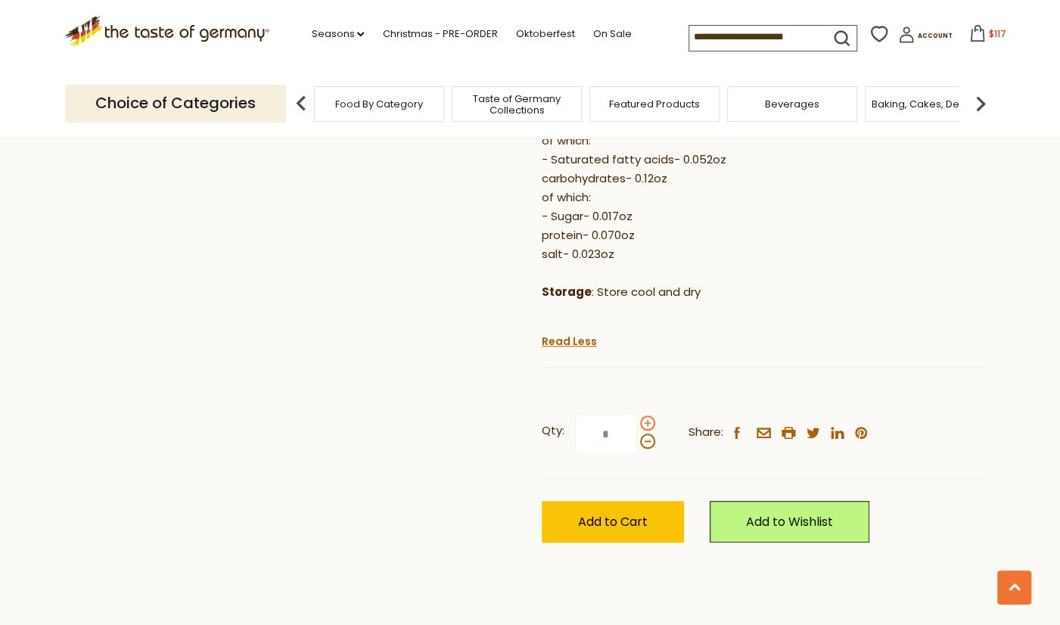
click at [645, 415] on span at bounding box center [647, 422] width 15 height 15
click at [637, 413] on input "*" at bounding box center [606, 434] width 62 height 42
click at [645, 415] on span at bounding box center [647, 422] width 15 height 15
click at [637, 413] on input "*" at bounding box center [606, 434] width 62 height 42
type input "*"
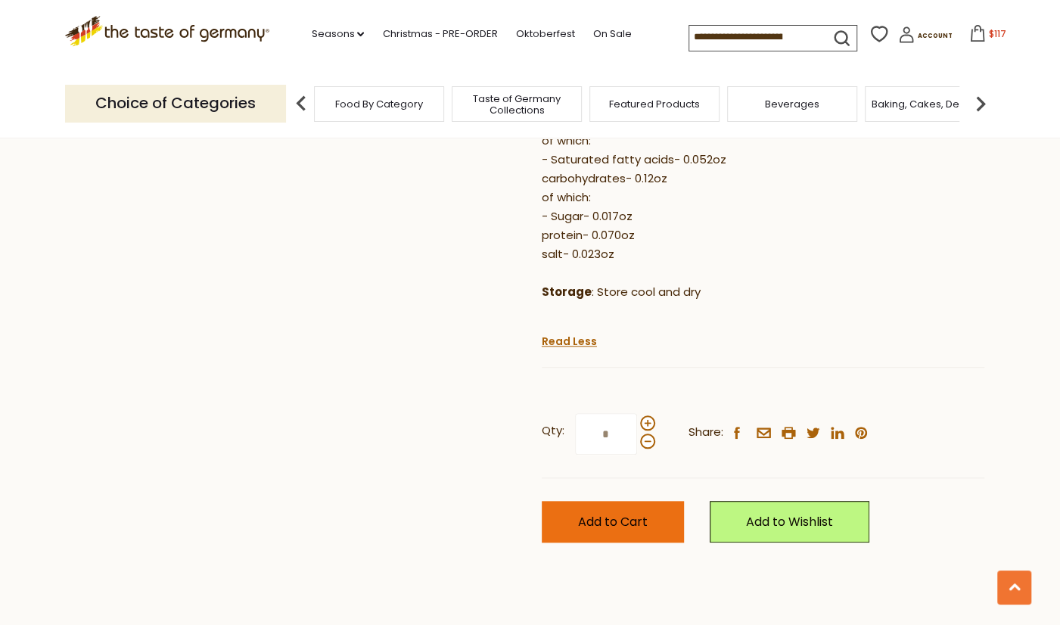
click at [638, 513] on span "Add to Cart" at bounding box center [613, 521] width 70 height 17
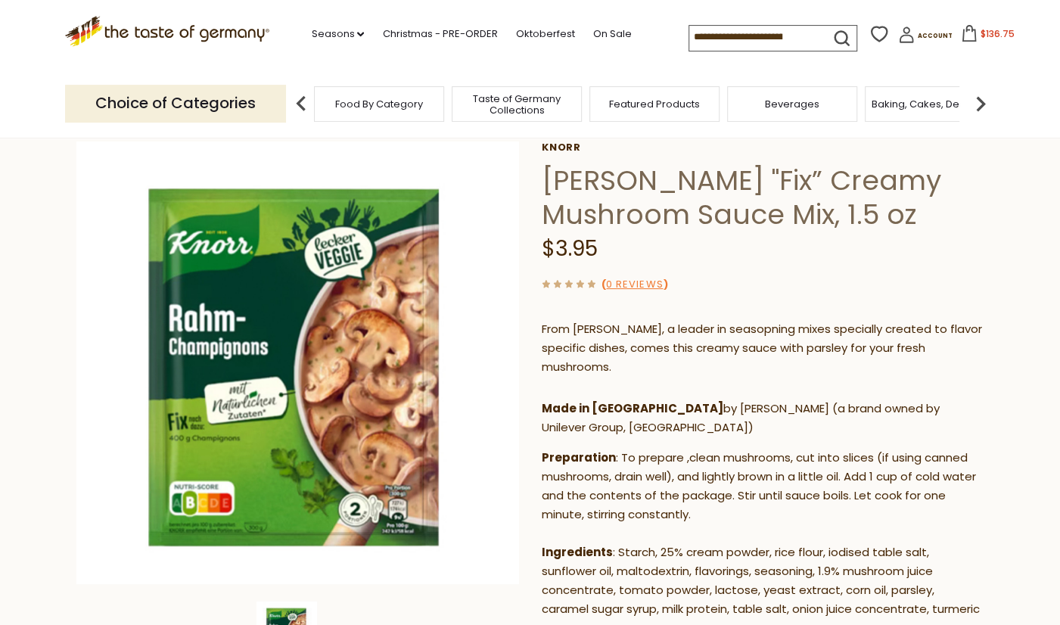
scroll to position [0, 0]
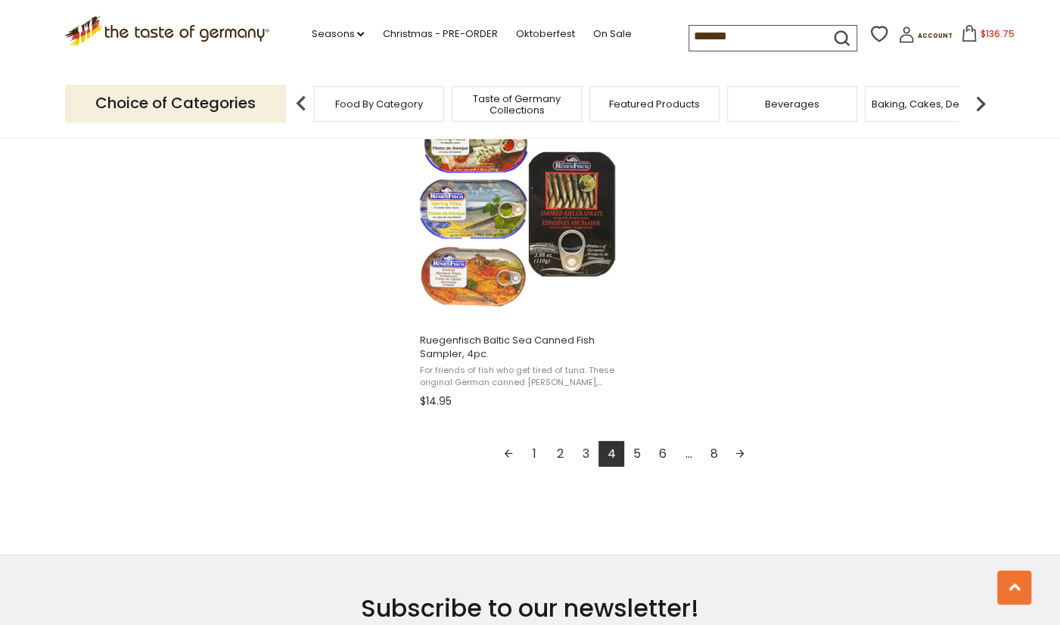
scroll to position [2685, 0]
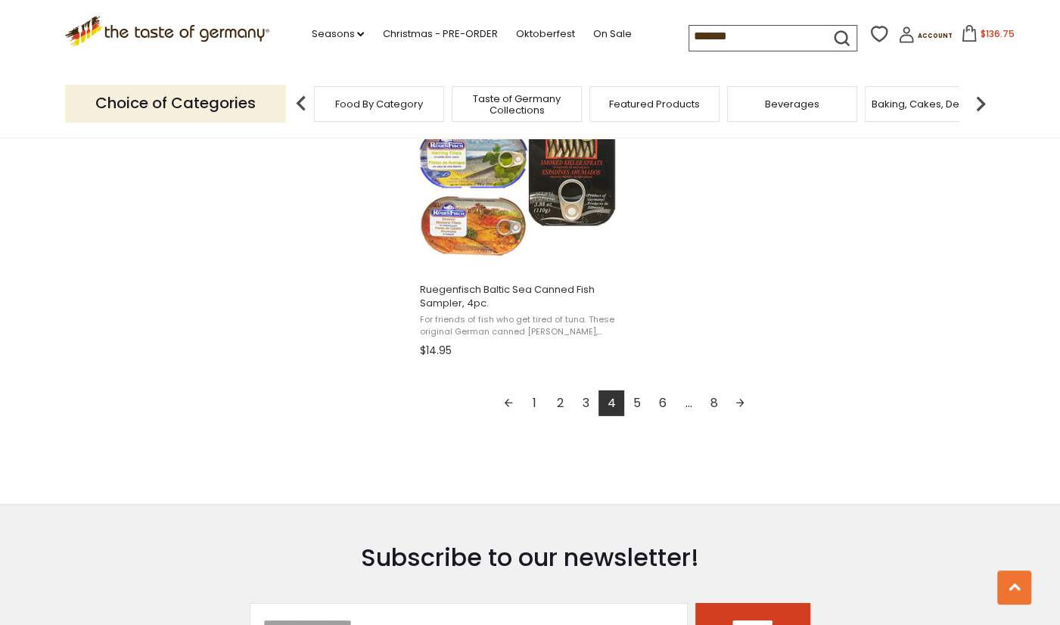
click at [636, 403] on link "5" at bounding box center [637, 403] width 26 height 26
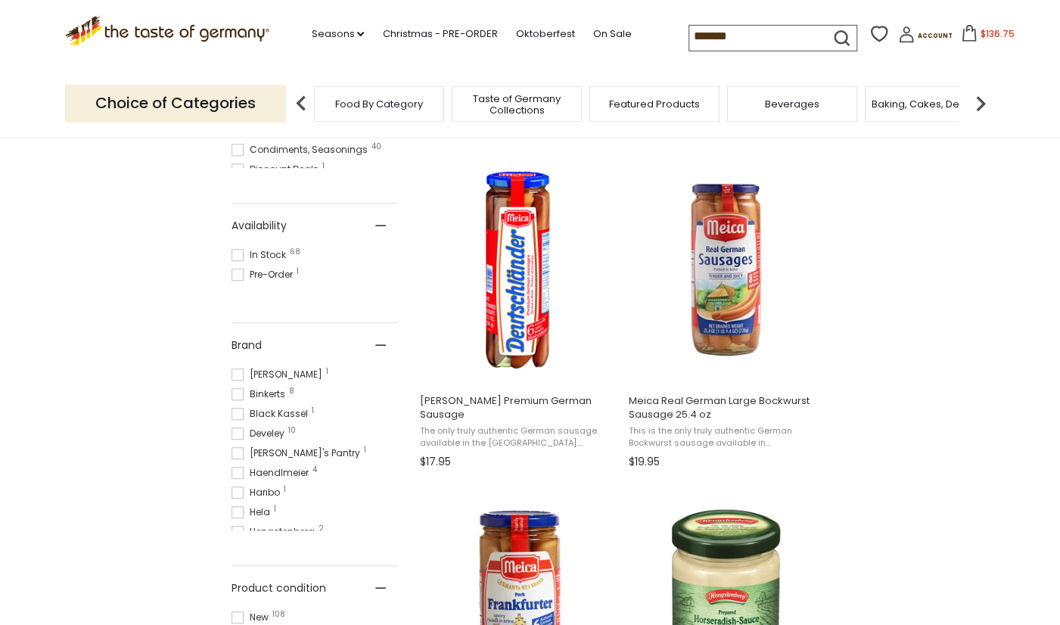
scroll to position [552, 0]
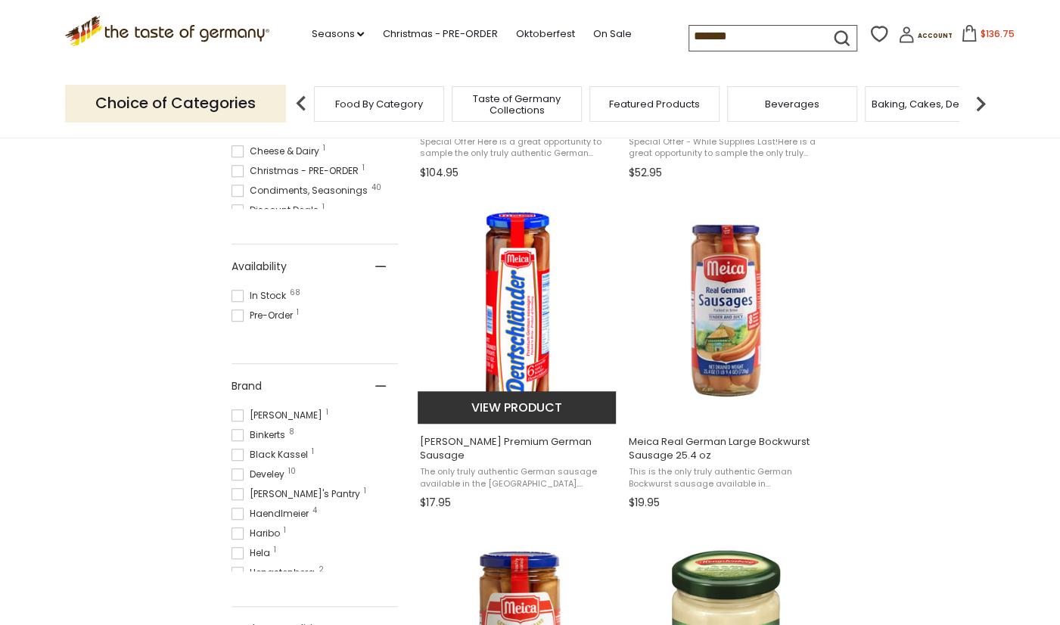
click at [523, 393] on button "View product" at bounding box center [517, 407] width 199 height 33
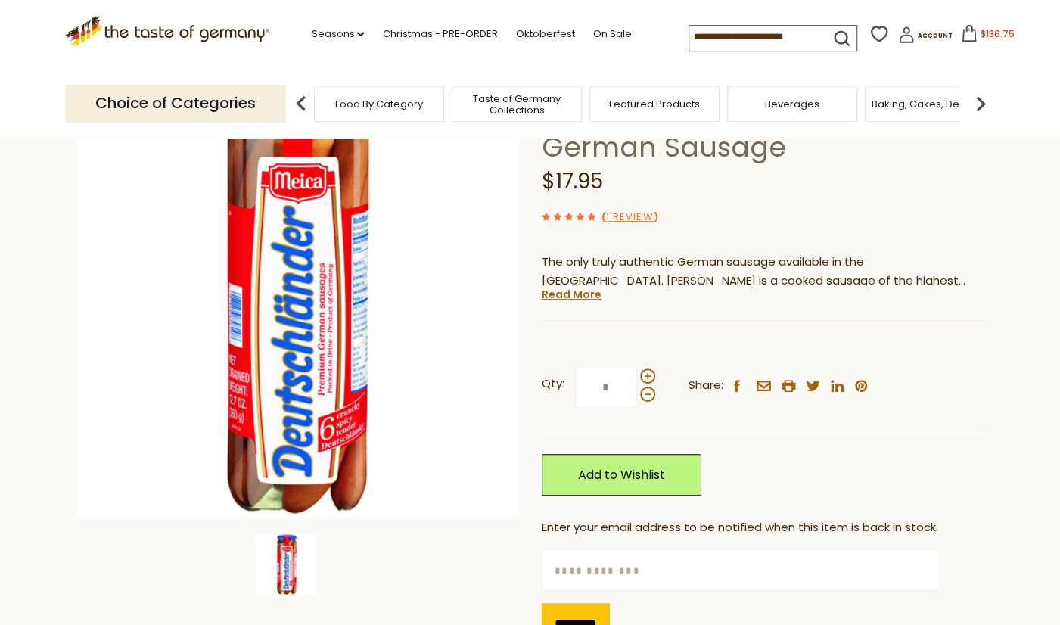
scroll to position [79, 0]
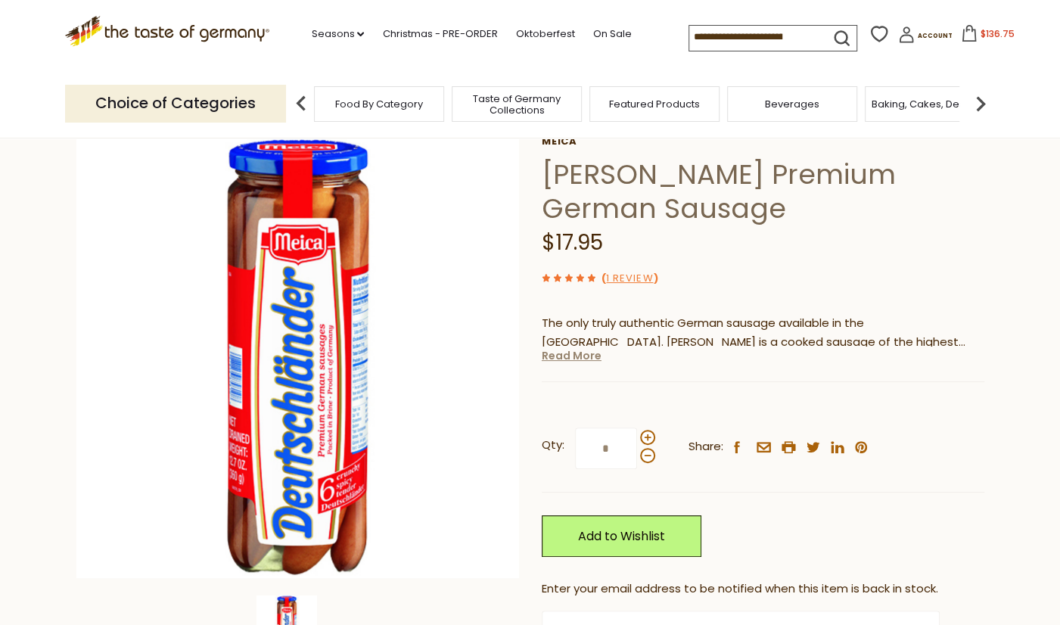
click at [573, 359] on link "Read More" at bounding box center [572, 355] width 60 height 15
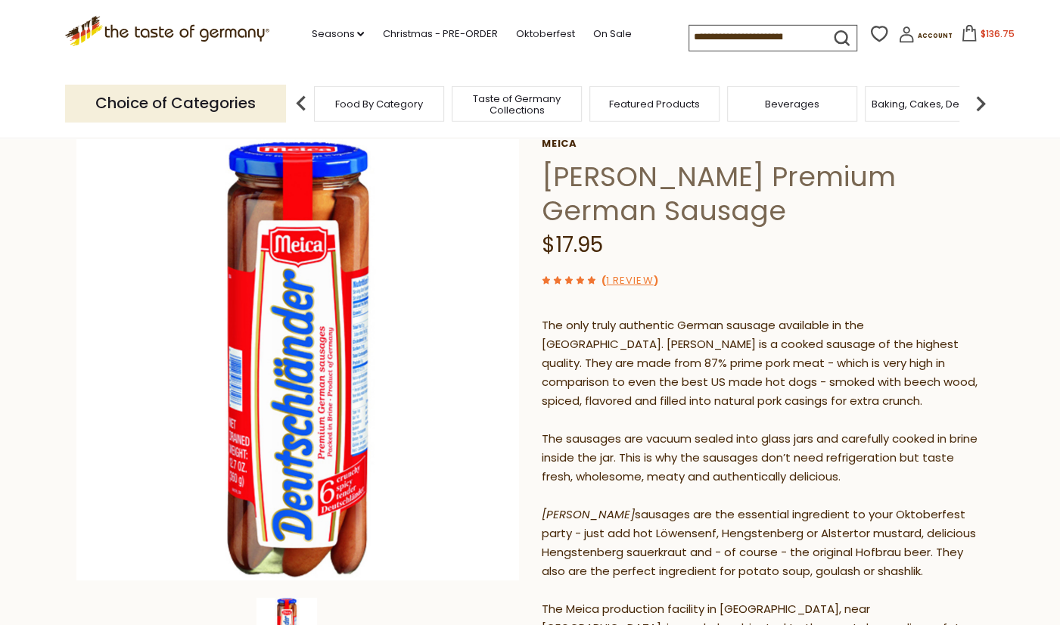
scroll to position [0, 0]
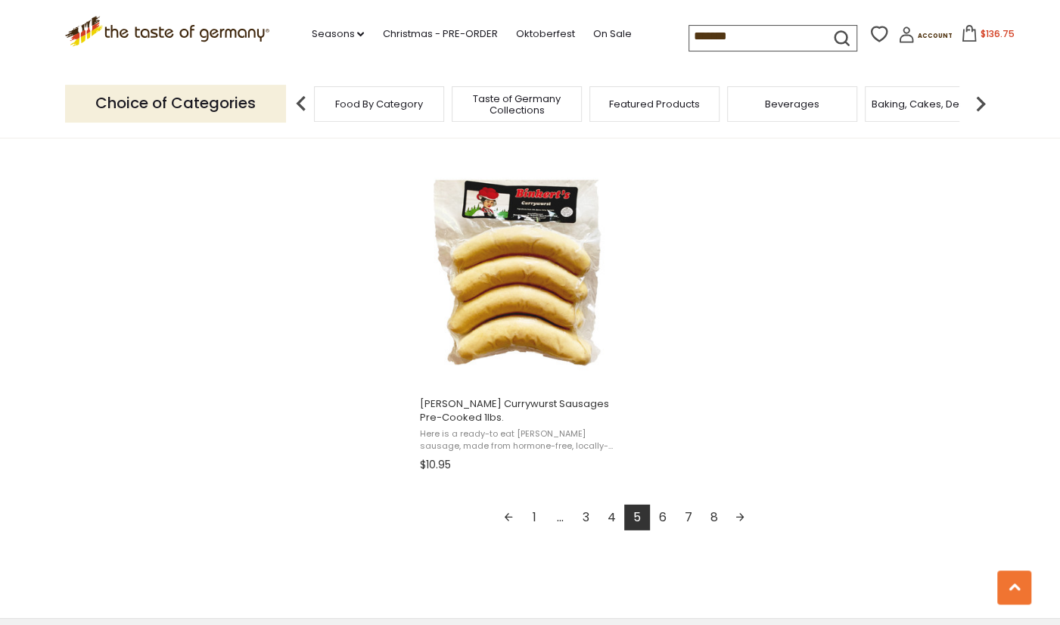
scroll to position [2685, 0]
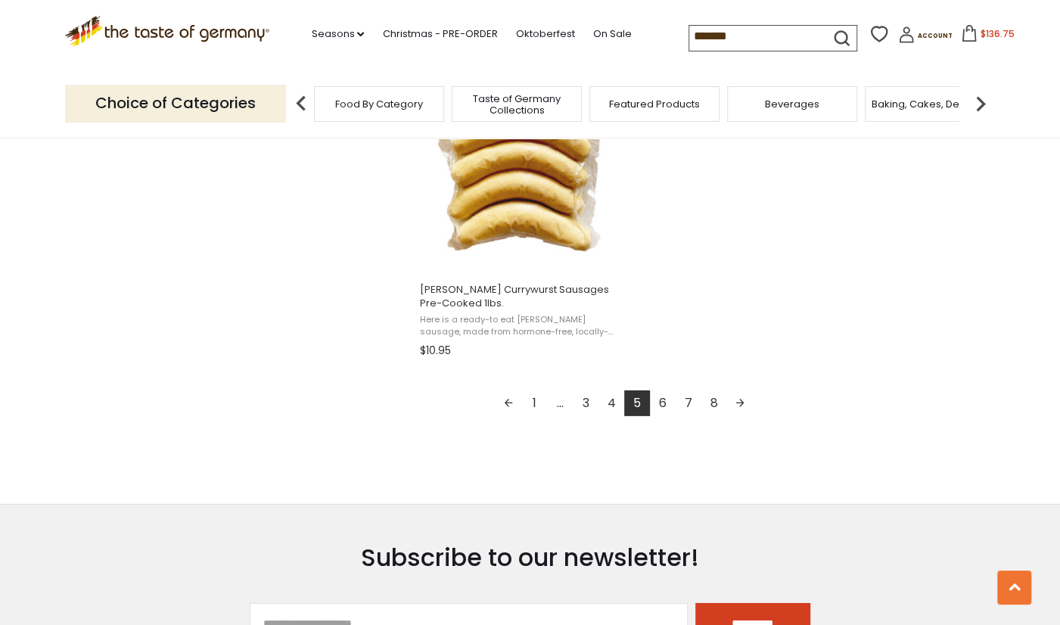
click at [663, 403] on link "6" at bounding box center [663, 403] width 26 height 26
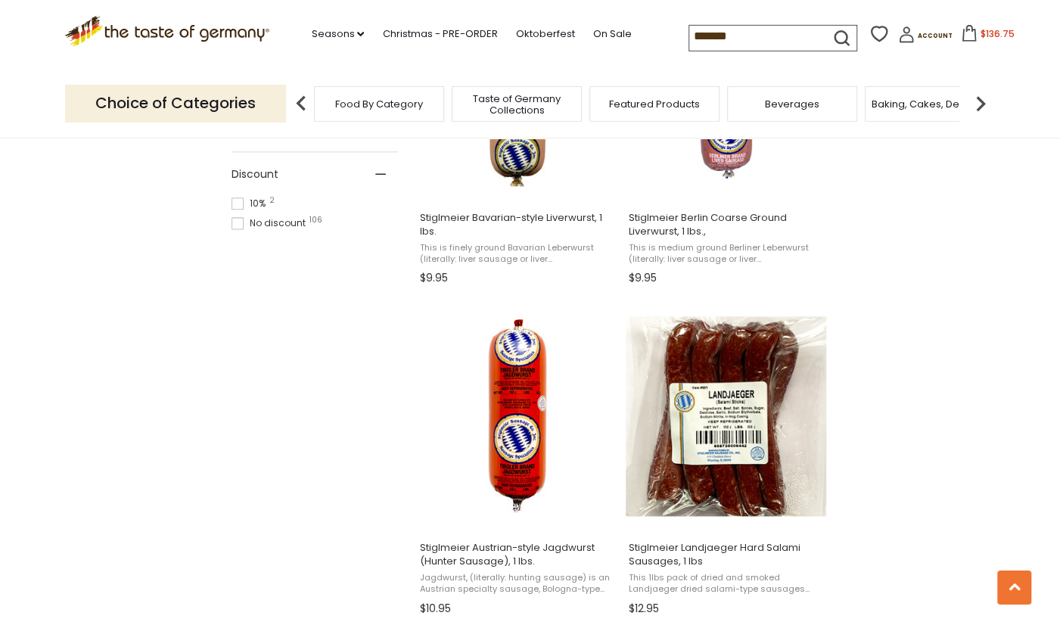
scroll to position [1185, 0]
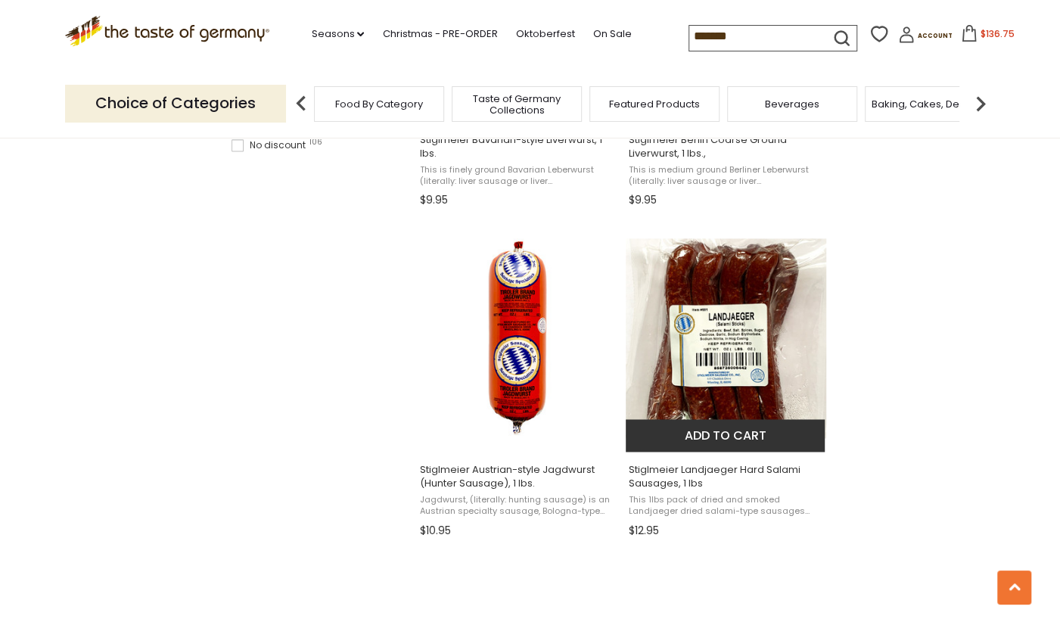
click at [705, 400] on img "Stiglmeier Landjaeger Hard Salami Sausages, 1 lbs" at bounding box center [726, 338] width 200 height 200
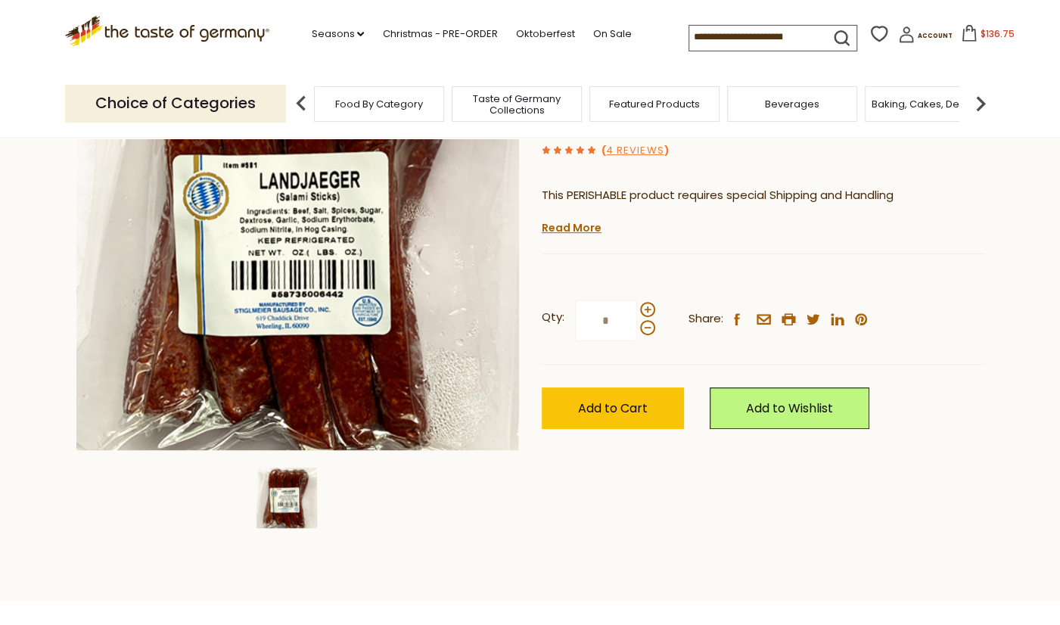
scroll to position [237, 0]
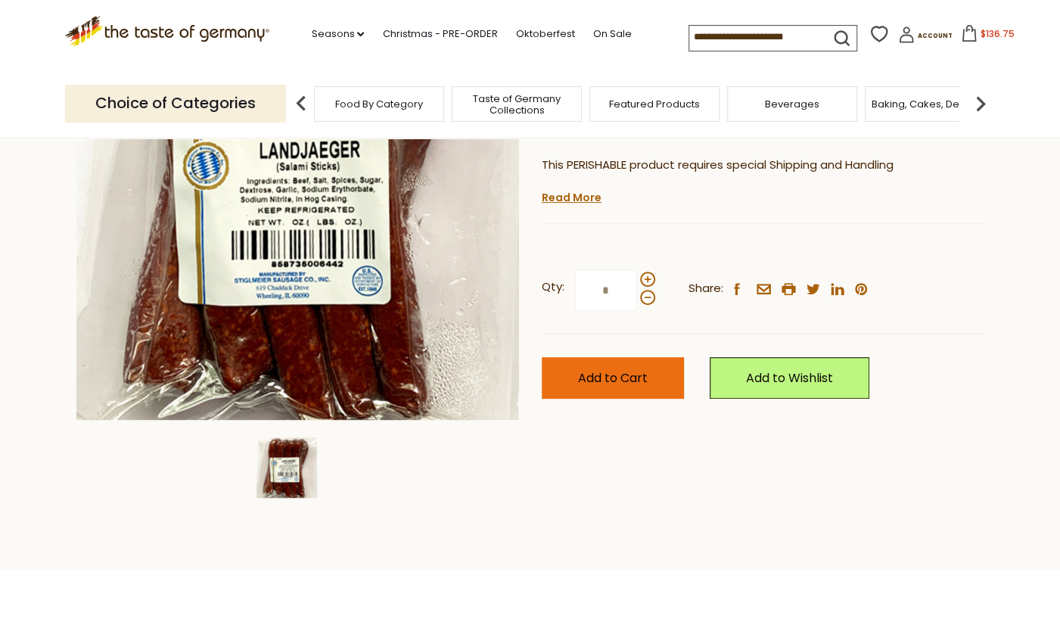
click at [619, 372] on span "Add to Cart" at bounding box center [613, 377] width 70 height 17
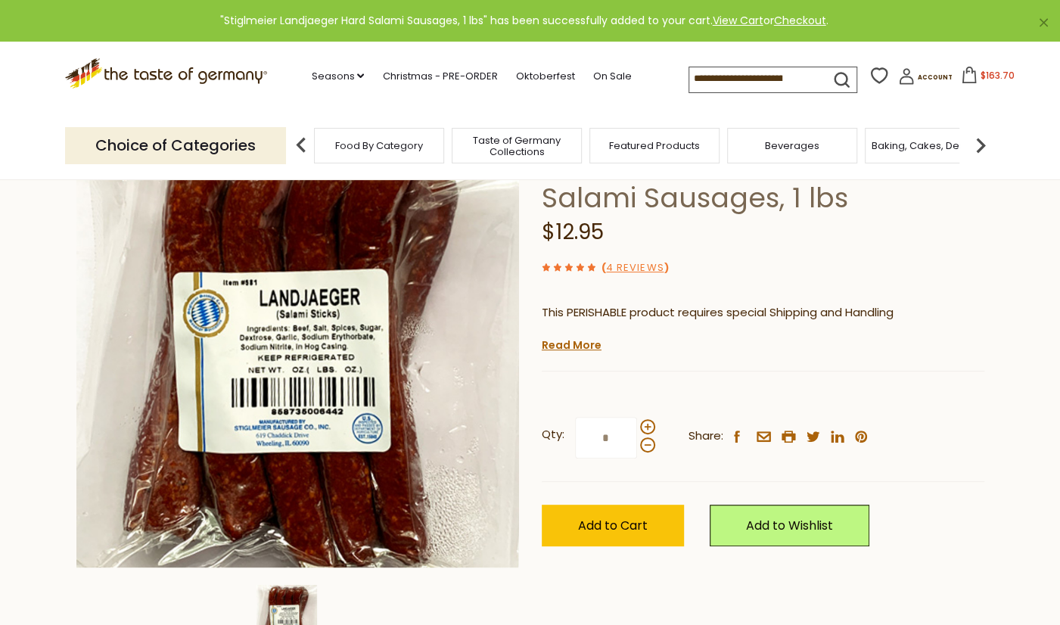
scroll to position [0, 0]
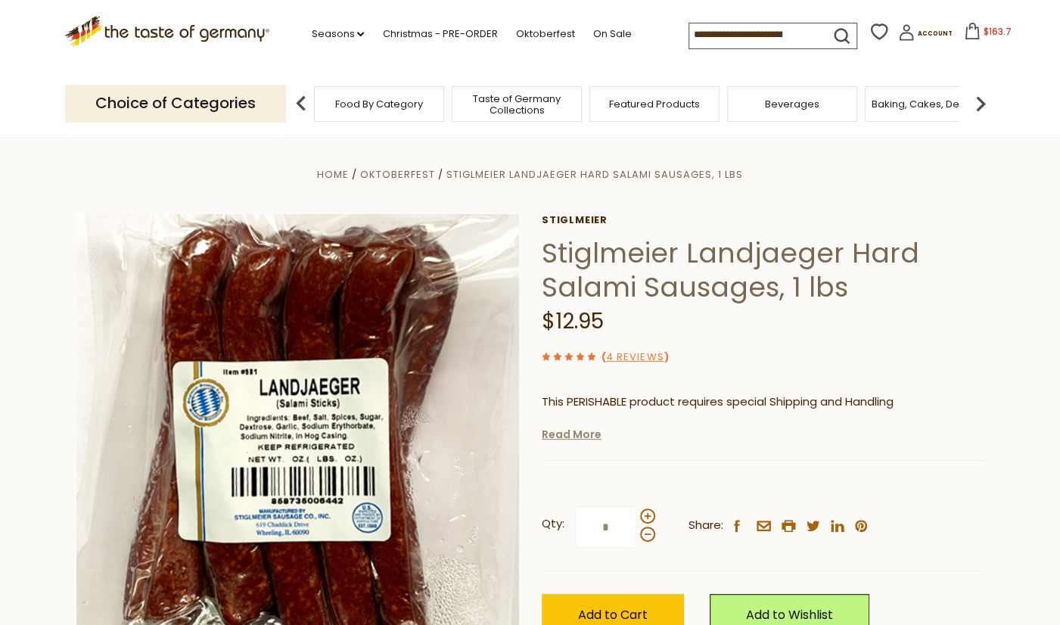
click at [565, 439] on link "Read More" at bounding box center [572, 434] width 60 height 15
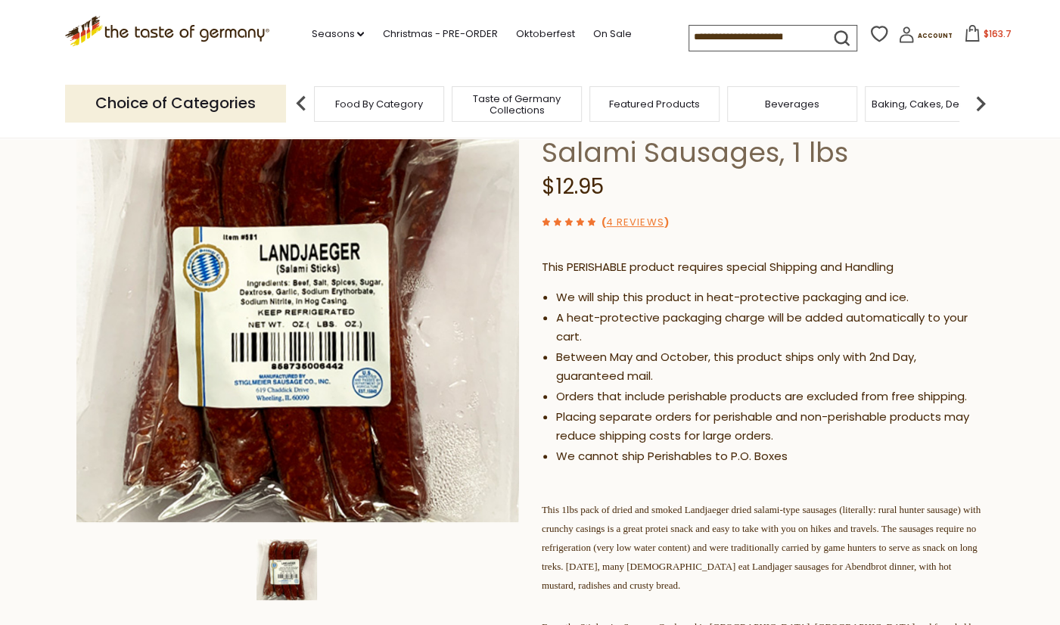
scroll to position [157, 0]
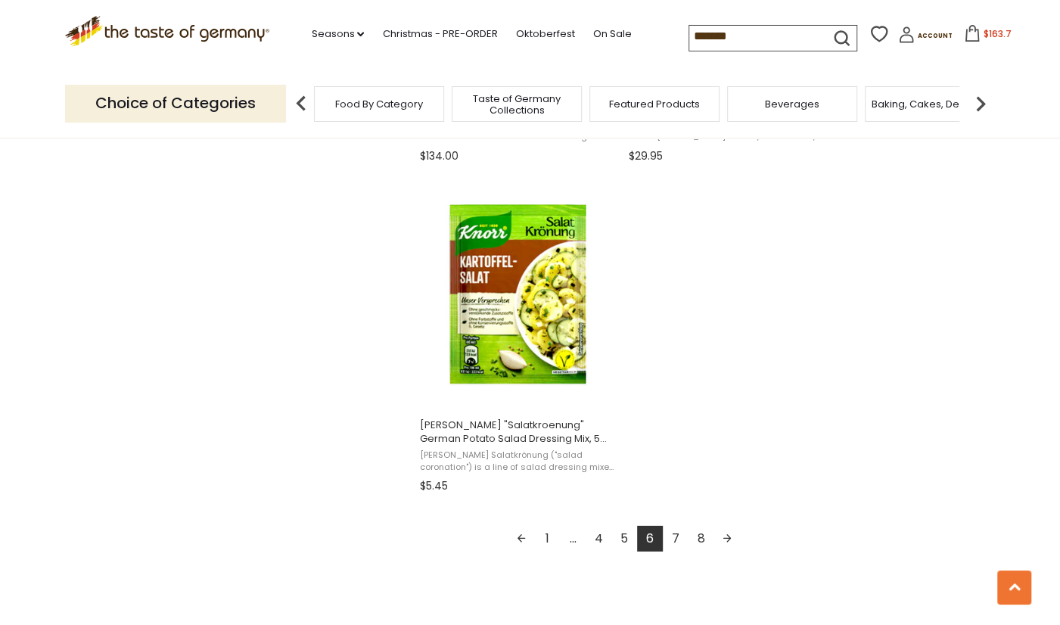
scroll to position [2606, 0]
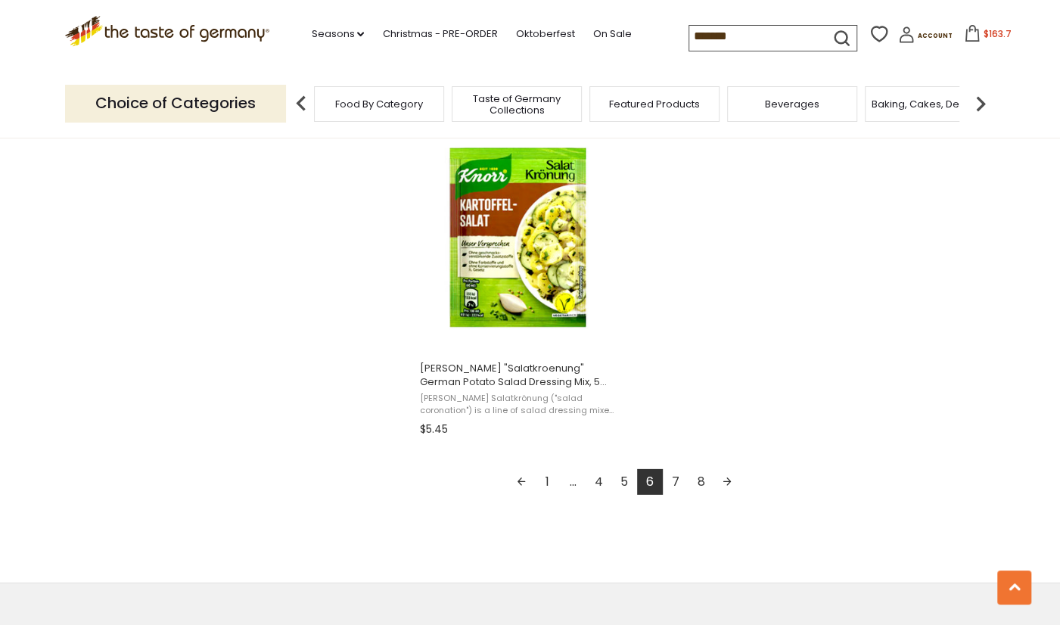
click at [676, 479] on link "7" at bounding box center [676, 482] width 26 height 26
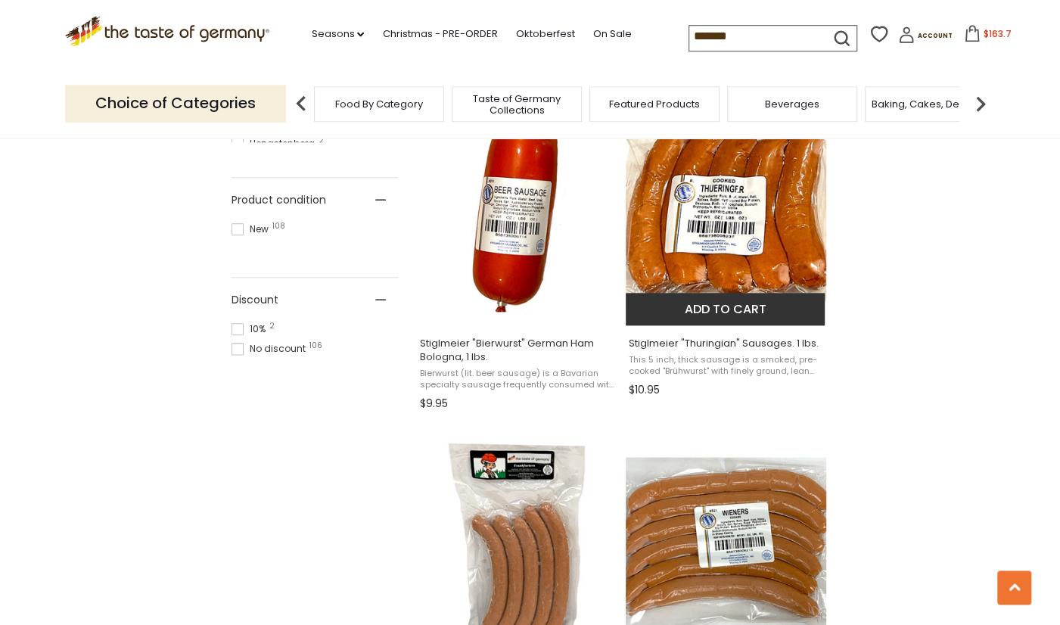
scroll to position [868, 0]
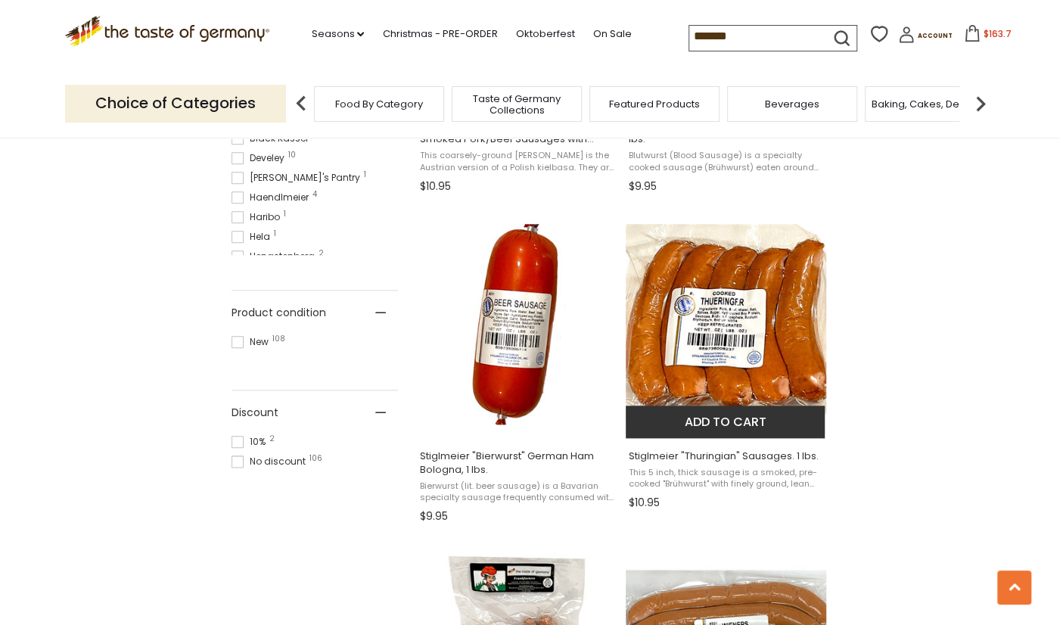
click at [735, 373] on img at bounding box center [726, 324] width 200 height 200
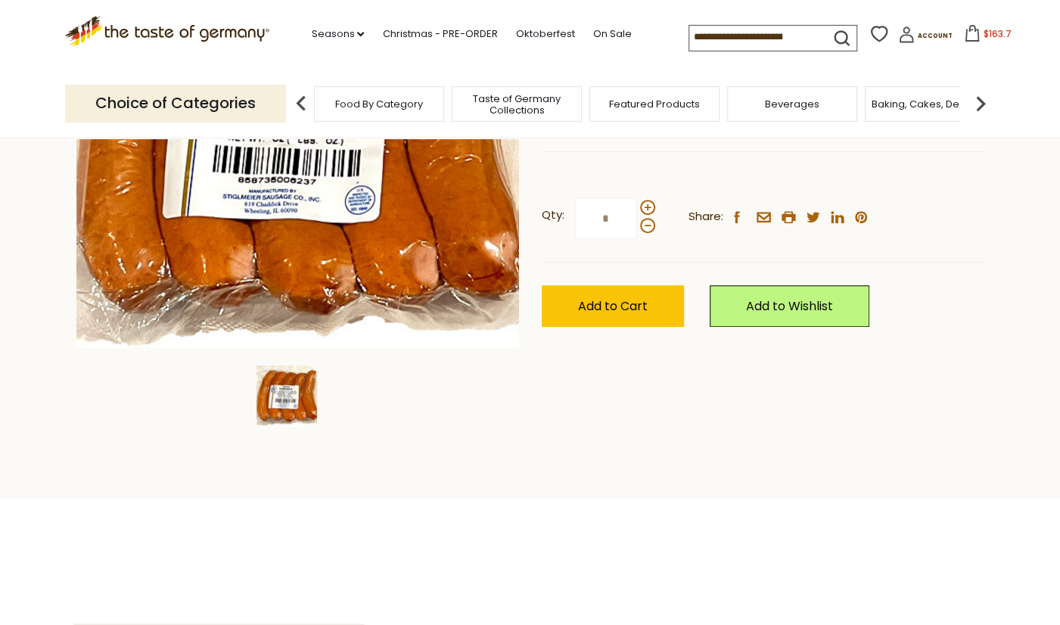
scroll to position [315, 0]
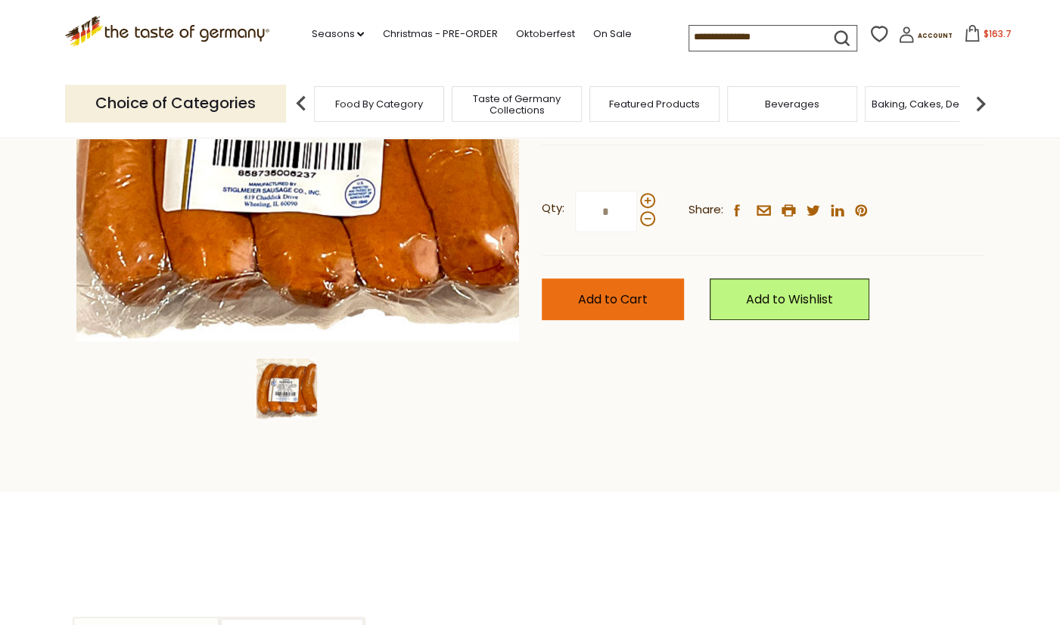
click at [641, 302] on span "Add to Cart" at bounding box center [613, 298] width 70 height 17
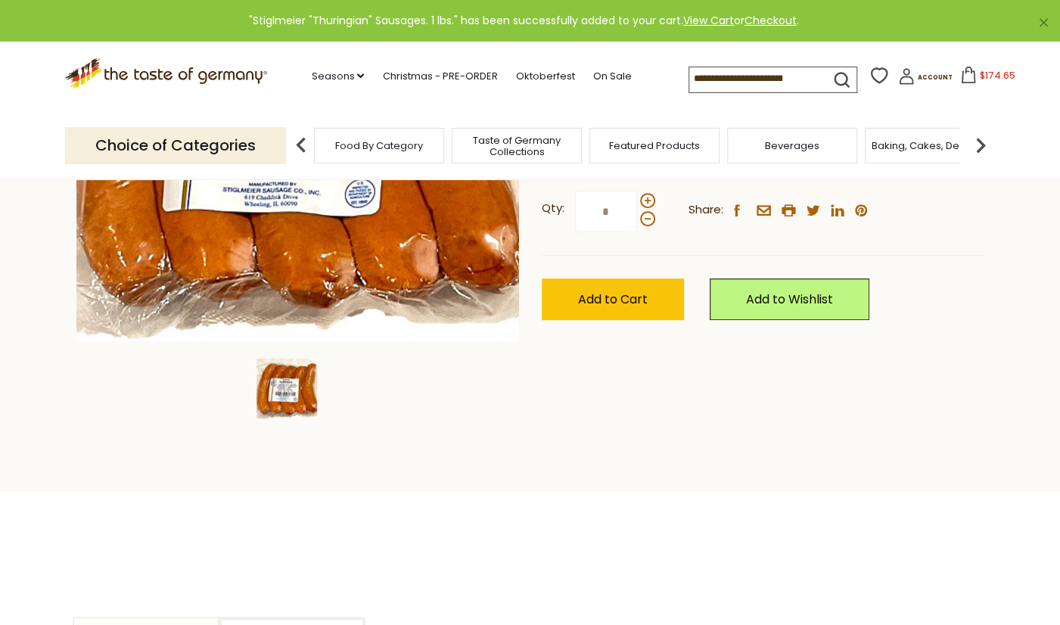
scroll to position [0, 0]
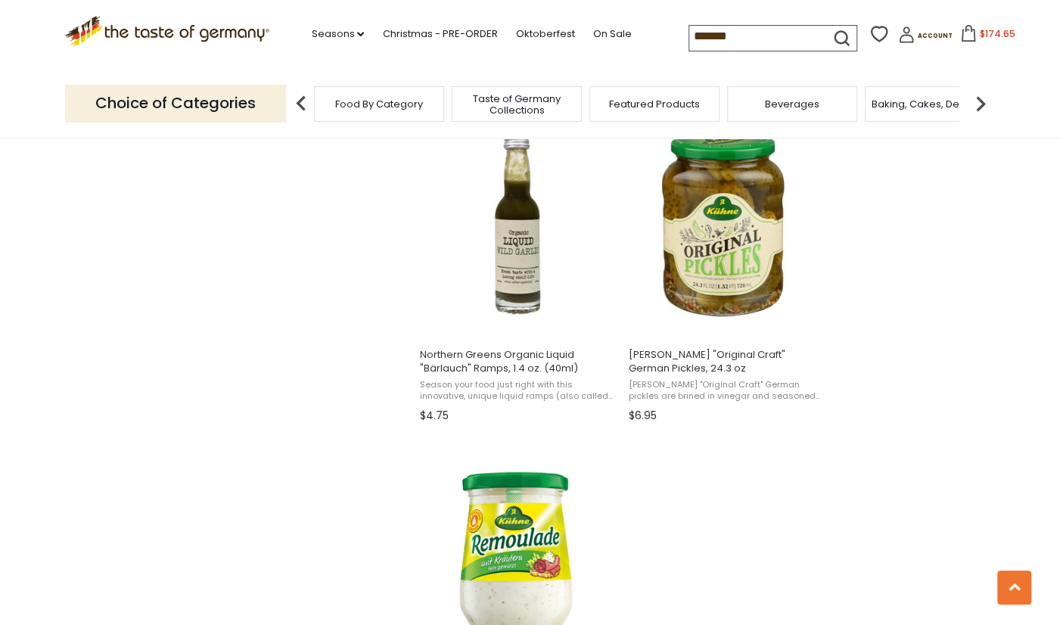
scroll to position [2606, 0]
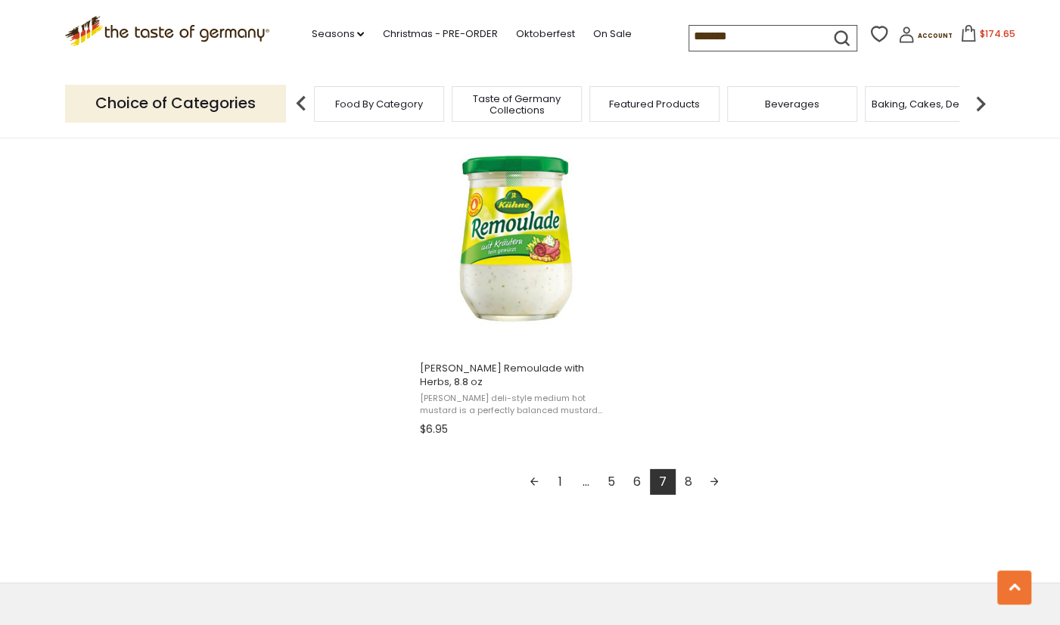
click at [689, 469] on link "8" at bounding box center [689, 482] width 26 height 26
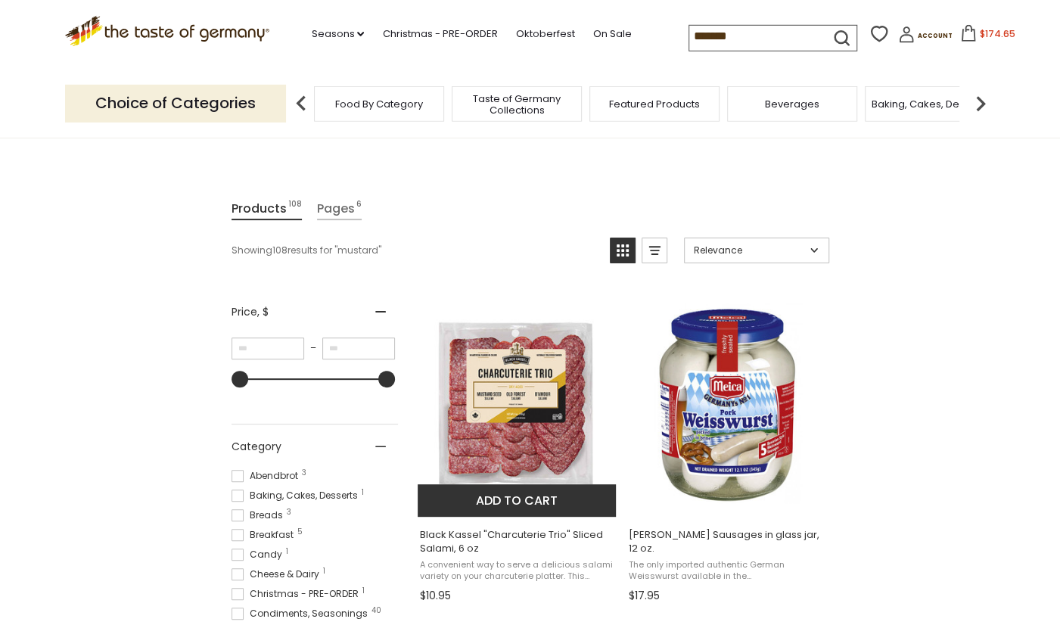
scroll to position [237, 0]
